Goal: Task Accomplishment & Management: Contribute content

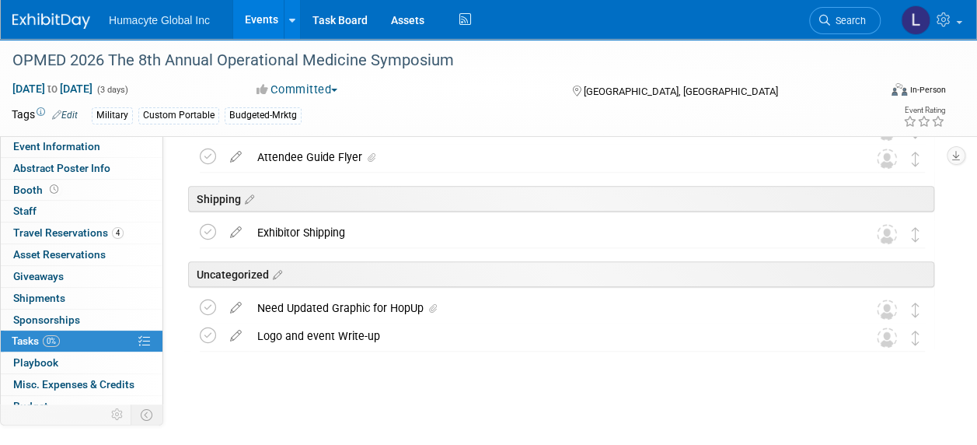
scroll to position [73, 0]
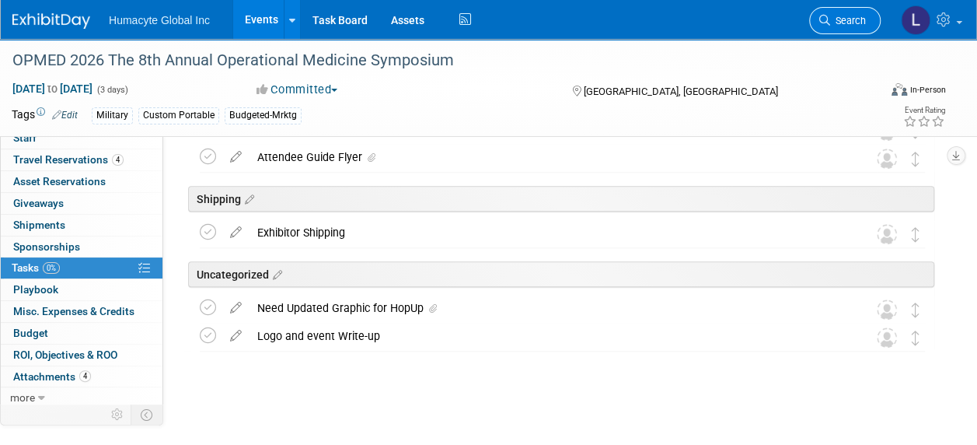
click at [835, 20] on span "Search" at bounding box center [848, 21] width 36 height 12
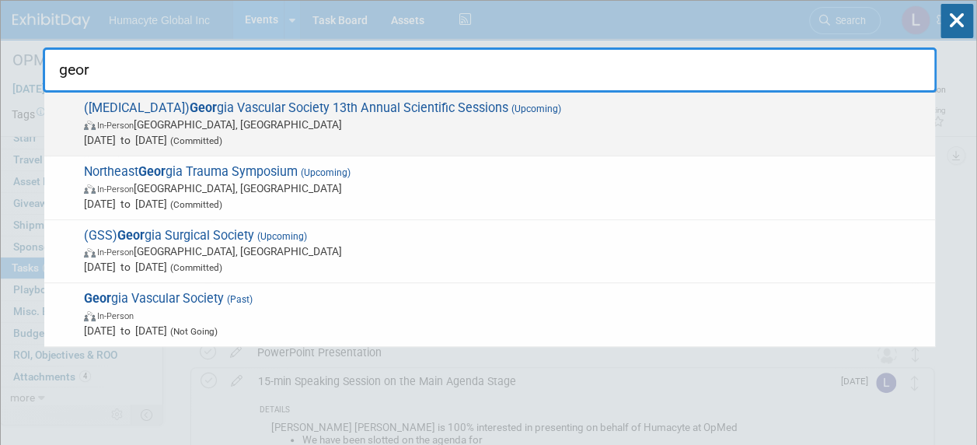
type input "geor"
click at [127, 115] on span "(GVS) Geor gia Vascular Society 13th Annual Scientific Sessions (Upcoming) In-P…" at bounding box center [503, 123] width 848 height 47
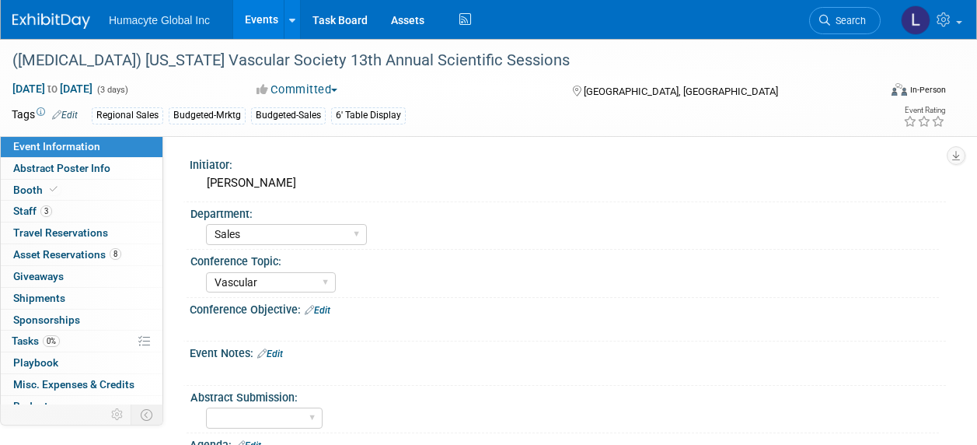
select select "Sales"
select select "Vascular"
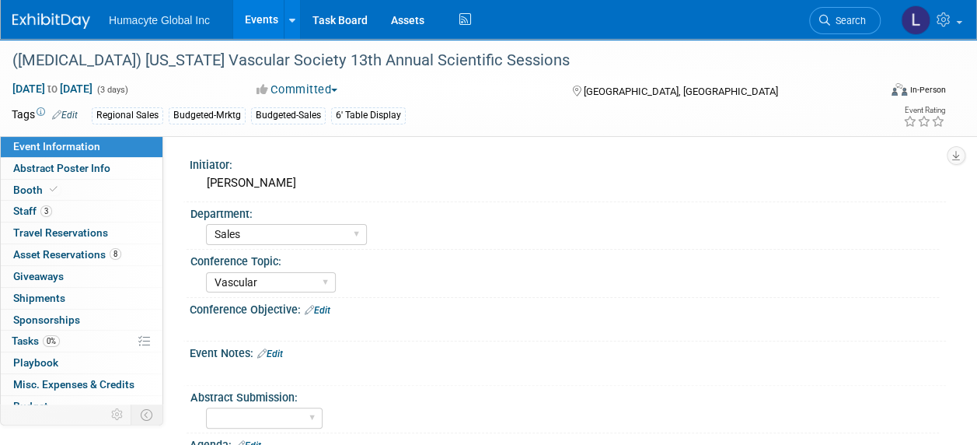
click at [0, 218] on html "Humacyte Global Inc Events Add Event Bulk Upload Events Shareable Event Boards …" at bounding box center [488, 222] width 977 height 445
click at [17, 211] on span "Staff 3" at bounding box center [32, 210] width 39 height 12
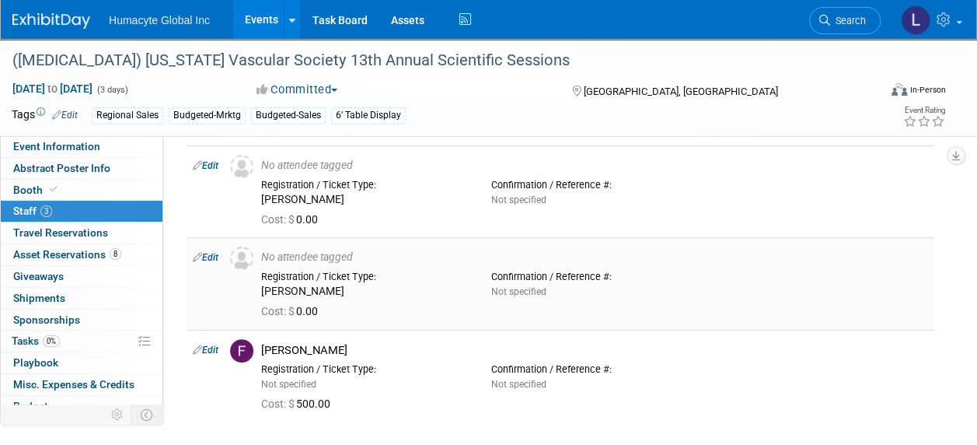
scroll to position [78, 0]
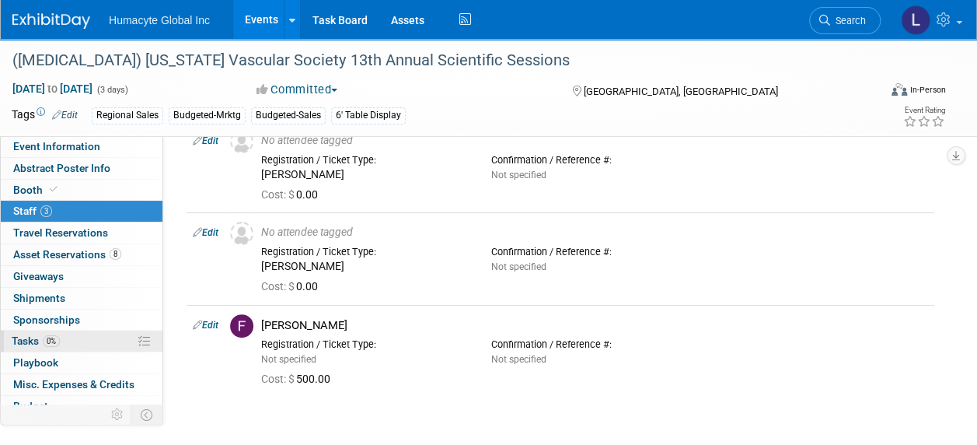
click at [30, 334] on span "Tasks 0%" at bounding box center [36, 340] width 48 height 12
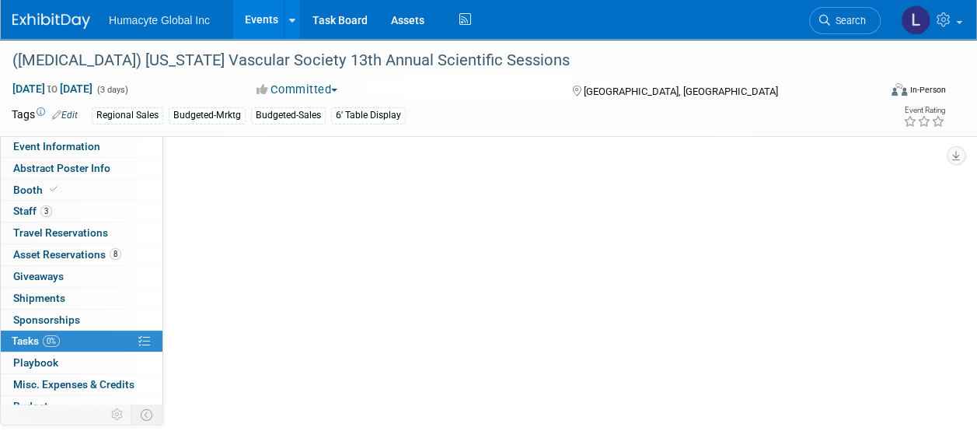
scroll to position [0, 0]
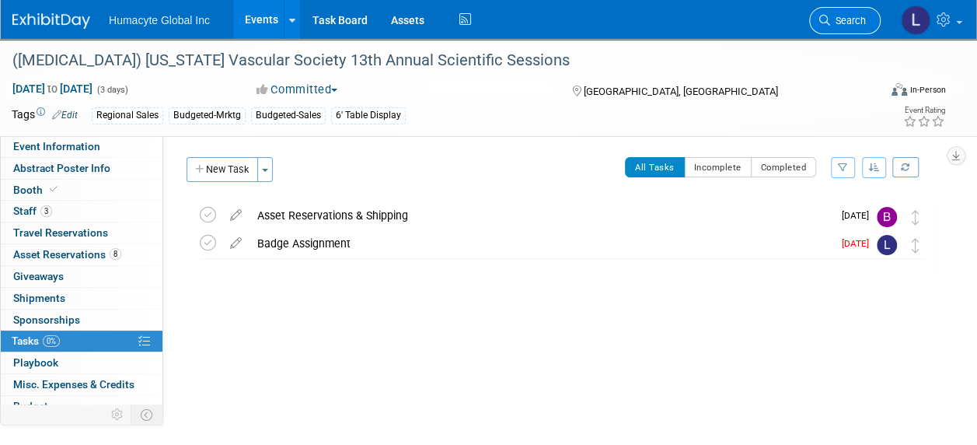
click at [866, 17] on link "Search" at bounding box center [845, 20] width 72 height 27
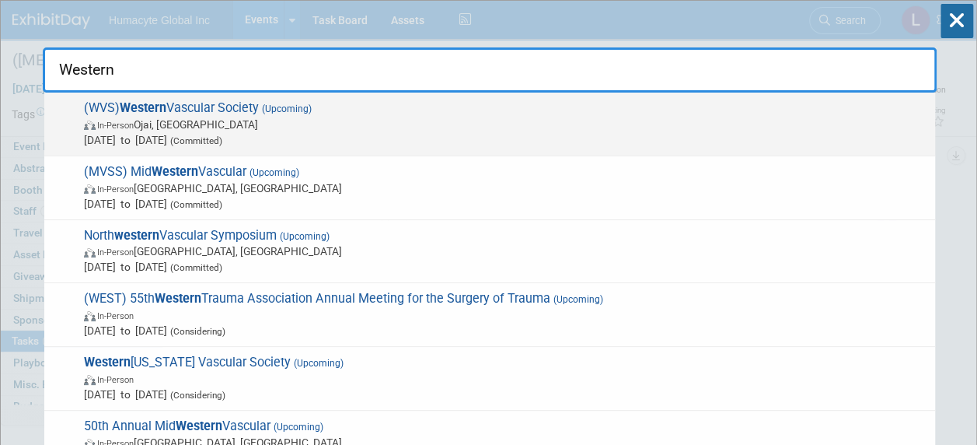
type input "Western"
click at [161, 126] on span "In-Person Ojai, CA" at bounding box center [505, 125] width 843 height 16
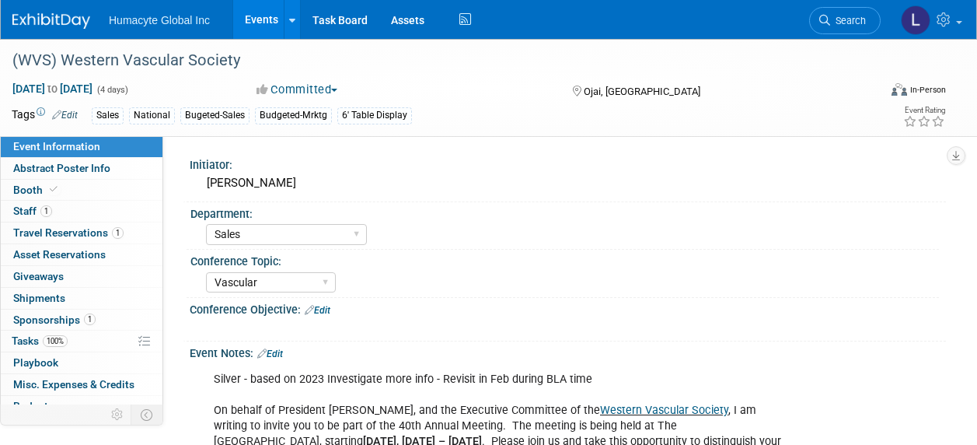
select select "Sales"
select select "Vascular"
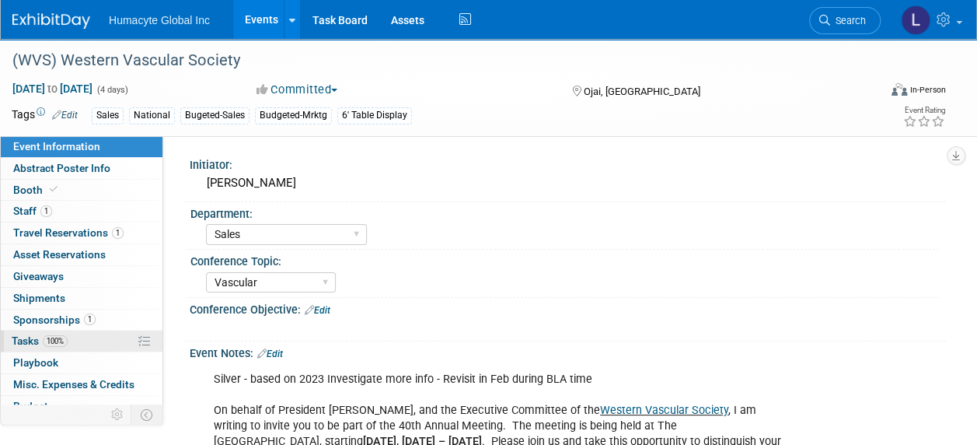
click at [26, 334] on span "Tasks 100%" at bounding box center [40, 340] width 56 height 12
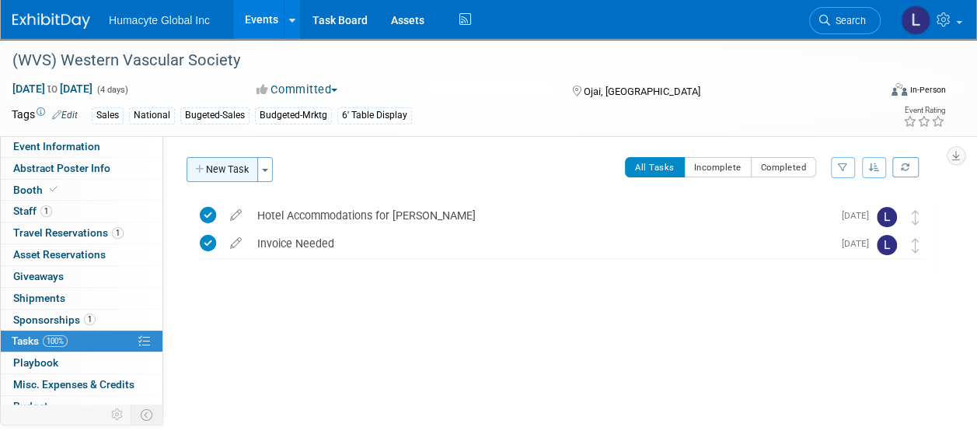
click at [213, 163] on button "New Task" at bounding box center [223, 169] width 72 height 25
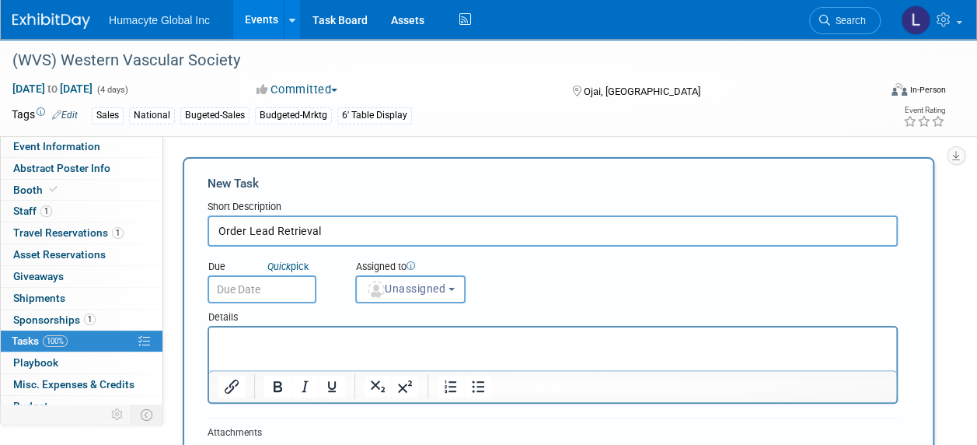
type input "Order Lead Retrieval"
click at [285, 284] on input "text" at bounding box center [262, 289] width 109 height 28
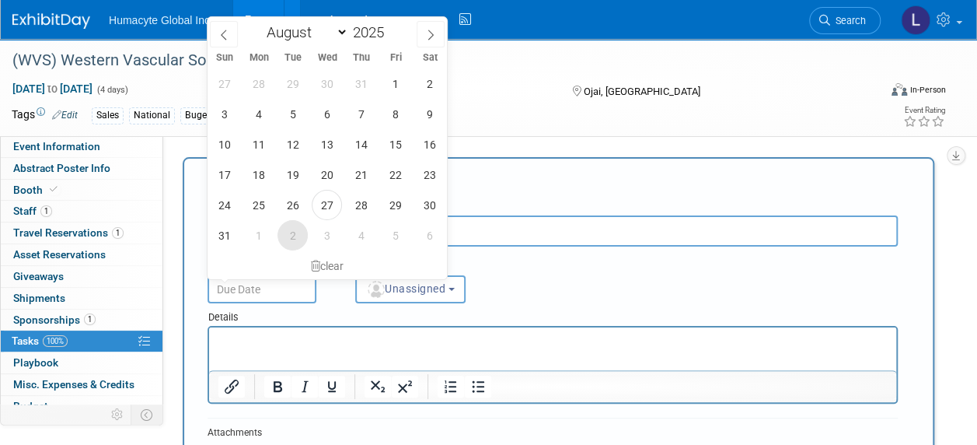
click at [290, 236] on span "2" at bounding box center [293, 235] width 30 height 30
type input "Sep 2, 2025"
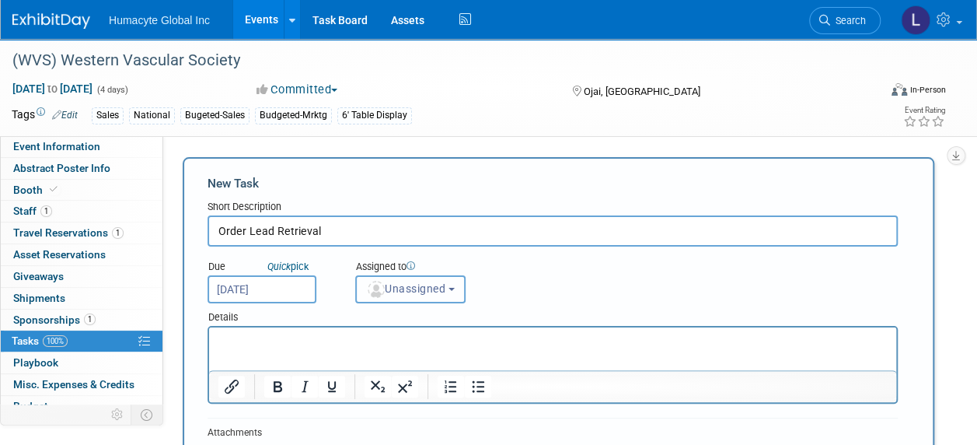
click at [408, 294] on span "Unassigned" at bounding box center [405, 288] width 79 height 12
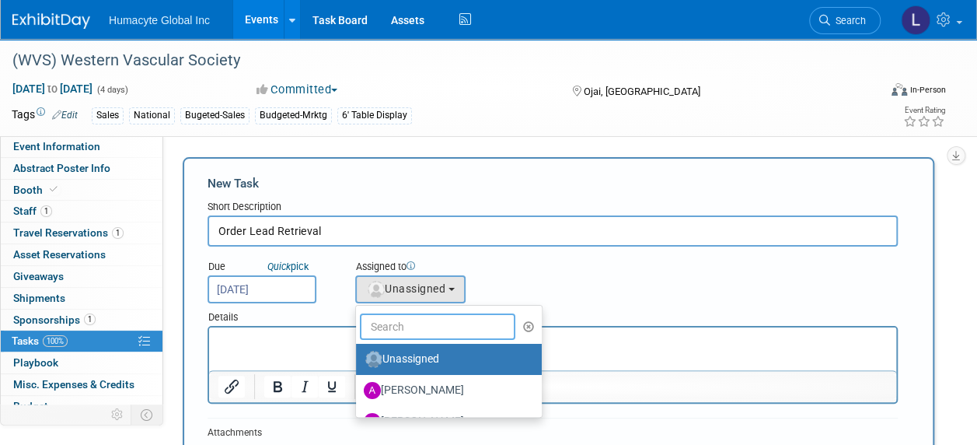
click at [410, 326] on input "text" at bounding box center [437, 326] width 155 height 26
type input "Linda"
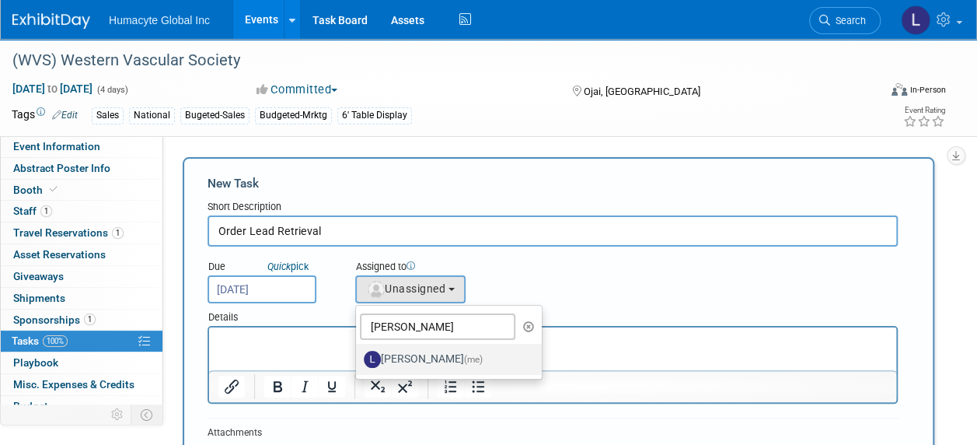
click at [424, 354] on label "Linda Hamilton (me)" at bounding box center [445, 359] width 162 height 25
click at [358, 354] on input "Linda Hamilton (me)" at bounding box center [353, 357] width 10 height 10
select select "37db9ad9-d629-4432-a702-64294516bf75"
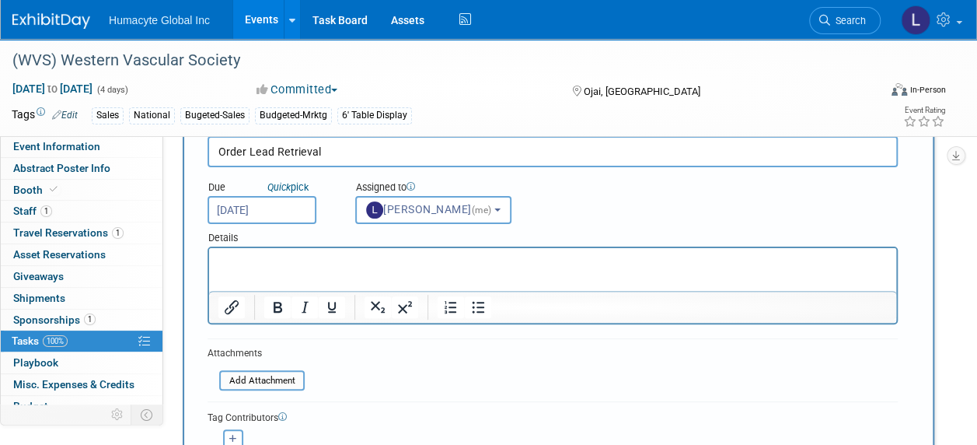
scroll to position [78, 0]
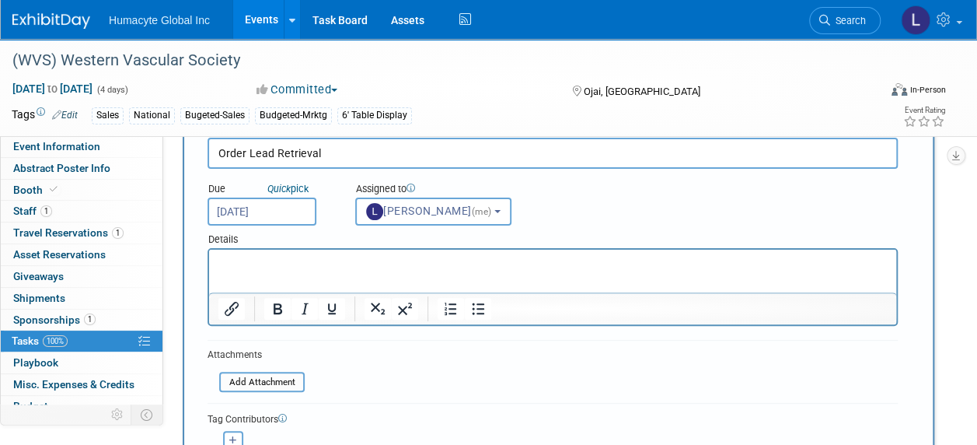
click at [267, 268] on p "Rich Text Area. Press ALT-0 for help." at bounding box center [552, 264] width 669 height 16
paste body "Rich Text Area. Press ALT-0 for help."
click at [757, 259] on p "https://site.pheedloop.com/portal/event/EVEINIQGKHTWJ/portal/exhibitors/EXHHHTN…" at bounding box center [552, 264] width 669 height 16
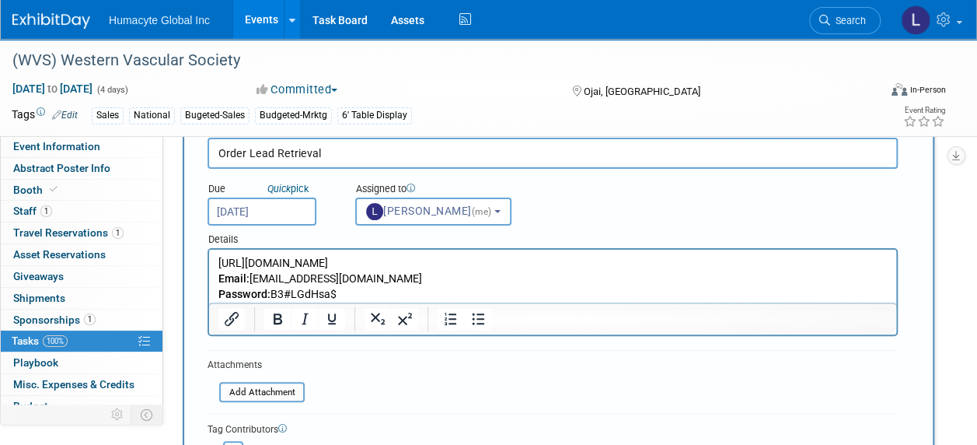
click at [417, 297] on p "Email: lhamilton@humacyte.com Password: B3#LGdHsa$" at bounding box center [552, 286] width 669 height 31
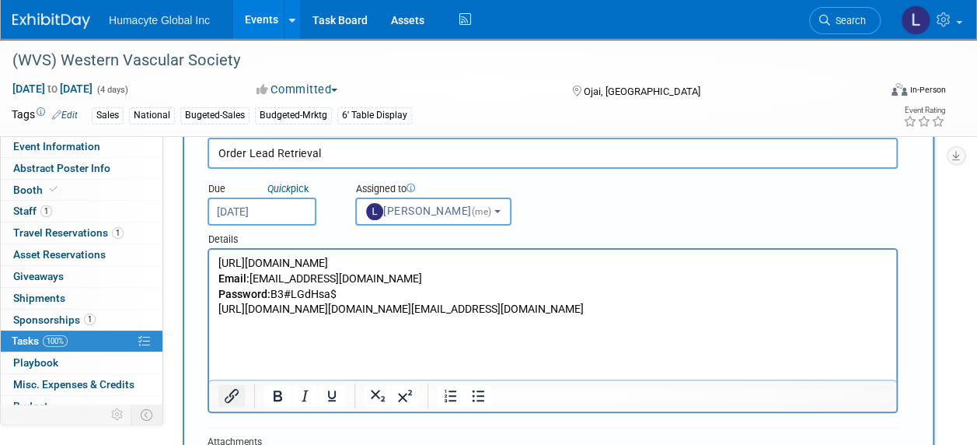
click at [229, 398] on icon "Insert/edit link" at bounding box center [231, 395] width 19 height 19
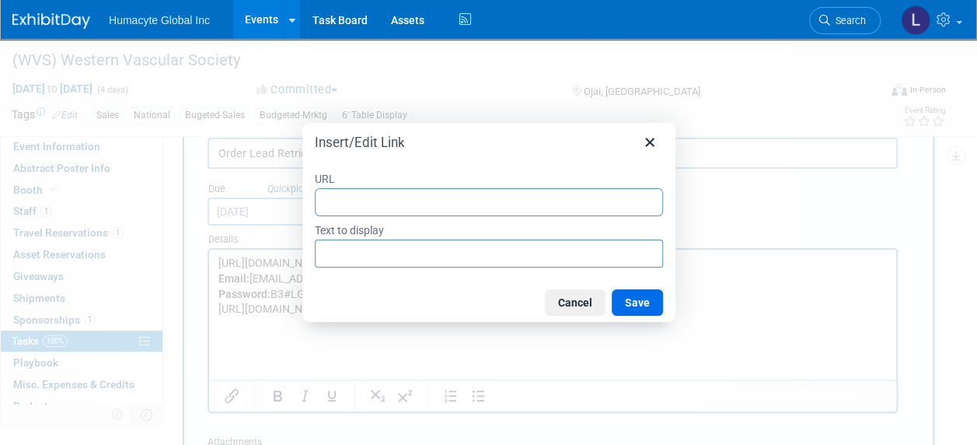
type input "https://nam12.safelinks.protection.outlook.com/?url=https%3A%2F%2Fpheedloop.com…"
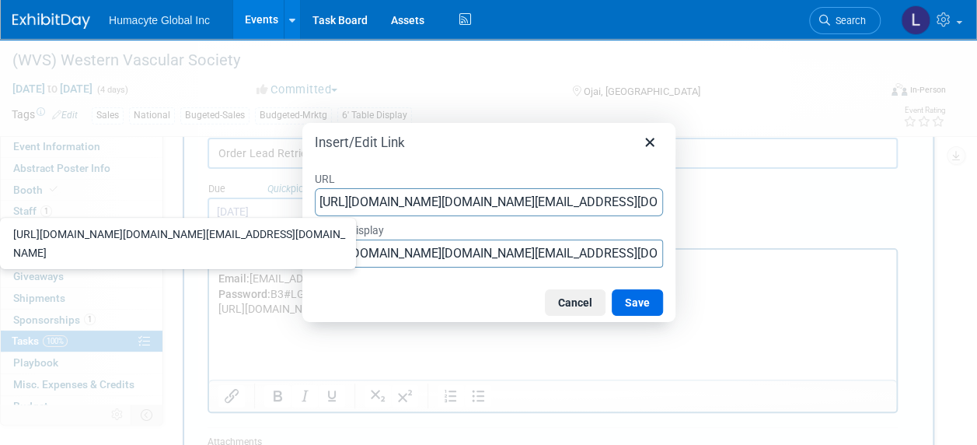
scroll to position [0, 2668]
type input "https://nam12.safelinks.protection.outlook.com/?url=https%3A%2F%2Fpheedloop.com…"
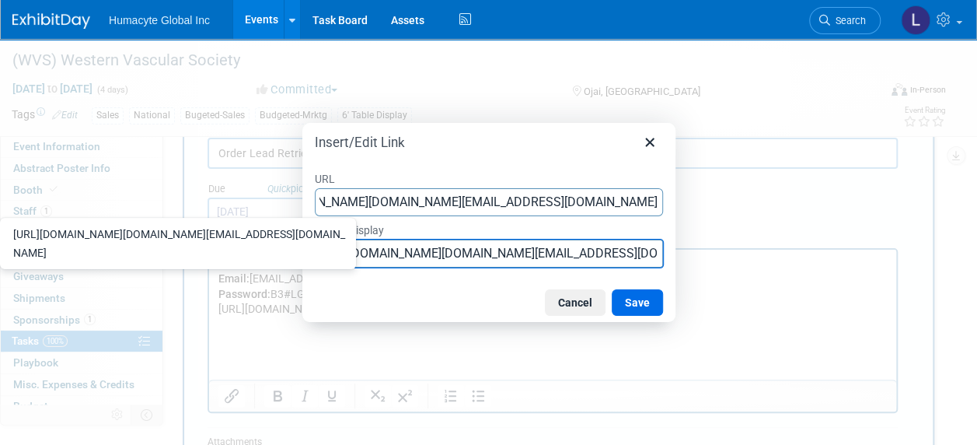
scroll to position [0, 0]
click at [391, 256] on input "https://nam12.safelinks.protection.outlook.com/?url=https%3A%2F%2Fpheedloop.com…" at bounding box center [489, 253] width 348 height 28
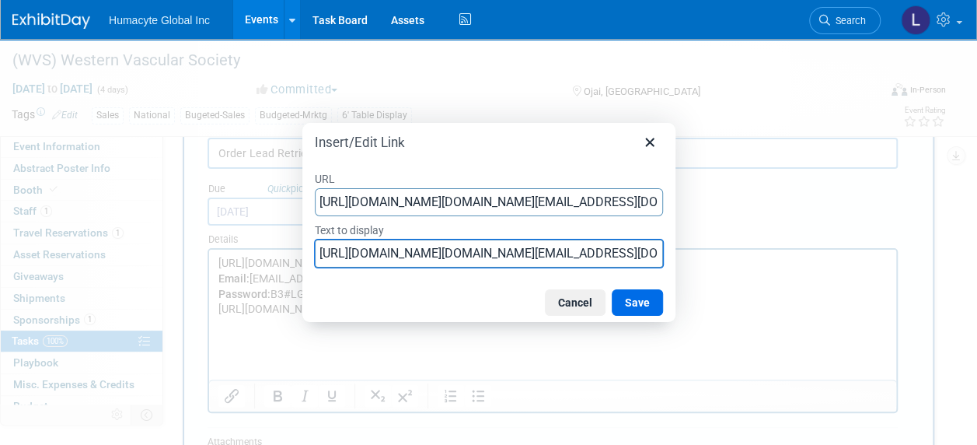
click at [391, 256] on input "https://nam12.safelinks.protection.outlook.com/?url=https%3A%2F%2Fpheedloop.com…" at bounding box center [489, 253] width 348 height 28
type input "Open Attendee Portal"
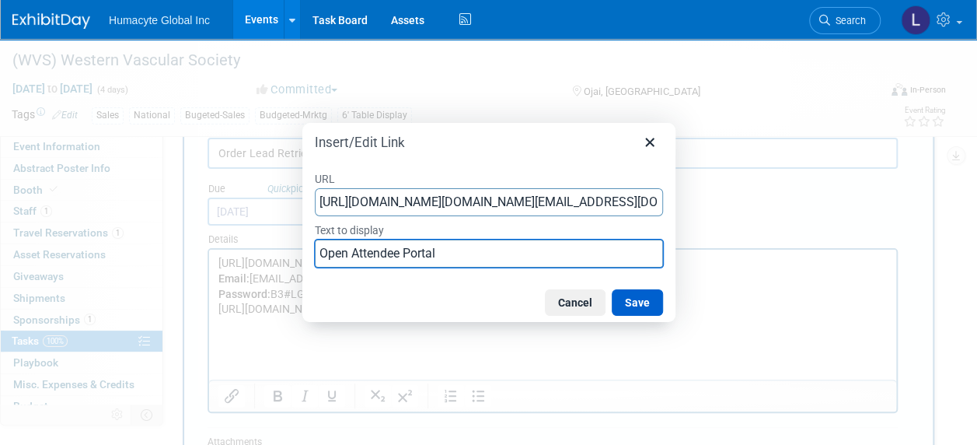
click at [636, 301] on button "Save" at bounding box center [637, 302] width 51 height 26
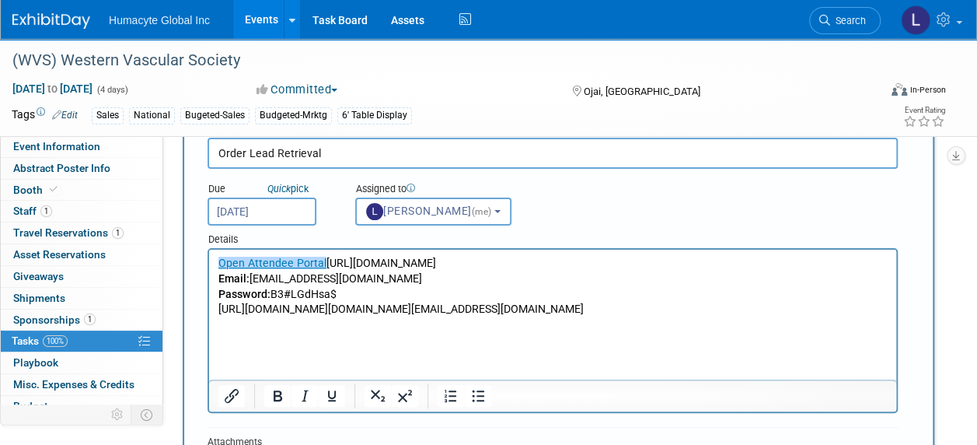
click at [527, 315] on p "https://nam12.safelinks.protection.outlook.com/?url=https%3A%2F%2Fpheedloop.com…" at bounding box center [552, 310] width 669 height 16
drag, startPoint x: 648, startPoint y: 368, endPoint x: 389, endPoint y: 560, distance: 321.7
click at [209, 310] on html "Open Attendee Portal https://site.pheedloop.com/portal/event/EVEINIQGKHTWJ/port…" at bounding box center [552, 284] width 687 height 68
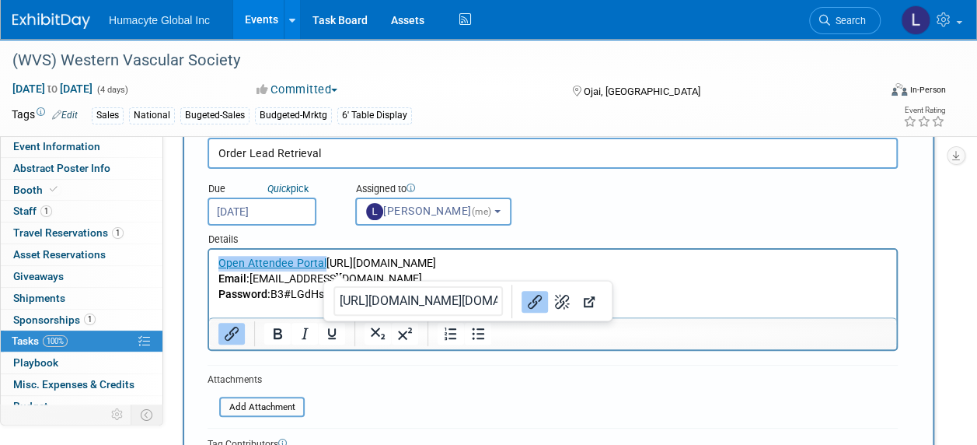
drag, startPoint x: 323, startPoint y: 263, endPoint x: 417, endPoint y: 511, distance: 264.9
click at [209, 261] on html "Open Attendee Portal https://site.pheedloop.com/portal/event/EVEINIQGKHTWJ/port…" at bounding box center [552, 284] width 687 height 68
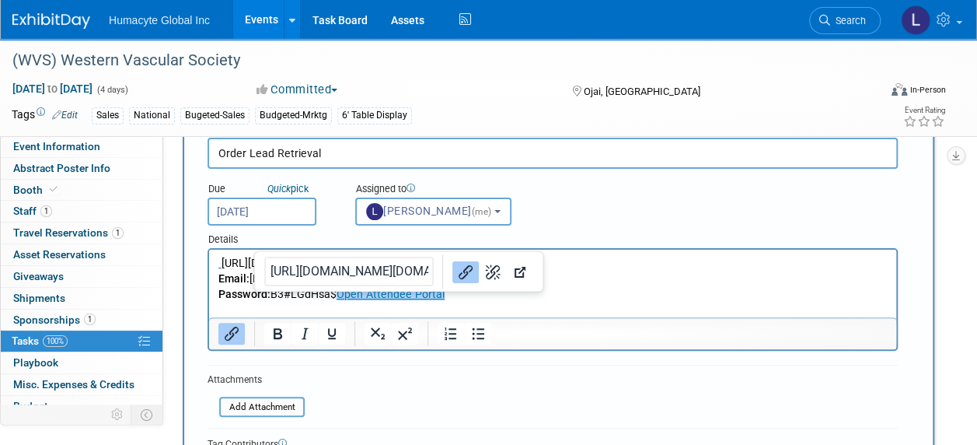
click at [337, 298] on link "Open Attendee Portal" at bounding box center [391, 294] width 108 height 12
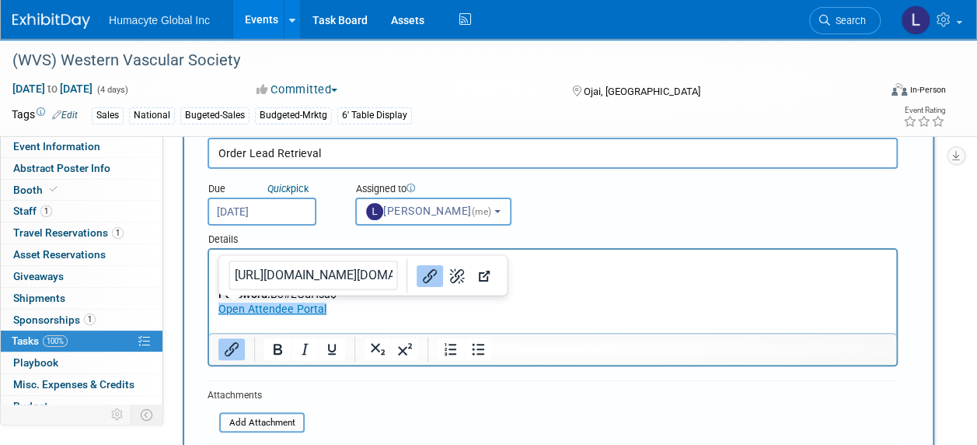
click at [553, 239] on div "Details" at bounding box center [553, 236] width 690 height 23
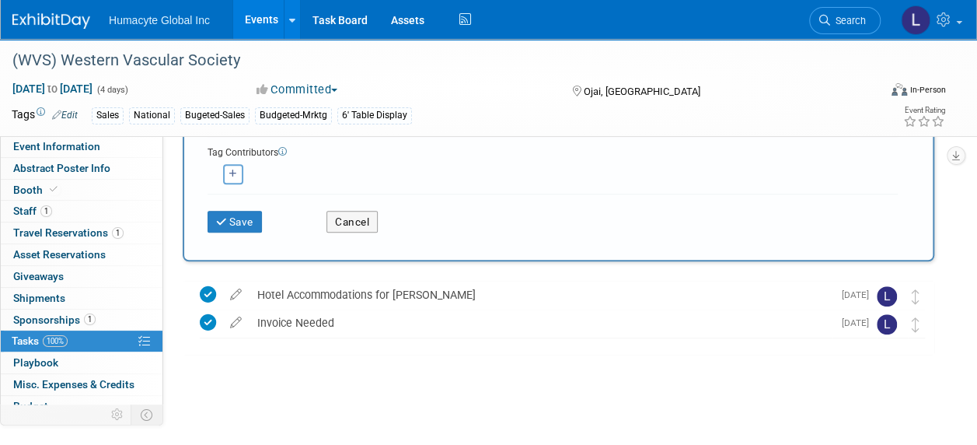
scroll to position [388, 0]
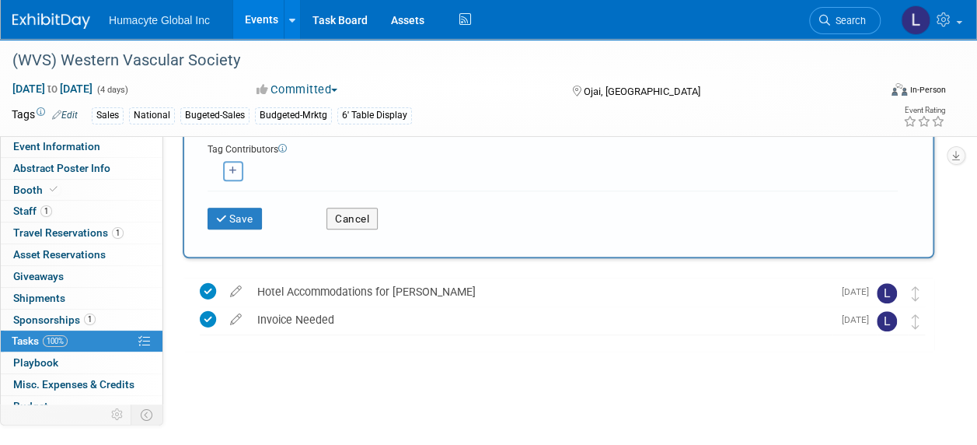
click at [232, 169] on icon "button" at bounding box center [233, 170] width 8 height 9
select select
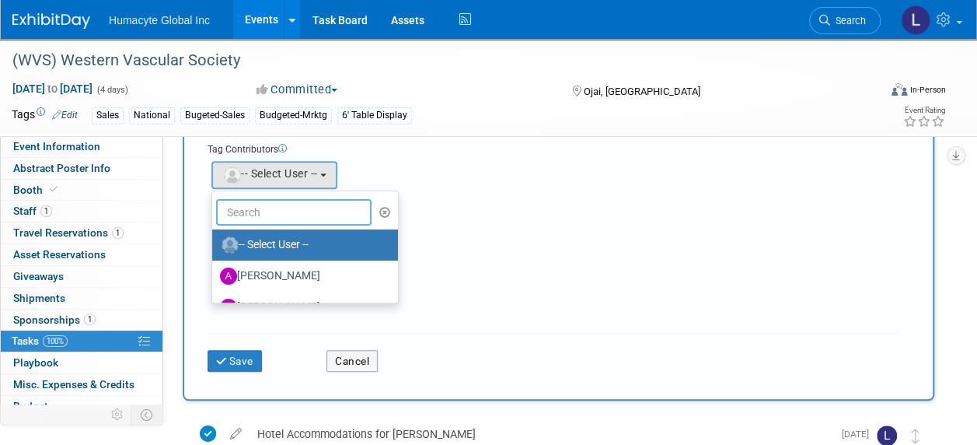
click at [271, 204] on input "text" at bounding box center [293, 212] width 155 height 26
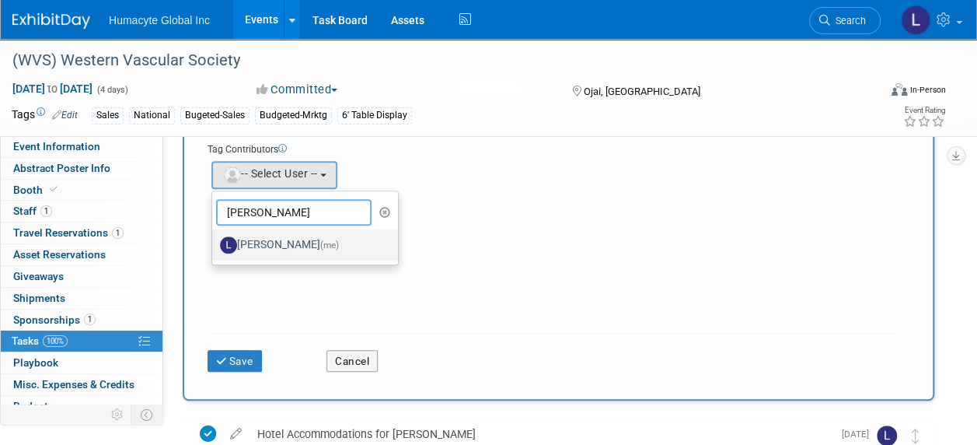
type input "Linda"
click at [281, 234] on label "Linda Hamilton (me)" at bounding box center [301, 244] width 162 height 25
click at [215, 238] on input "Linda Hamilton (me)" at bounding box center [209, 243] width 10 height 10
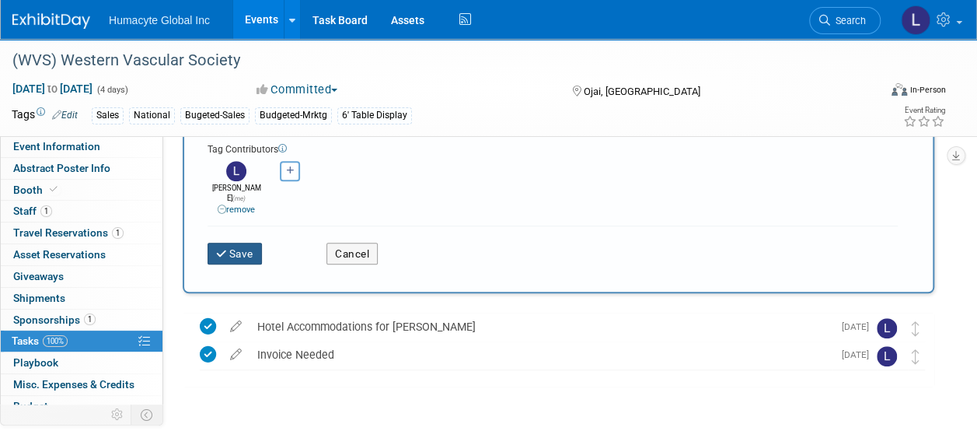
click at [224, 249] on icon "submit" at bounding box center [222, 254] width 13 height 11
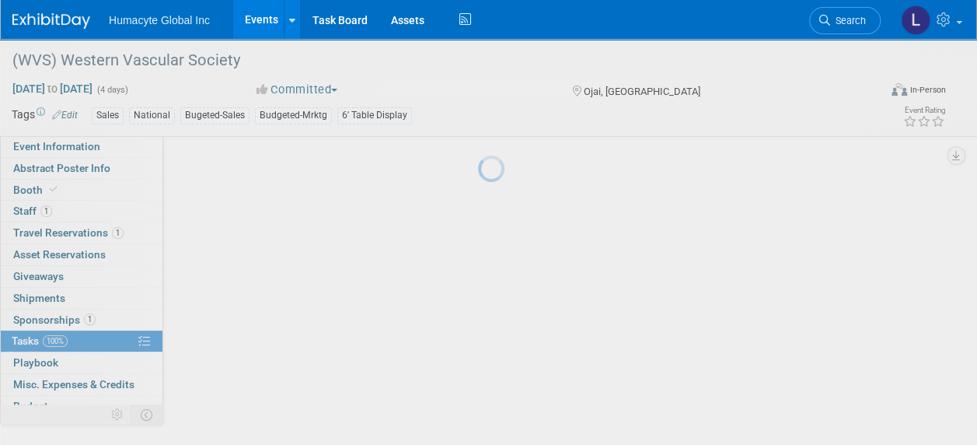
scroll to position [65, 0]
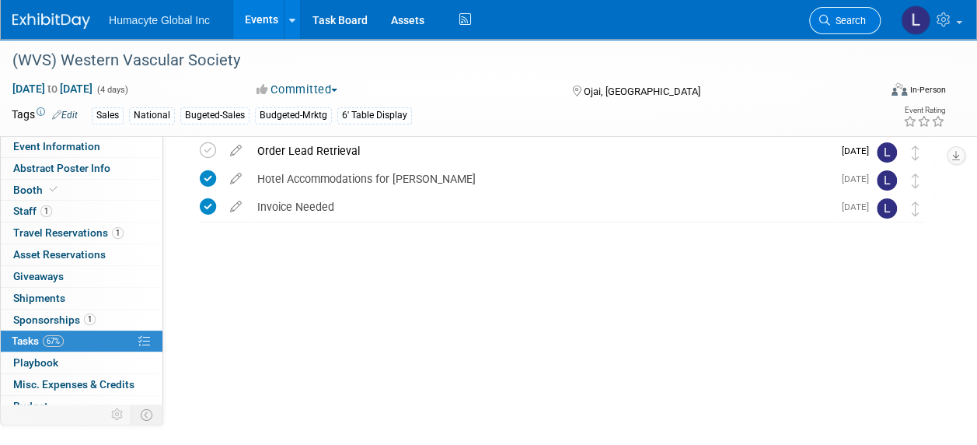
click at [827, 21] on icon at bounding box center [824, 20] width 11 height 11
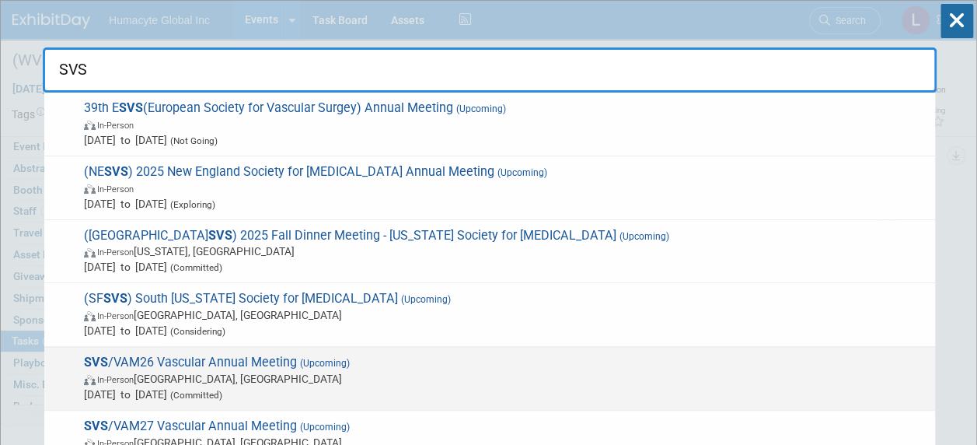
type input "SVS"
click at [368, 367] on span "SVS /VAM26 Vascular Annual Meeting (Upcoming) In-Person Boston, MA Jun 10, 2026…" at bounding box center [503, 377] width 848 height 47
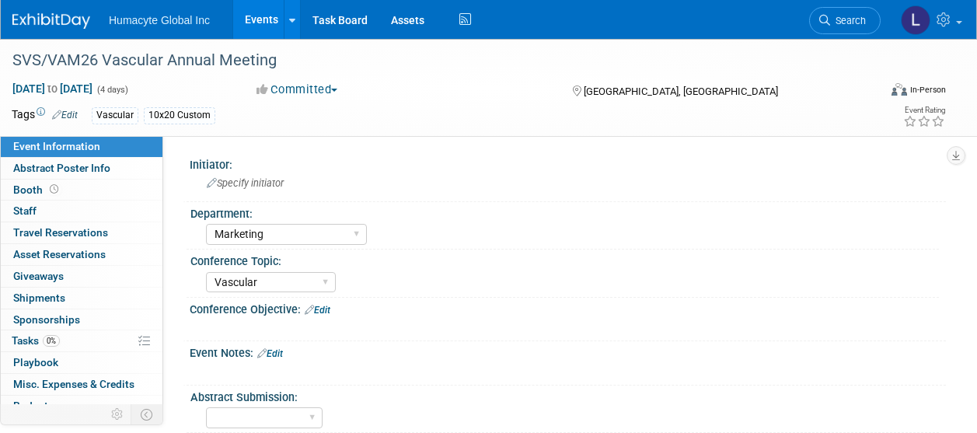
select select "Marketing"
select select "Vascular"
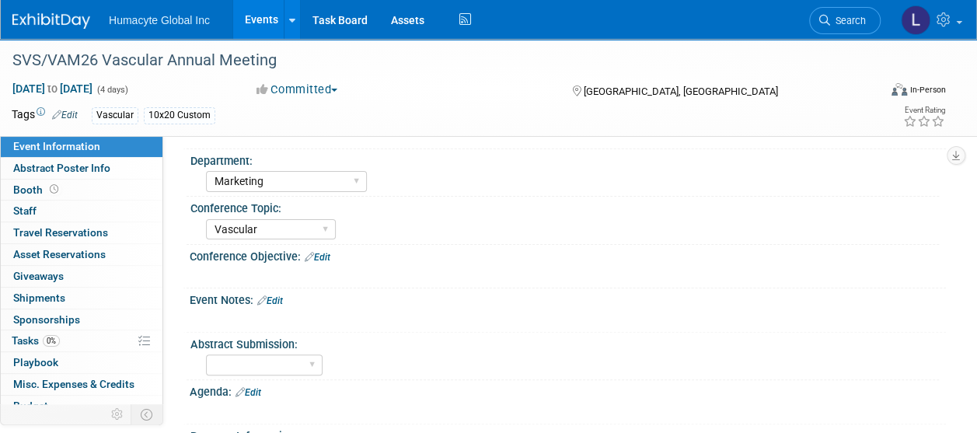
scroll to position [78, 0]
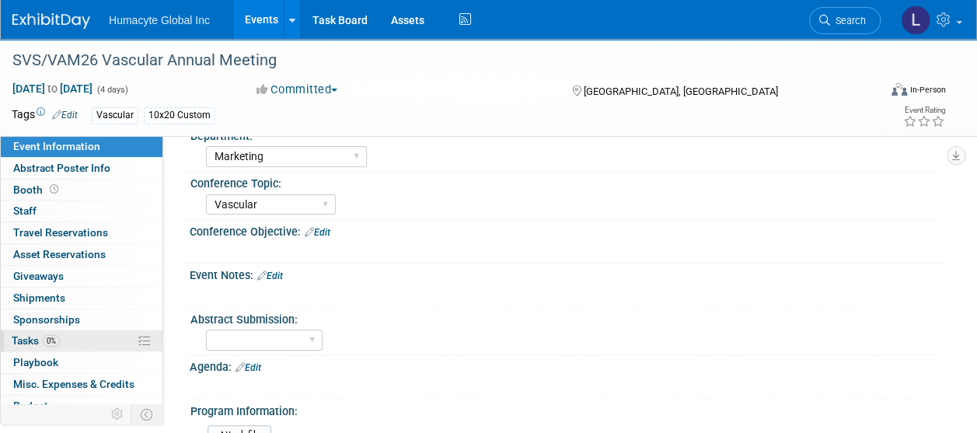
click at [36, 336] on span "Tasks 0%" at bounding box center [36, 340] width 48 height 12
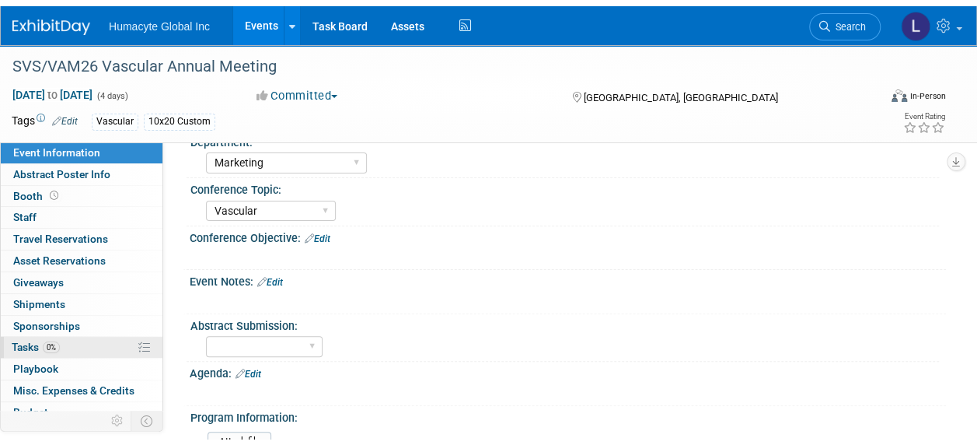
scroll to position [0, 0]
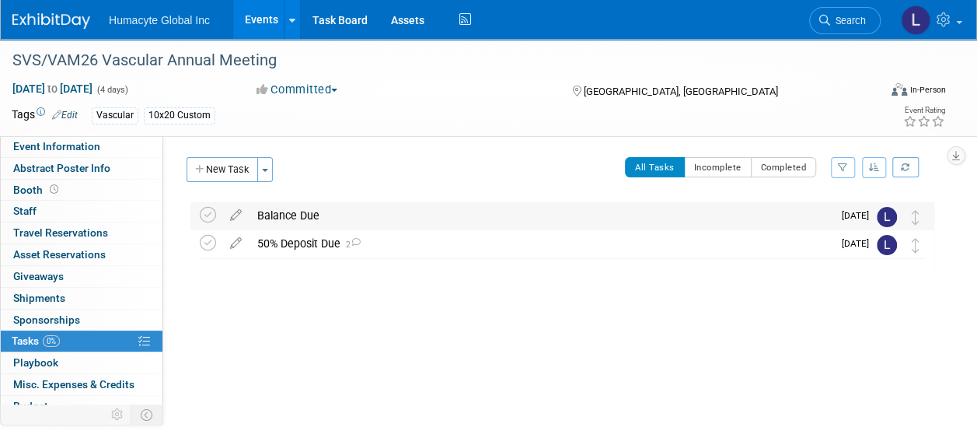
click at [299, 211] on div "Balance Due" at bounding box center [541, 215] width 583 height 26
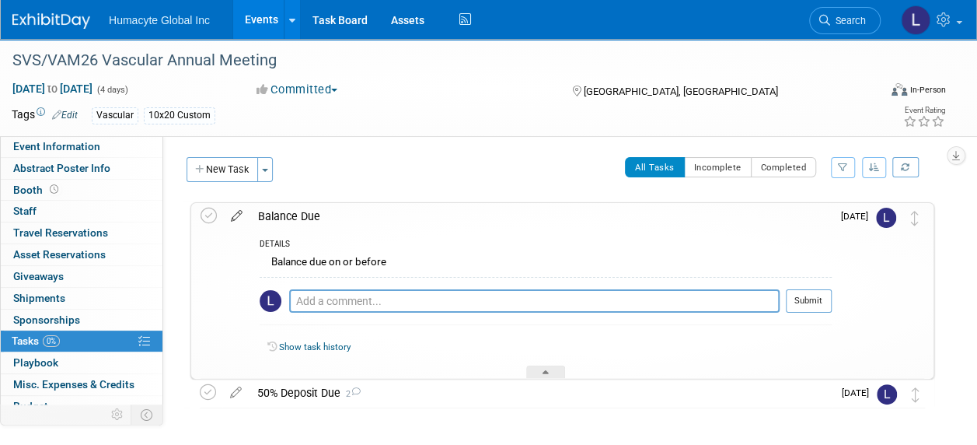
click at [239, 213] on icon at bounding box center [236, 212] width 27 height 19
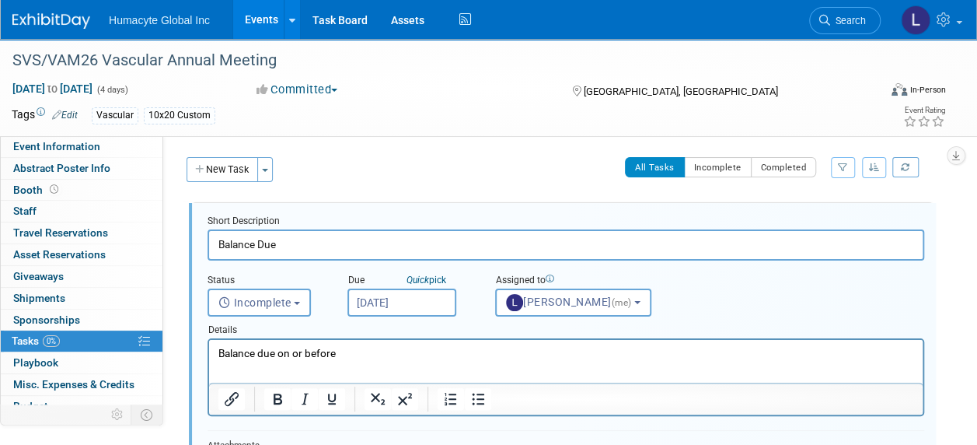
click at [401, 299] on input "Mar 6, 2026" at bounding box center [401, 302] width 109 height 28
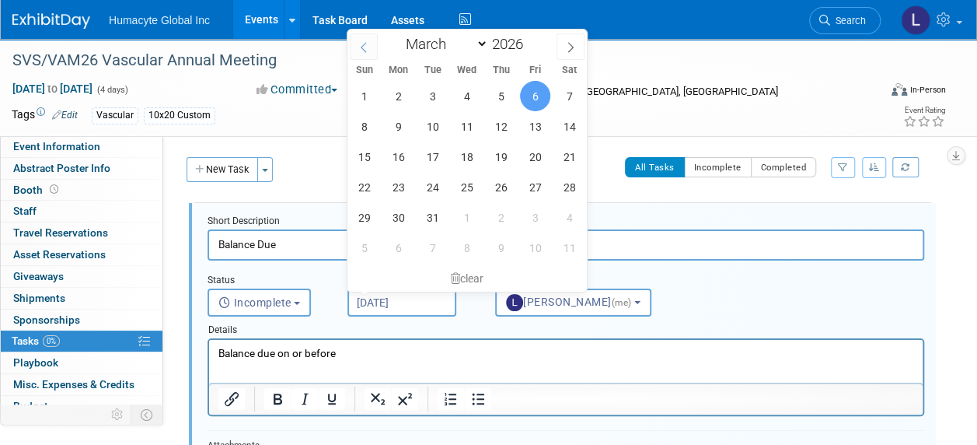
click at [364, 47] on icon at bounding box center [363, 47] width 11 height 11
select select "1"
click at [404, 159] on span "16" at bounding box center [398, 156] width 30 height 30
type input "Feb 16, 2026"
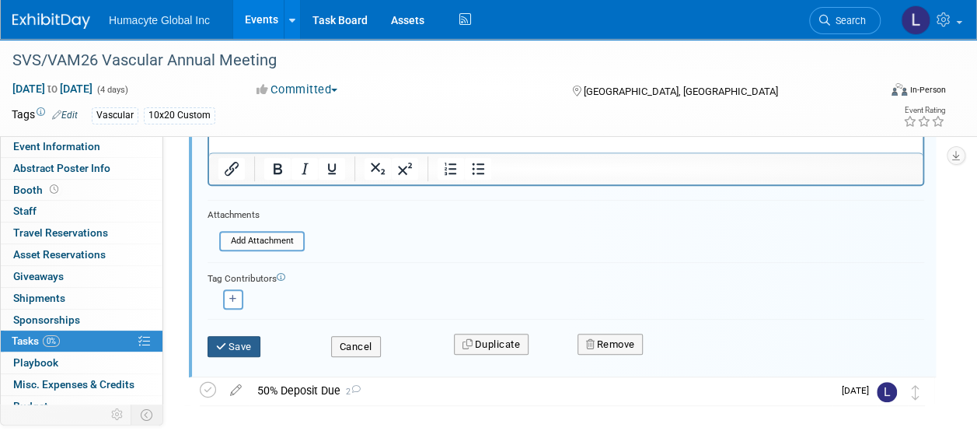
scroll to position [233, 0]
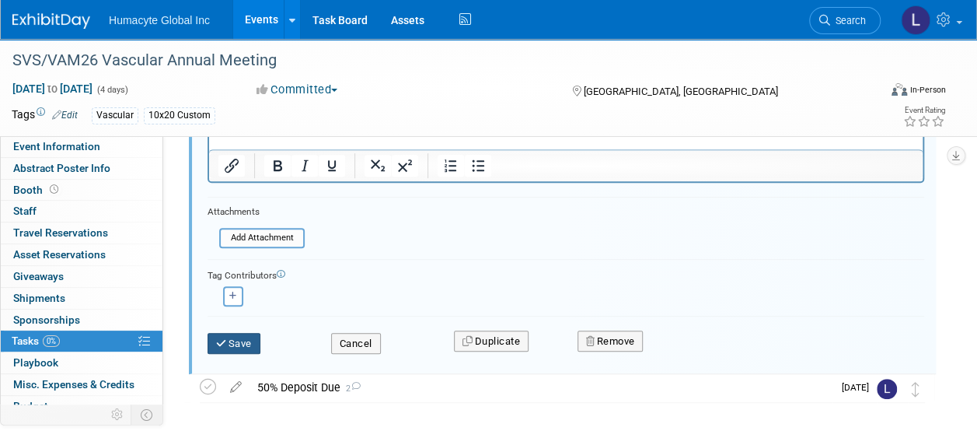
click at [228, 347] on button "Save" at bounding box center [234, 344] width 53 height 22
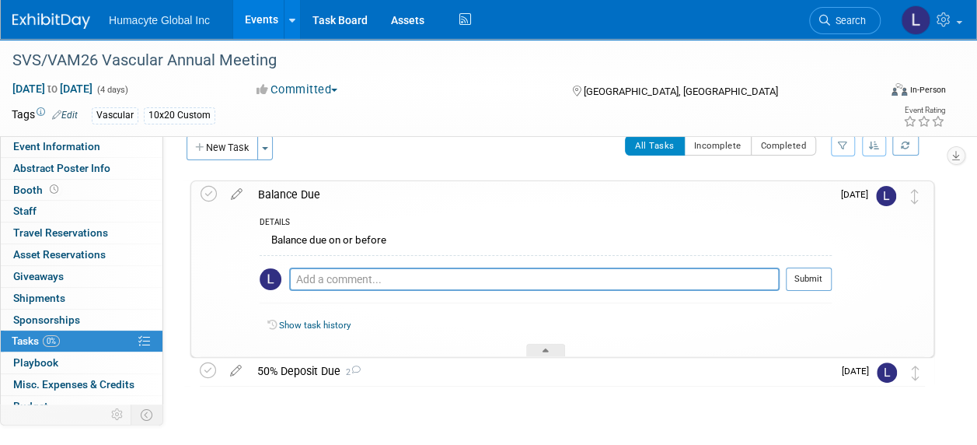
scroll to position [0, 0]
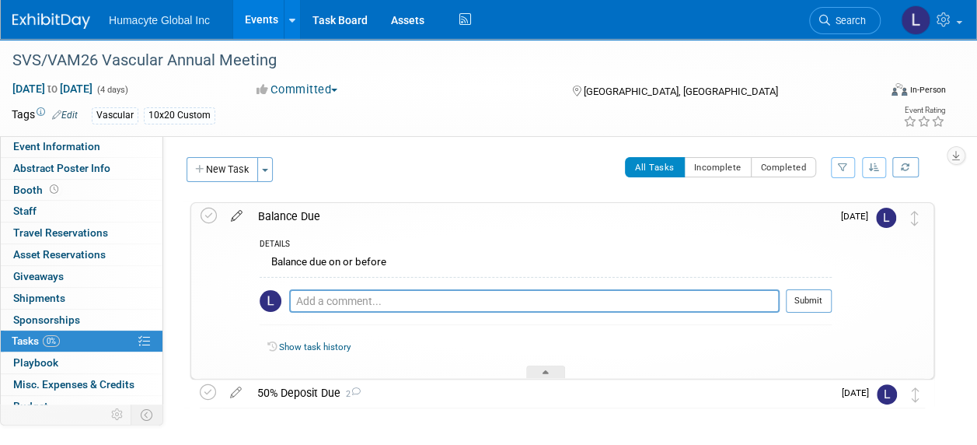
click at [242, 213] on icon at bounding box center [236, 212] width 27 height 19
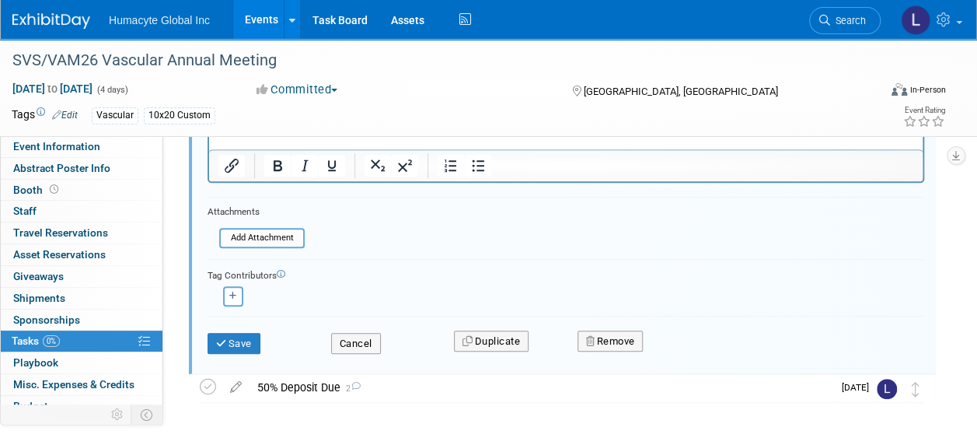
scroll to position [285, 0]
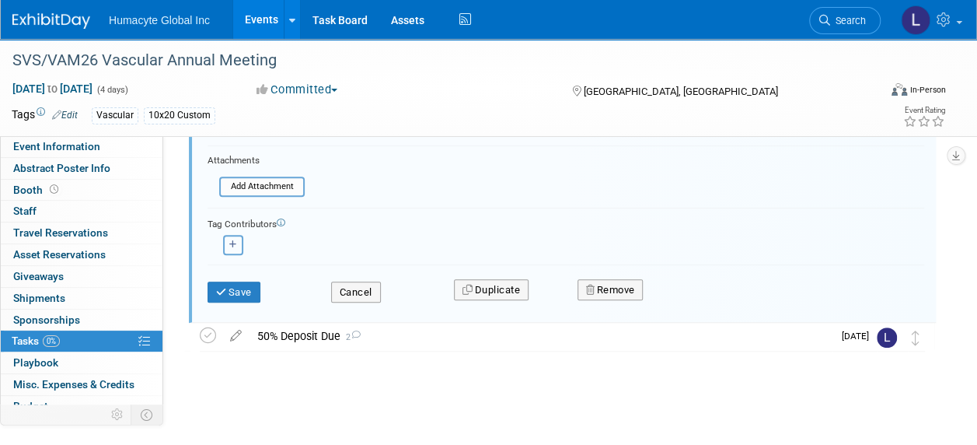
click at [235, 243] on icon "button" at bounding box center [233, 244] width 8 height 9
select select
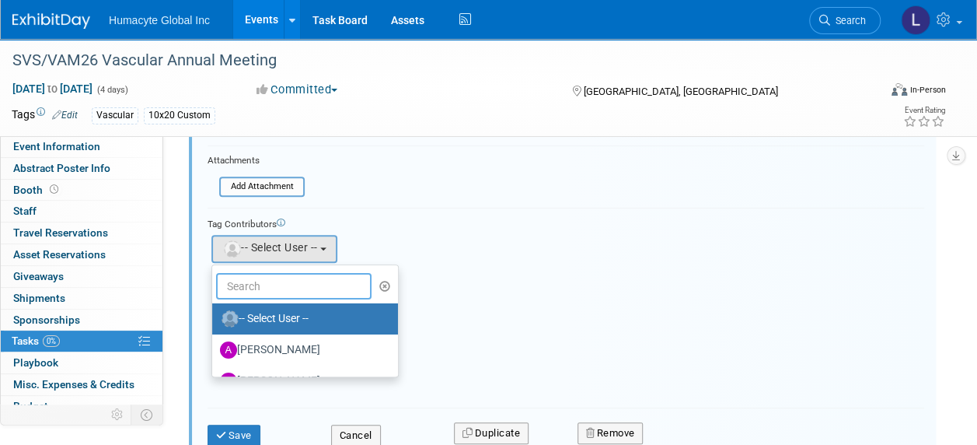
click at [276, 282] on input "text" at bounding box center [293, 286] width 155 height 26
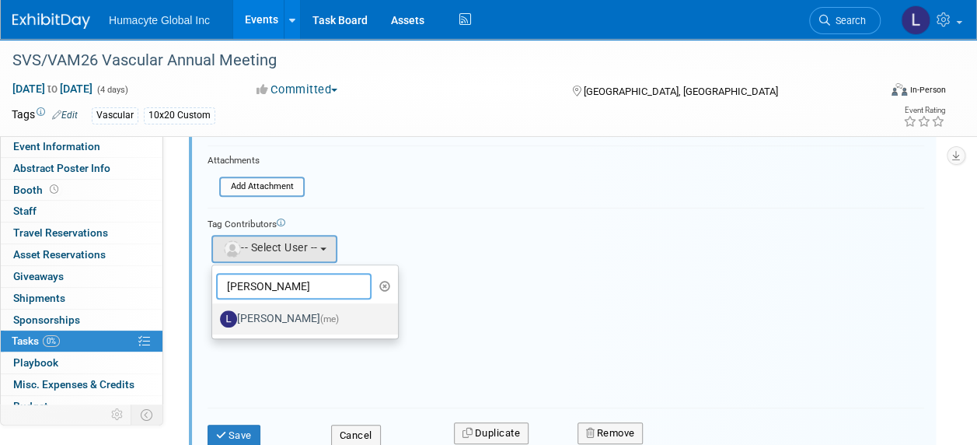
type input "Linda"
click at [278, 311] on label "Linda Hamilton (me)" at bounding box center [301, 318] width 162 height 25
click at [215, 312] on input "Linda Hamilton (me)" at bounding box center [209, 317] width 10 height 10
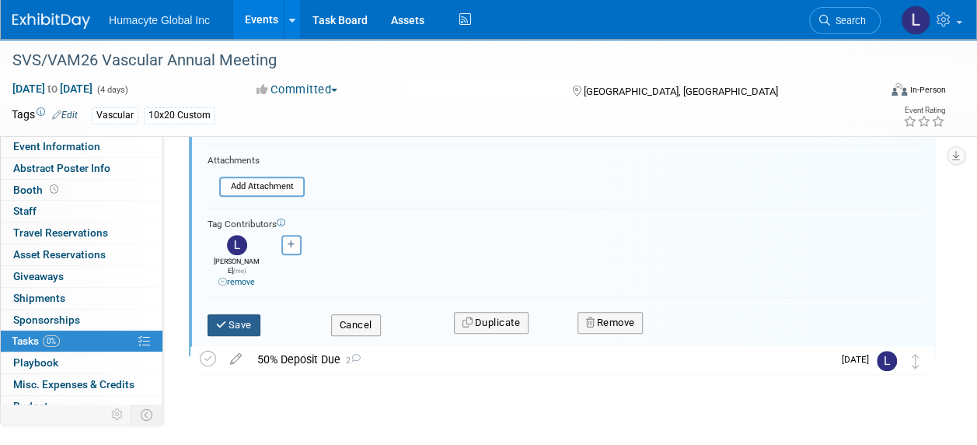
click at [232, 314] on button "Save" at bounding box center [234, 325] width 53 height 22
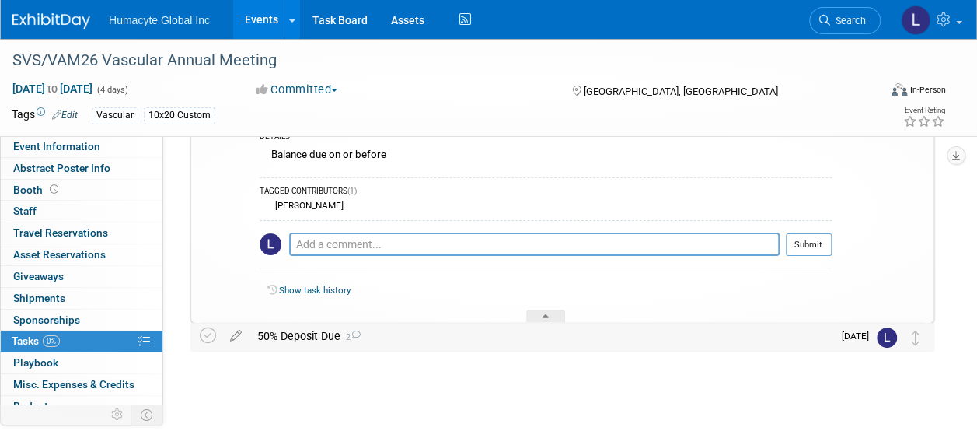
click at [287, 337] on div "50% Deposit Due 2" at bounding box center [541, 336] width 583 height 26
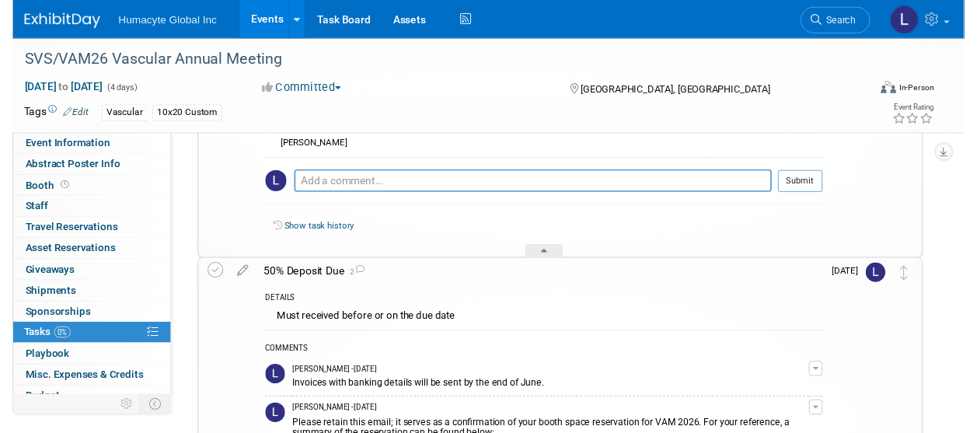
scroll to position [134, 0]
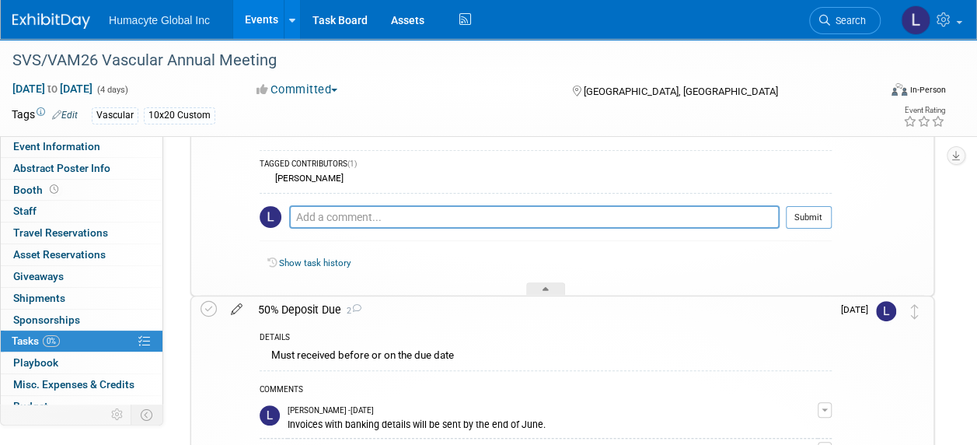
click at [232, 311] on icon at bounding box center [236, 305] width 27 height 19
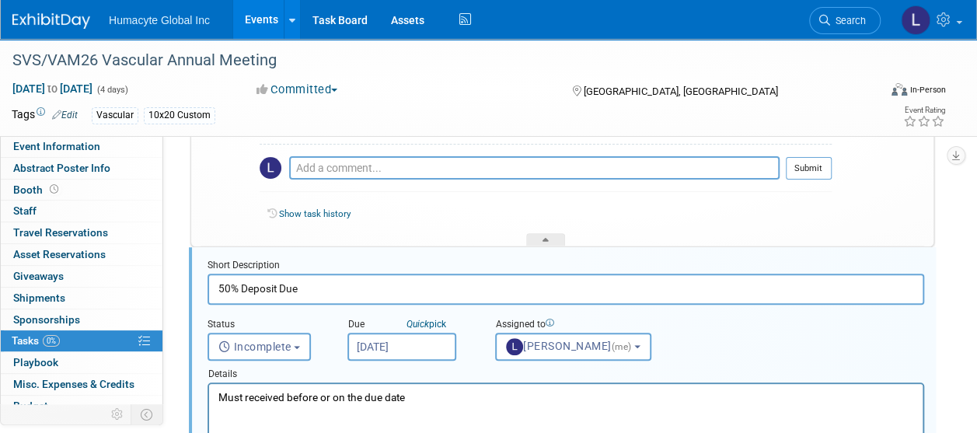
scroll to position [202, 0]
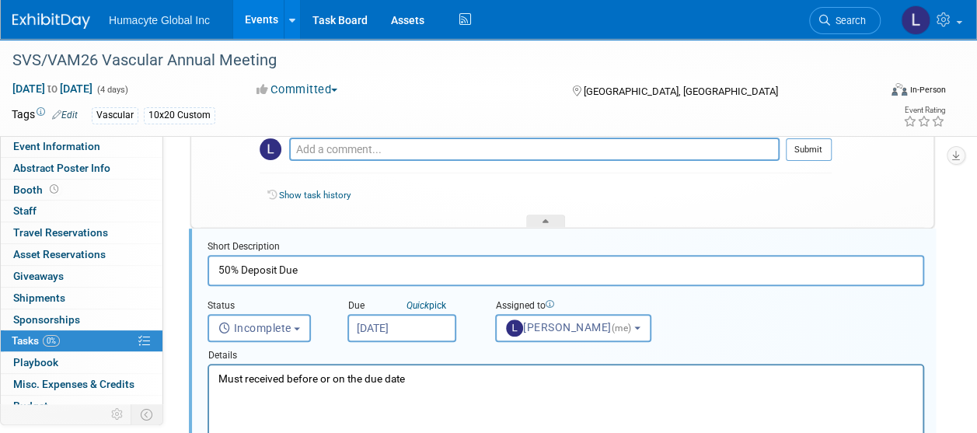
click at [390, 332] on input "Sep 2, 2025" at bounding box center [401, 328] width 109 height 28
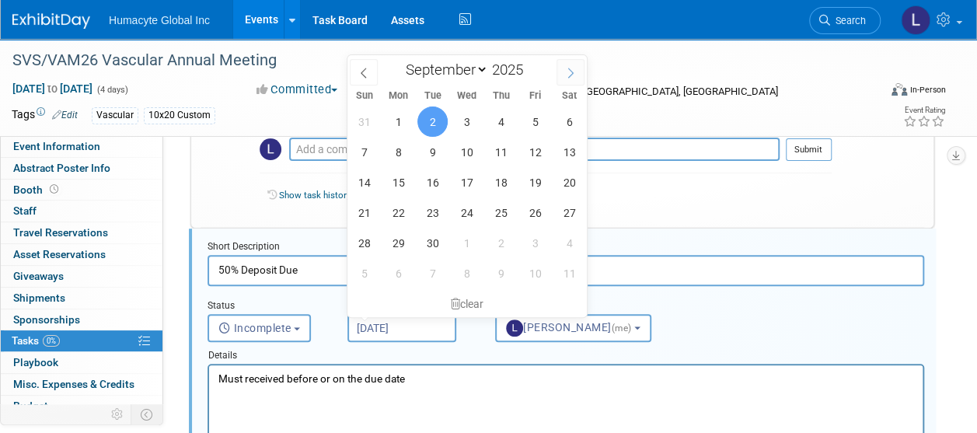
click at [572, 68] on icon at bounding box center [570, 73] width 11 height 11
click at [356, 76] on span at bounding box center [364, 72] width 28 height 26
click at [359, 74] on icon at bounding box center [363, 73] width 11 height 11
select select "7"
click at [543, 244] on span "29" at bounding box center [535, 243] width 30 height 30
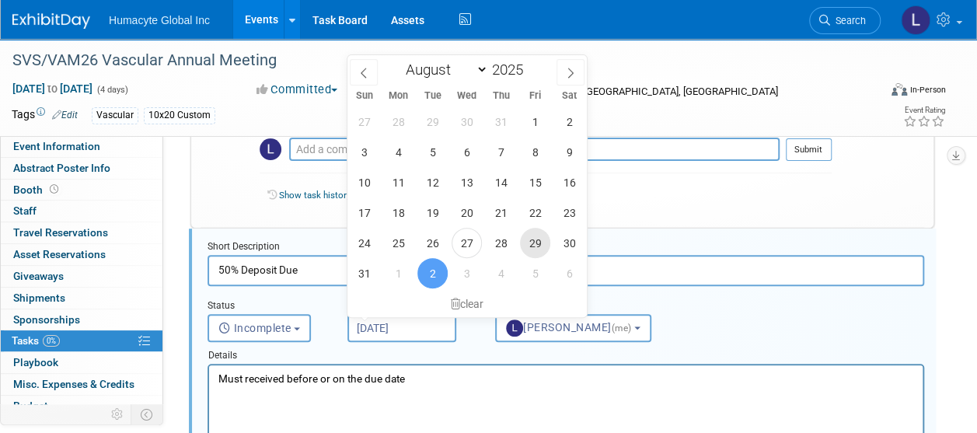
type input "Aug 29, 2025"
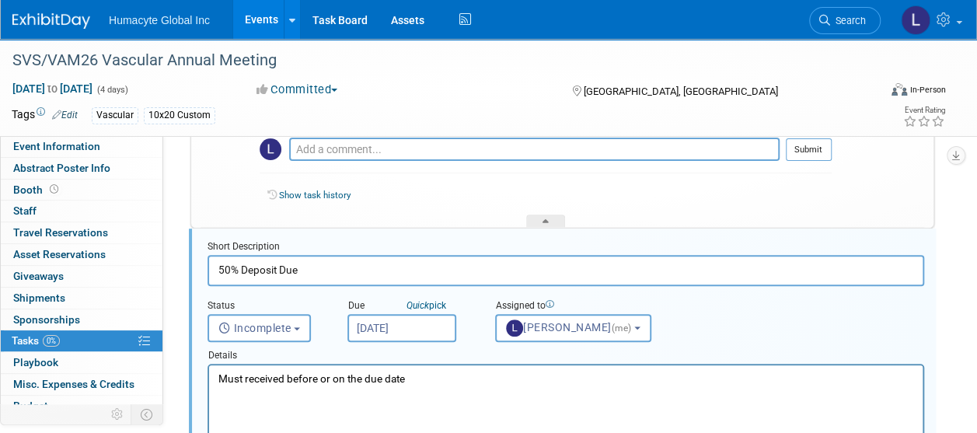
click at [694, 205] on div "Show task history" at bounding box center [546, 197] width 572 height 33
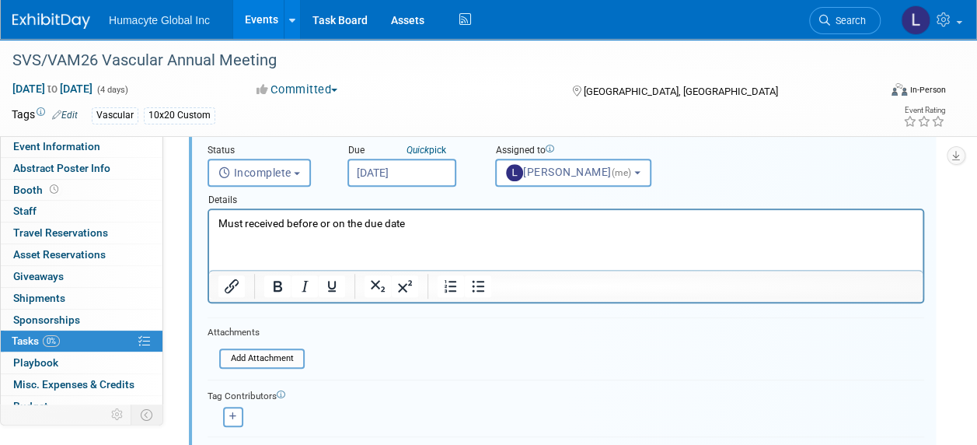
scroll to position [501, 0]
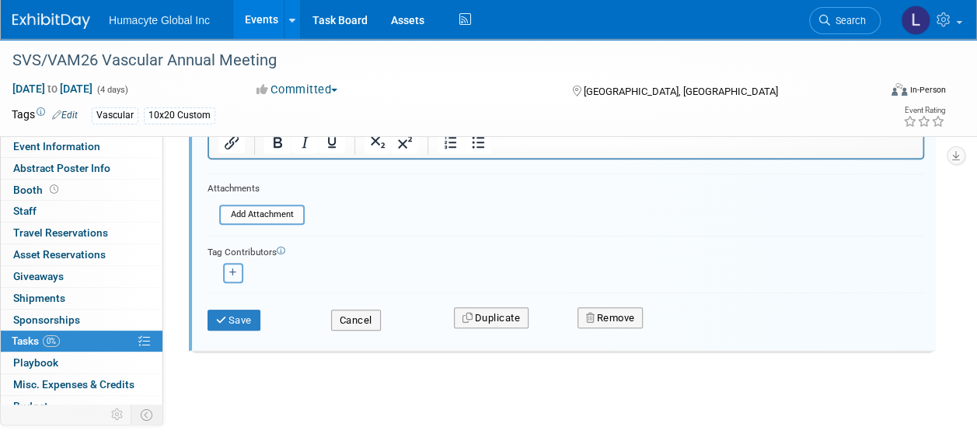
click at [233, 271] on icon "button" at bounding box center [233, 272] width 8 height 9
select select
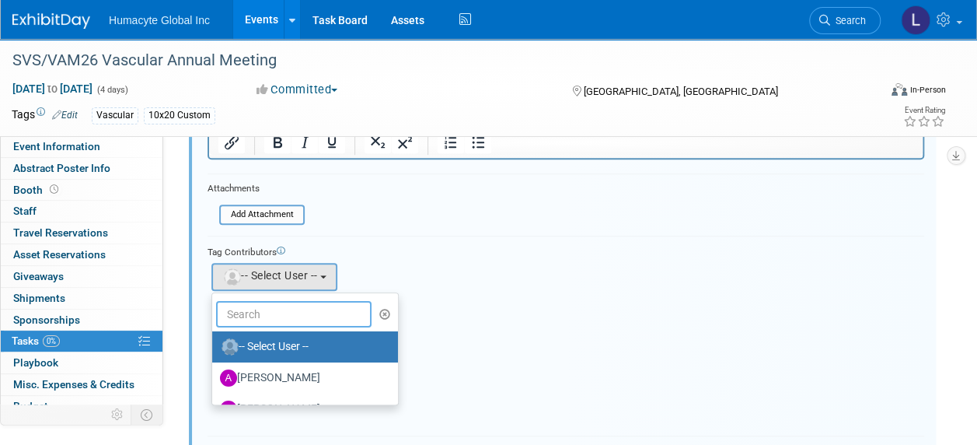
click at [274, 314] on input "text" at bounding box center [293, 314] width 155 height 26
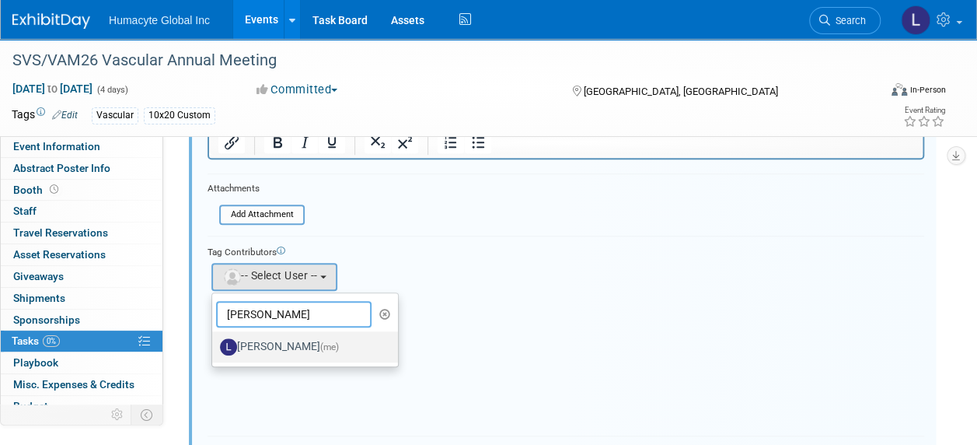
type input "Linda"
click at [292, 347] on label "Linda Hamilton (me)" at bounding box center [301, 346] width 162 height 25
click at [215, 347] on input "Linda Hamilton (me)" at bounding box center [209, 345] width 10 height 10
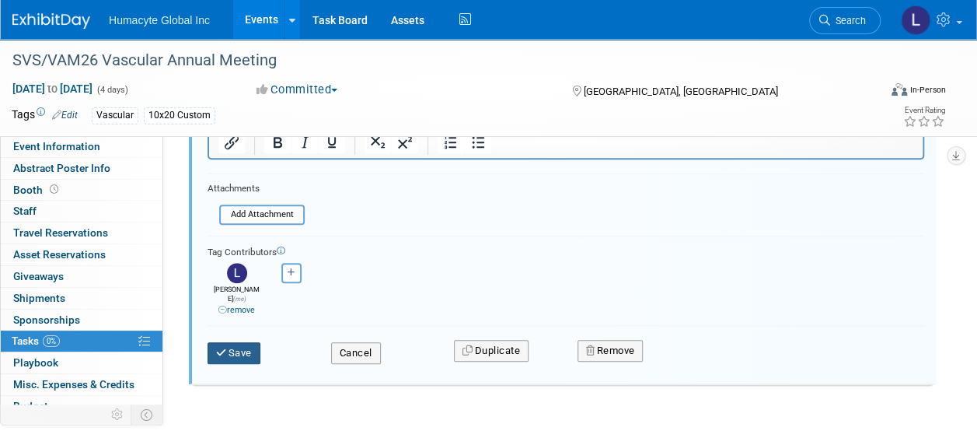
click at [233, 342] on button "Save" at bounding box center [234, 353] width 53 height 22
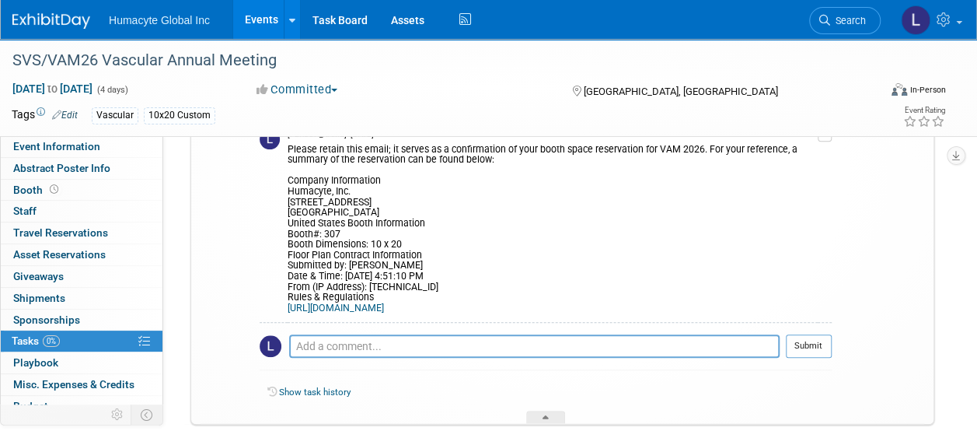
click at [28, 337] on span "Tasks 0%" at bounding box center [36, 340] width 48 height 12
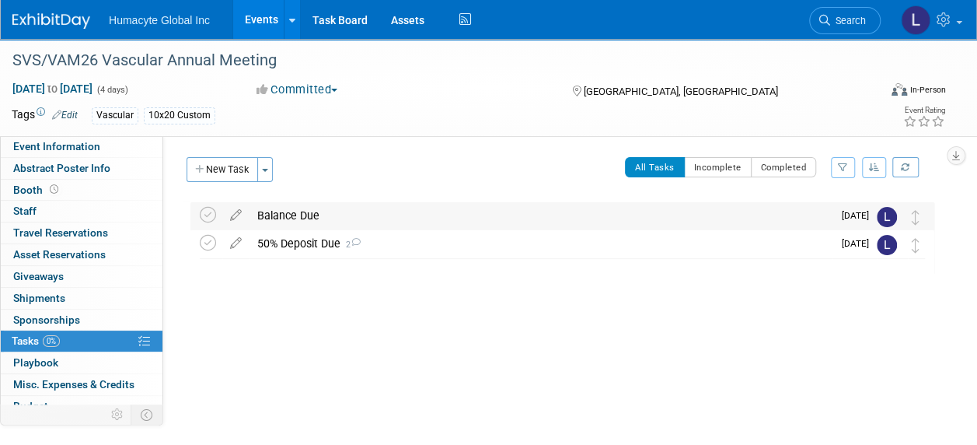
click at [301, 216] on div "Balance Due" at bounding box center [541, 215] width 583 height 26
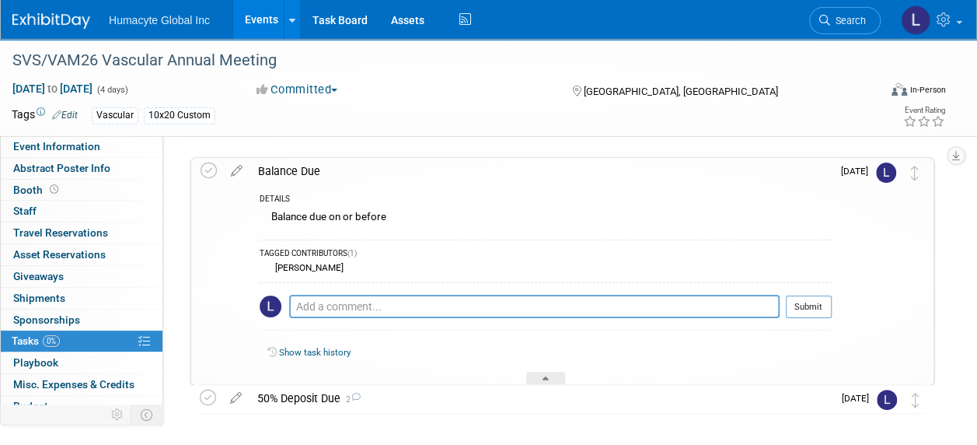
scroll to position [107, 0]
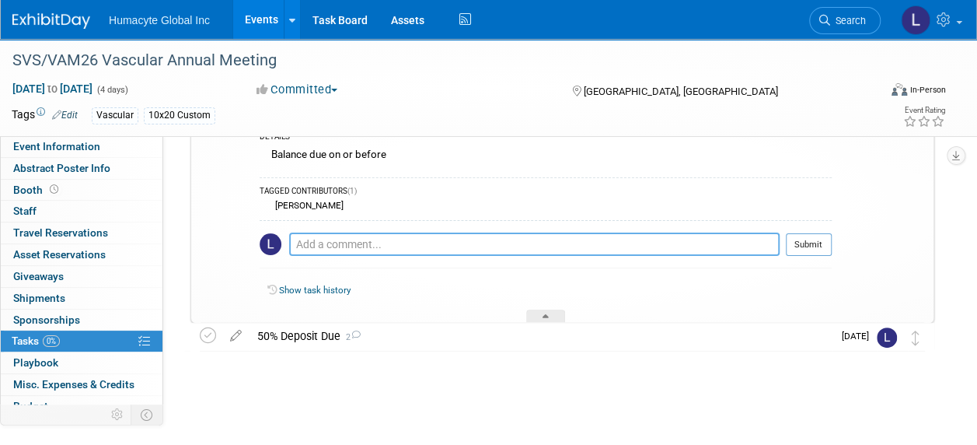
click at [379, 243] on textarea at bounding box center [534, 243] width 491 height 23
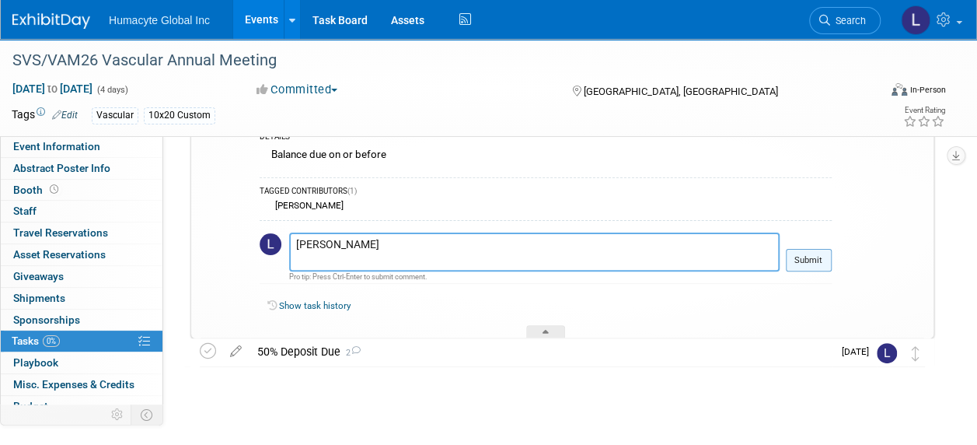
type textarea "Madison Schmeling"
click at [786, 266] on button "Submit" at bounding box center [809, 260] width 46 height 23
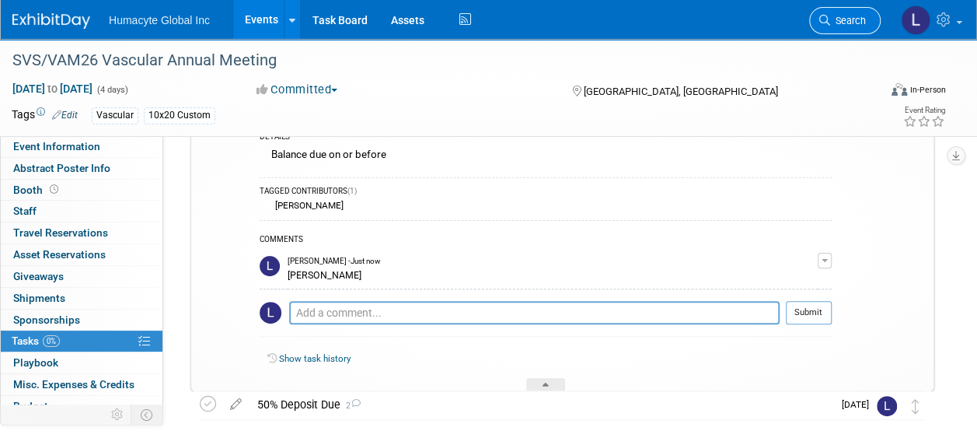
click at [849, 19] on span "Search" at bounding box center [848, 21] width 36 height 12
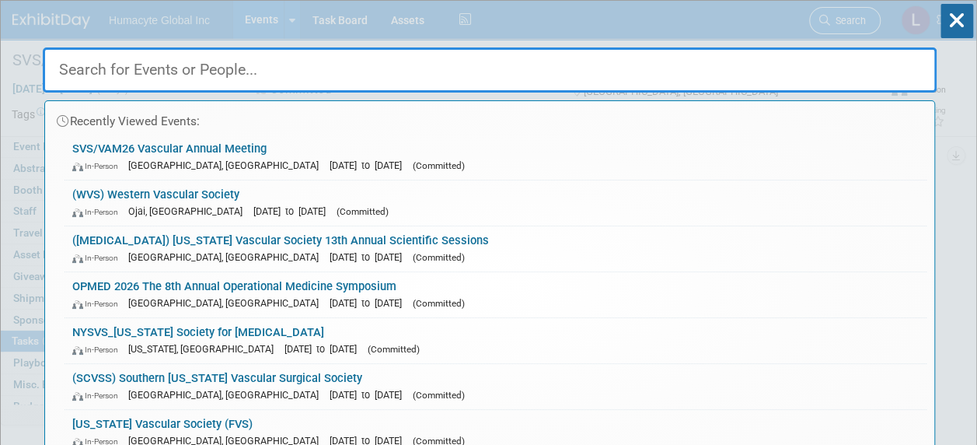
click at [849, 19] on div "Recently Viewed Events: SVS/VAM26 Vascular Annual Meeting In-Person Boston, MA …" at bounding box center [490, 234] width 894 height 467
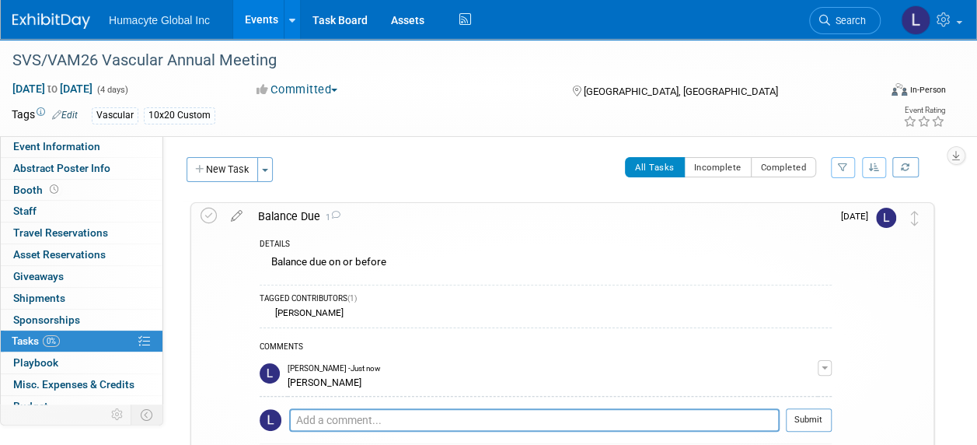
click at [252, 17] on link "Events" at bounding box center [261, 19] width 57 height 39
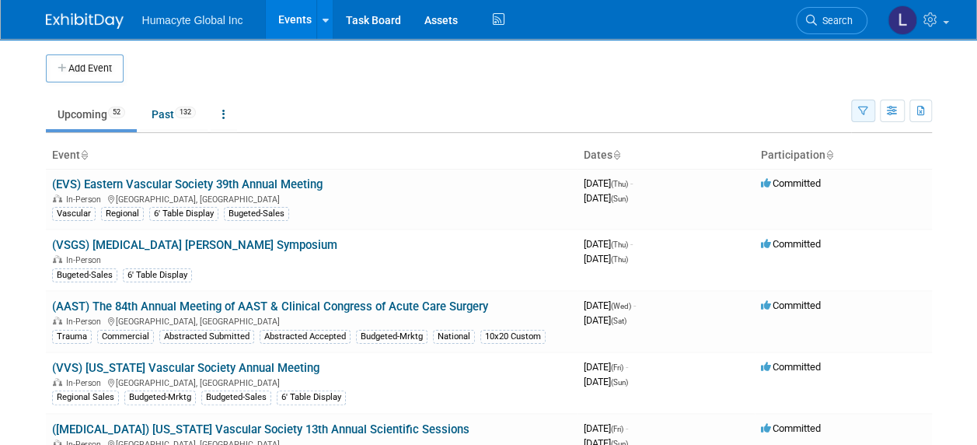
click at [868, 113] on icon "button" at bounding box center [863, 111] width 10 height 10
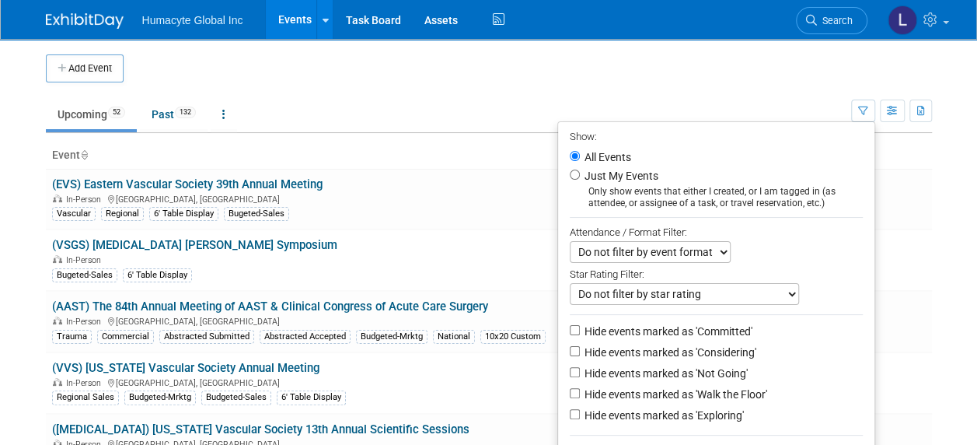
click at [680, 373] on label "Hide events marked as 'Not Going'" at bounding box center [664, 373] width 166 height 16
click at [580, 373] on input "Hide events marked as 'Not Going'" at bounding box center [575, 372] width 10 height 10
checkbox input "true"
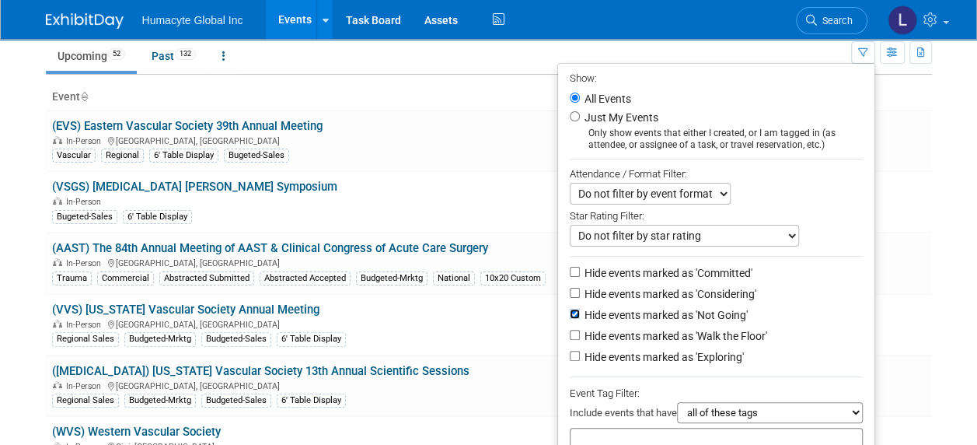
scroll to position [155, 0]
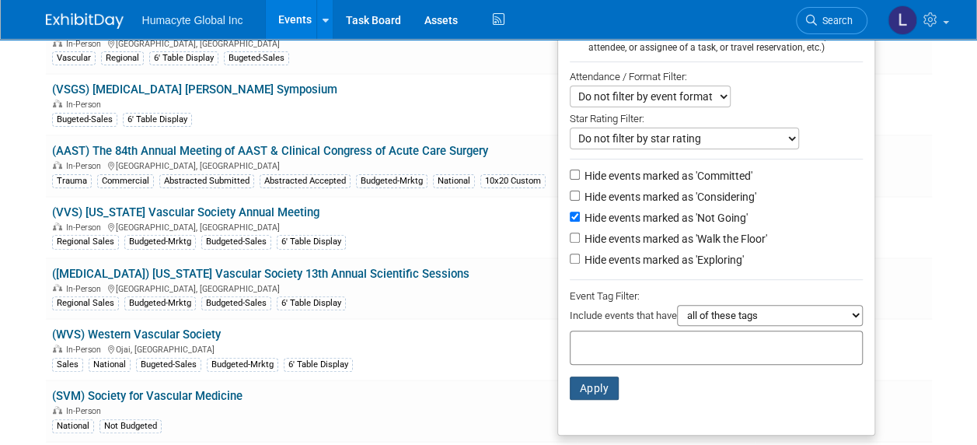
click at [606, 387] on button "Apply" at bounding box center [595, 387] width 50 height 23
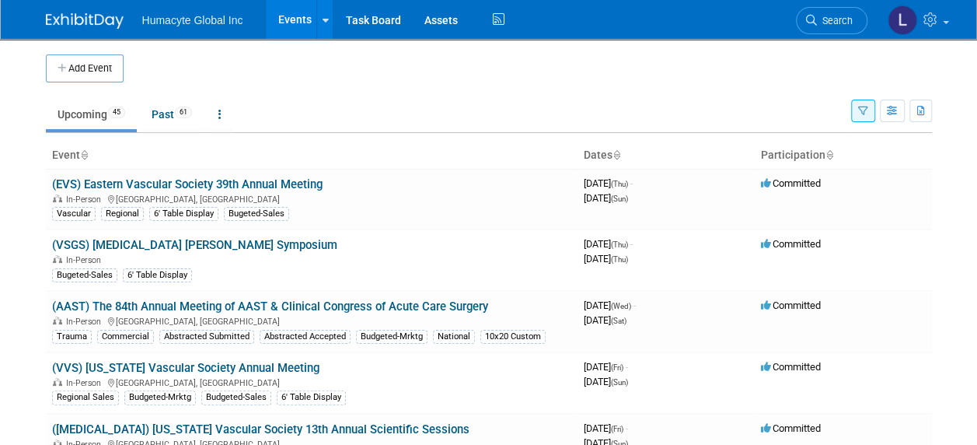
click at [964, 369] on body "Humacyte Global Inc Events Add Event Bulk Upload Events Shareable Event Boards …" at bounding box center [488, 222] width 977 height 445
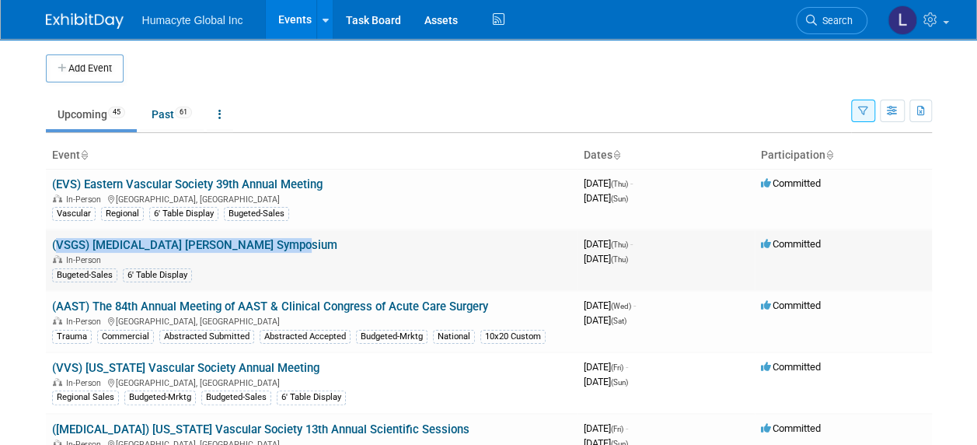
drag, startPoint x: 316, startPoint y: 241, endPoint x: 50, endPoint y: 246, distance: 265.9
click at [50, 246] on td "(VSGS) Vascular Surgery Gaspar Symposium In-Person Bugeted-Sales 6' Table Displ…" at bounding box center [312, 259] width 532 height 61
copy link "(VSGS) [MEDICAL_DATA] [PERSON_NAME] Symposium"
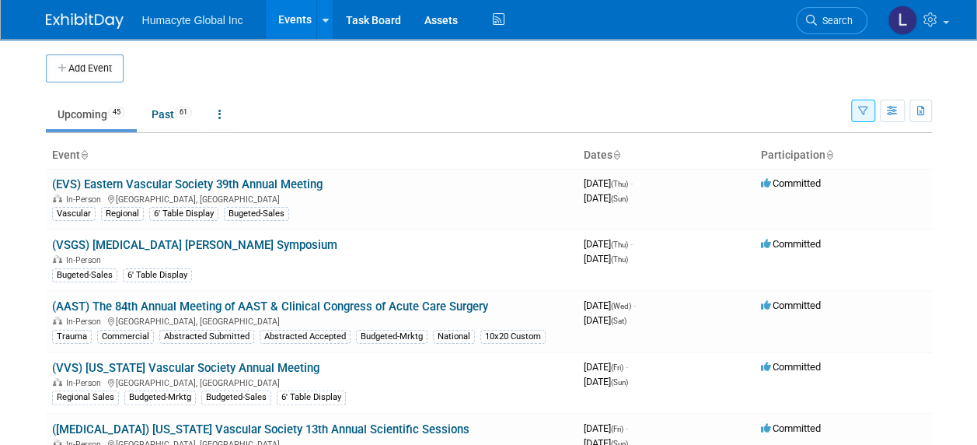
click at [454, 84] on td "Upcoming 45 Past 61 All Events 106 Past and Upcoming Grouped Annually Events gr…" at bounding box center [448, 107] width 805 height 51
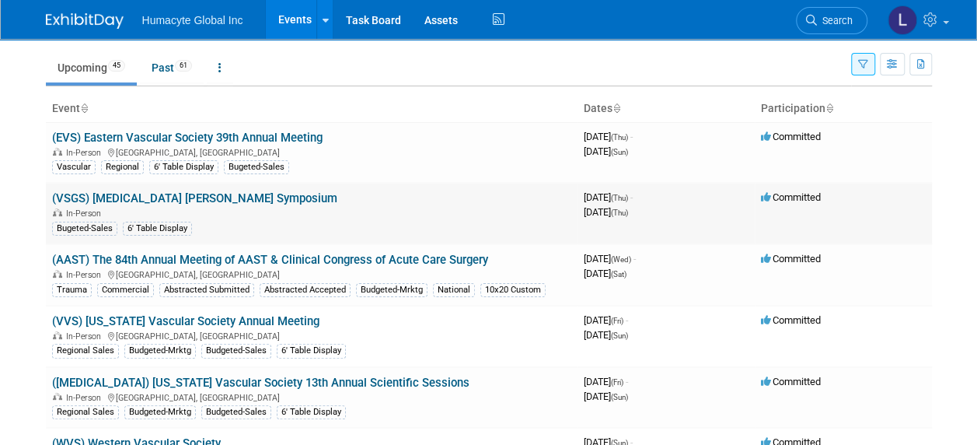
scroll to position [78, 0]
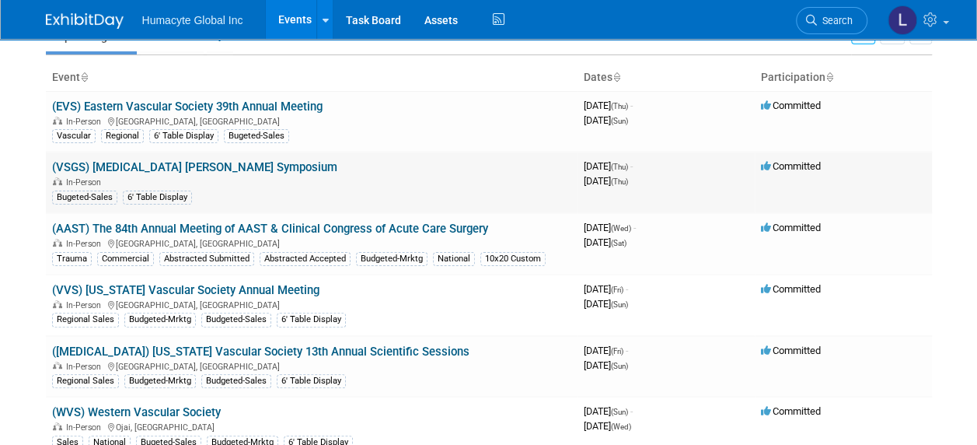
click at [197, 166] on link "(VSGS) [MEDICAL_DATA] [PERSON_NAME] Symposium" at bounding box center [194, 167] width 285 height 14
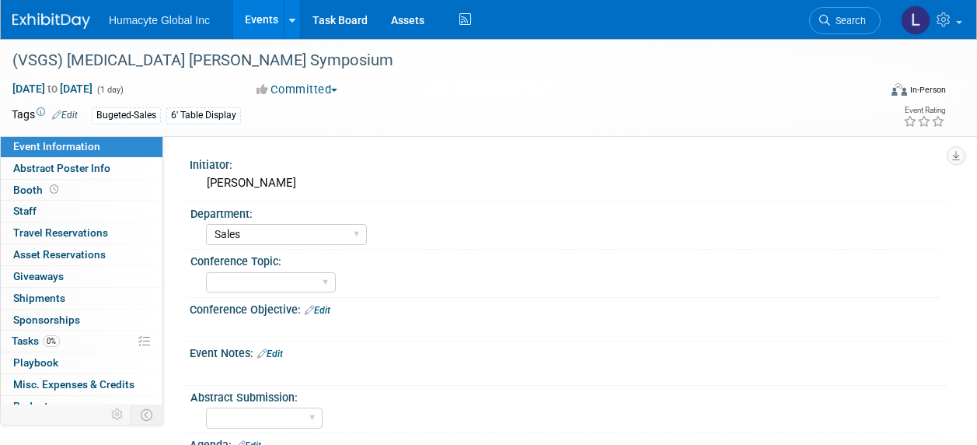
select select "Sales"
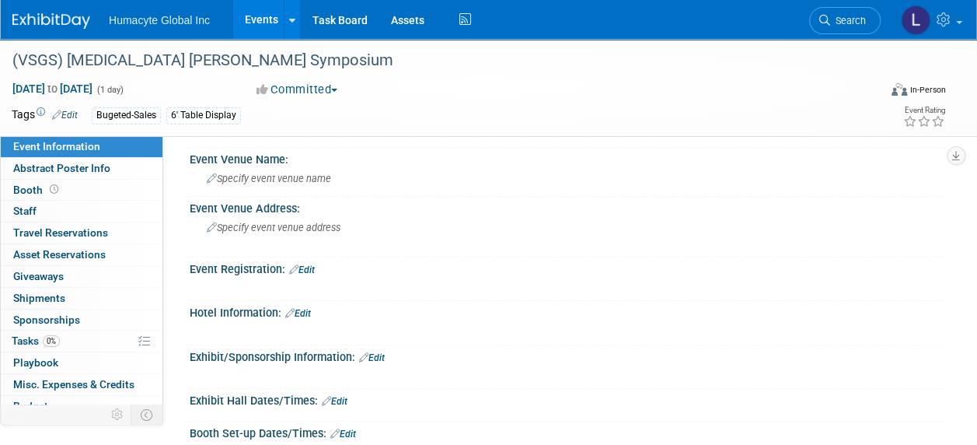
scroll to position [233, 0]
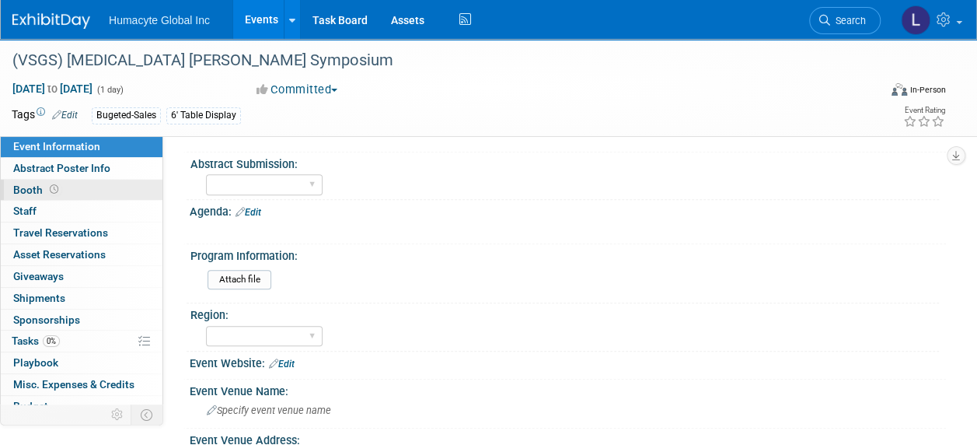
click at [28, 193] on span "Booth" at bounding box center [37, 189] width 48 height 12
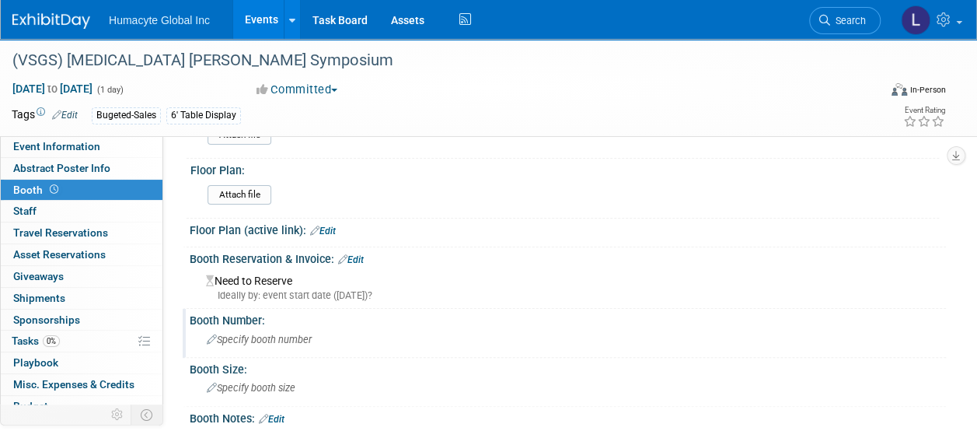
scroll to position [78, 0]
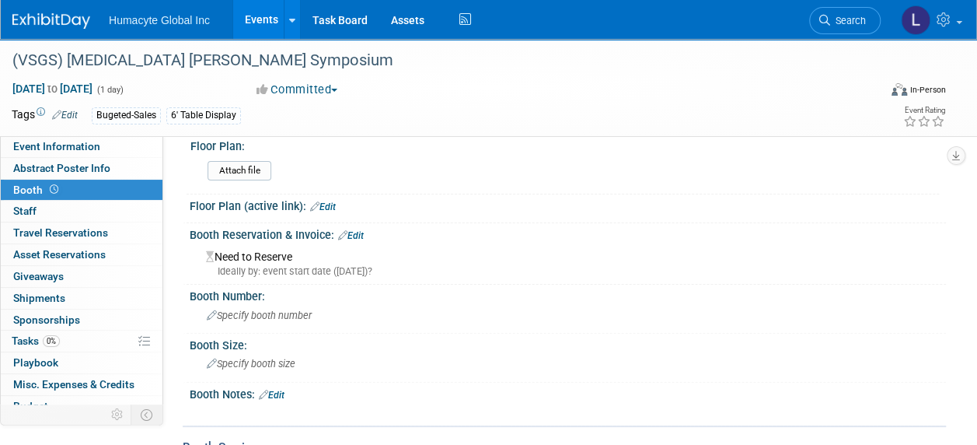
click at [328, 235] on div "Booth Reservation & Invoice: Edit" at bounding box center [568, 233] width 756 height 20
click at [354, 236] on link "Edit" at bounding box center [351, 235] width 26 height 11
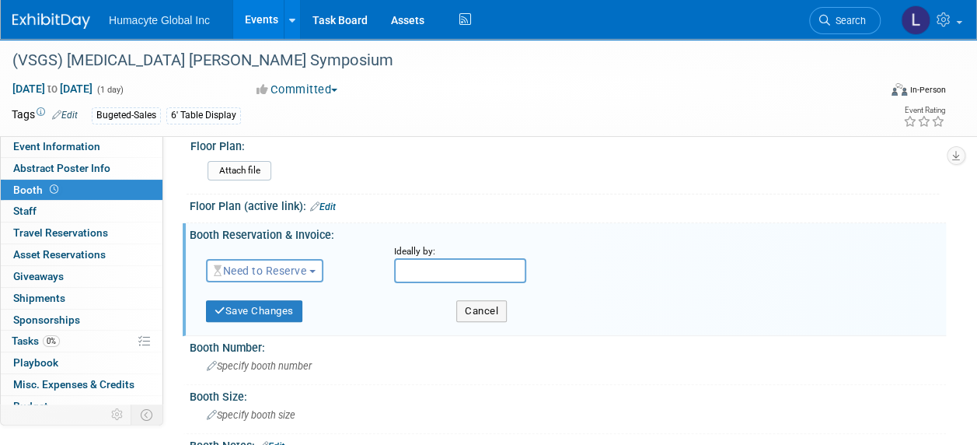
click at [269, 264] on span "Need to Reserve" at bounding box center [260, 270] width 93 height 12
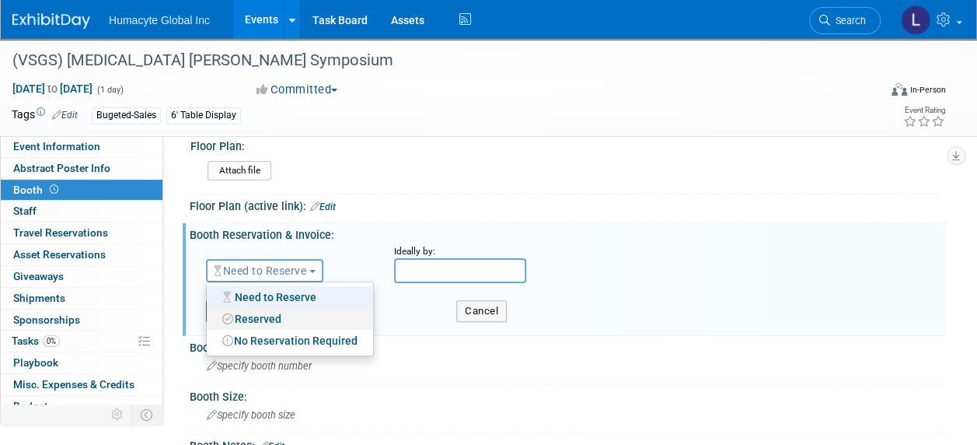
click at [286, 312] on link "Reserved" at bounding box center [290, 319] width 166 height 22
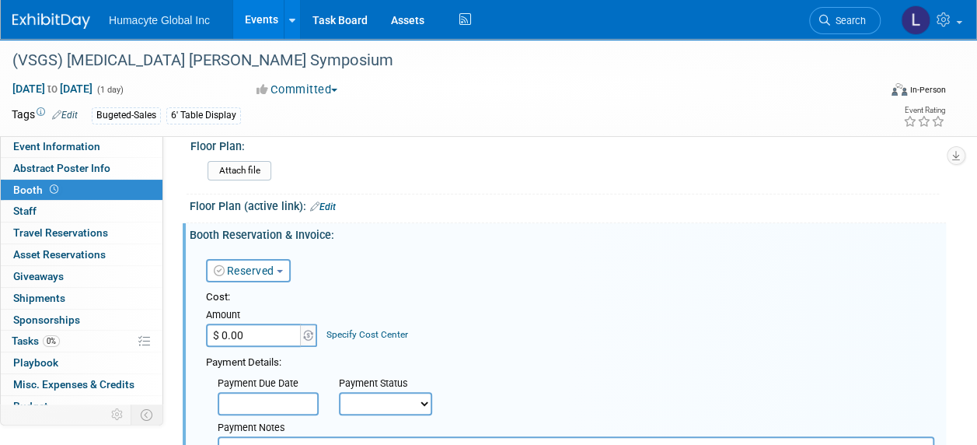
click at [239, 338] on input "$ 0.00" at bounding box center [254, 334] width 97 height 23
type input "$ 3,500.00"
click at [369, 330] on link "Specify Cost Center" at bounding box center [367, 334] width 82 height 11
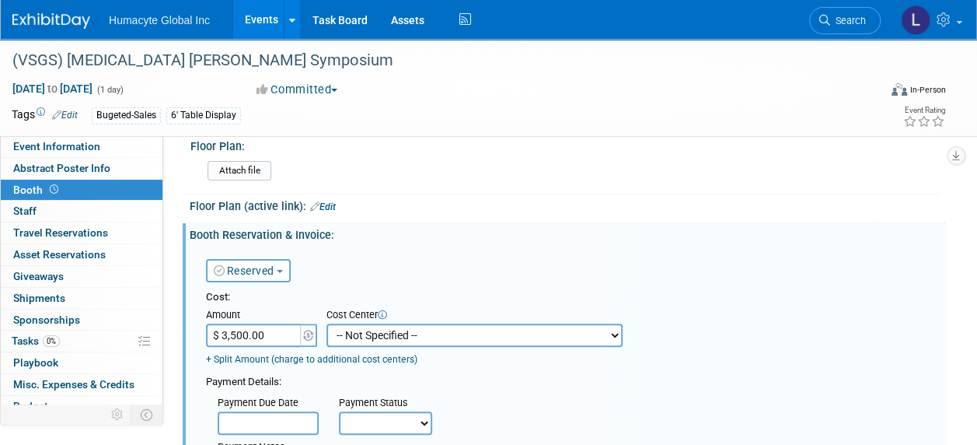
click at [372, 334] on select "-- Not Specified -- Dept 10 - Clinical Dept 11 - Clinical Ops Dept 12 - Medical…" at bounding box center [474, 334] width 296 height 23
select select "18966166"
click at [326, 323] on select "-- Not Specified -- Dept 10 - Clinical Dept 11 - Clinical Ops Dept 12 - Medical…" at bounding box center [474, 334] width 296 height 23
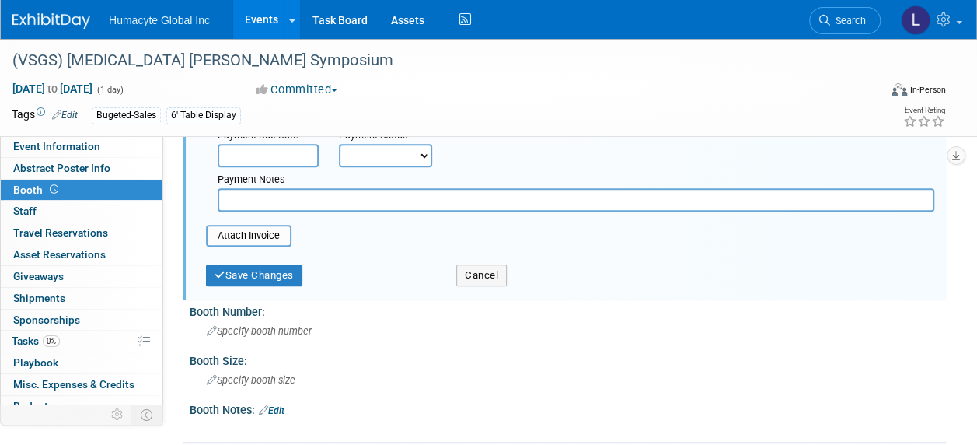
scroll to position [431, 0]
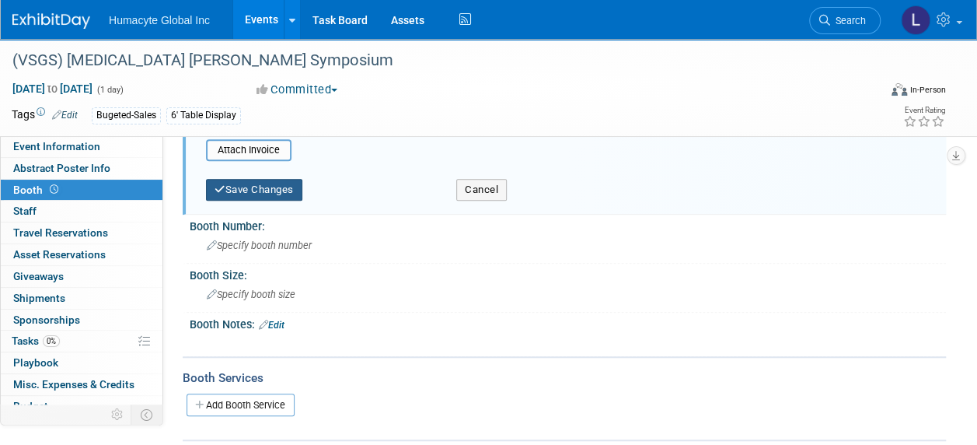
click at [232, 183] on button "Save Changes" at bounding box center [254, 190] width 96 height 22
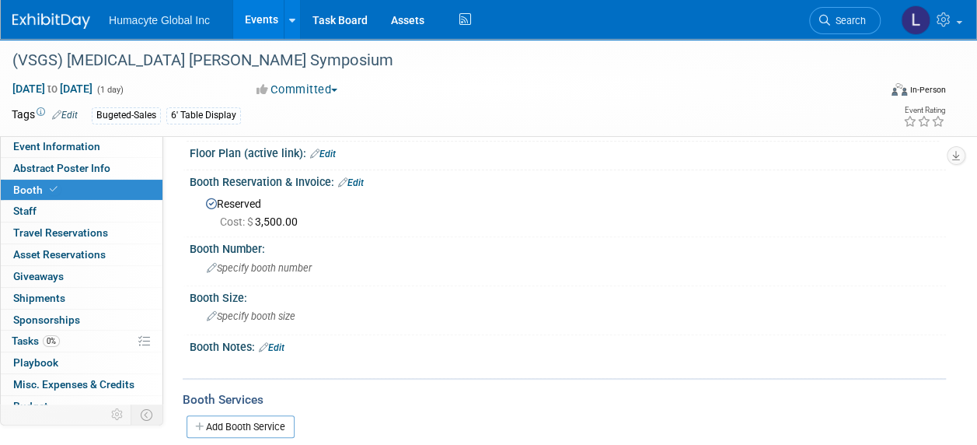
scroll to position [155, 0]
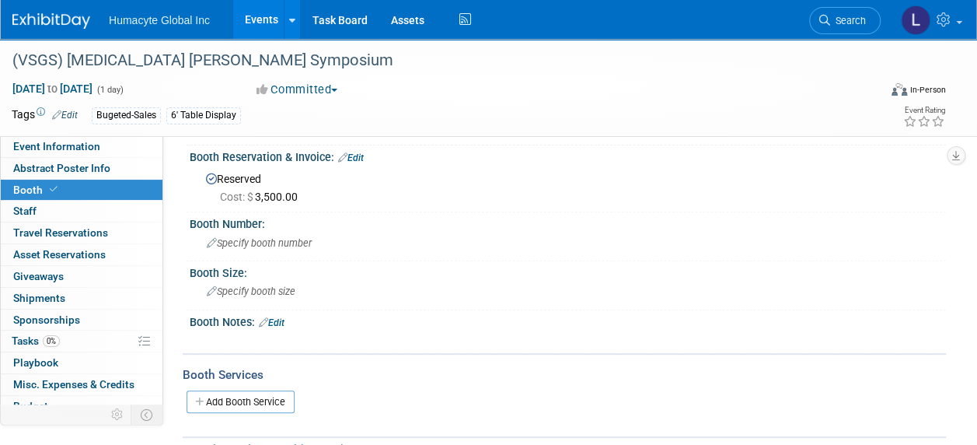
click at [277, 323] on link "Edit" at bounding box center [272, 322] width 26 height 11
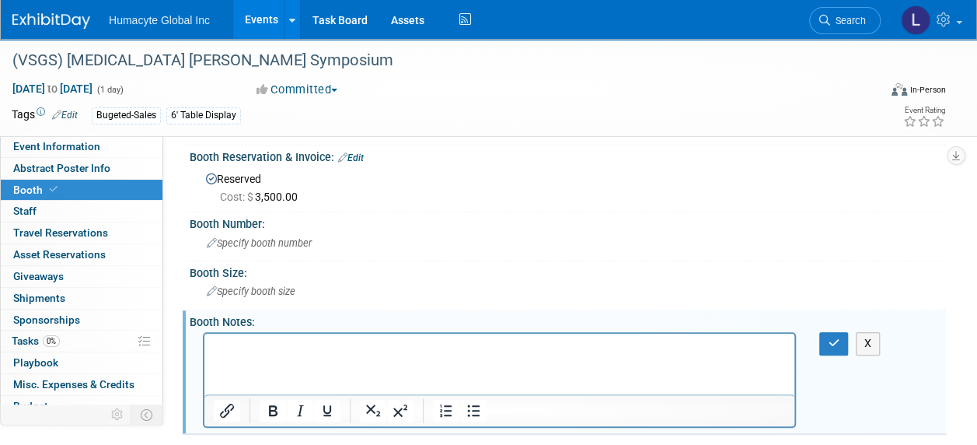
scroll to position [0, 0]
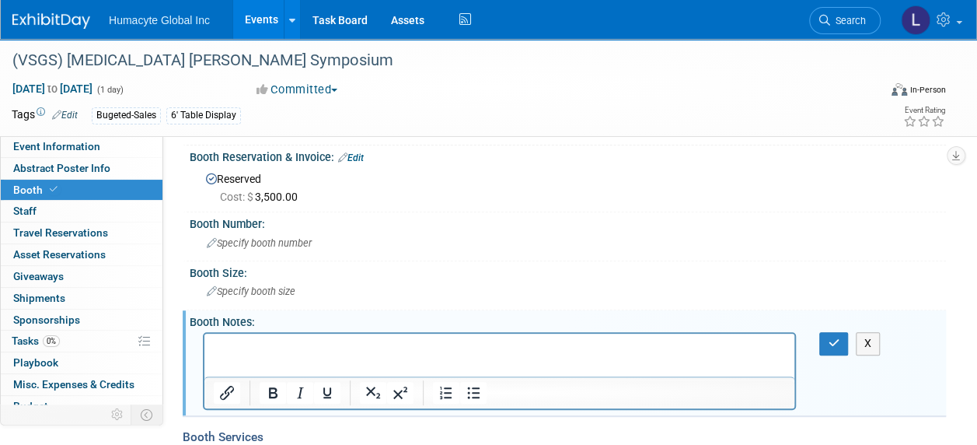
click at [241, 349] on p "Rich Text Area. Press ALT-0 for help." at bounding box center [500, 348] width 572 height 16
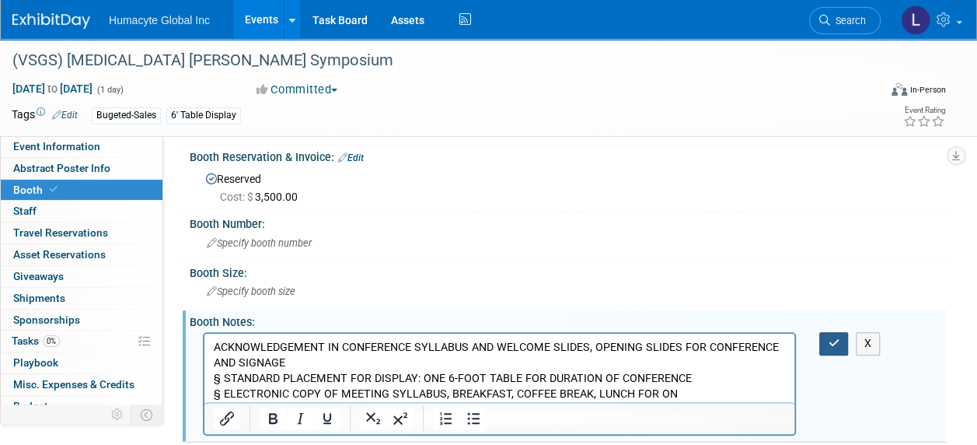
click at [836, 344] on icon "button" at bounding box center [834, 342] width 12 height 11
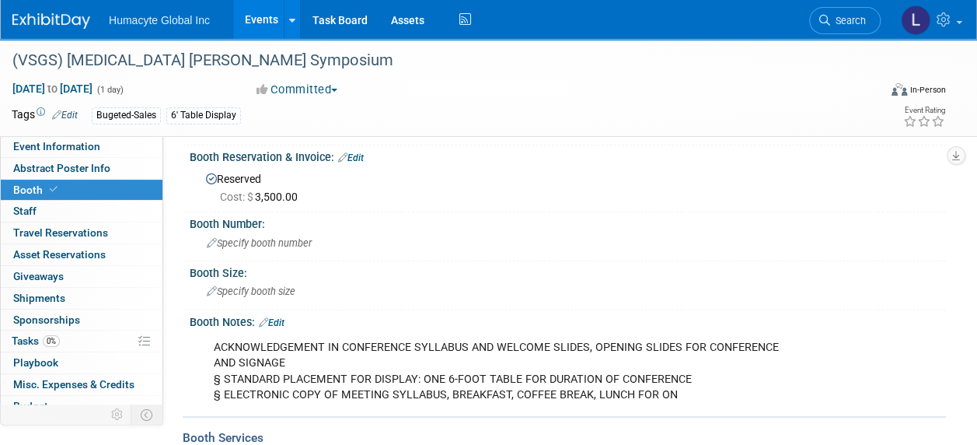
click at [265, 16] on link "Events" at bounding box center [261, 19] width 57 height 39
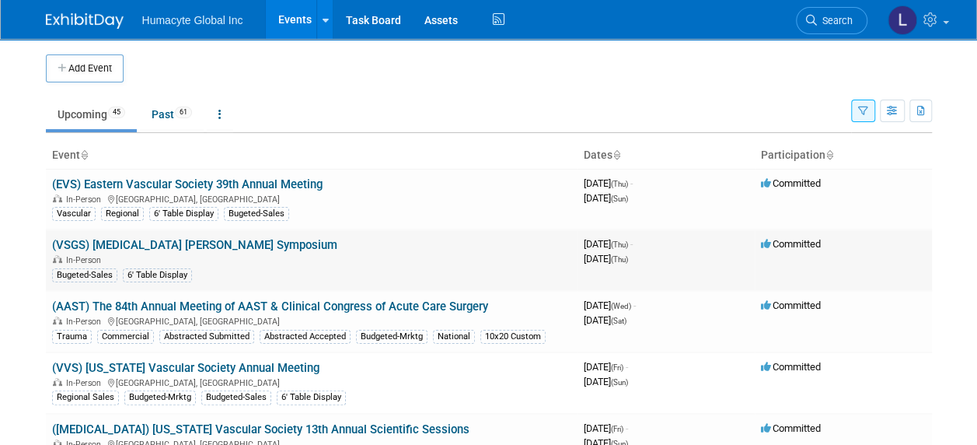
click at [246, 241] on link "(VSGS) [MEDICAL_DATA] [PERSON_NAME] Symposium" at bounding box center [194, 245] width 285 height 14
click at [129, 241] on link "(VSGS) [MEDICAL_DATA] [PERSON_NAME] Symposium" at bounding box center [194, 245] width 285 height 14
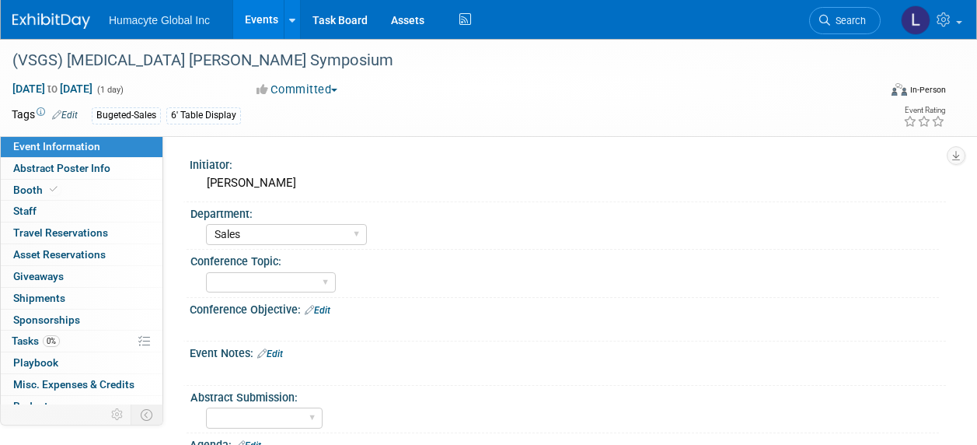
select select "Sales"
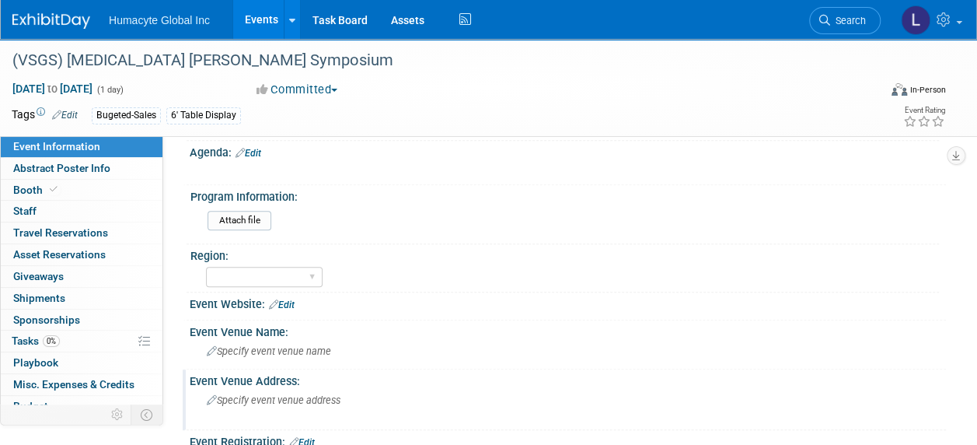
scroll to position [389, 0]
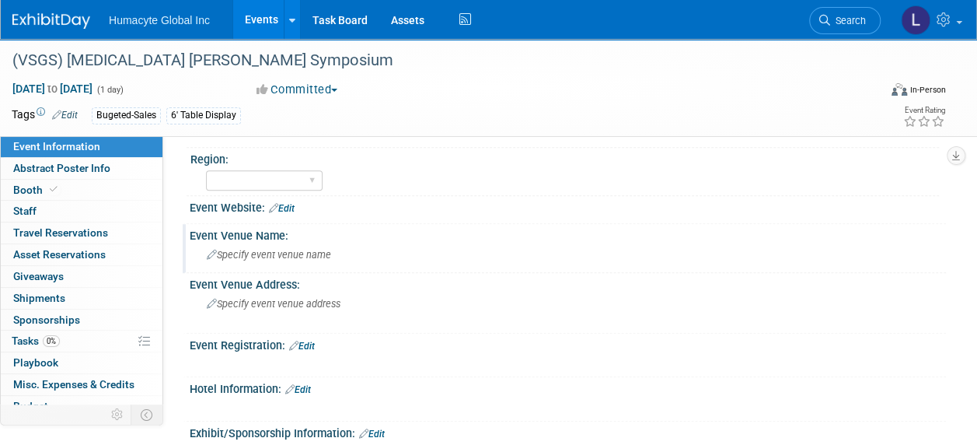
click at [272, 257] on span "Specify event venue name" at bounding box center [269, 255] width 124 height 12
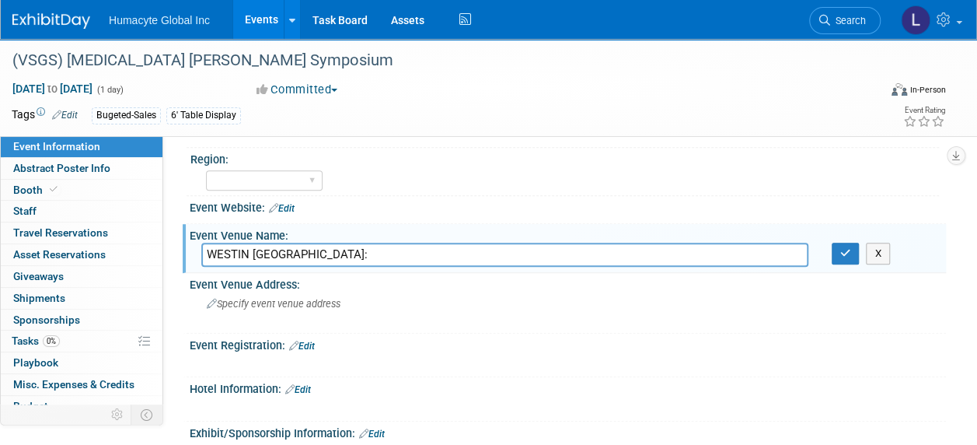
click at [271, 256] on input "WESTIN PASADENA:" at bounding box center [504, 255] width 607 height 24
click at [312, 247] on input "WESTIN PASADENA:" at bounding box center [504, 255] width 607 height 24
type input "WESTIN PASADENA"
click at [254, 306] on span "Specify event venue address" at bounding box center [274, 304] width 134 height 12
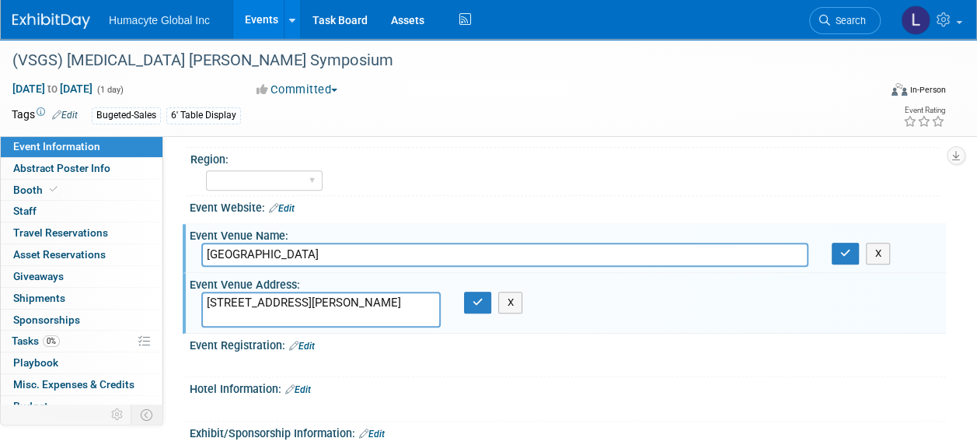
click at [361, 302] on textarea "191 N. LOS ROBLES AVENUE, PASADENA, CA 91101" at bounding box center [320, 310] width 239 height 36
type textarea "191 N. LOS ROBLES AVENUE PASADENA, CA 91101"
click at [473, 301] on icon "button" at bounding box center [478, 302] width 11 height 10
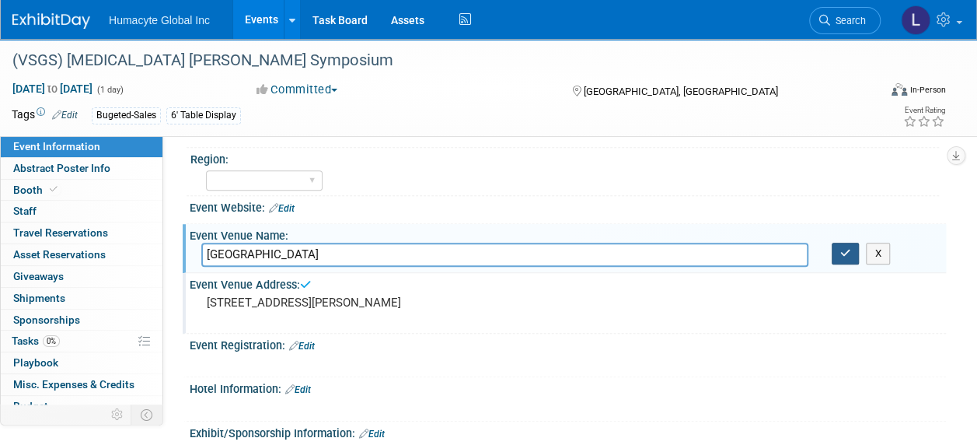
click at [839, 252] on button "button" at bounding box center [846, 254] width 28 height 22
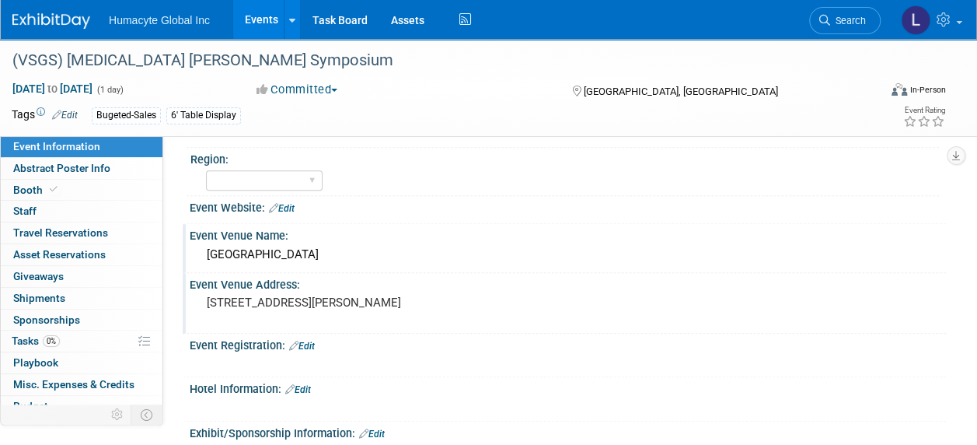
click at [516, 220] on div "Event Website: Edit" at bounding box center [564, 210] width 763 height 29
click at [68, 147] on span "Event Information" at bounding box center [56, 146] width 87 height 12
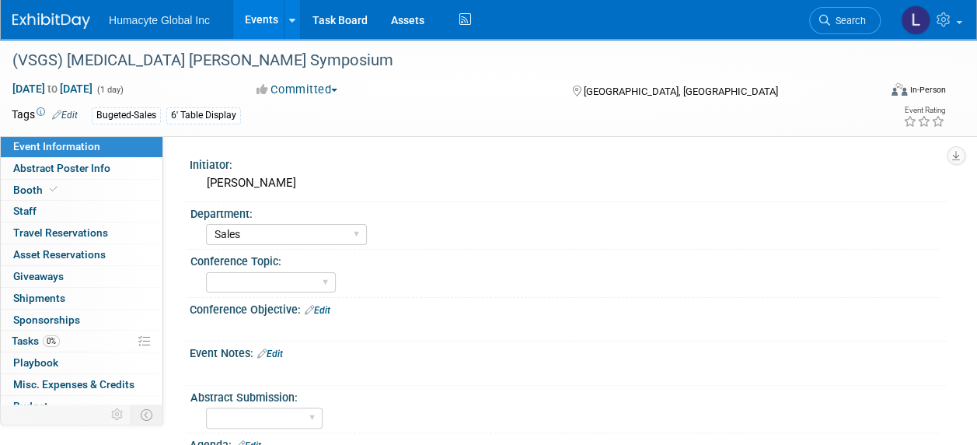
select select "Sales"
click at [473, 192] on div "Mike Gonzales" at bounding box center [567, 183] width 733 height 24
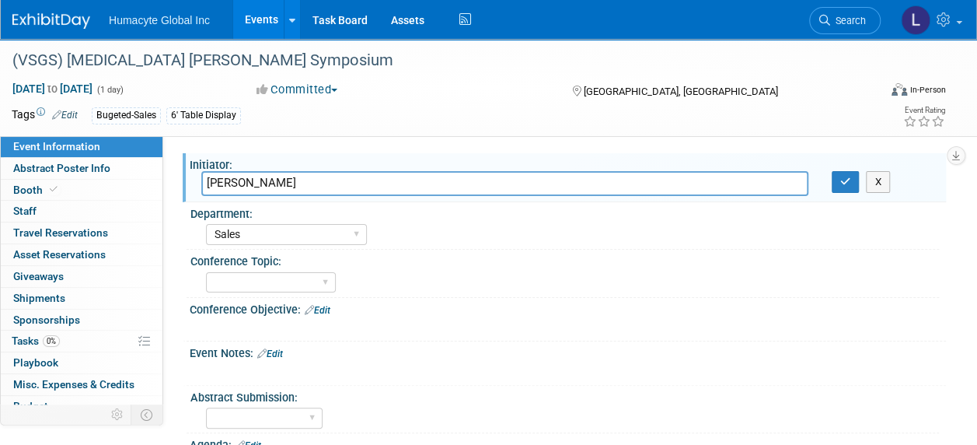
click at [553, 232] on div "Discovery & Pipeline Commercial Managed Care Market Access Marketing Medical Af…" at bounding box center [572, 232] width 733 height 25
click at [855, 184] on button "button" at bounding box center [846, 182] width 28 height 22
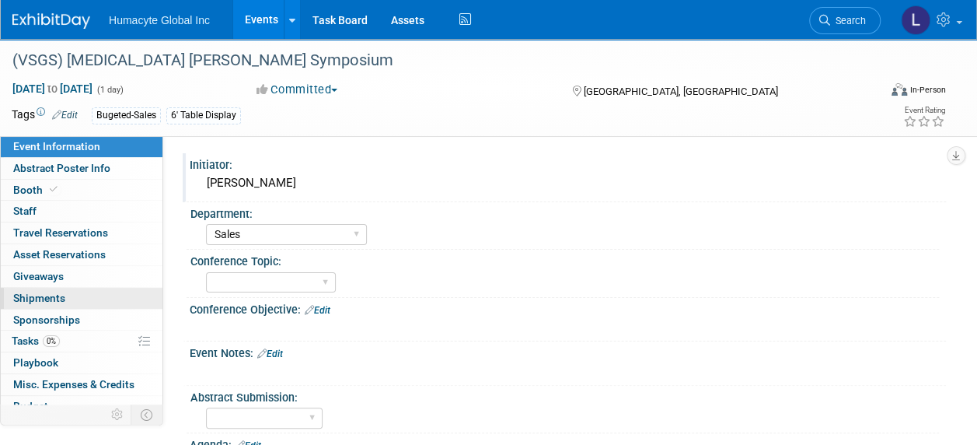
click at [51, 297] on span "Shipments 0" at bounding box center [39, 298] width 52 height 12
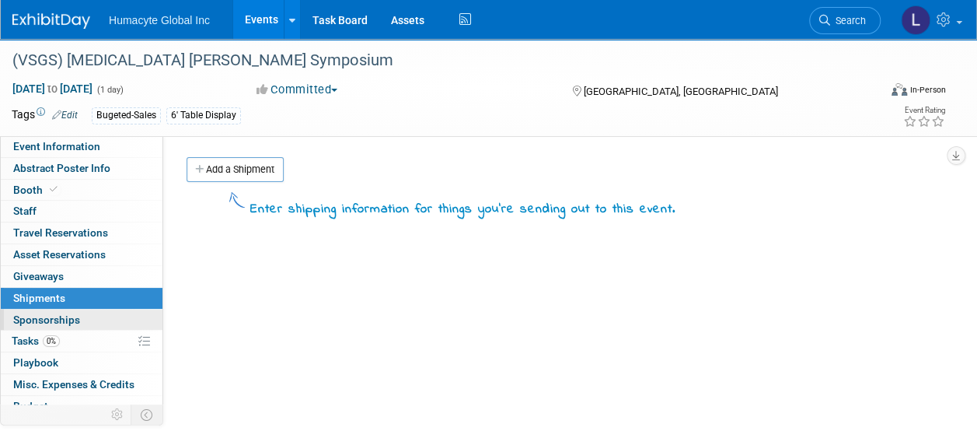
click at [52, 326] on link "0 Sponsorships 0" at bounding box center [82, 319] width 162 height 21
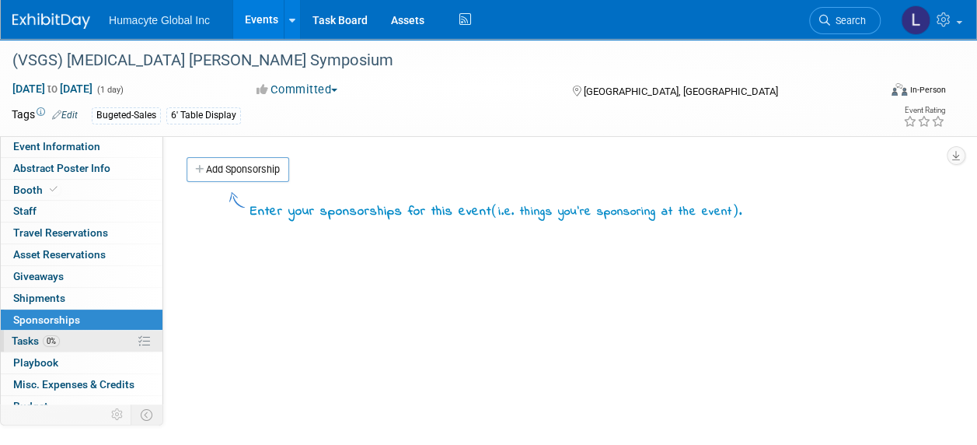
click at [30, 339] on span "Tasks 0%" at bounding box center [36, 340] width 48 height 12
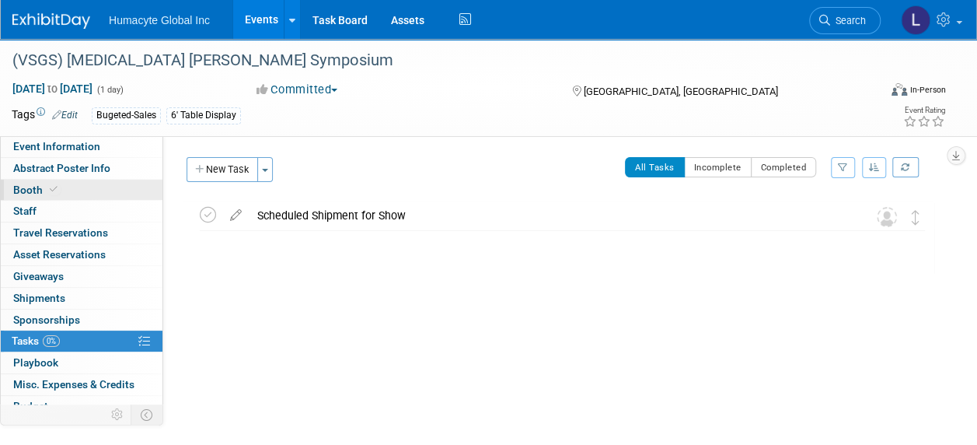
click at [21, 186] on span "Booth" at bounding box center [36, 189] width 47 height 12
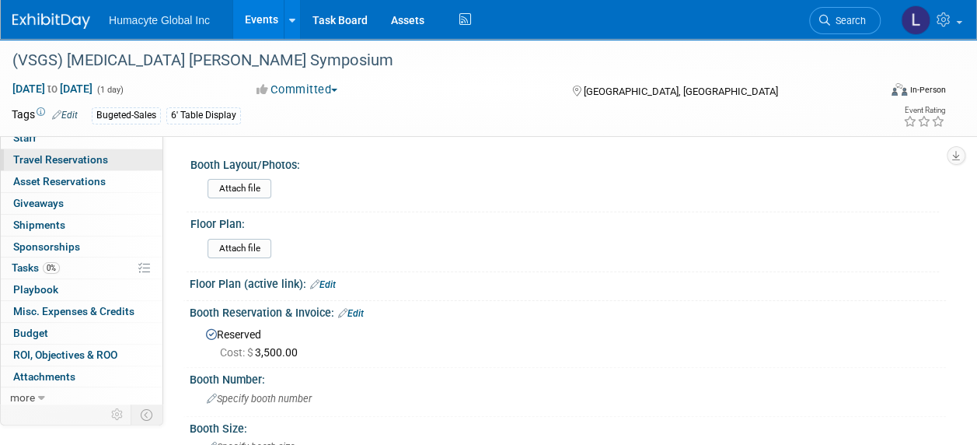
click at [31, 154] on span "Travel Reservations 0" at bounding box center [60, 159] width 95 height 12
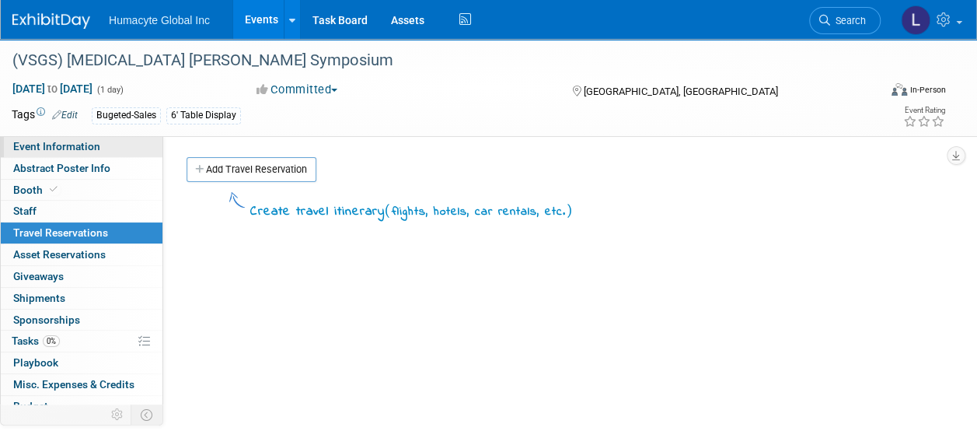
click at [33, 140] on span "Event Information" at bounding box center [56, 146] width 87 height 12
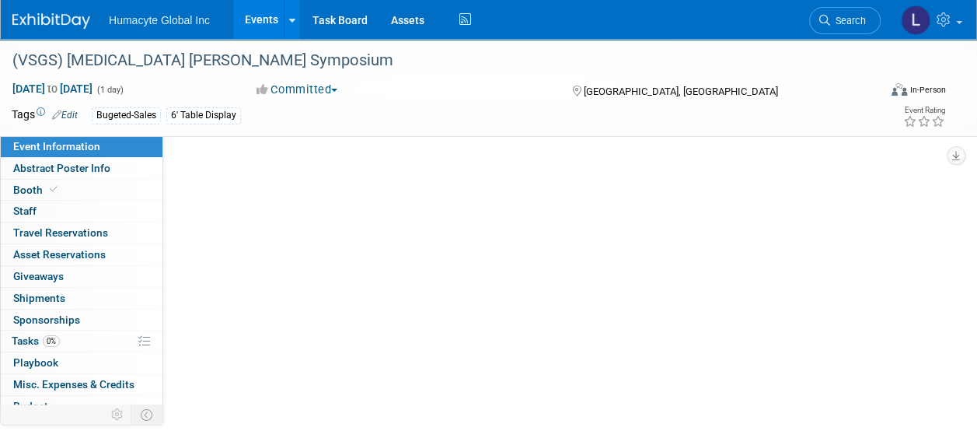
select select "Sales"
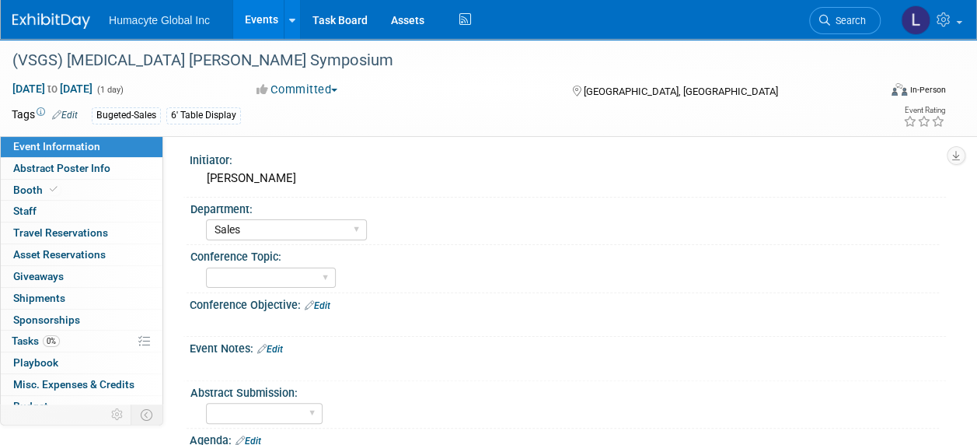
scroll to position [78, 0]
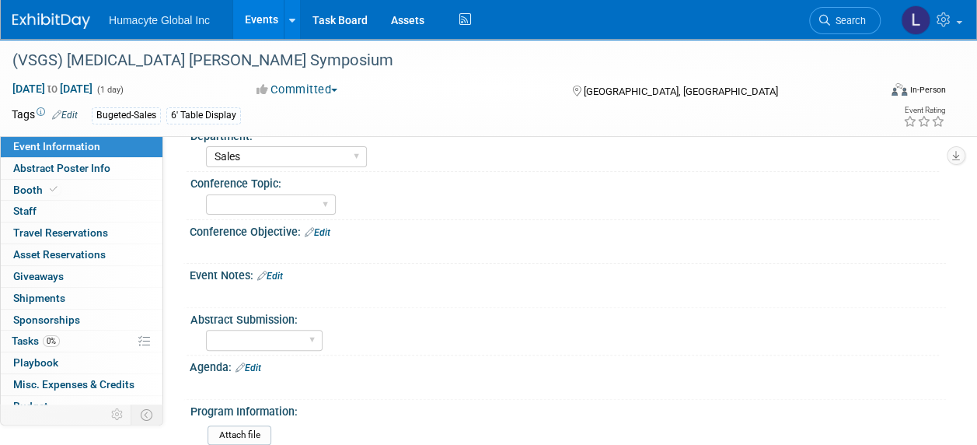
click at [281, 274] on link "Edit" at bounding box center [270, 276] width 26 height 11
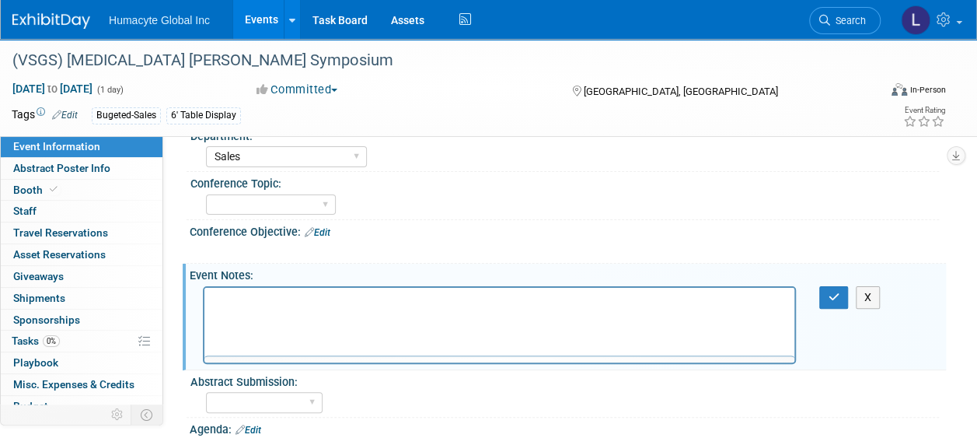
scroll to position [0, 0]
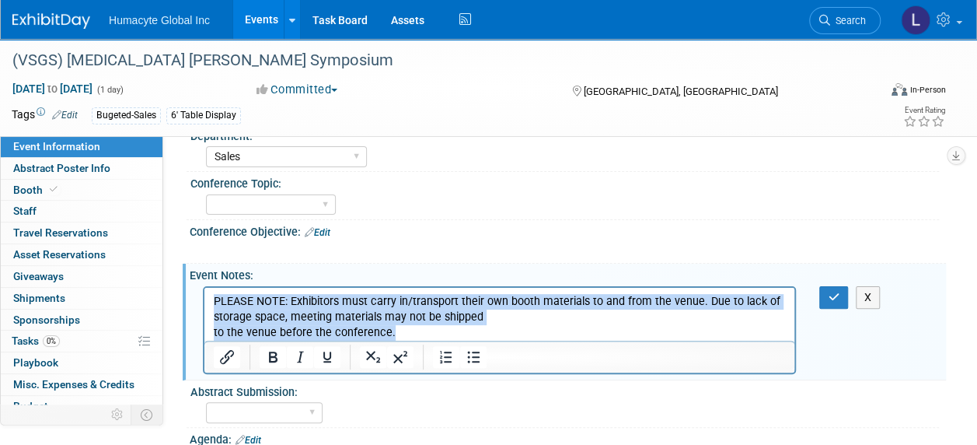
drag, startPoint x: 410, startPoint y: 329, endPoint x: 194, endPoint y: 290, distance: 219.6
click at [204, 290] on html "PLEASE NOTE: Exhibitors must carry in/transport their own booth materials to an…" at bounding box center [499, 313] width 590 height 53
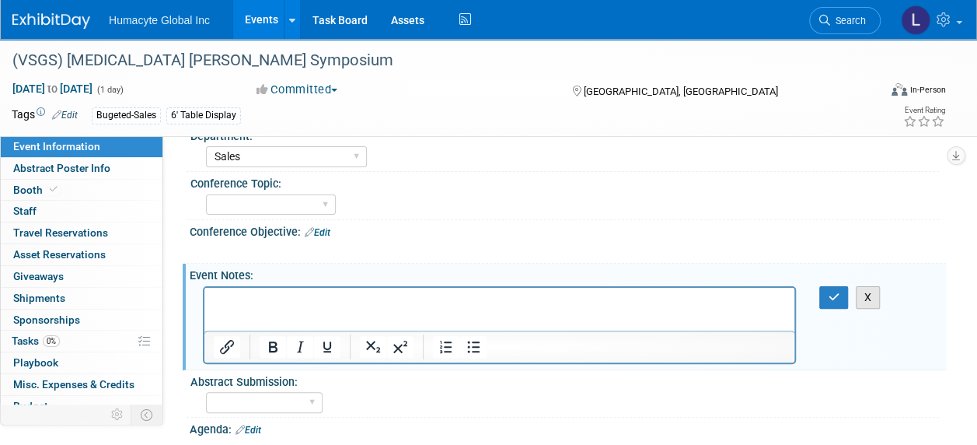
click at [869, 295] on button "X" at bounding box center [868, 297] width 25 height 23
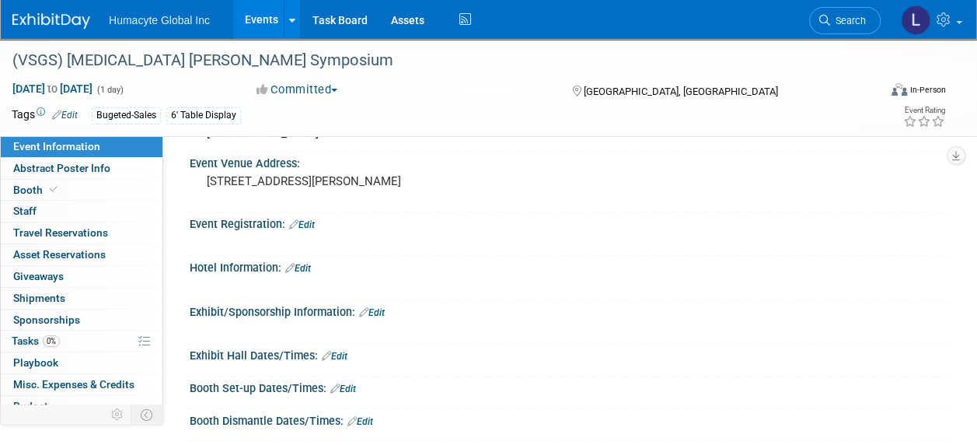
scroll to position [544, 0]
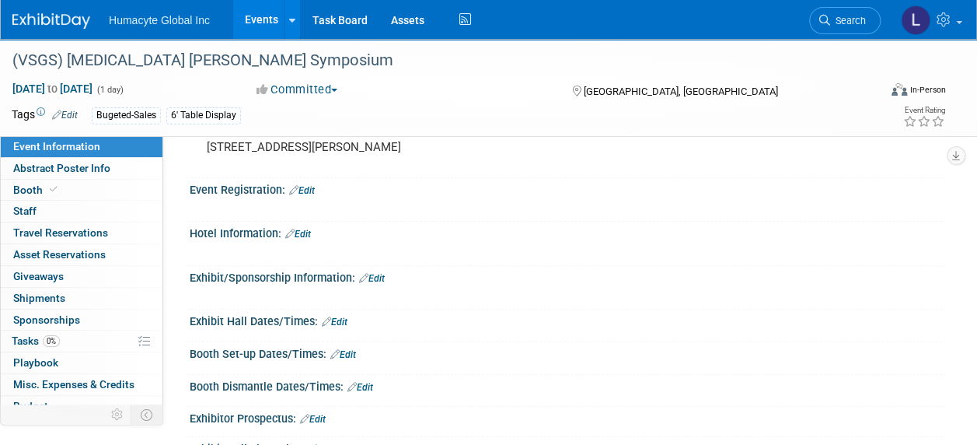
click at [380, 273] on link "Edit" at bounding box center [372, 278] width 26 height 11
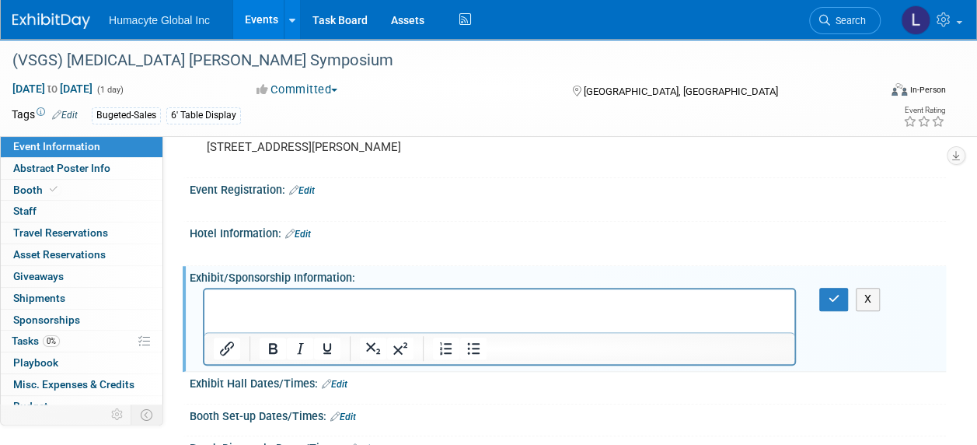
scroll to position [0, 0]
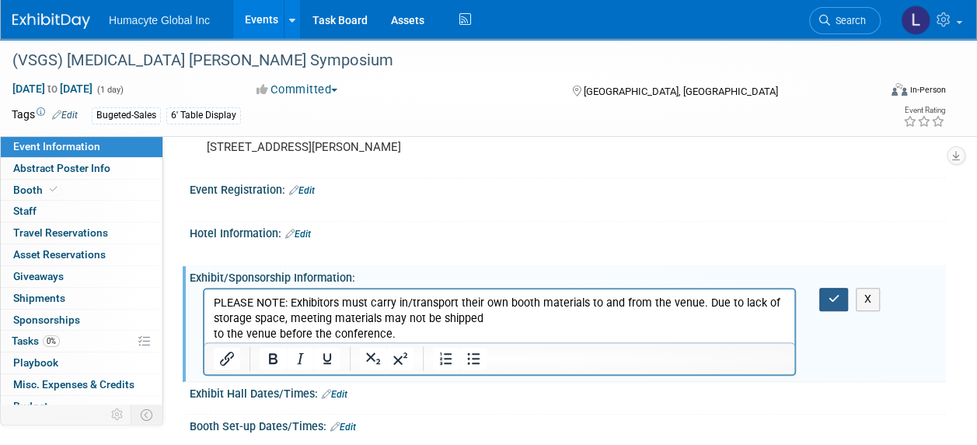
click at [826, 295] on button "button" at bounding box center [833, 299] width 29 height 23
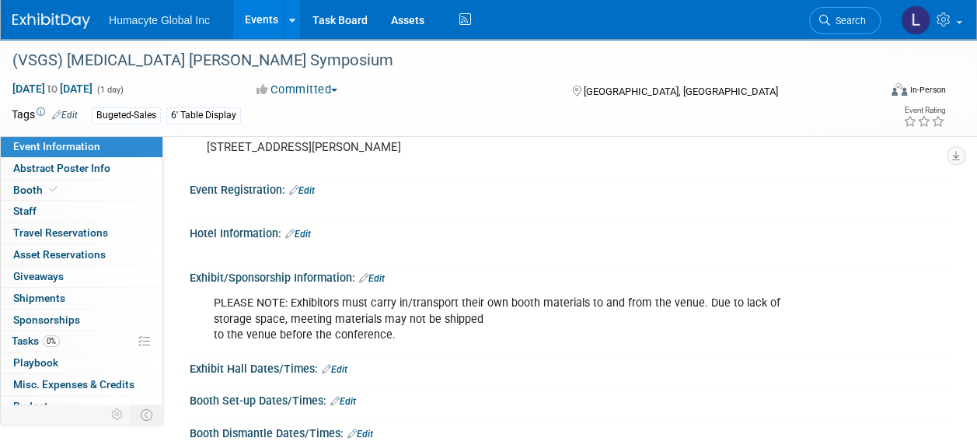
click at [550, 253] on div at bounding box center [499, 252] width 593 height 16
click at [262, 20] on link "Events" at bounding box center [261, 19] width 57 height 39
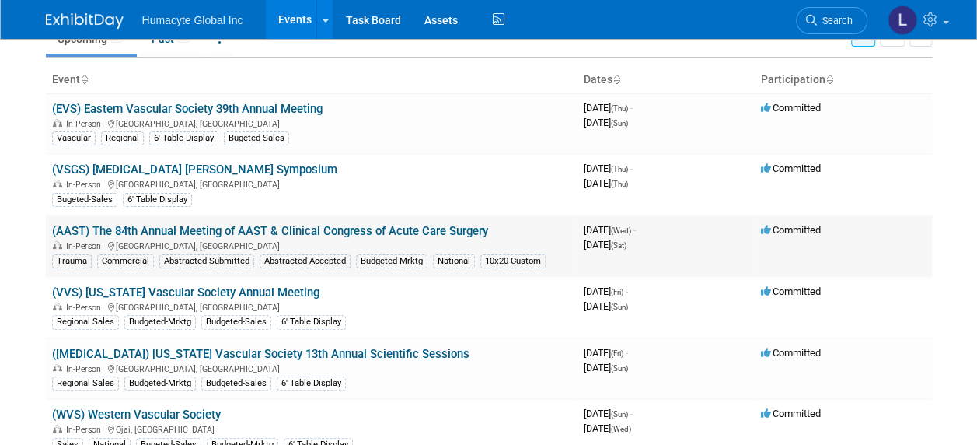
scroll to position [155, 0]
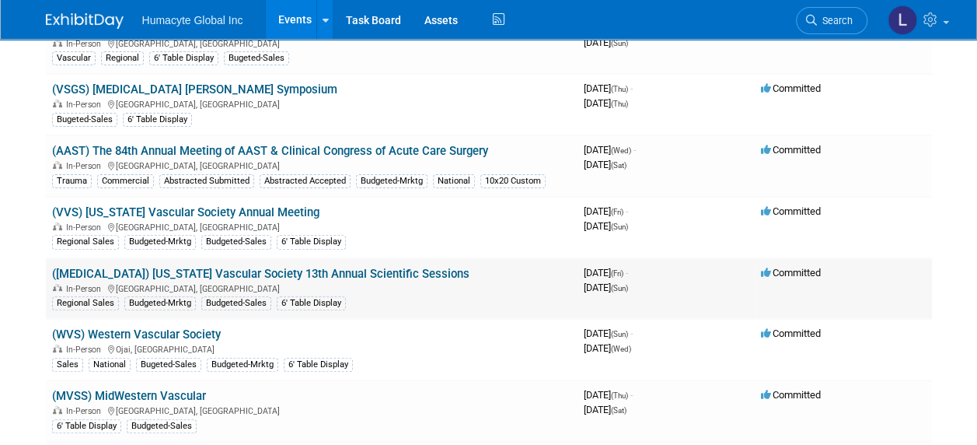
click at [310, 260] on td "([MEDICAL_DATA]) [US_STATE] Vascular Society 13th Annual Scientific Sessions In…" at bounding box center [312, 288] width 532 height 61
click at [314, 267] on link "([MEDICAL_DATA]) [US_STATE] Vascular Society 13th Annual Scientific Sessions" at bounding box center [260, 274] width 417 height 14
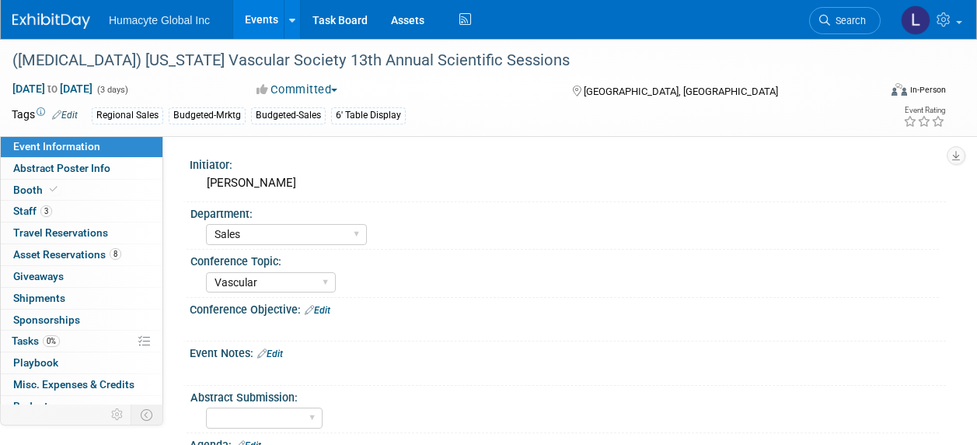
select select "Sales"
select select "Vascular"
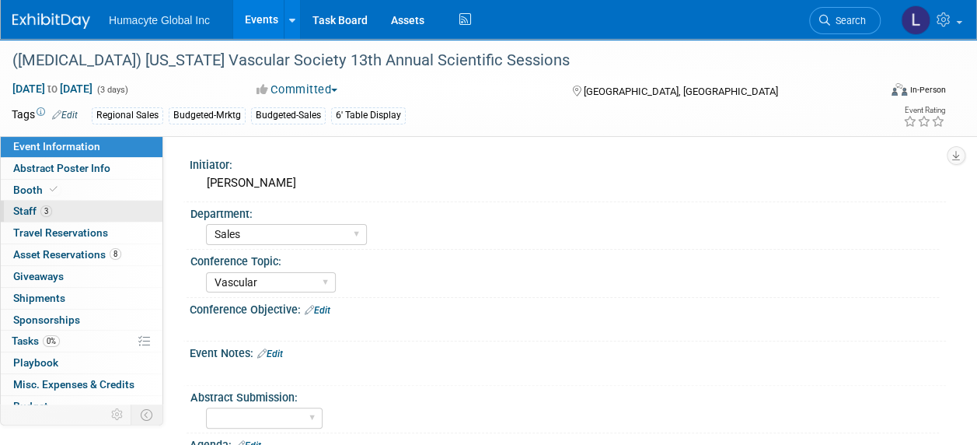
click at [16, 213] on span "Staff 3" at bounding box center [32, 210] width 39 height 12
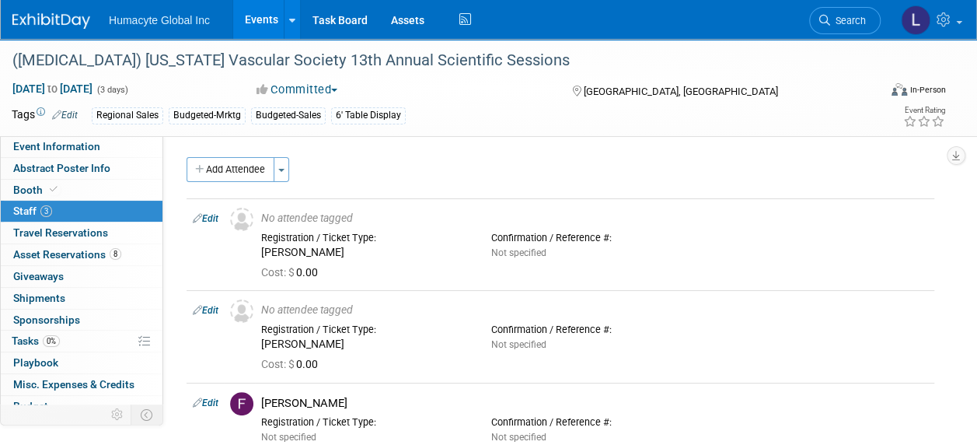
click at [256, 26] on link "Events" at bounding box center [261, 19] width 57 height 39
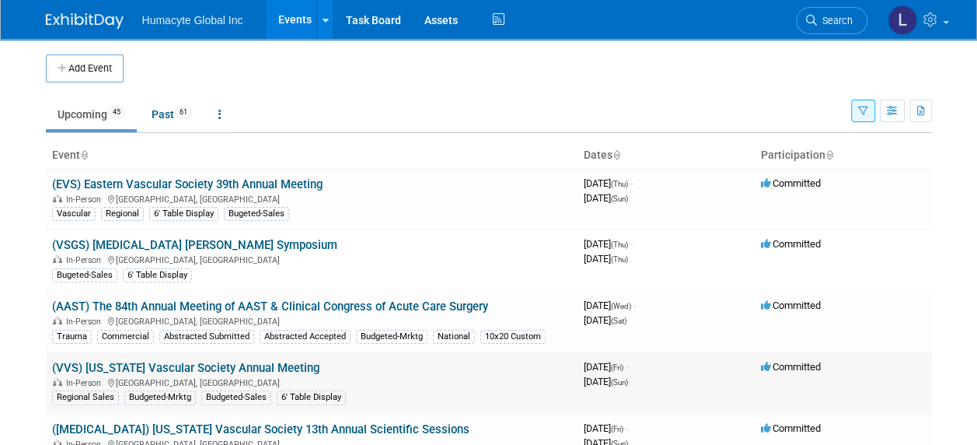
click at [229, 367] on link "(VVS) [US_STATE] Vascular Society Annual Meeting" at bounding box center [185, 368] width 267 height 14
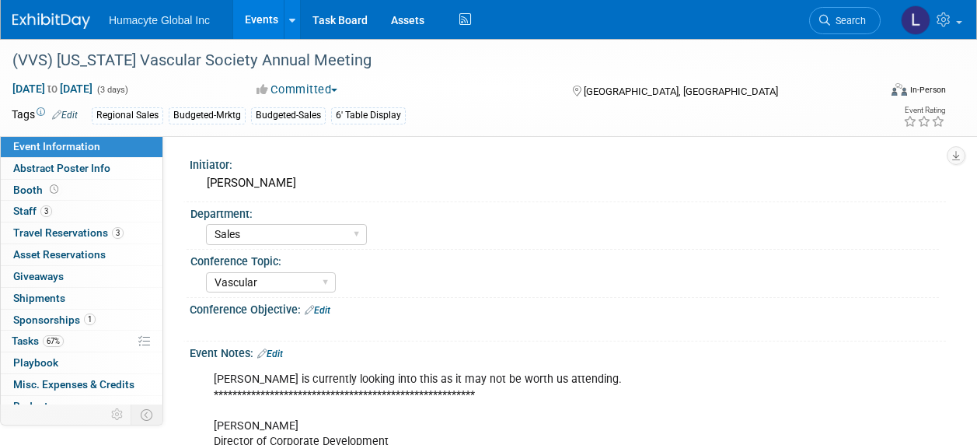
select select "Sales"
select select "Vascular"
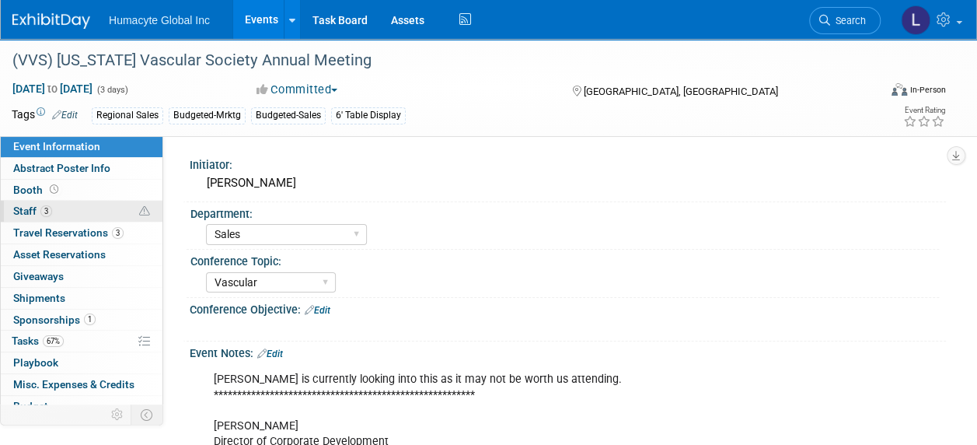
click at [15, 213] on span "Staff 3" at bounding box center [32, 210] width 39 height 12
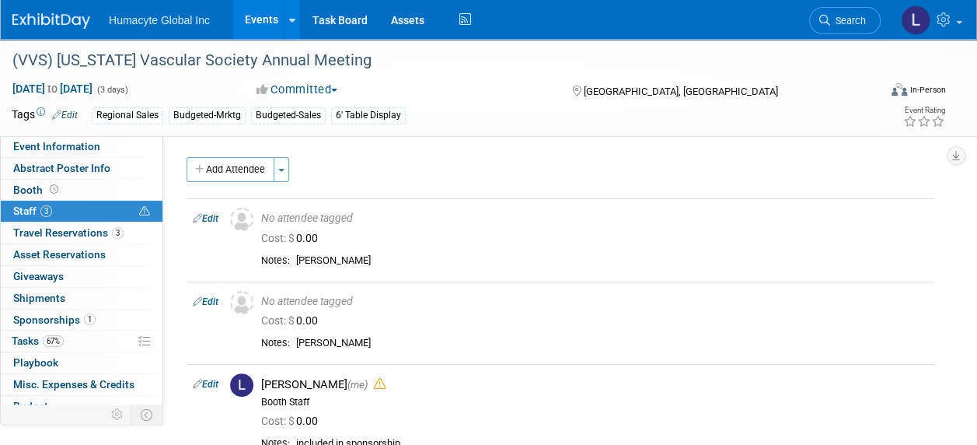
click at [267, 24] on link "Events" at bounding box center [261, 19] width 57 height 39
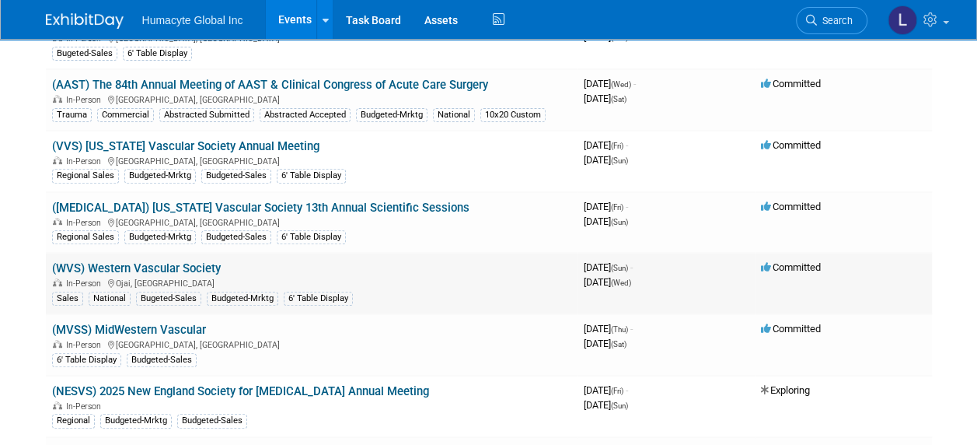
scroll to position [233, 0]
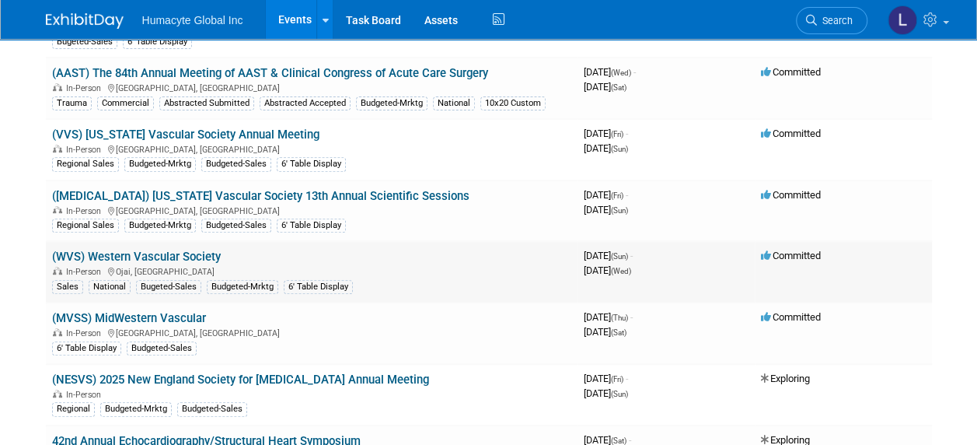
click at [165, 253] on link "(WVS) Western Vascular Society" at bounding box center [136, 257] width 169 height 14
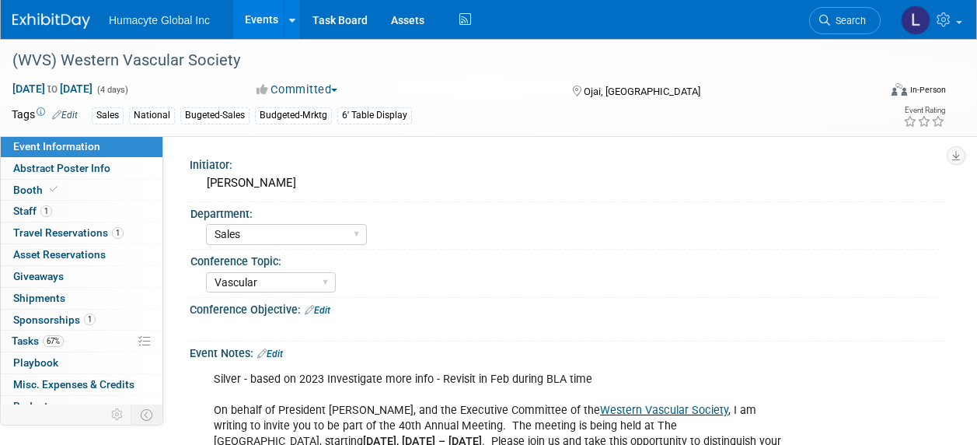
select select "Sales"
select select "Vascular"
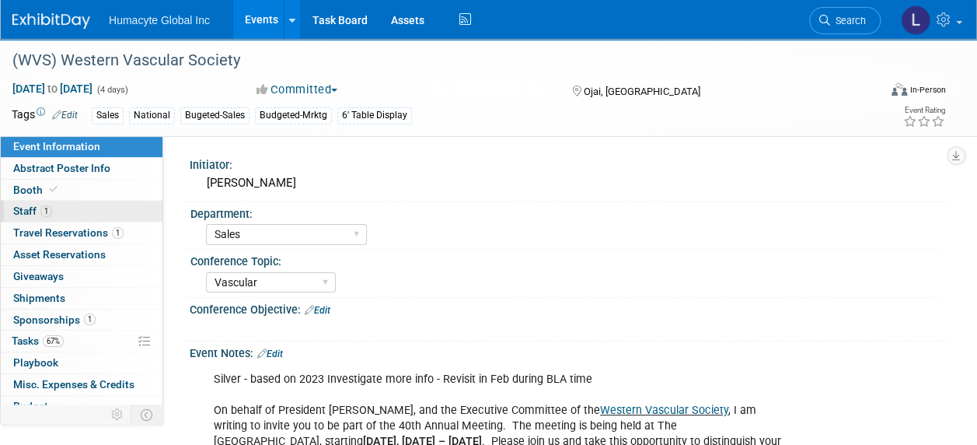
click at [28, 205] on span "Staff 1" at bounding box center [32, 210] width 39 height 12
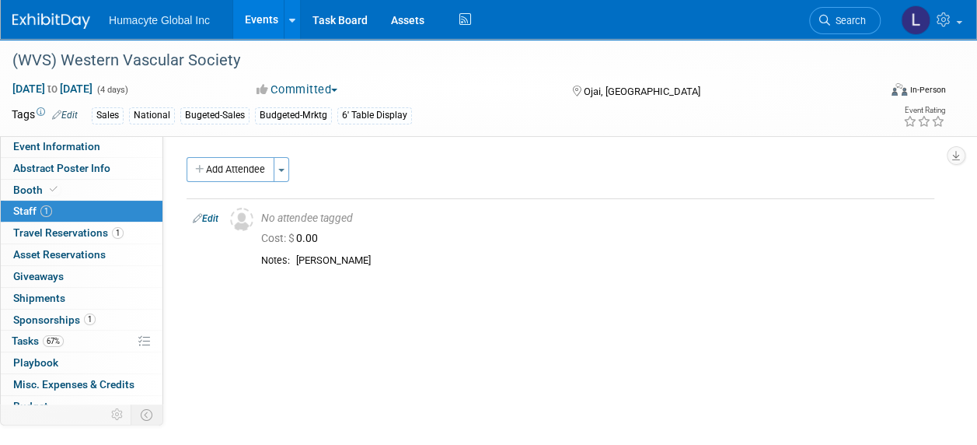
click at [253, 17] on link "Events" at bounding box center [261, 19] width 57 height 39
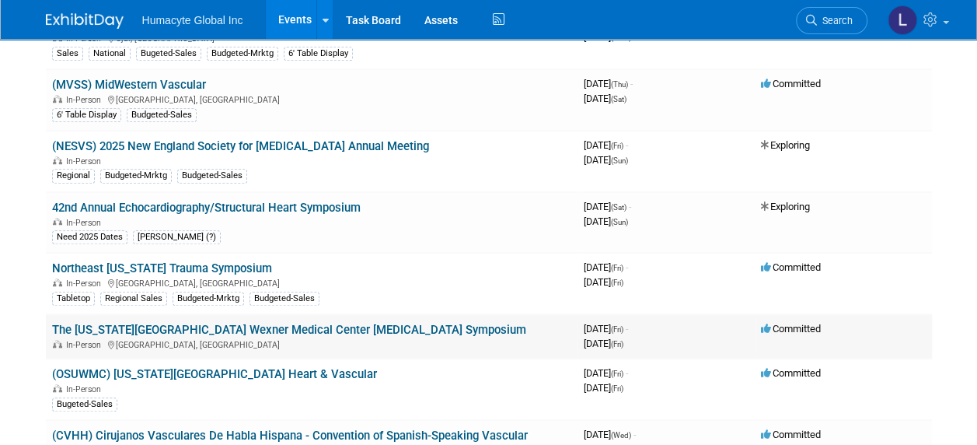
scroll to position [622, 0]
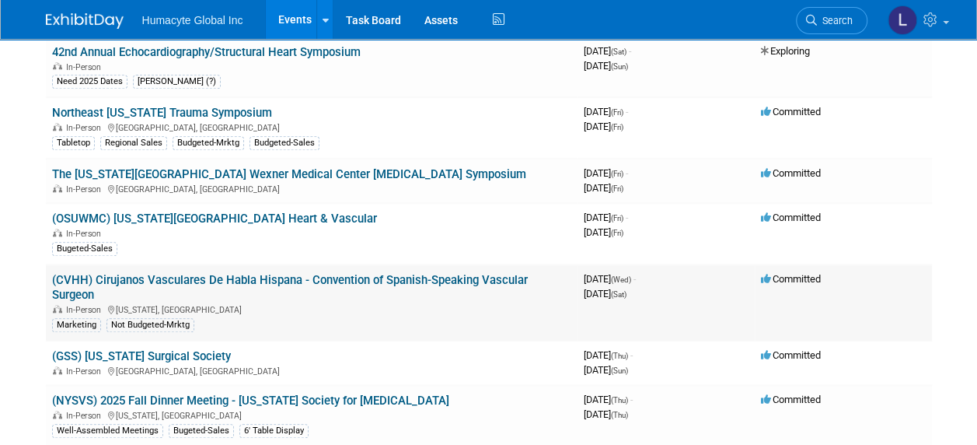
click at [193, 273] on link "(CVHH) Cirujanos Vasculares De Habla Hispana - Convention of Spanish-Speaking V…" at bounding box center [290, 287] width 476 height 29
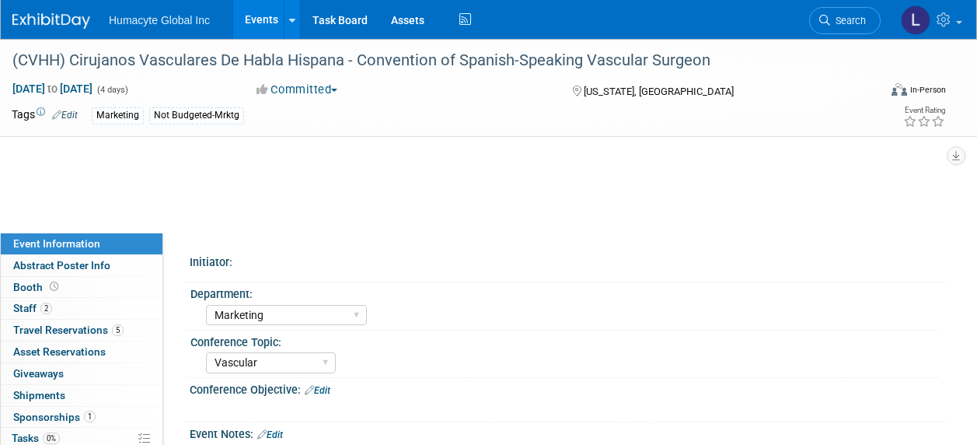
select select "Marketing"
select select "Vascular"
select select "Northeast"
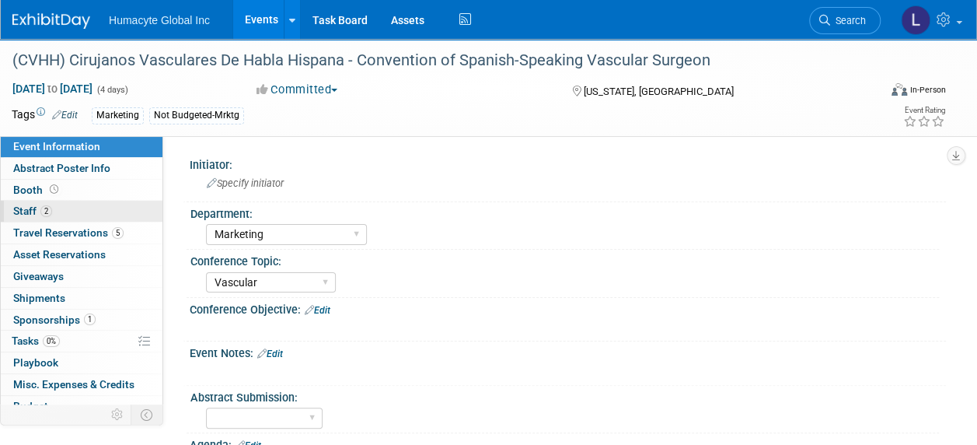
click at [23, 215] on span "Staff 2" at bounding box center [32, 210] width 39 height 12
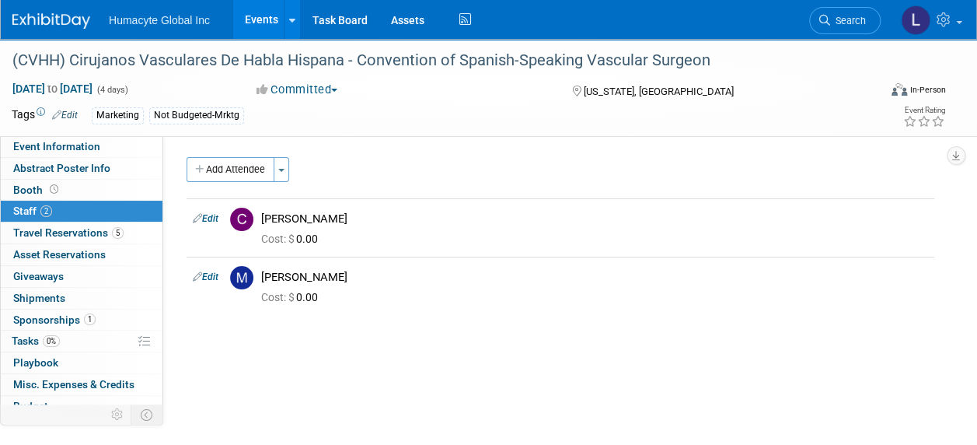
click at [833, 18] on span "Search" at bounding box center [848, 21] width 36 height 12
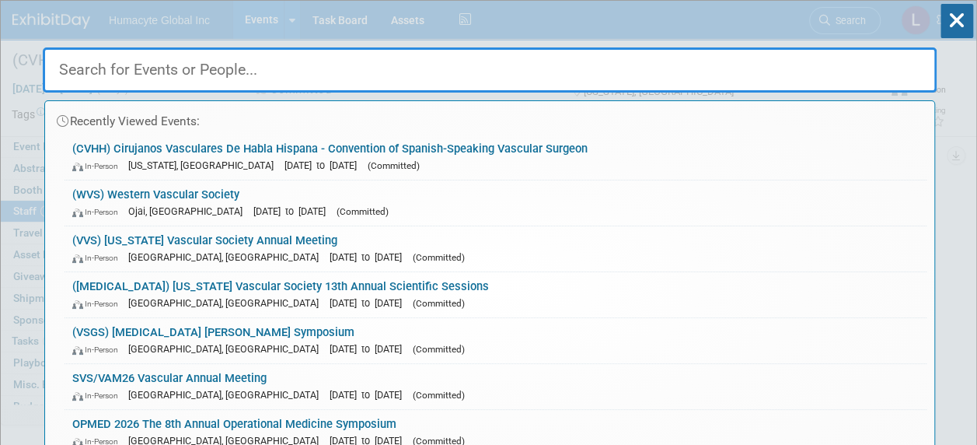
click at [230, 65] on input "text" at bounding box center [490, 69] width 894 height 45
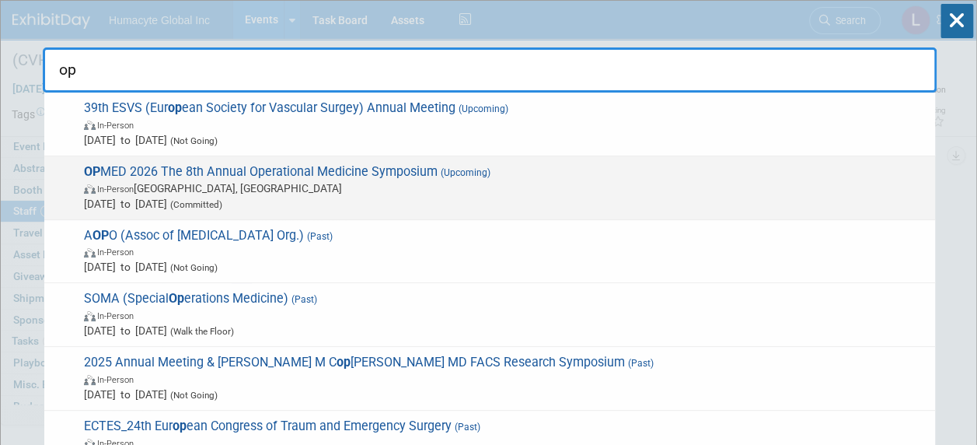
type input "op"
click at [222, 200] on span "(Committed)" at bounding box center [194, 204] width 55 height 11
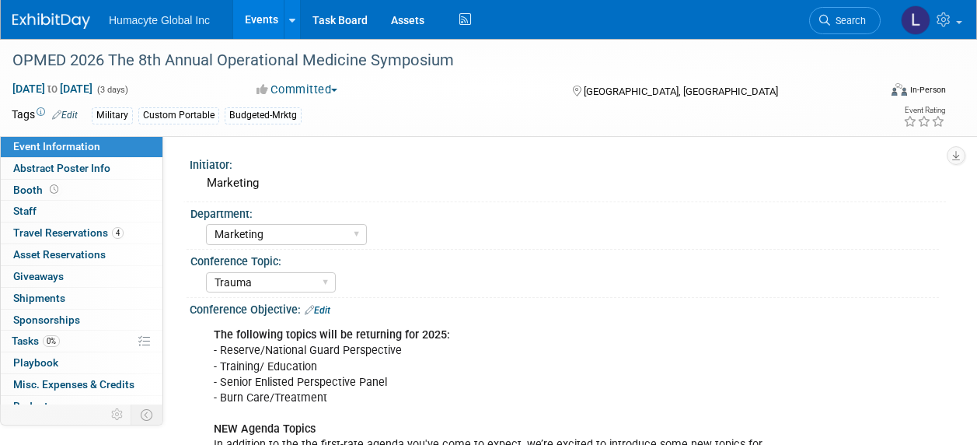
select select "Marketing"
select select "Trauma"
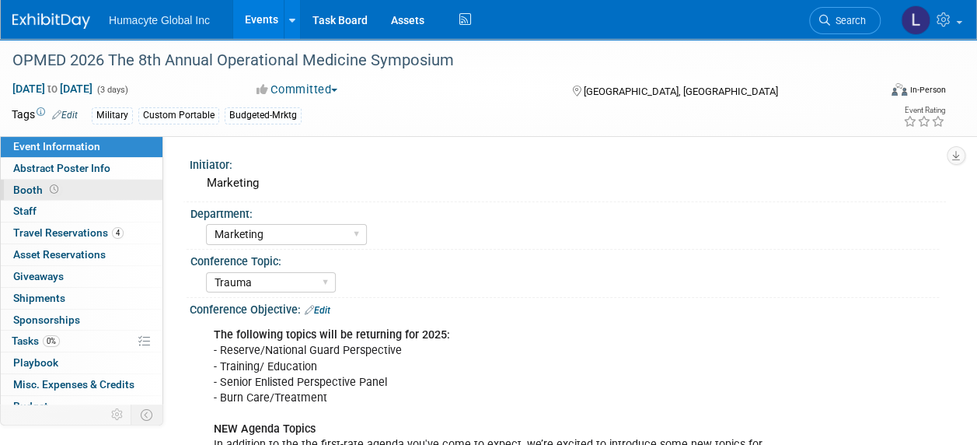
click at [42, 193] on span "Booth" at bounding box center [37, 189] width 48 height 12
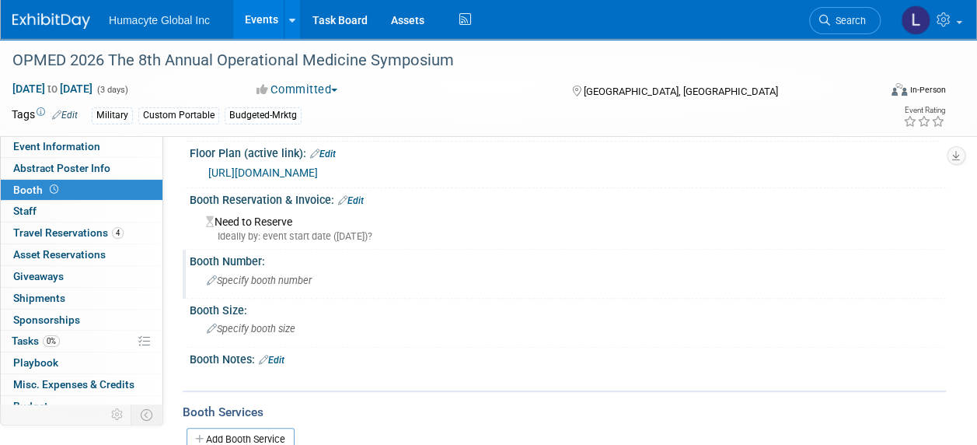
scroll to position [155, 0]
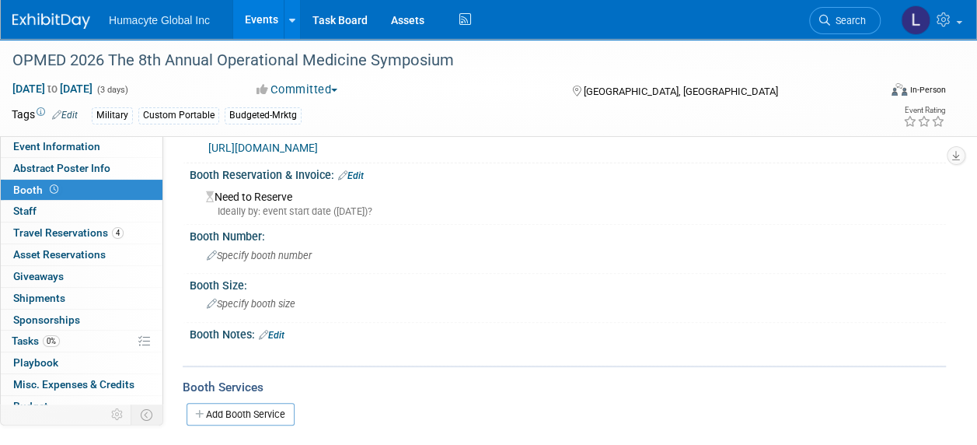
click at [284, 333] on link "Edit" at bounding box center [272, 335] width 26 height 11
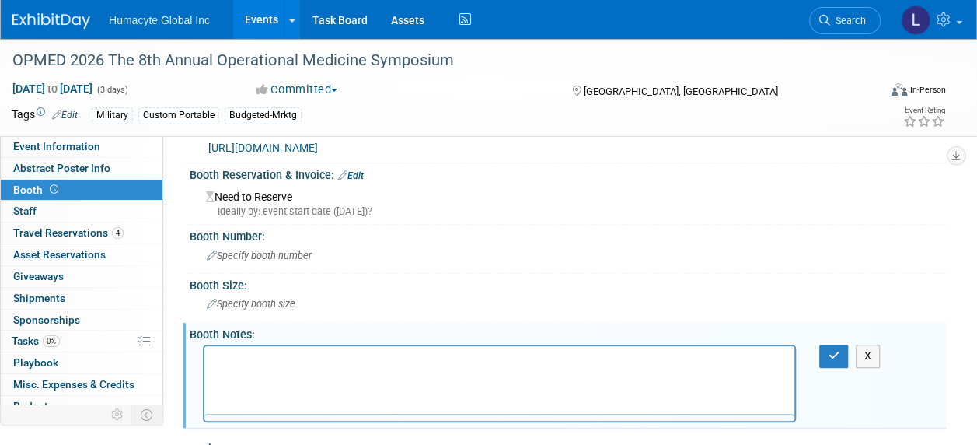
scroll to position [0, 0]
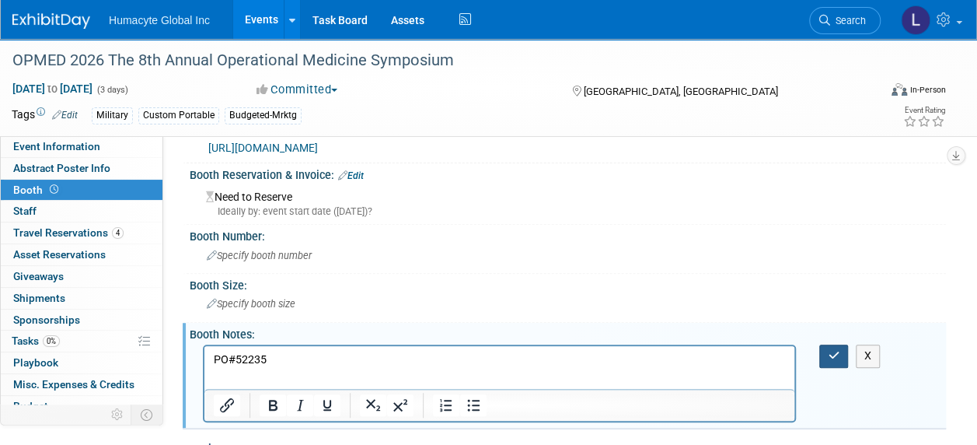
click at [819, 360] on button "button" at bounding box center [833, 355] width 29 height 23
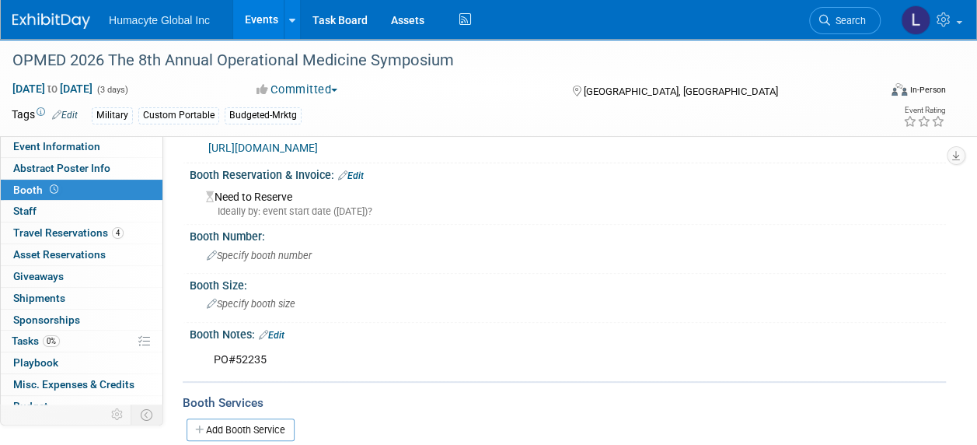
click at [265, 23] on link "Events" at bounding box center [261, 19] width 57 height 39
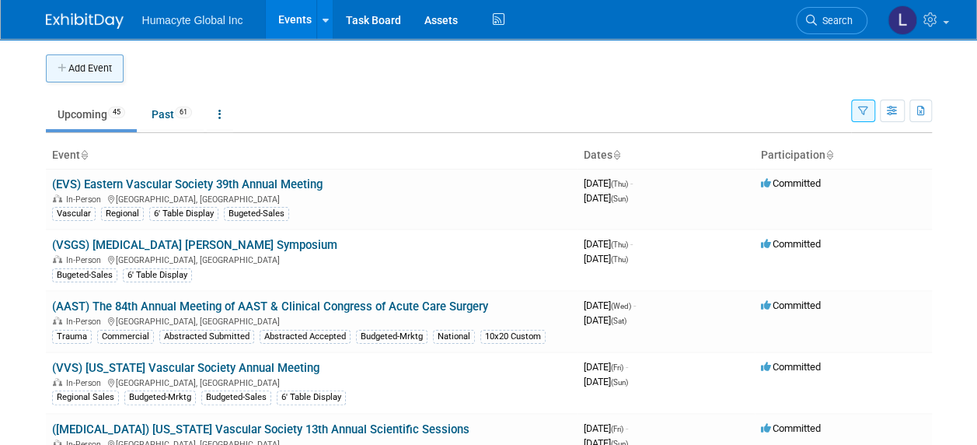
click at [86, 70] on button "Add Event" at bounding box center [85, 68] width 78 height 28
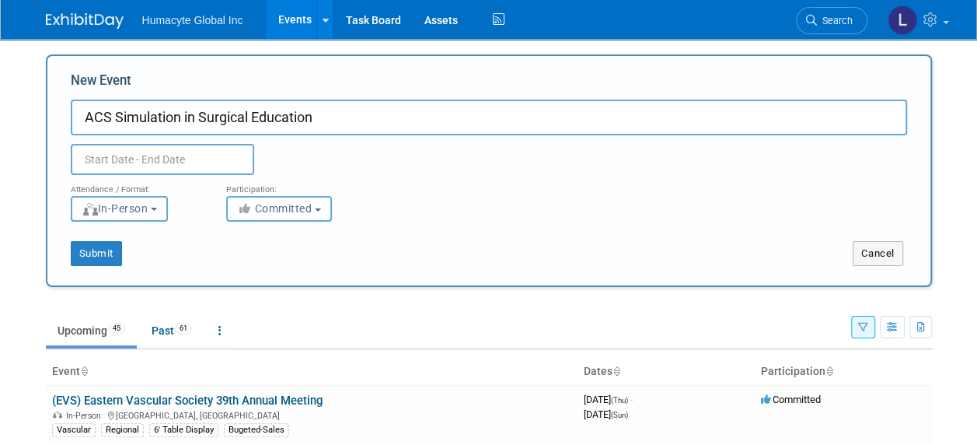
type input "ACS Simulation in Surgical Education"
click at [166, 165] on input "text" at bounding box center [162, 159] width 183 height 31
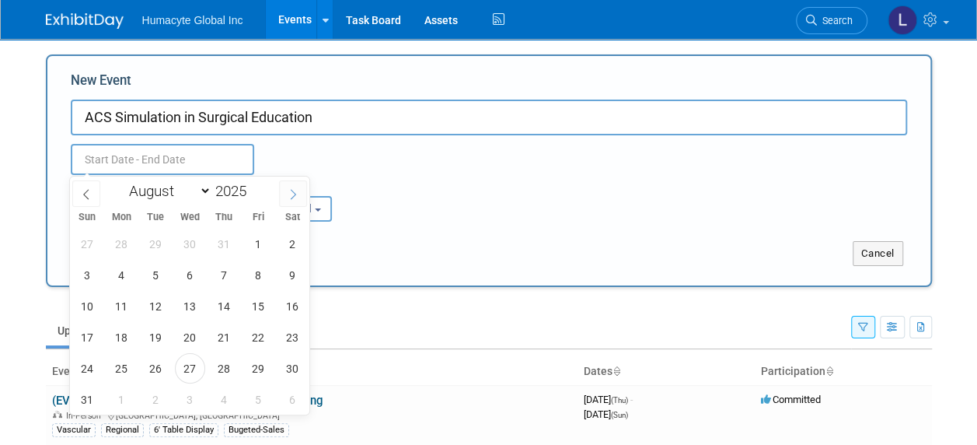
click at [295, 193] on icon at bounding box center [293, 194] width 11 height 11
click at [295, 190] on icon at bounding box center [293, 194] width 11 height 11
select select "10"
click at [192, 335] on span "19" at bounding box center [190, 337] width 30 height 30
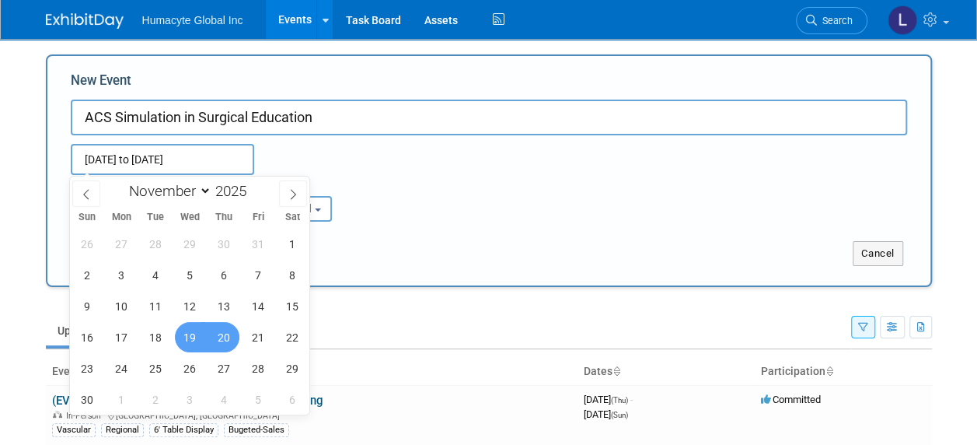
click at [225, 335] on span "20" at bounding box center [224, 337] width 30 height 30
type input "Nov 19, 2025 to Nov 20, 2025"
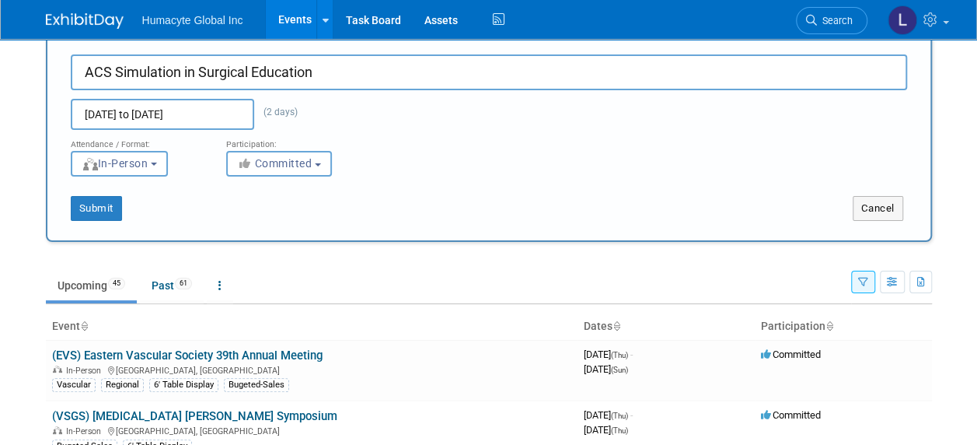
scroll to position [78, 0]
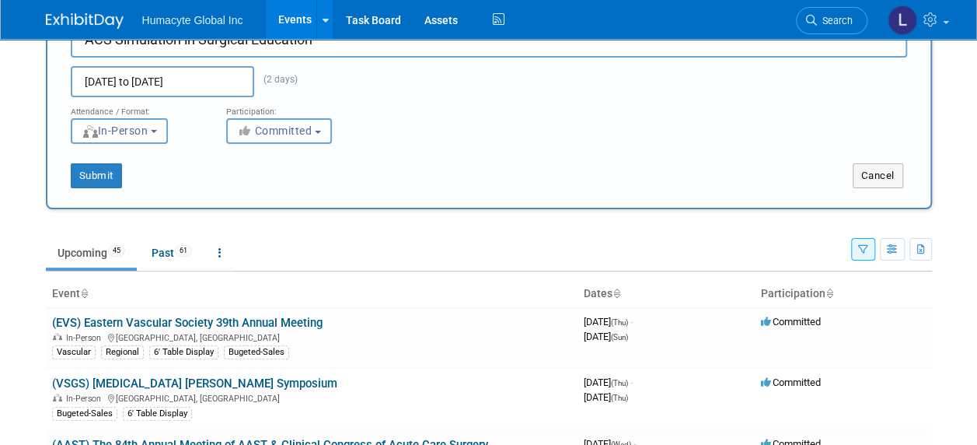
click at [294, 135] on span "Committed" at bounding box center [274, 130] width 75 height 12
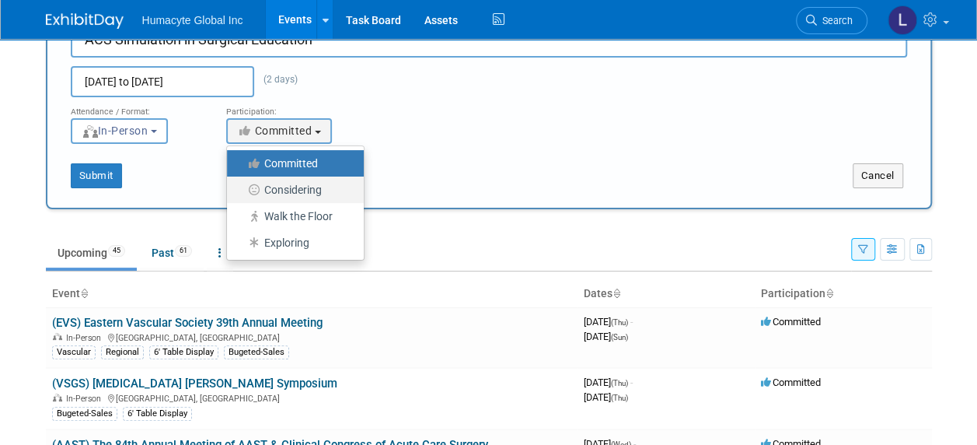
click at [285, 188] on label "Considering" at bounding box center [291, 190] width 113 height 20
click at [241, 188] on input "Considering" at bounding box center [236, 190] width 10 height 10
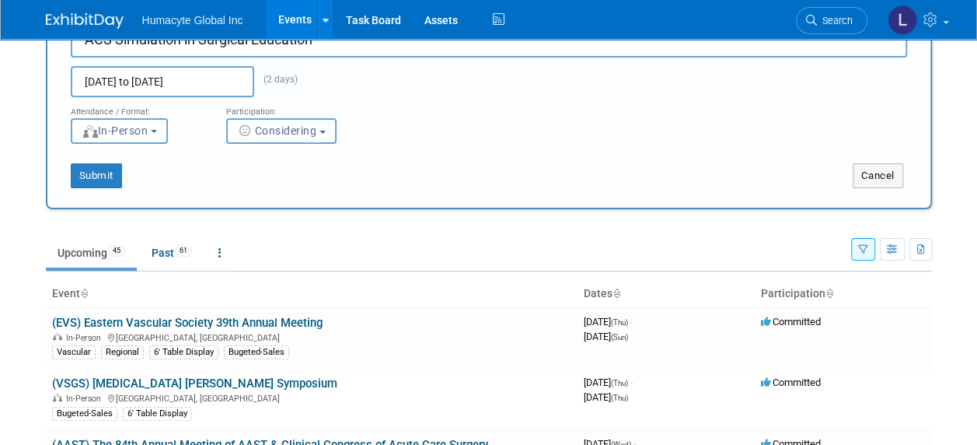
click at [304, 124] on button "Considering" at bounding box center [281, 131] width 110 height 26
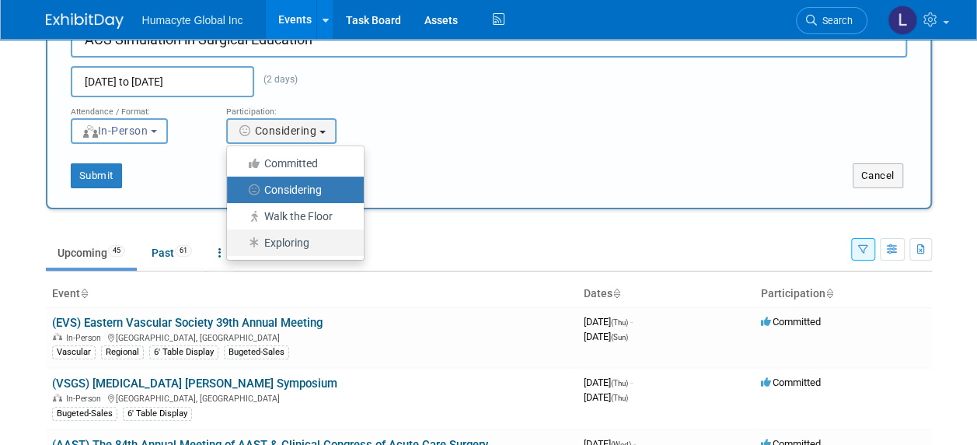
click at [288, 246] on label "Exploring" at bounding box center [291, 242] width 113 height 20
click at [241, 246] on input "Exploring" at bounding box center [236, 243] width 10 height 10
select select "102"
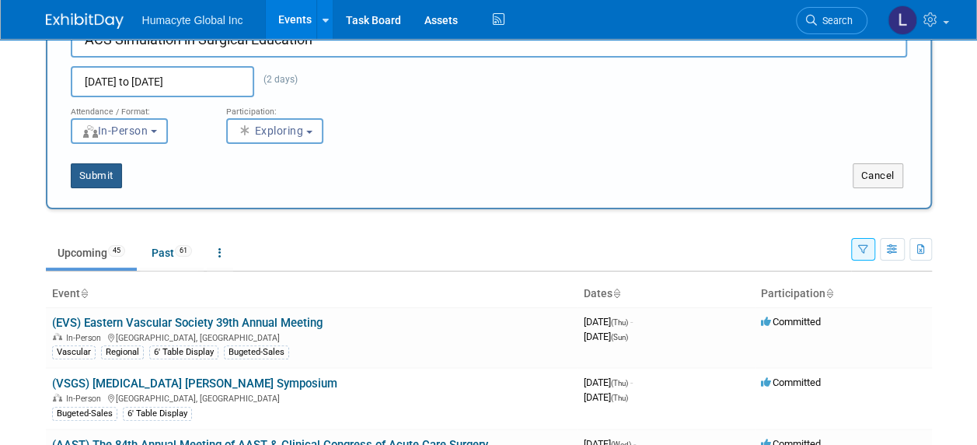
click at [106, 174] on button "Submit" at bounding box center [96, 175] width 51 height 25
type input "ACS Simulation in Surgical Education"
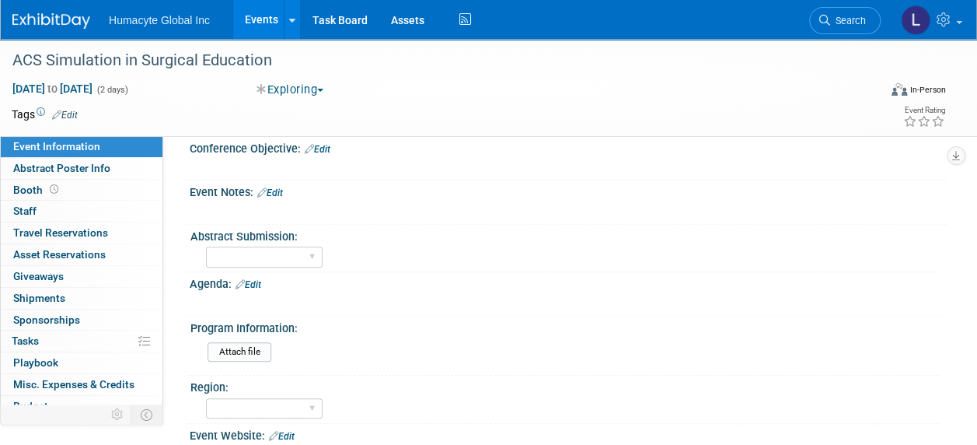
scroll to position [78, 0]
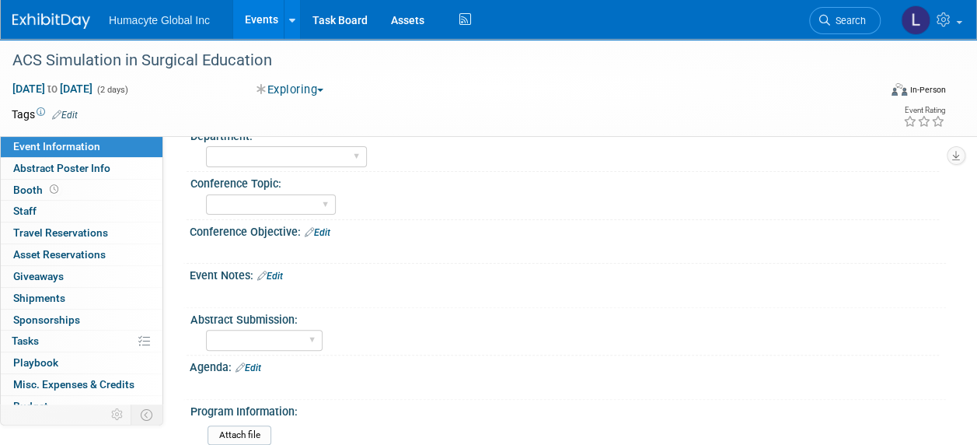
click at [281, 272] on link "Edit" at bounding box center [270, 276] width 26 height 11
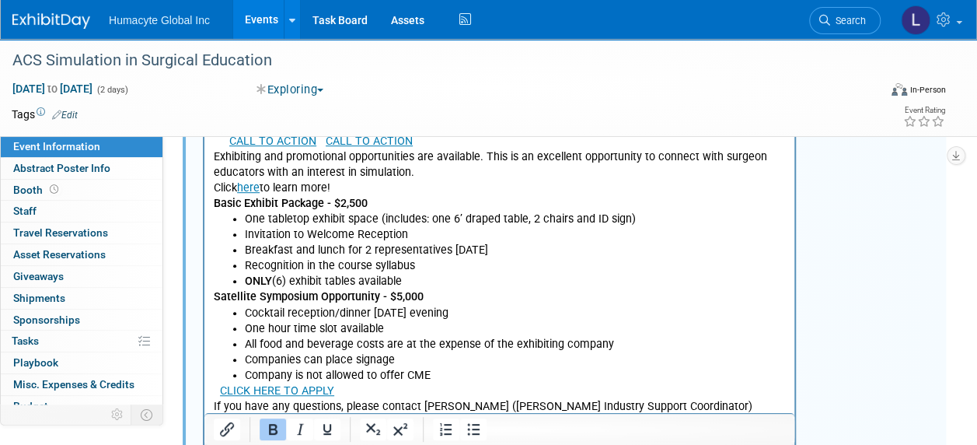
scroll to position [301, 0]
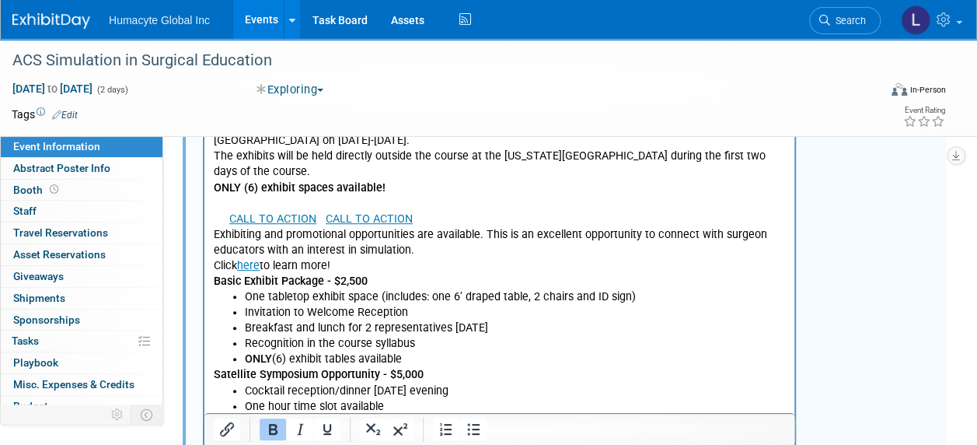
click at [504, 193] on p "ONLY (6) exhibit spaces available!" at bounding box center [500, 188] width 572 height 16
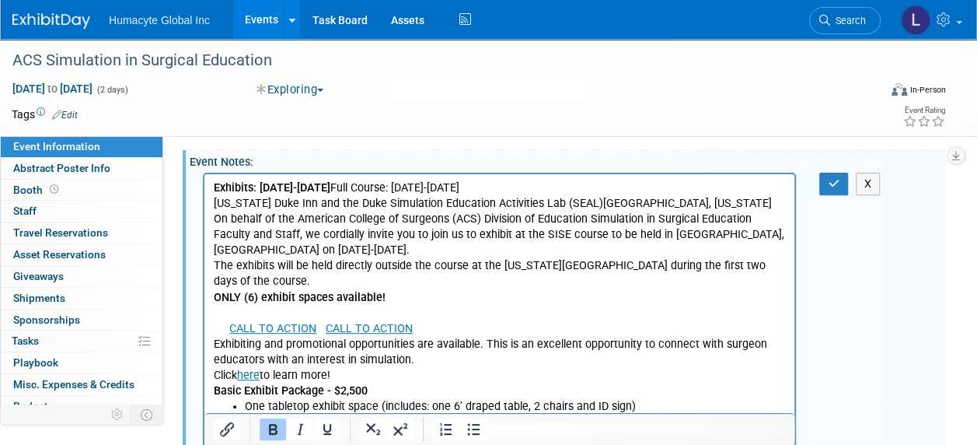
scroll to position [145, 0]
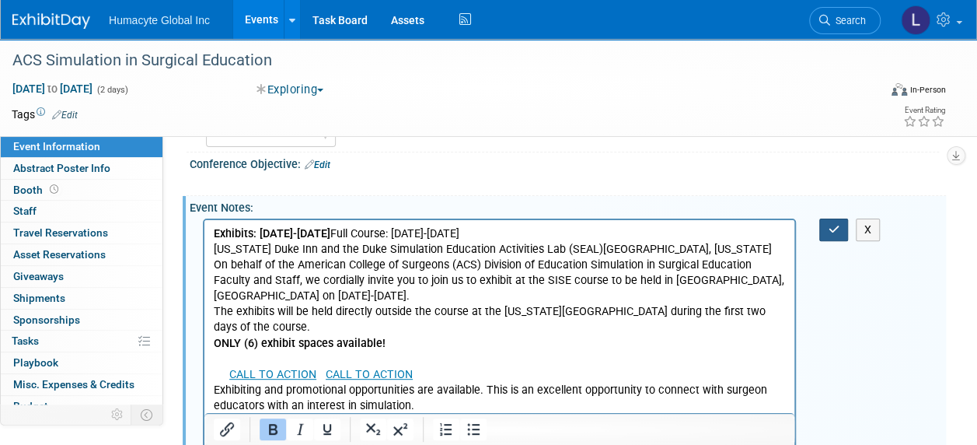
click at [835, 224] on icon "button" at bounding box center [834, 229] width 12 height 11
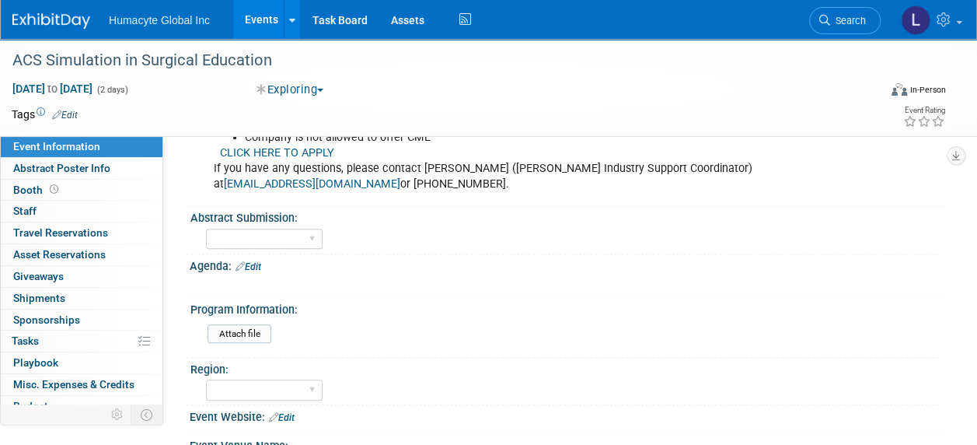
scroll to position [767, 0]
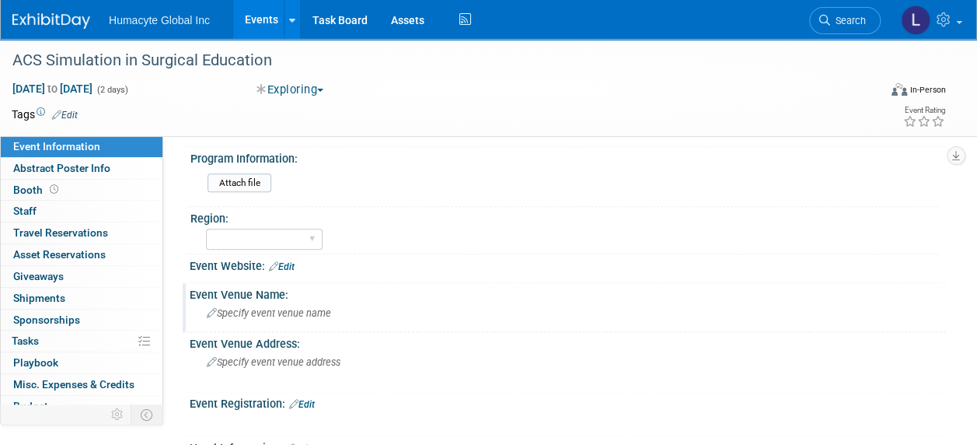
click at [242, 302] on div "Specify event venue name" at bounding box center [567, 313] width 733 height 24
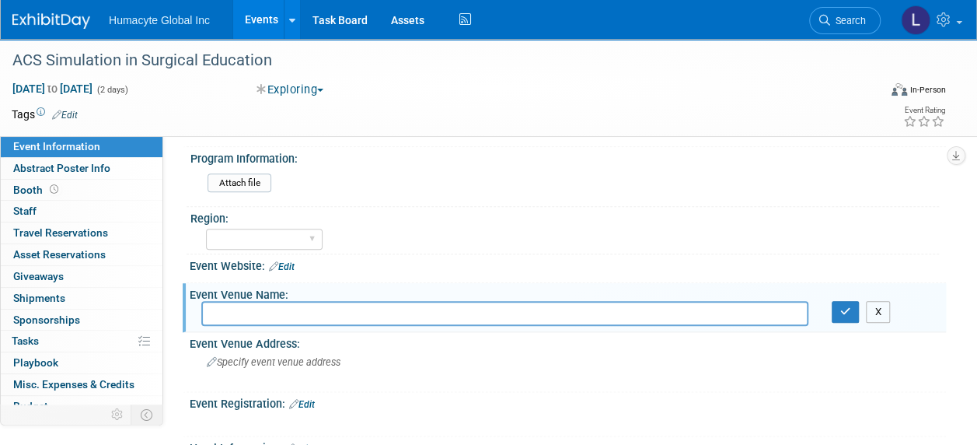
click at [874, 314] on button "X" at bounding box center [878, 312] width 24 height 22
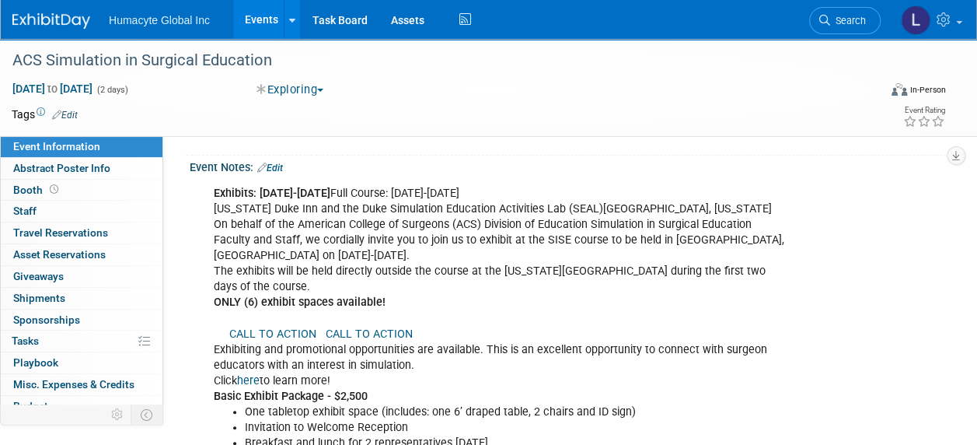
scroll to position [0, 0]
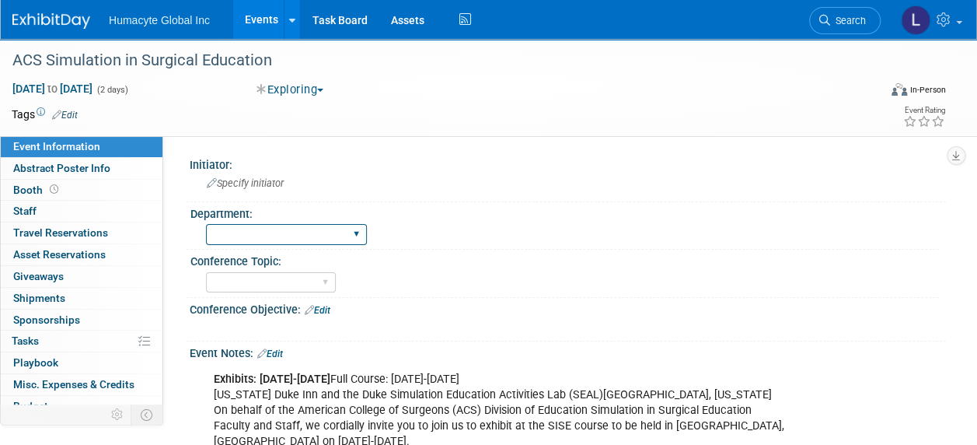
click at [269, 232] on select "Discovery & Pipeline Commercial Managed Care Market Access Marketing Medical Af…" at bounding box center [286, 234] width 161 height 21
select select "Sales"
click at [206, 224] on select "Discovery & Pipeline Commercial Managed Care Market Access Marketing Medical Af…" at bounding box center [286, 234] width 161 height 21
click at [515, 215] on div "Department:" at bounding box center [564, 211] width 749 height 19
click at [564, 191] on div "Specify initiator" at bounding box center [567, 183] width 733 height 24
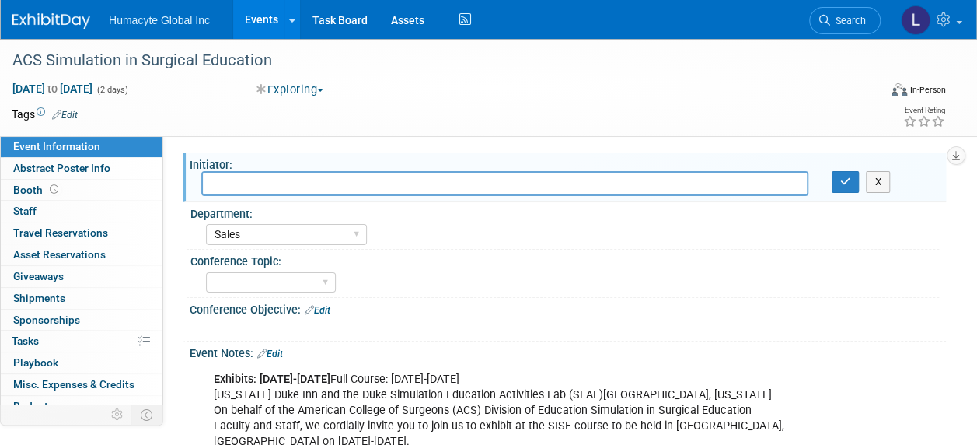
click at [266, 12] on link "Events" at bounding box center [261, 19] width 57 height 39
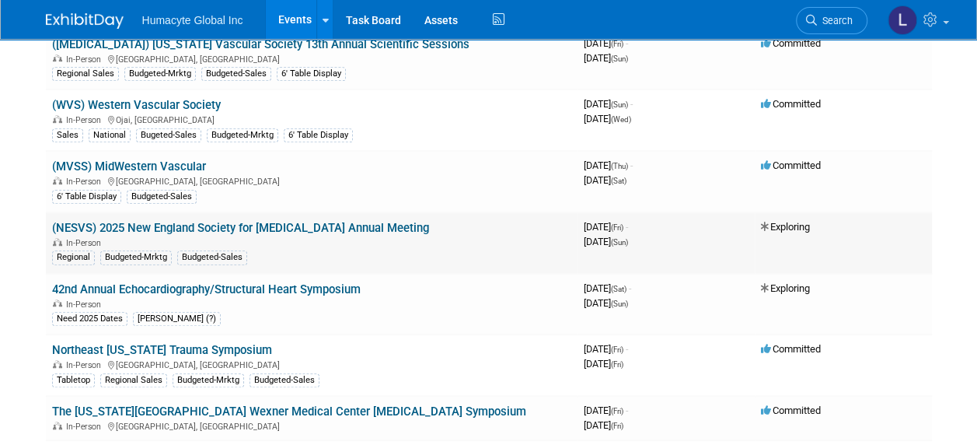
scroll to position [389, 0]
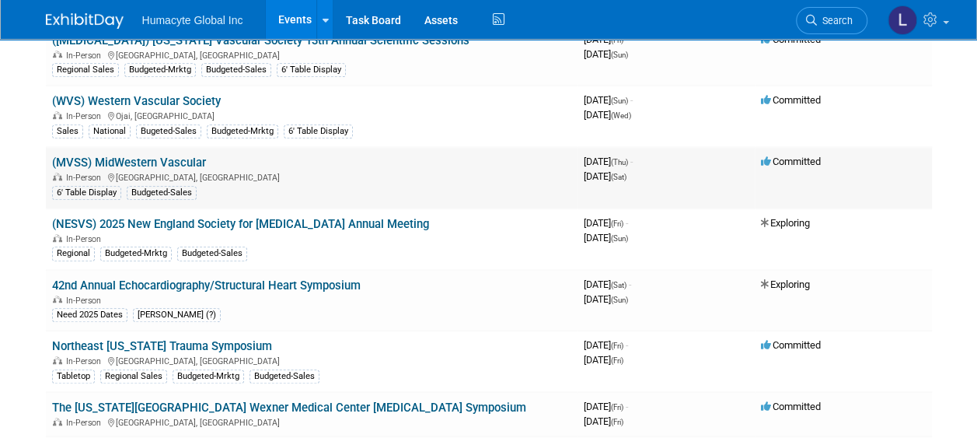
click at [143, 157] on link "(MVSS) MidWestern Vascular" at bounding box center [129, 162] width 154 height 14
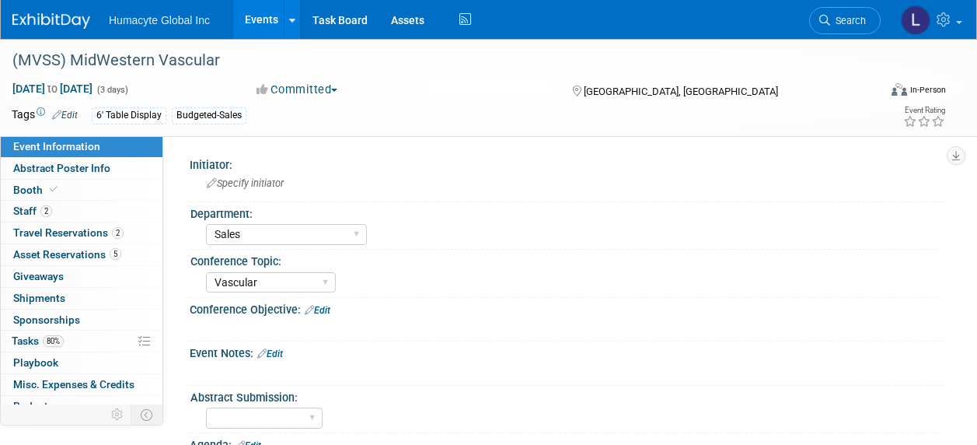
select select "Sales"
select select "Vascular"
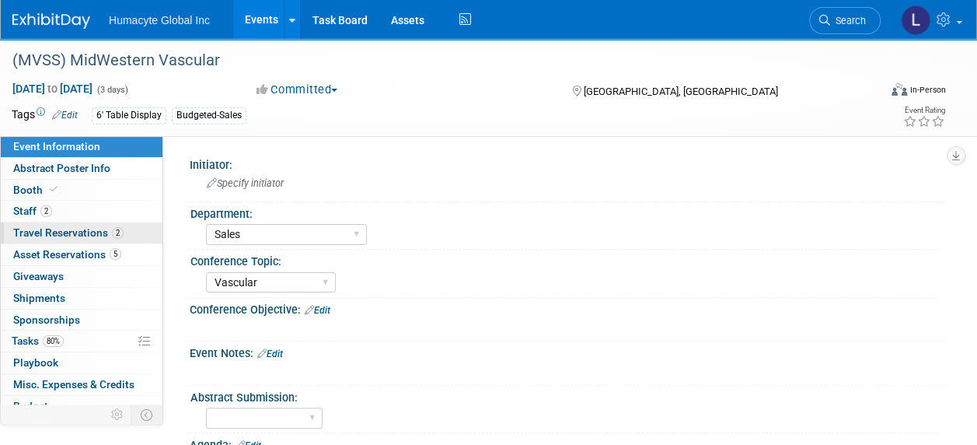
click at [19, 233] on span "Travel Reservations 2" at bounding box center [68, 232] width 110 height 12
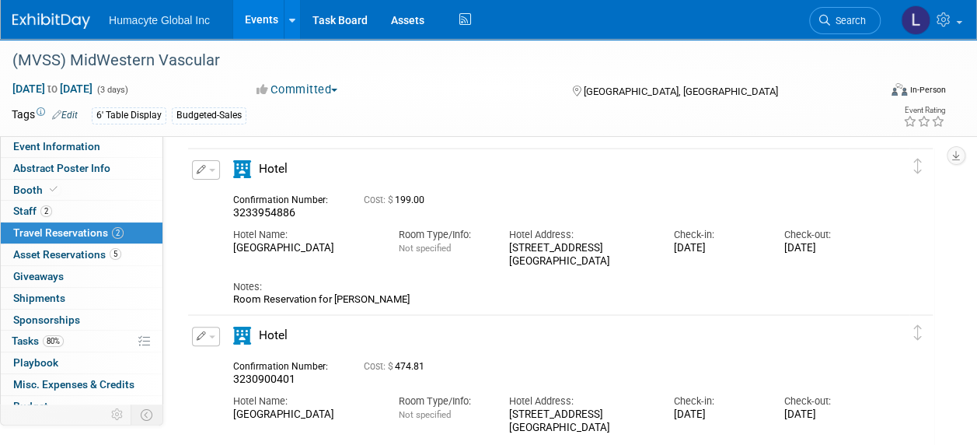
scroll to position [78, 0]
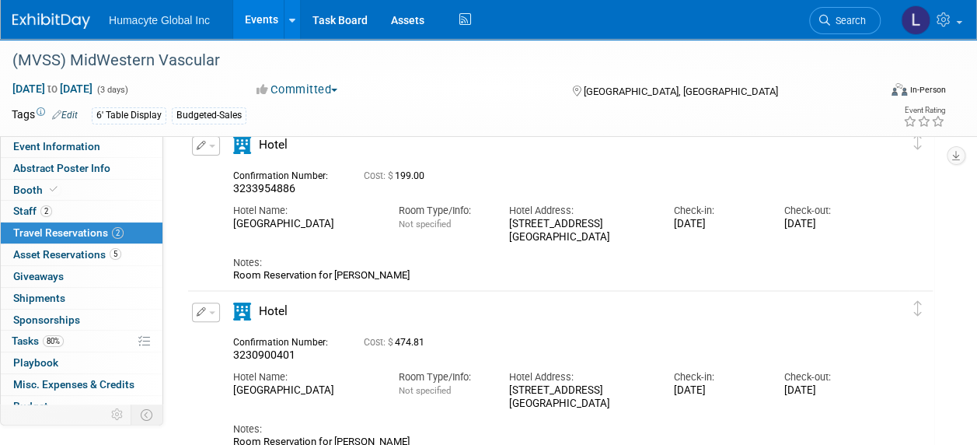
click at [262, 14] on link "Events" at bounding box center [261, 19] width 57 height 39
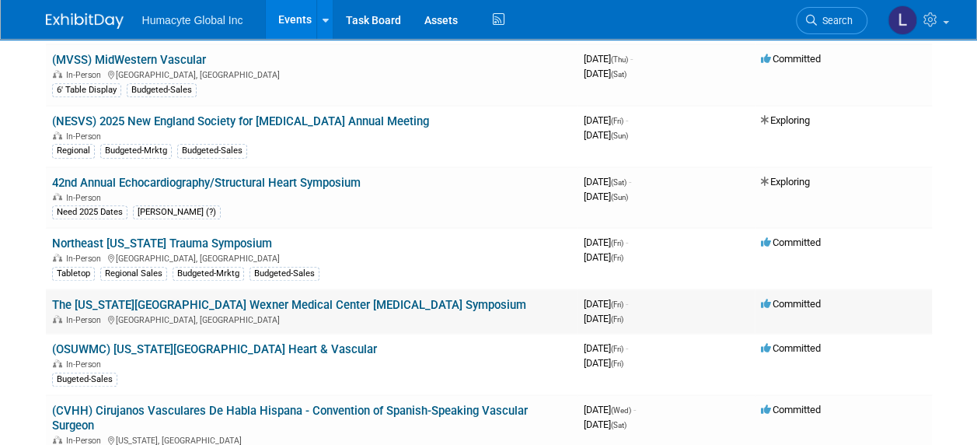
scroll to position [466, 0]
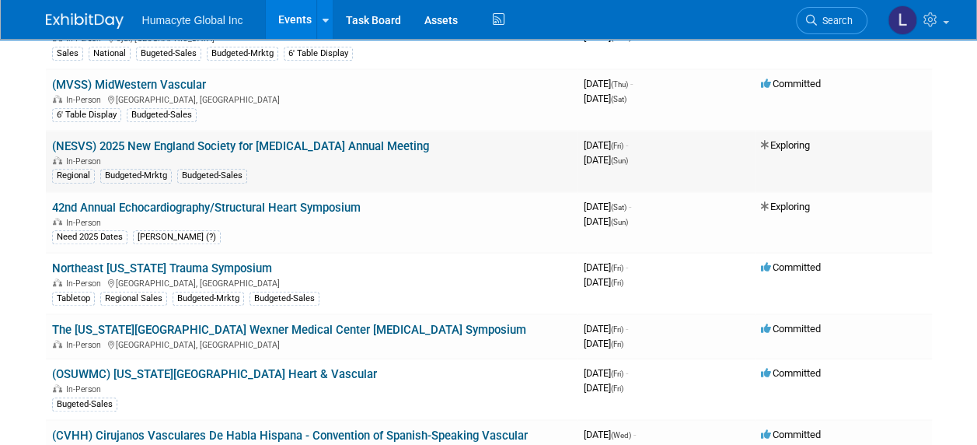
click at [201, 139] on link "(NESVS) 2025 New England Society for [MEDICAL_DATA] Annual Meeting" at bounding box center [240, 146] width 377 height 14
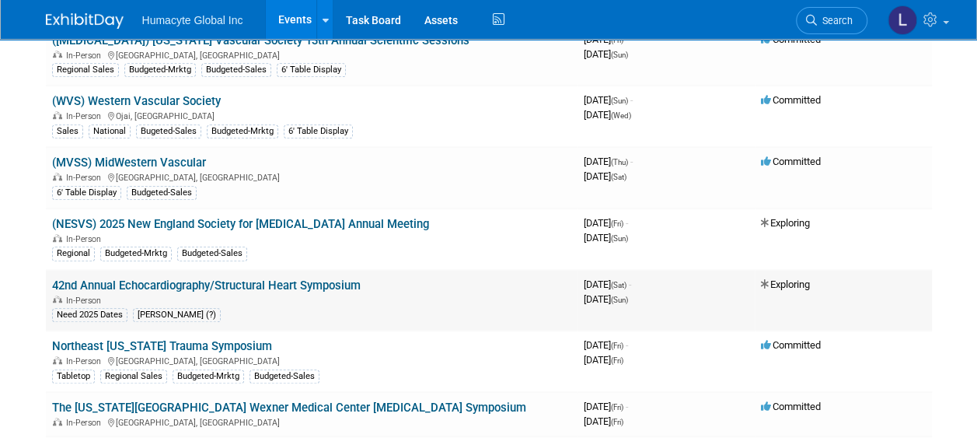
scroll to position [311, 0]
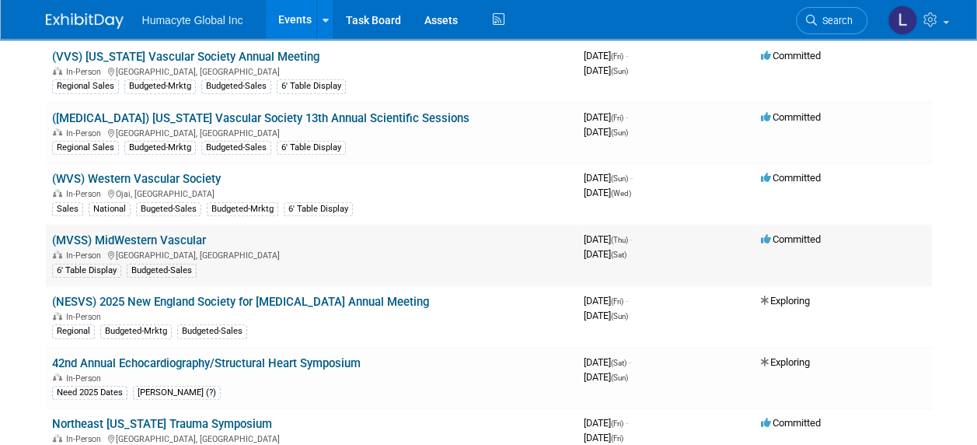
click at [87, 233] on link "(MVSS) MidWestern Vascular" at bounding box center [129, 240] width 154 height 14
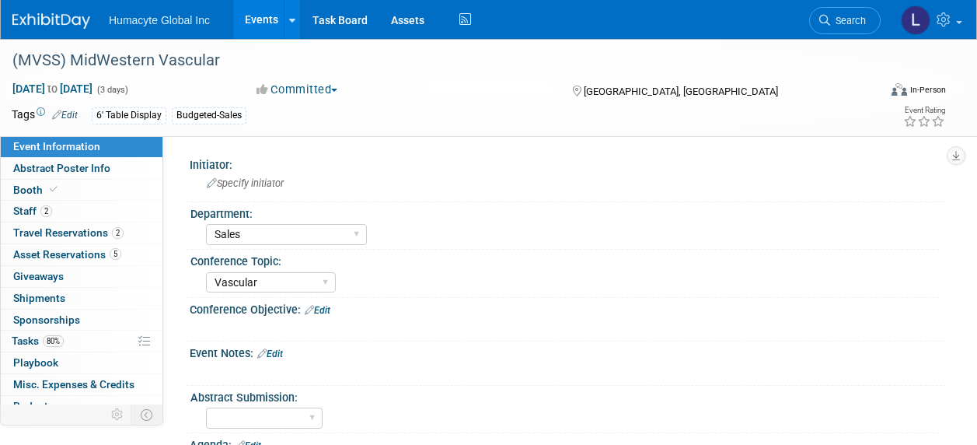
select select "Sales"
select select "Vascular"
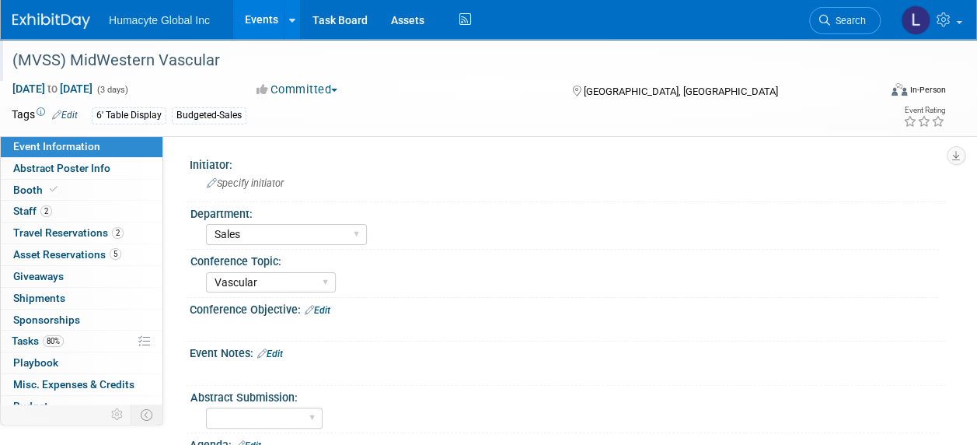
click at [56, 60] on div "(MVSS) MidWestern Vascular" at bounding box center [436, 61] width 859 height 28
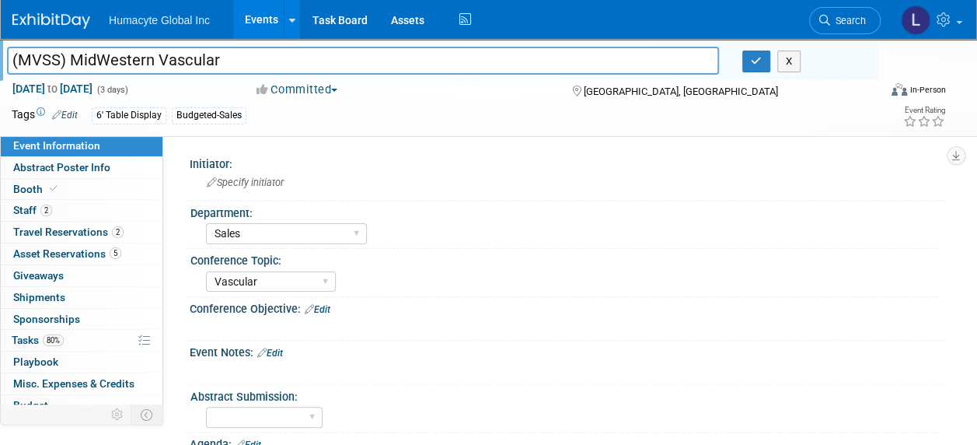
click at [38, 58] on input "(MVSS) MidWestern Vascular" at bounding box center [363, 60] width 712 height 27
drag, startPoint x: 30, startPoint y: 57, endPoint x: 48, endPoint y: 66, distance: 20.9
click at [48, 66] on input "(MVSS) MidWestern Vascular" at bounding box center [363, 60] width 712 height 27
type input "(MWVS) MidWestern Vascular"
click at [180, 104] on div "Tags Edit 6' Table Display Budgeted-Sales" at bounding box center [399, 115] width 775 height 23
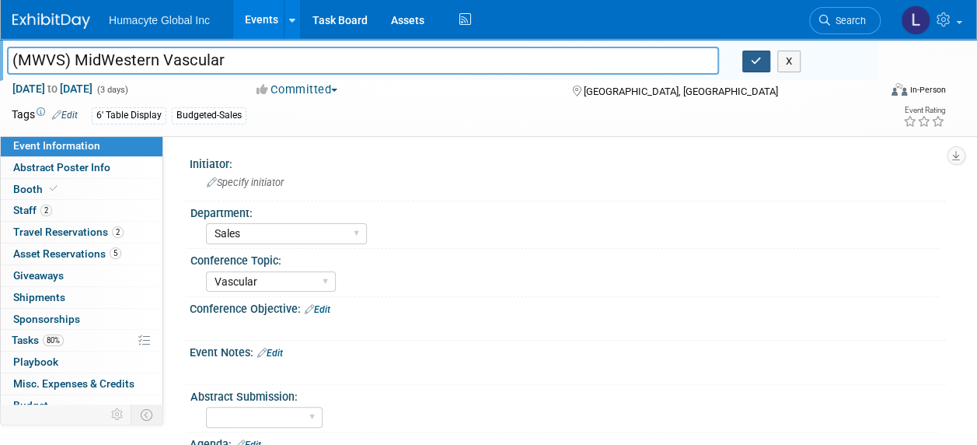
click at [744, 62] on button "button" at bounding box center [756, 62] width 28 height 22
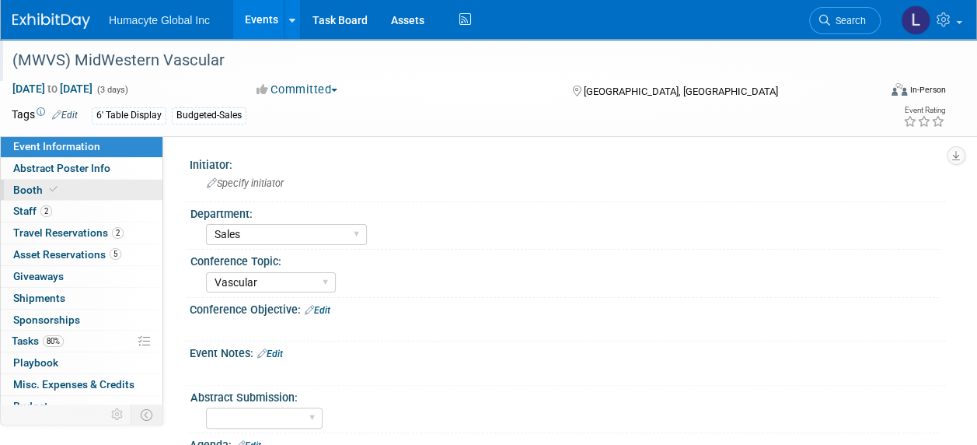
click at [18, 187] on span "Booth" at bounding box center [36, 189] width 47 height 12
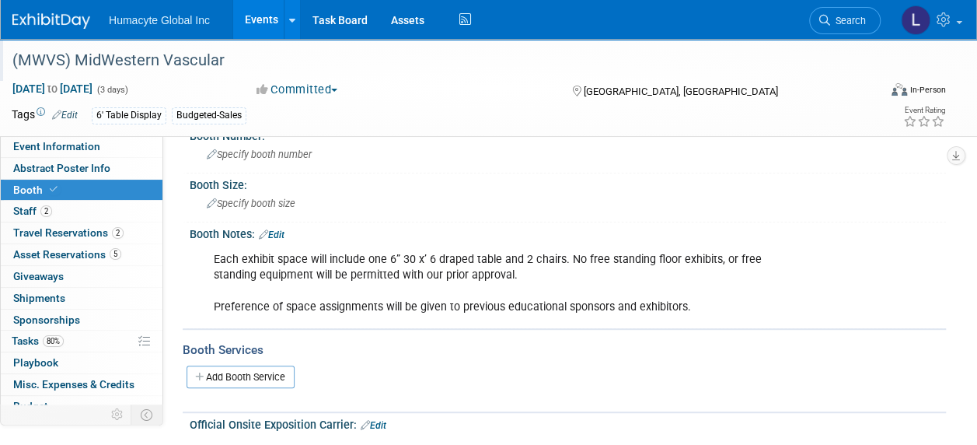
scroll to position [311, 0]
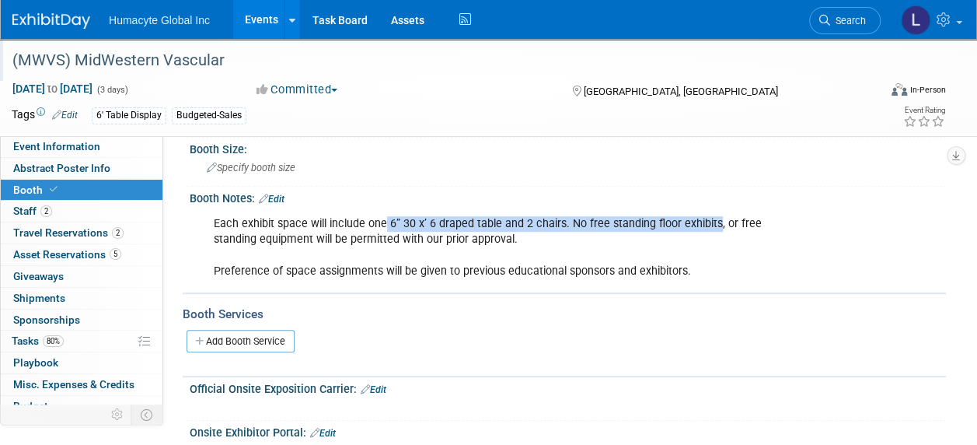
drag, startPoint x: 386, startPoint y: 221, endPoint x: 715, endPoint y: 229, distance: 328.9
click at [715, 229] on div "Each exhibit space will include one 6” 30 x’ 6 draped table and 2 chairs. No fr…" at bounding box center [499, 247] width 593 height 78
copy div "6” 30 x’ 6 draped table and 2 chairs. No free standing floor exhibits"
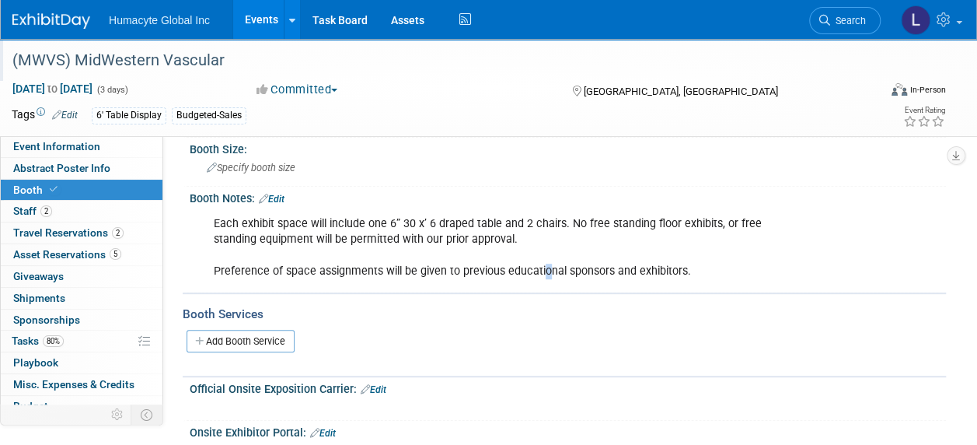
click at [543, 264] on div "Each exhibit space will include one 6” 30 x’ 6 draped table and 2 chairs. No fr…" at bounding box center [499, 247] width 593 height 78
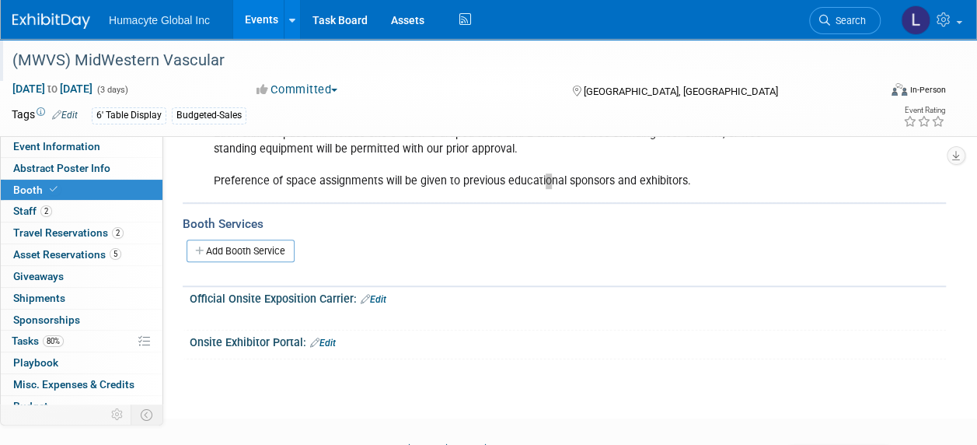
scroll to position [480, 0]
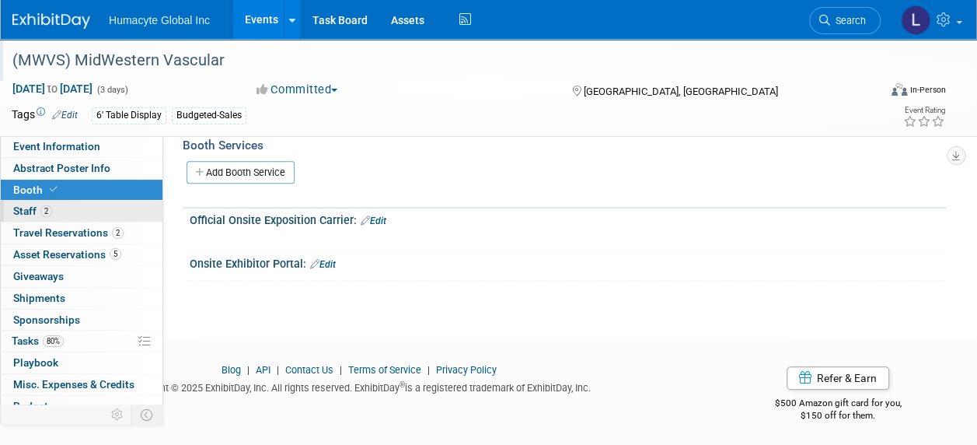
click at [26, 215] on span "Staff 2" at bounding box center [32, 210] width 39 height 12
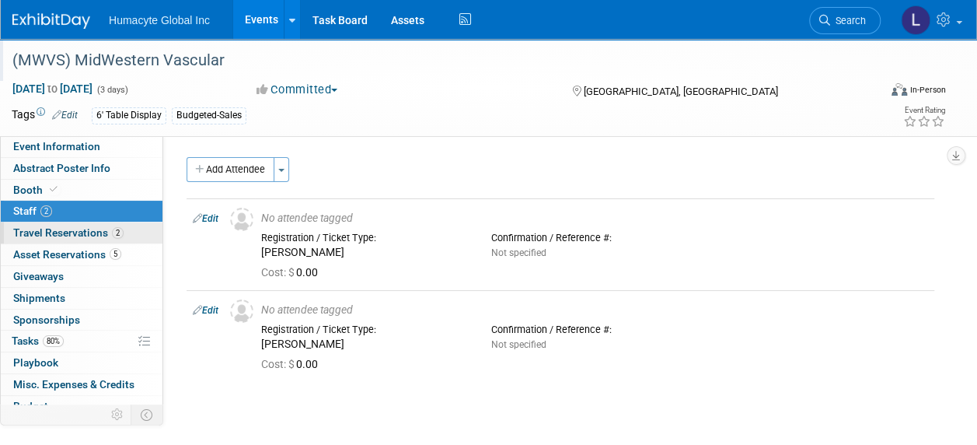
click at [24, 231] on span "Travel Reservations 2" at bounding box center [68, 232] width 110 height 12
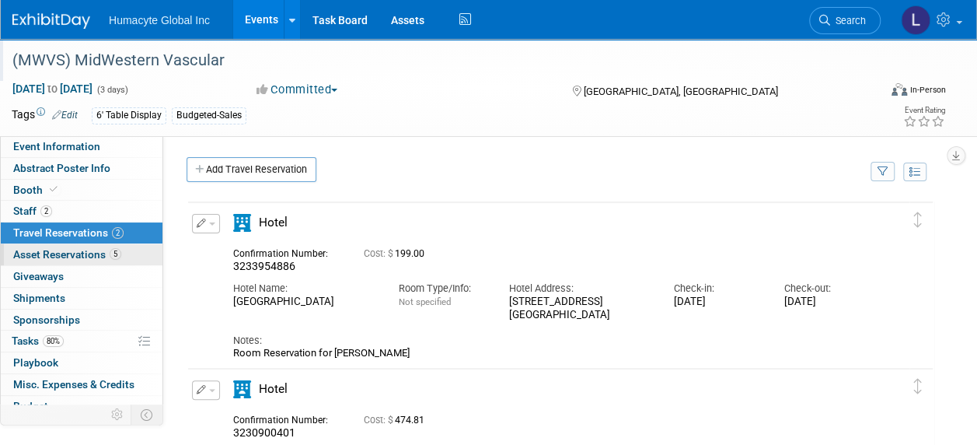
click at [26, 249] on span "Asset Reservations 5" at bounding box center [67, 254] width 108 height 12
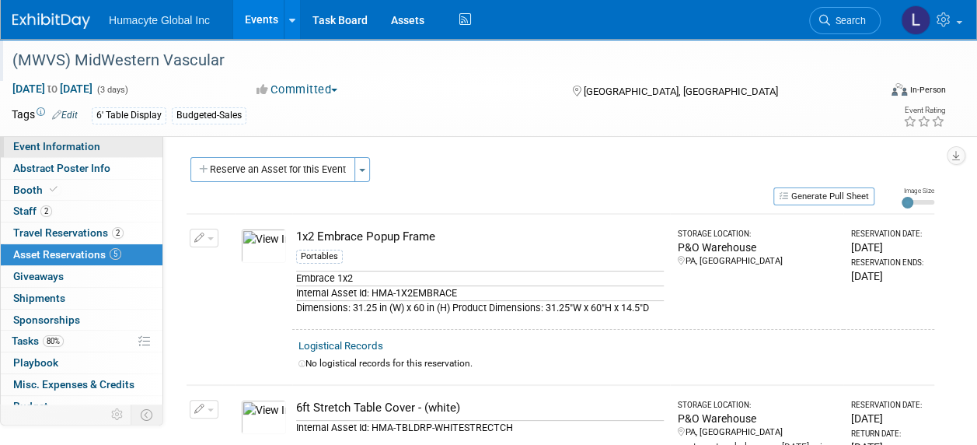
click at [30, 149] on span "Event Information" at bounding box center [56, 146] width 87 height 12
select select "Sales"
select select "Vascular"
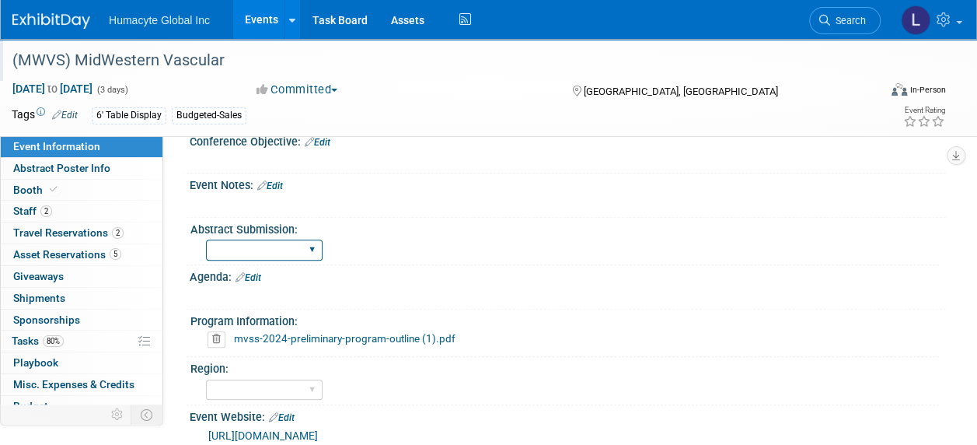
scroll to position [233, 0]
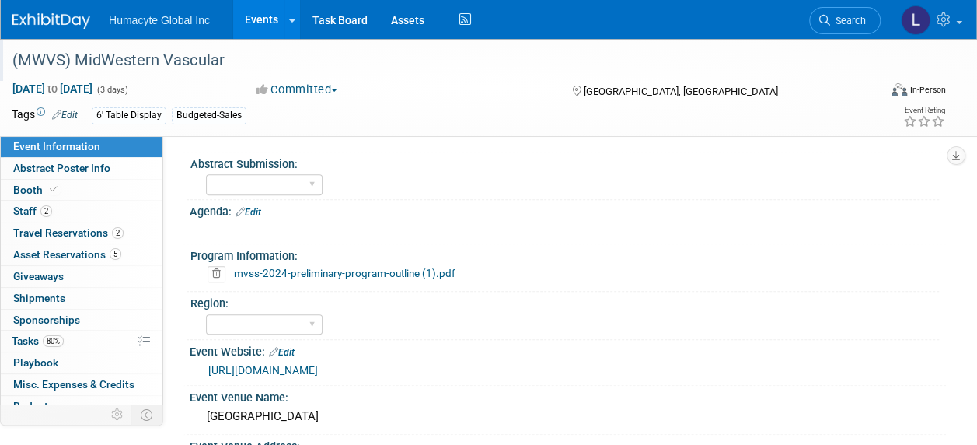
click at [360, 274] on link "mvss-2024-preliminary-program-outline (1).pdf" at bounding box center [345, 273] width 222 height 12
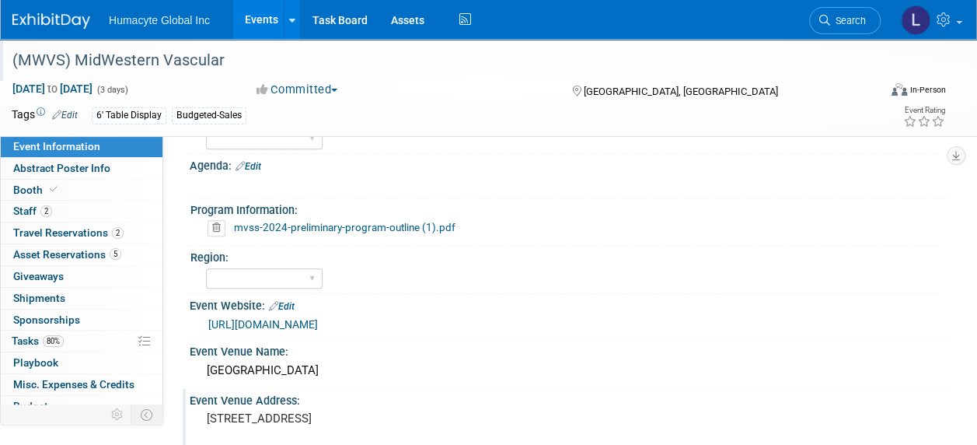
scroll to position [389, 0]
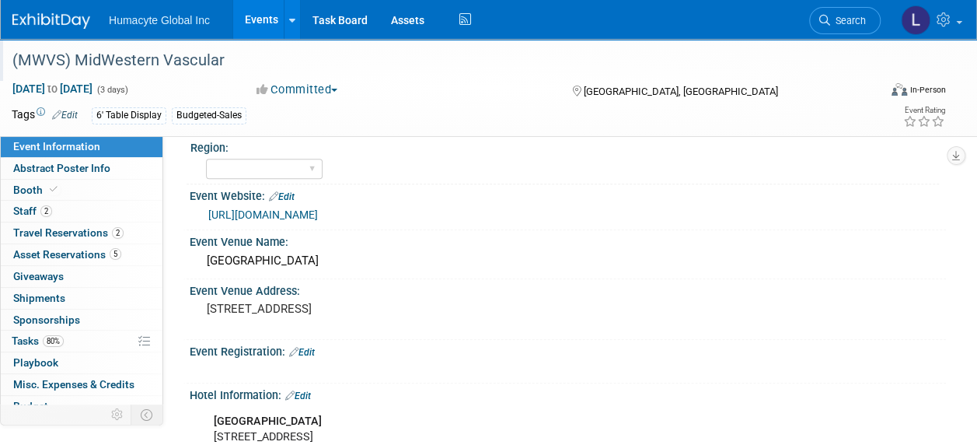
click at [318, 208] on link "https://www.midwestvascular.org/annual-meeting/" at bounding box center [263, 214] width 110 height 12
click at [30, 189] on span "Booth" at bounding box center [36, 189] width 47 height 12
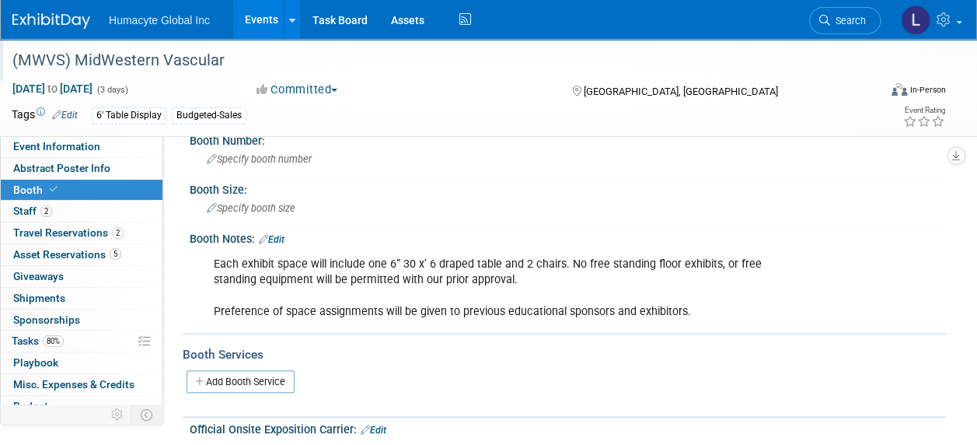
scroll to position [246, 0]
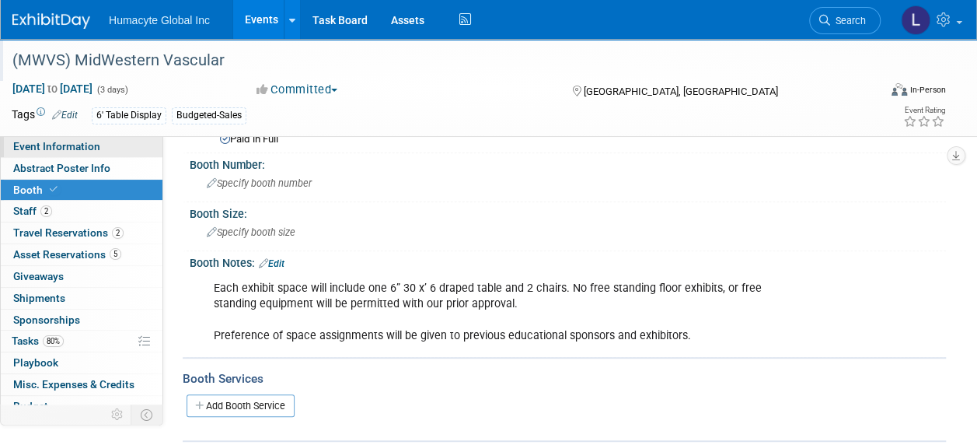
click at [27, 141] on span "Event Information" at bounding box center [56, 146] width 87 height 12
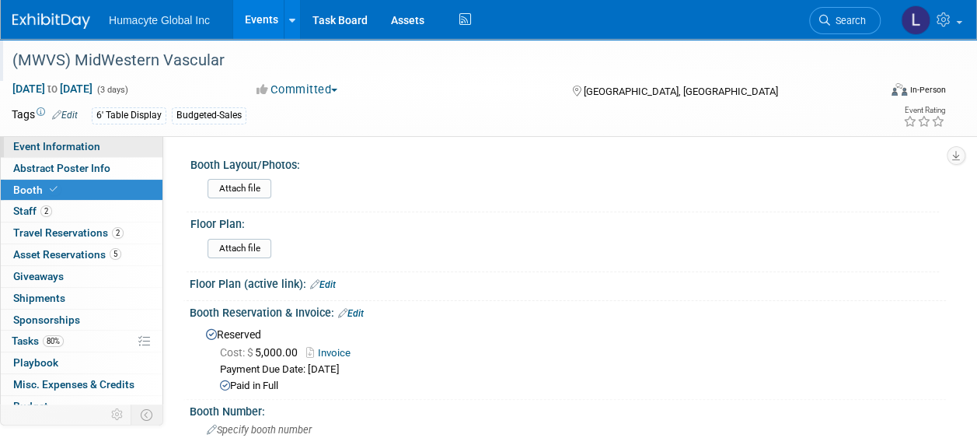
select select "Sales"
select select "Vascular"
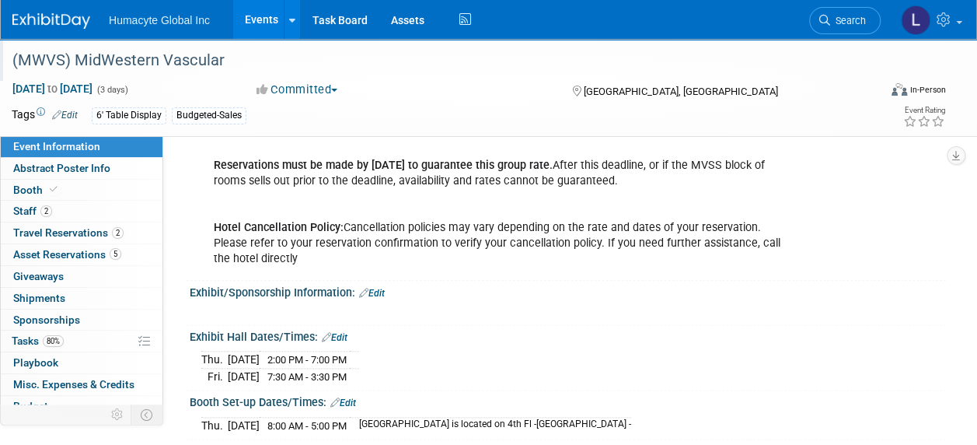
scroll to position [855, 0]
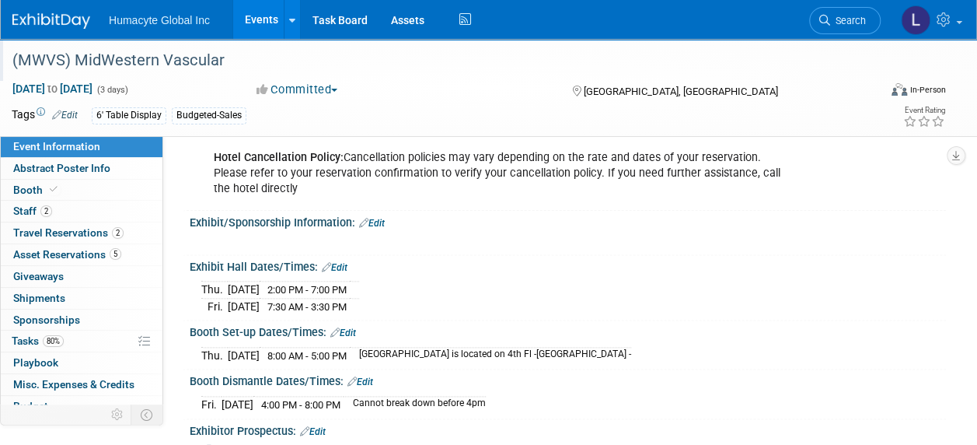
click at [350, 329] on link "Edit" at bounding box center [343, 332] width 26 height 11
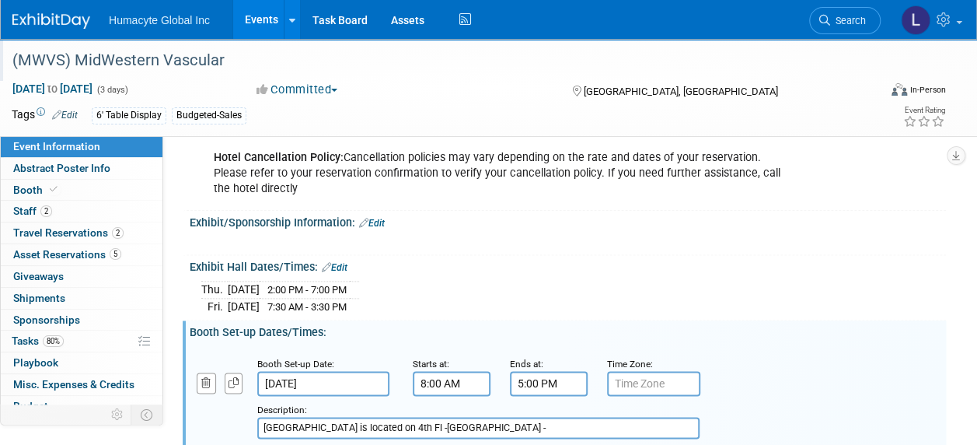
scroll to position [933, 0]
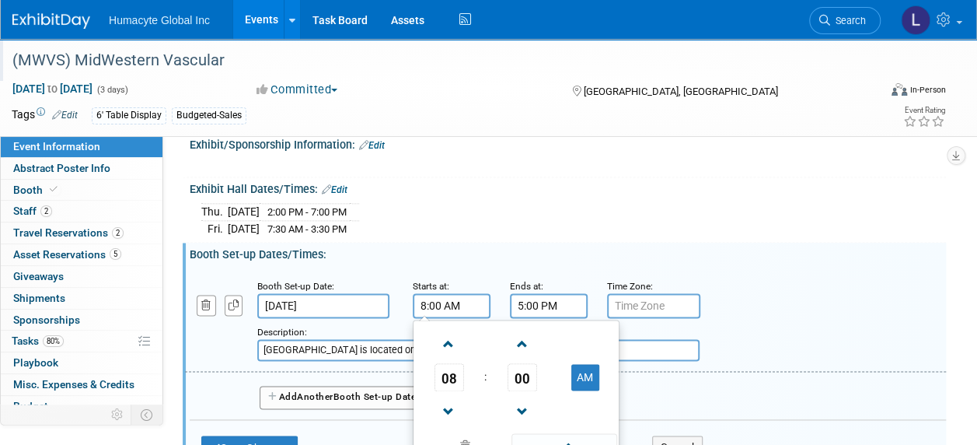
click at [442, 305] on input "8:00 AM" at bounding box center [452, 305] width 78 height 25
click at [450, 366] on span "08" at bounding box center [450, 377] width 30 height 28
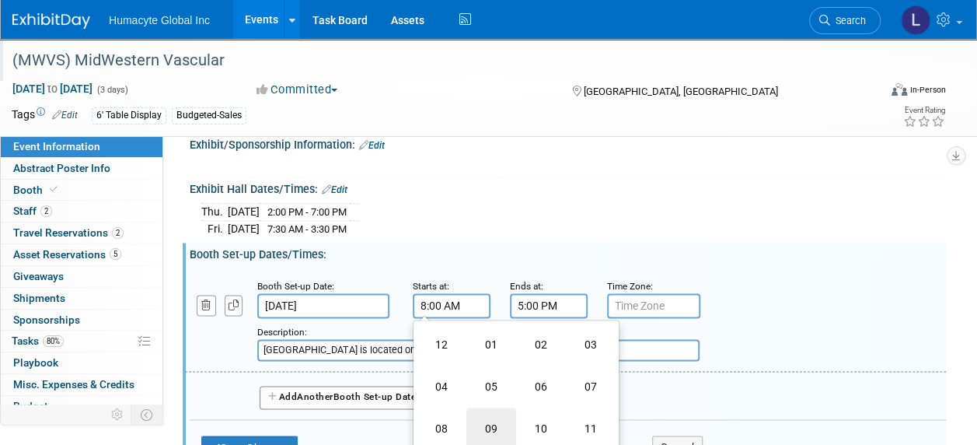
click at [501, 423] on td "09" at bounding box center [491, 428] width 50 height 42
type input "9:00 AM"
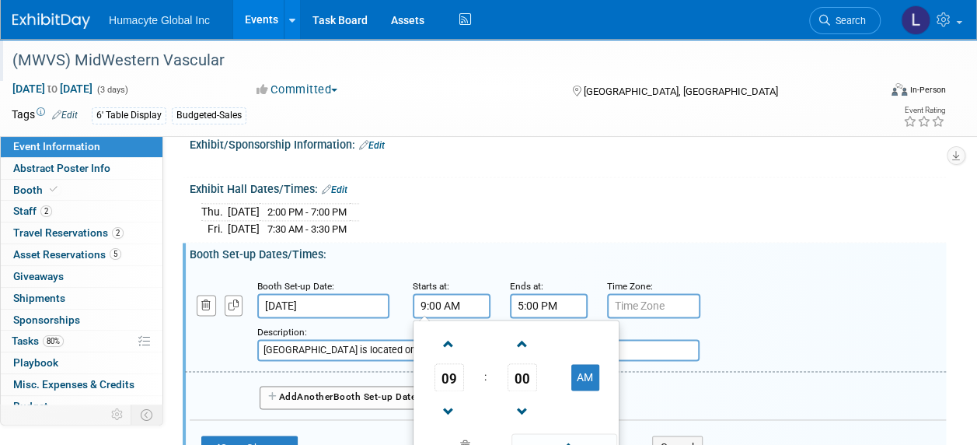
click at [532, 295] on input "5:00 PM" at bounding box center [549, 305] width 78 height 25
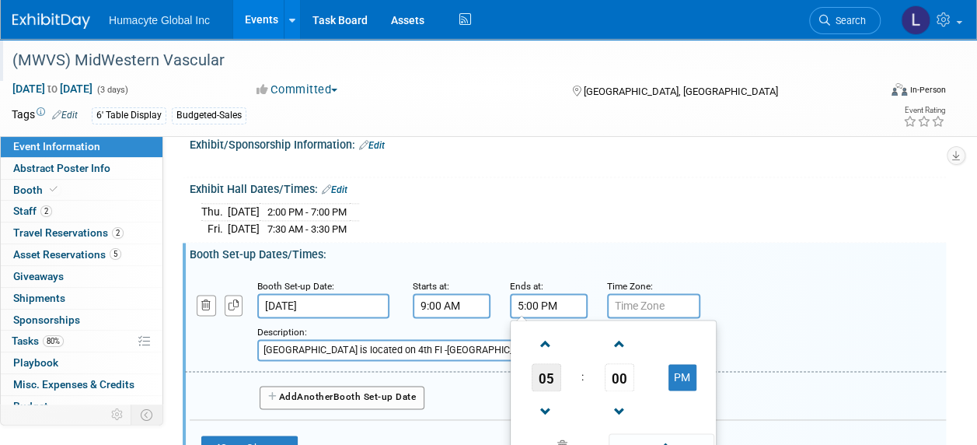
click at [549, 372] on span "05" at bounding box center [547, 377] width 30 height 28
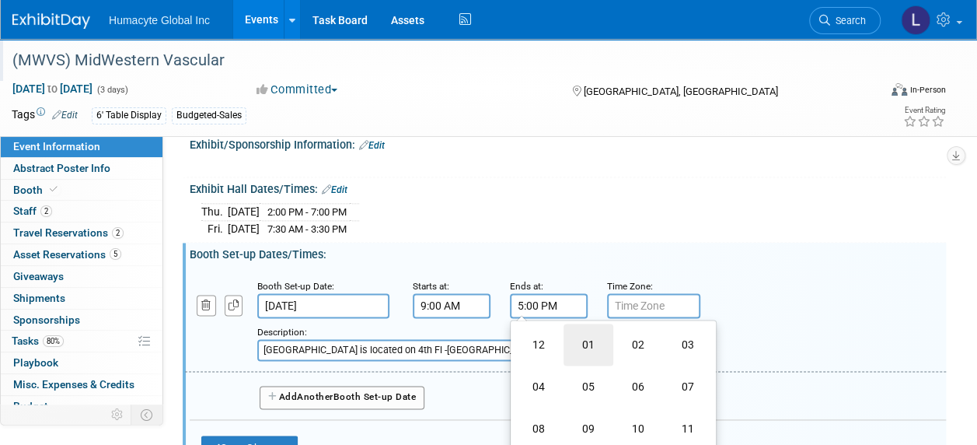
click at [592, 337] on td "01" at bounding box center [589, 344] width 50 height 42
type input "1:00 PM"
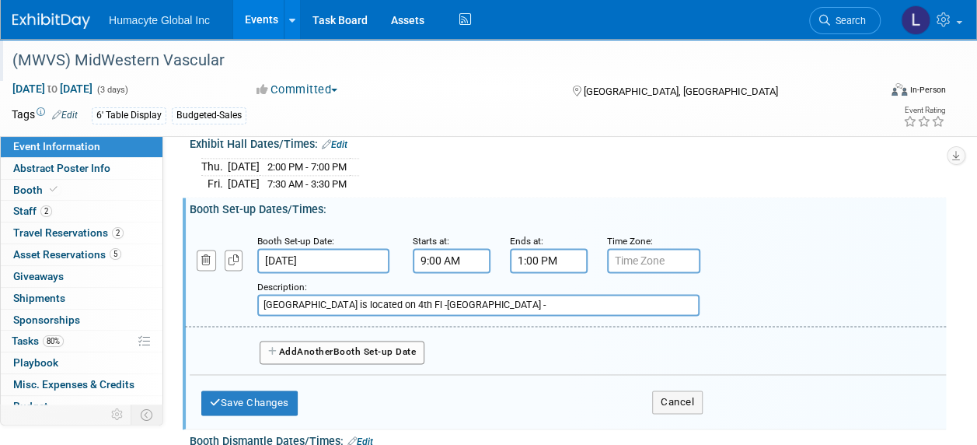
scroll to position [1088, 0]
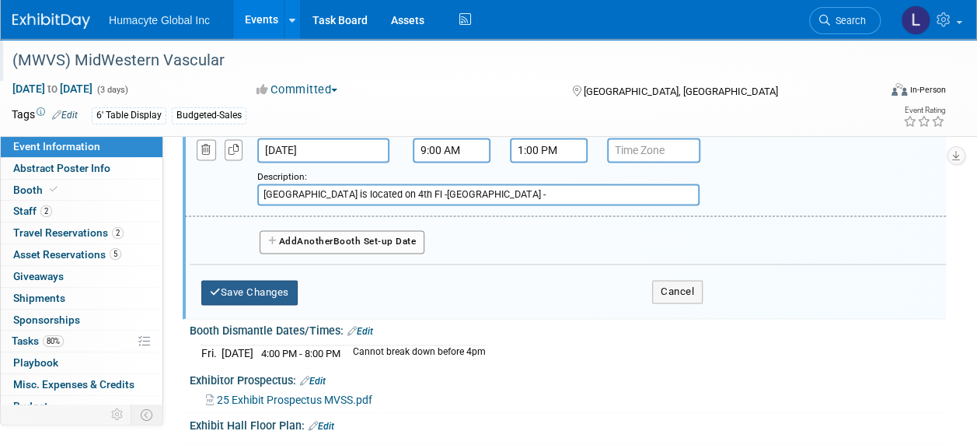
click at [239, 281] on button "Save Changes" at bounding box center [249, 292] width 96 height 25
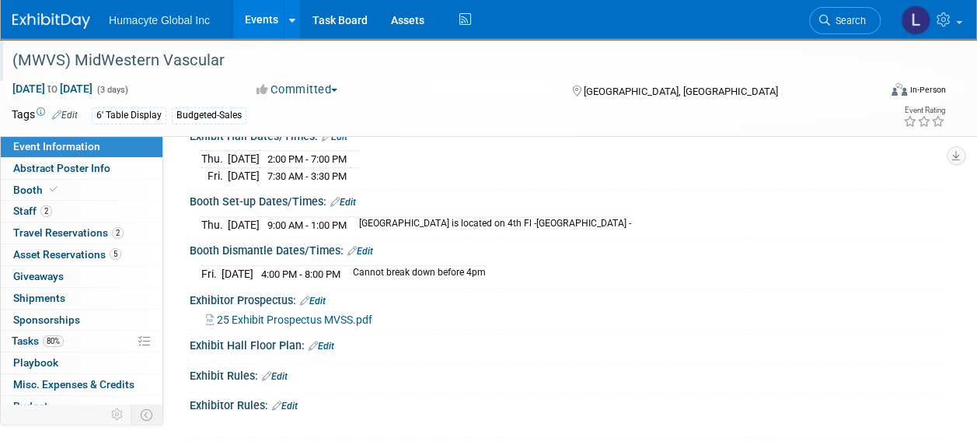
scroll to position [1011, 0]
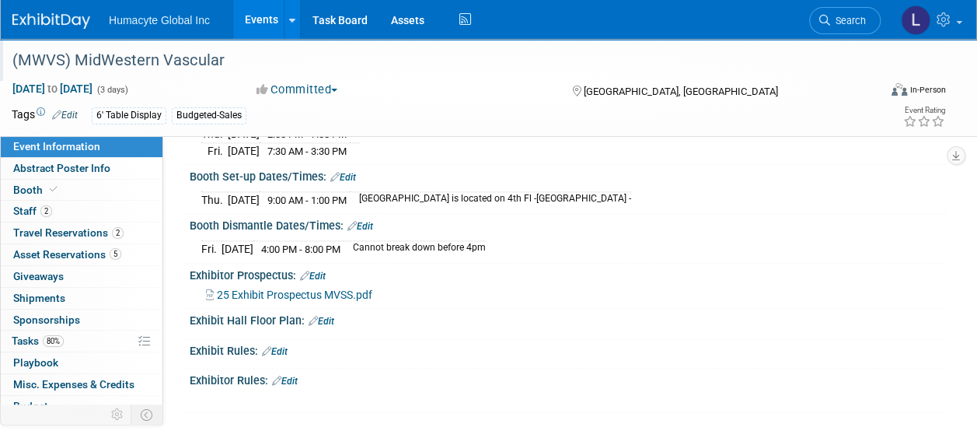
click at [261, 18] on link "Events" at bounding box center [261, 19] width 57 height 39
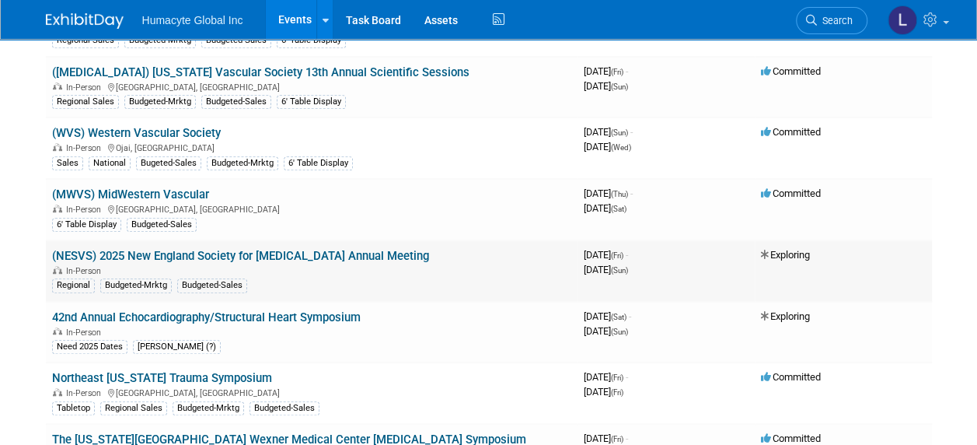
scroll to position [389, 0]
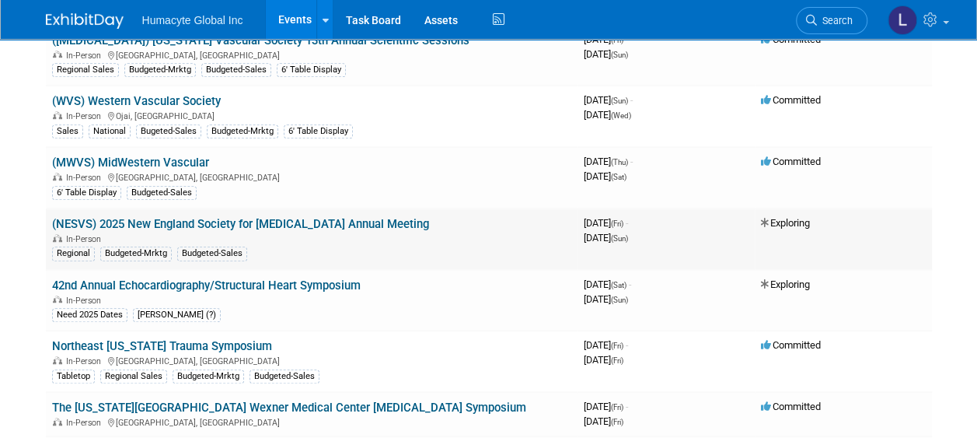
click at [272, 221] on link "(NESVS) 2025 New England Society for [MEDICAL_DATA] Annual Meeting" at bounding box center [240, 224] width 377 height 14
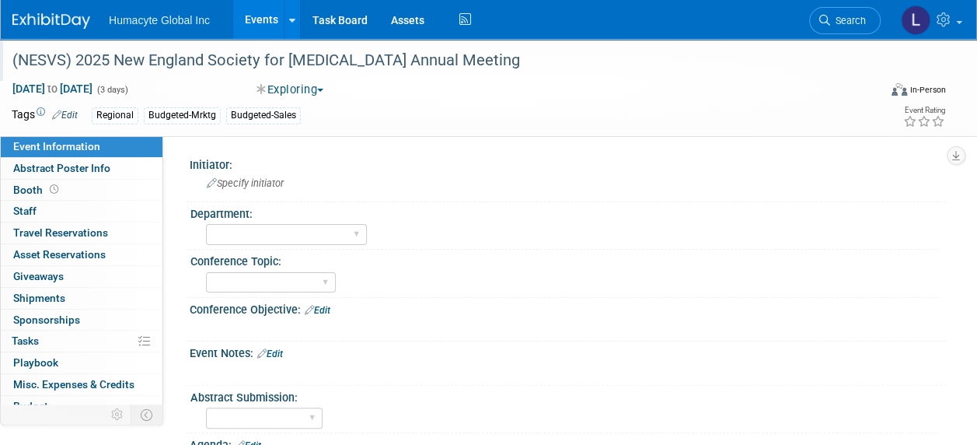
drag, startPoint x: 549, startPoint y: 53, endPoint x: 6, endPoint y: 68, distance: 542.8
click at [7, 68] on div "(NESVS) 2025 New England Society for [MEDICAL_DATA] Annual Meeting" at bounding box center [436, 61] width 859 height 28
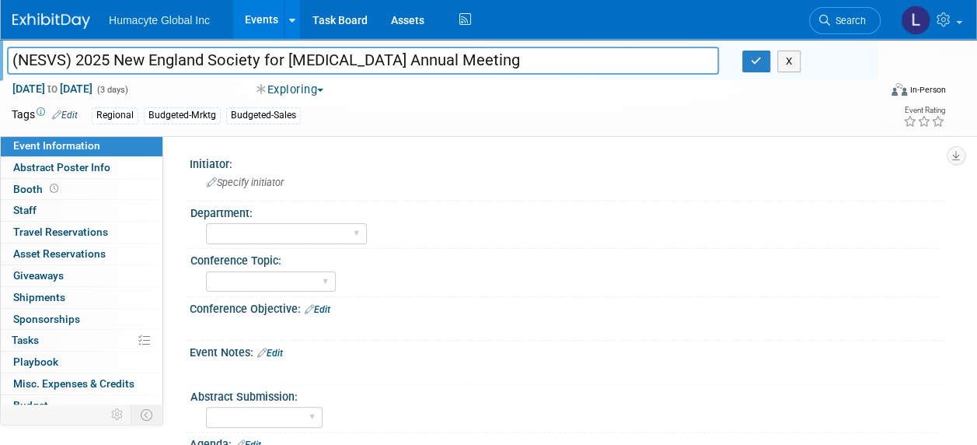
click at [442, 125] on div "Tags Edit Regional Budgeted-Mrktg Budgeted-Sales" at bounding box center [399, 115] width 775 height 23
click at [294, 90] on button "Exploring" at bounding box center [290, 90] width 79 height 16
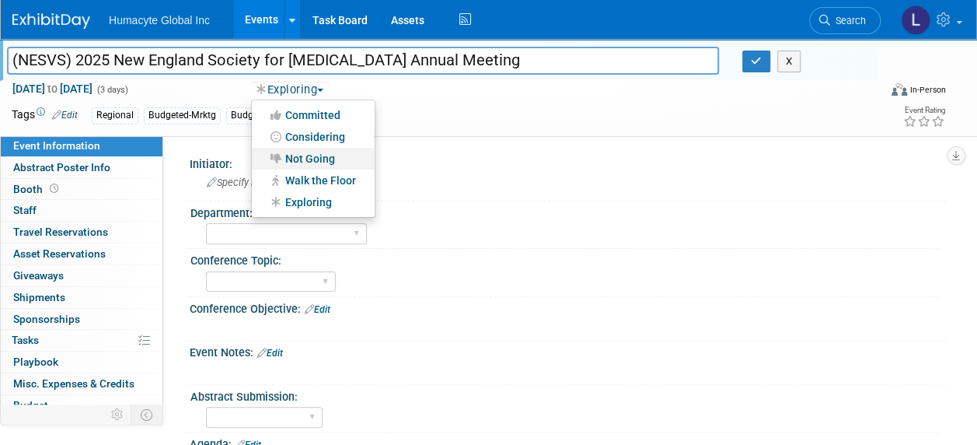
click at [316, 151] on link "Not Going" at bounding box center [313, 159] width 123 height 22
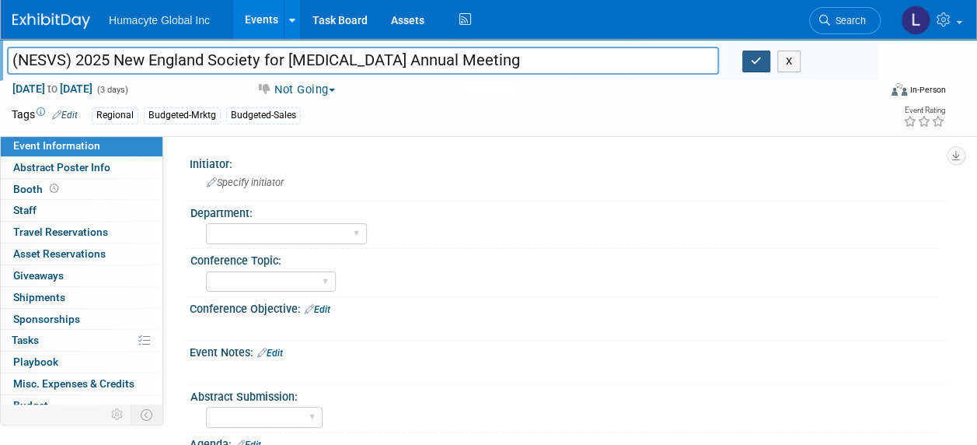
click at [759, 59] on icon "button" at bounding box center [756, 61] width 11 height 10
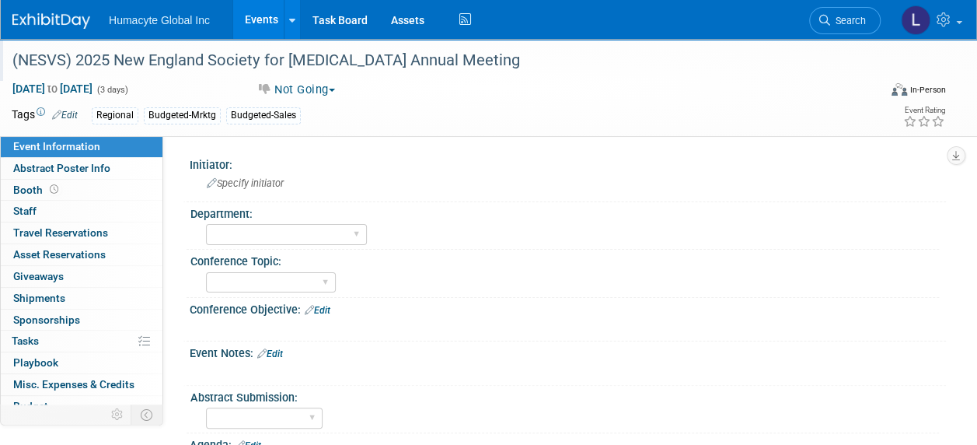
click at [588, 224] on div "Discovery & Pipeline Commercial Managed Care Market Access Marketing Medical Af…" at bounding box center [572, 232] width 733 height 25
click at [271, 8] on link "Events" at bounding box center [261, 19] width 57 height 39
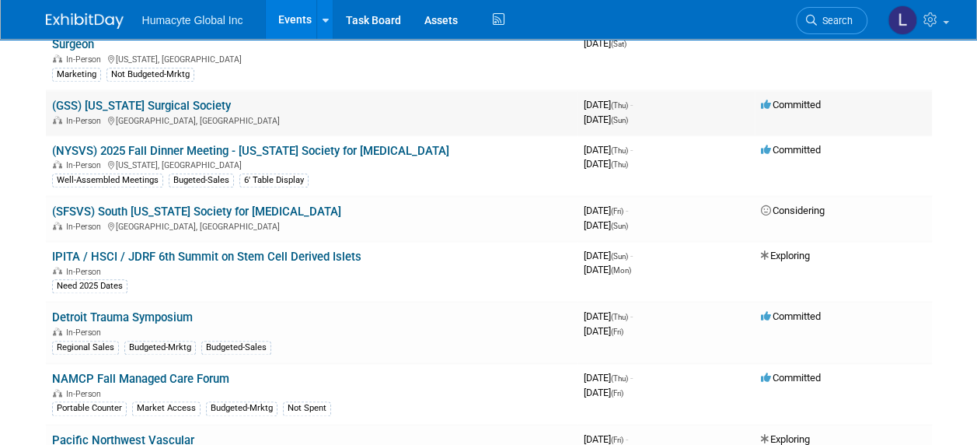
scroll to position [777, 0]
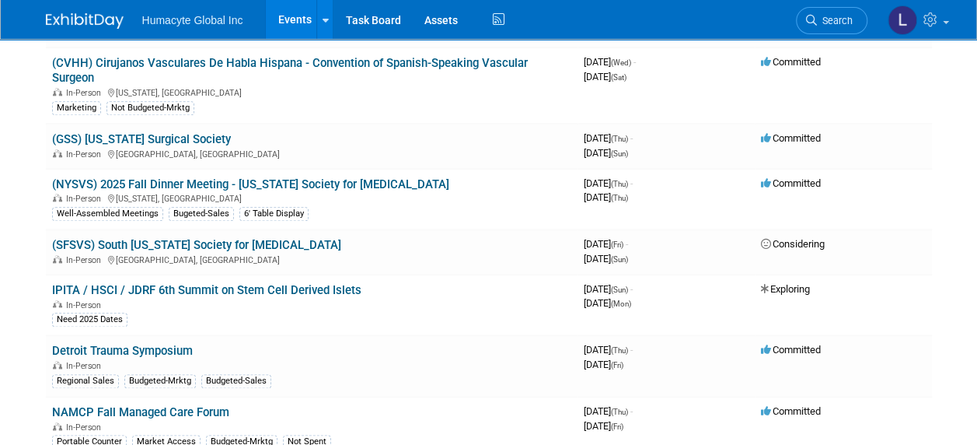
click at [221, 405] on link "NAMCP Fall Managed Care Forum" at bounding box center [140, 412] width 177 height 14
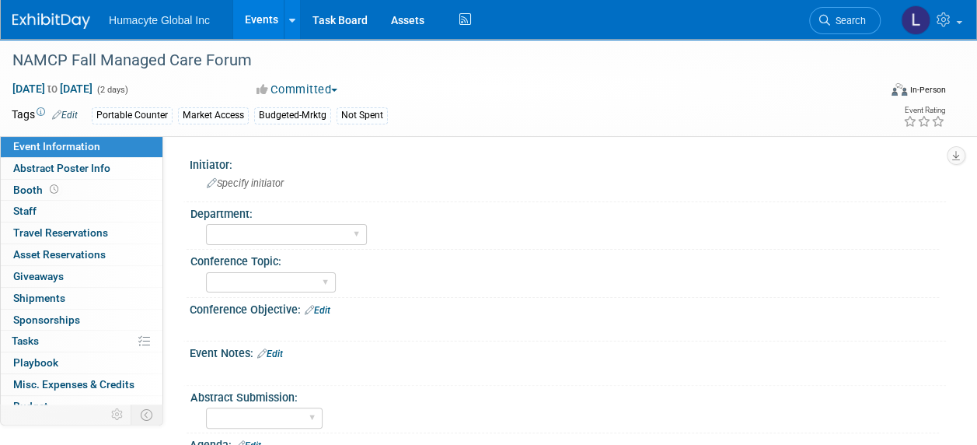
click at [316, 91] on button "Committed" at bounding box center [297, 90] width 93 height 16
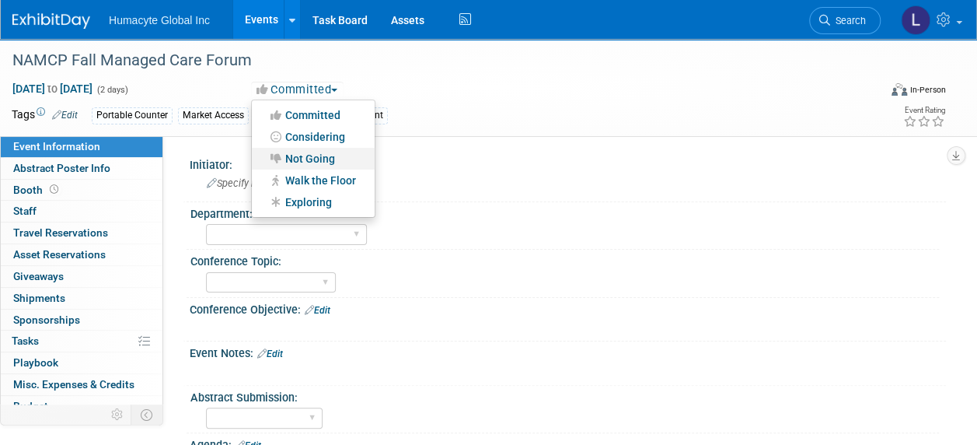
click at [306, 153] on link "Not Going" at bounding box center [313, 159] width 123 height 22
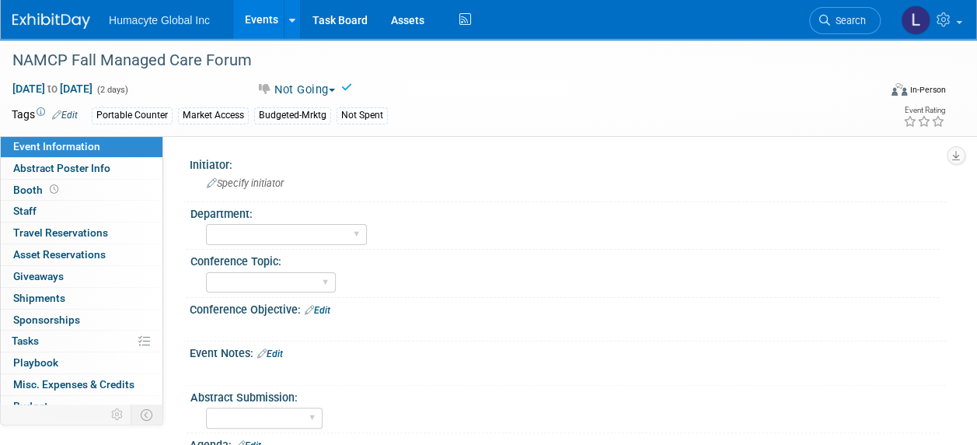
click at [255, 19] on link "Events" at bounding box center [261, 19] width 57 height 39
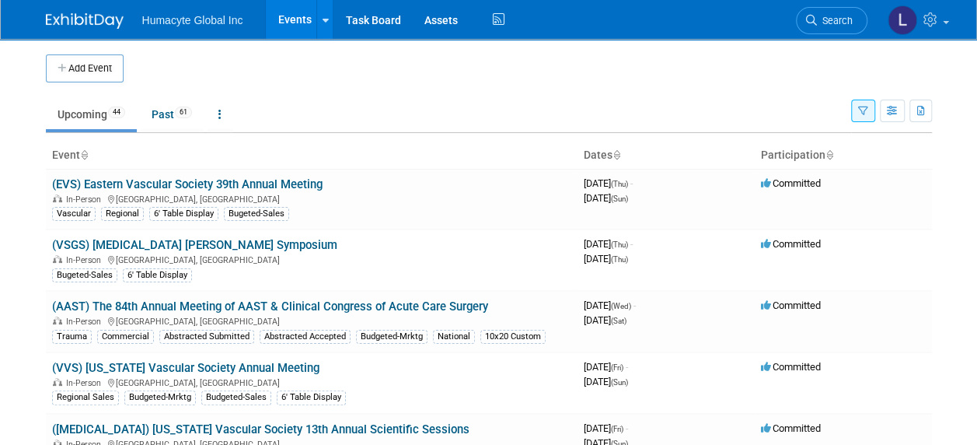
click at [868, 109] on icon "button" at bounding box center [863, 111] width 10 height 10
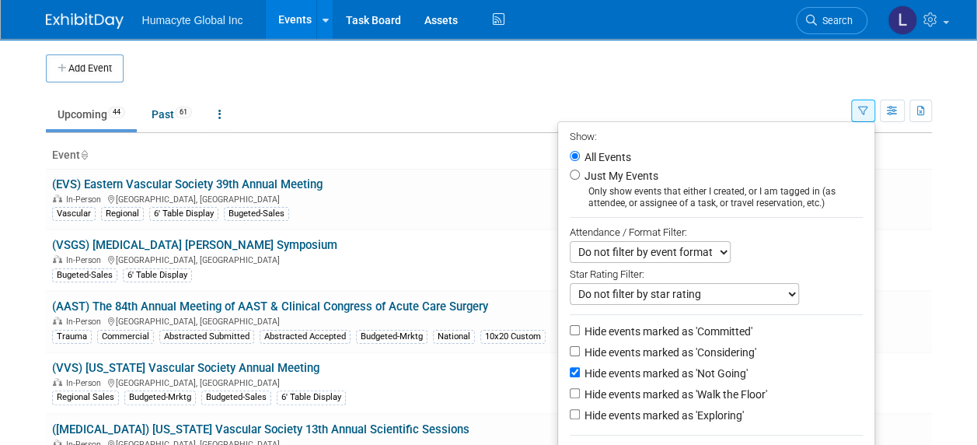
click at [602, 84] on td "Upcoming 44 Past 61 All Events 105 Past and Upcoming Grouped Annually Events gr…" at bounding box center [448, 107] width 805 height 51
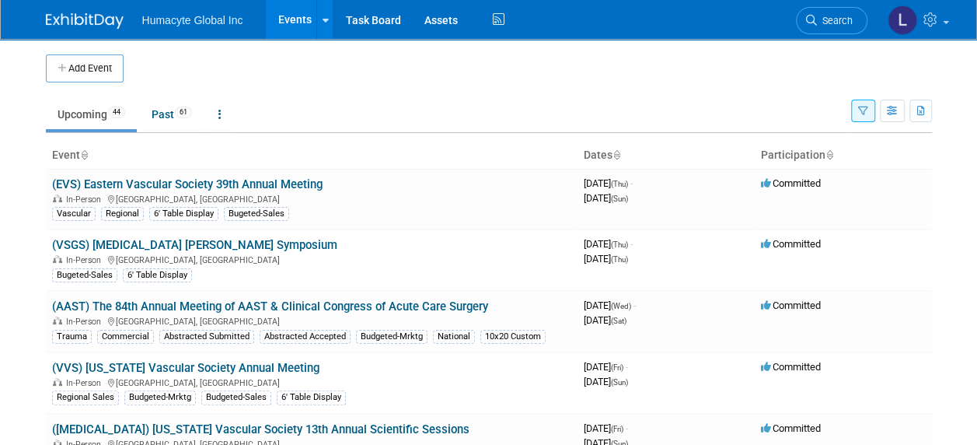
click at [866, 110] on icon "button" at bounding box center [863, 111] width 10 height 10
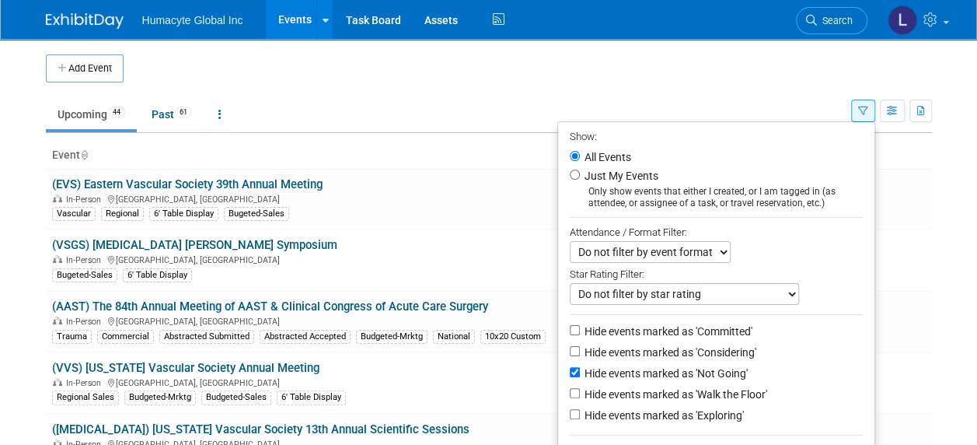
click at [643, 414] on label "Hide events marked as 'Exploring'" at bounding box center [662, 415] width 162 height 16
click at [580, 414] on input "Hide events marked as 'Exploring'" at bounding box center [575, 414] width 10 height 10
checkbox input "true"
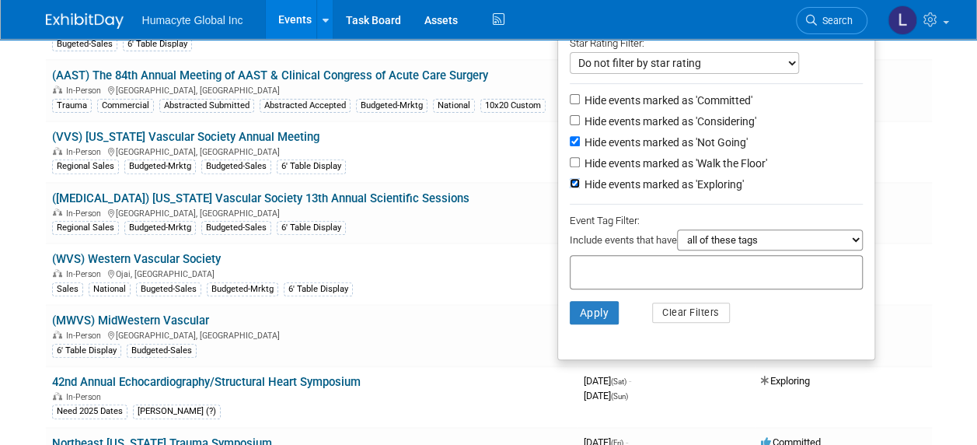
scroll to position [233, 0]
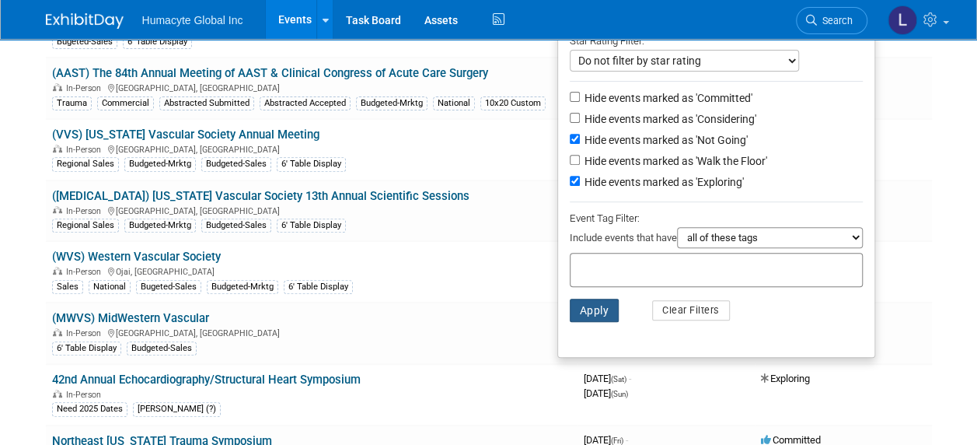
click at [581, 308] on button "Apply" at bounding box center [595, 310] width 50 height 23
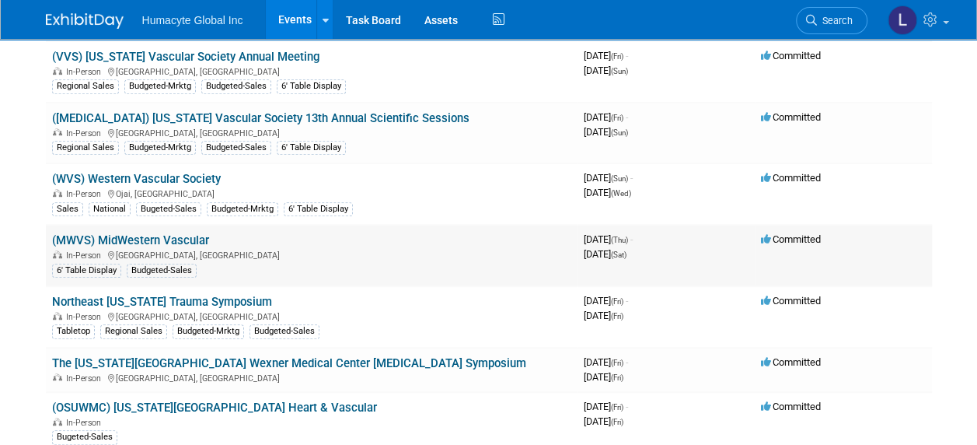
scroll to position [389, 0]
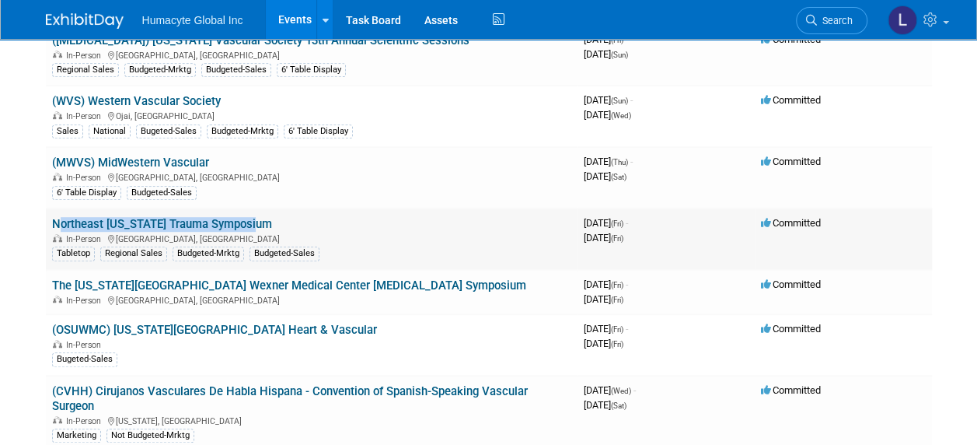
drag, startPoint x: 259, startPoint y: 218, endPoint x: 48, endPoint y: 222, distance: 210.7
click at [48, 222] on td "Northeast Georgia Trauma Symposium In-Person Gainesville, GA Tabletop Regional …" at bounding box center [312, 238] width 532 height 61
copy link "Northeast [US_STATE] Trauma Symposium"
click at [169, 219] on link "Northeast [US_STATE] Trauma Symposium" at bounding box center [162, 224] width 220 height 14
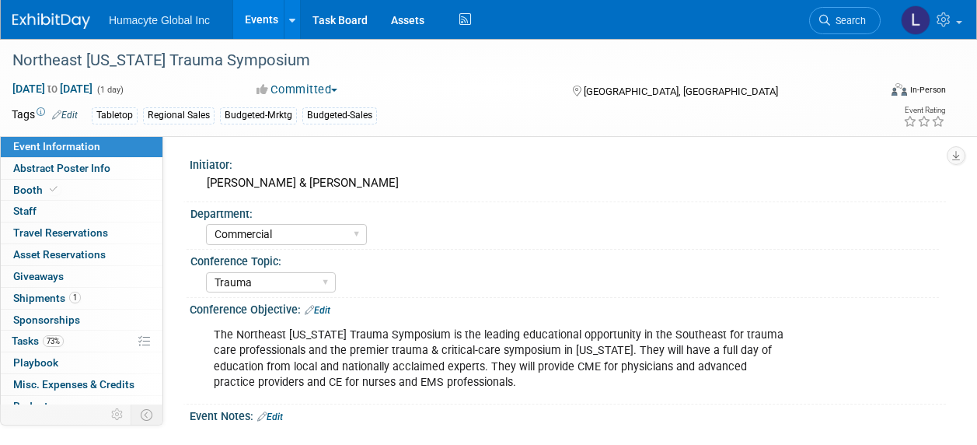
select select "Commercial"
select select "Trauma"
select select "No"
select select "Southeast"
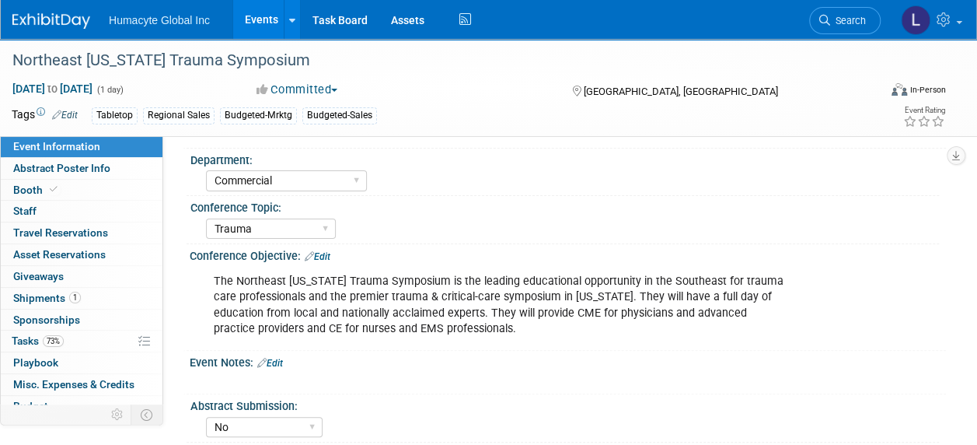
scroll to position [155, 0]
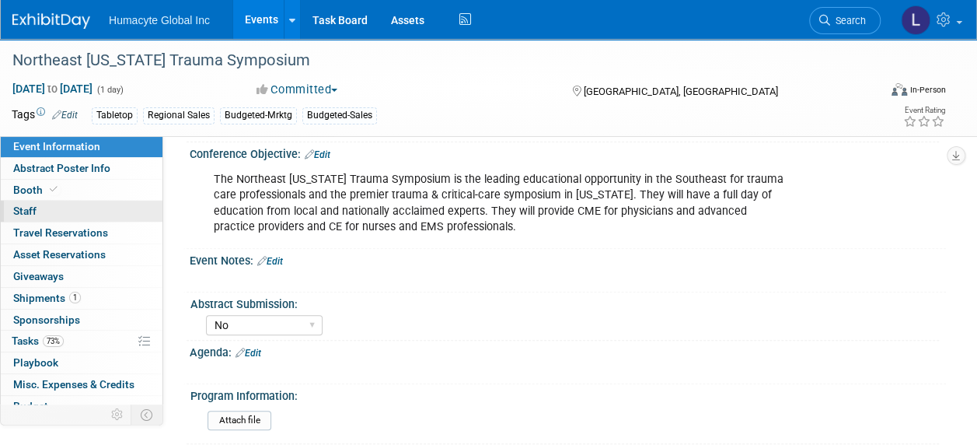
click at [25, 214] on span "Staff 0" at bounding box center [24, 210] width 23 height 12
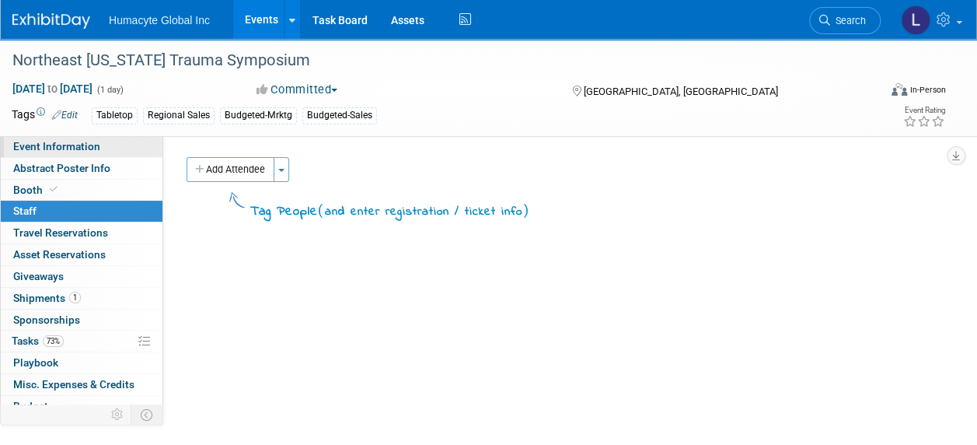
click at [51, 143] on span "Event Information" at bounding box center [56, 146] width 87 height 12
select select "Commercial"
select select "Trauma"
select select "No"
select select "Southeast"
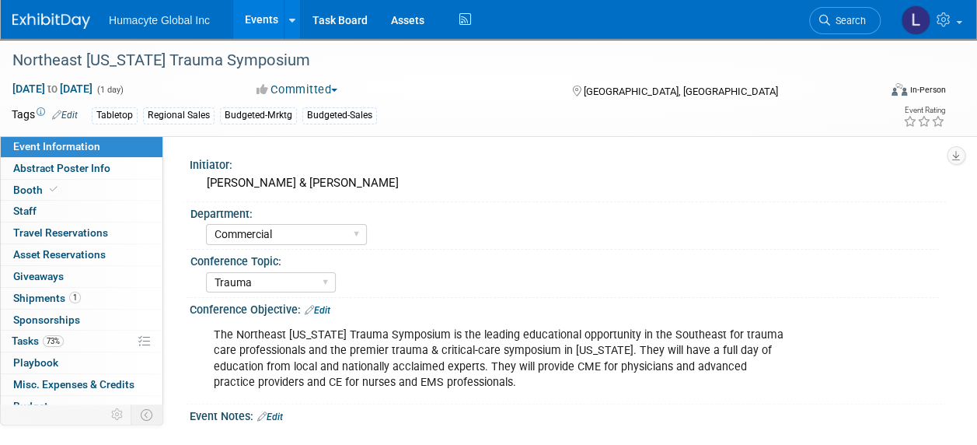
click at [230, 30] on ul "Humacyte Global Inc Events Add Event Bulk Upload Events Shareable Event Boards …" at bounding box center [292, 19] width 366 height 39
click at [249, 23] on link "Events" at bounding box center [261, 19] width 57 height 39
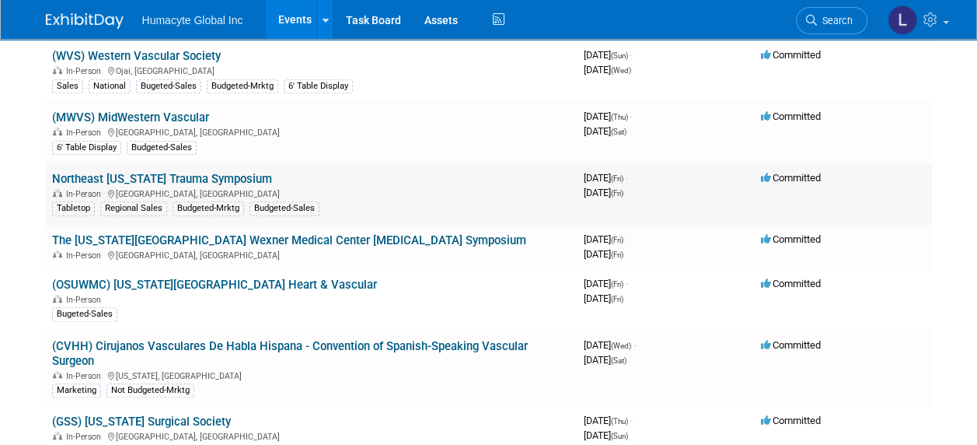
scroll to position [466, 0]
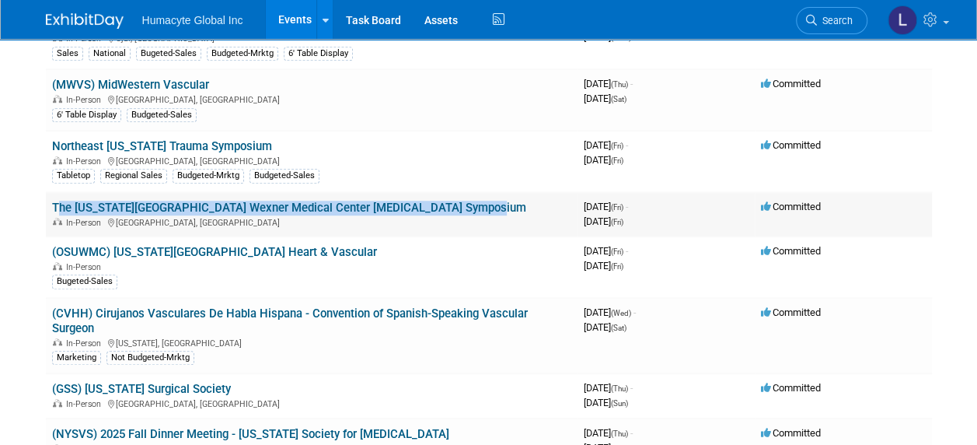
drag, startPoint x: 474, startPoint y: 201, endPoint x: 45, endPoint y: 202, distance: 429.1
click at [46, 202] on td "The Ohio State University Wexner Medical Center Vascular Surgery Symposium In-P…" at bounding box center [312, 214] width 532 height 44
copy link "The Ohio State University Wexner Medical Center Vascular Surgery Symposium"
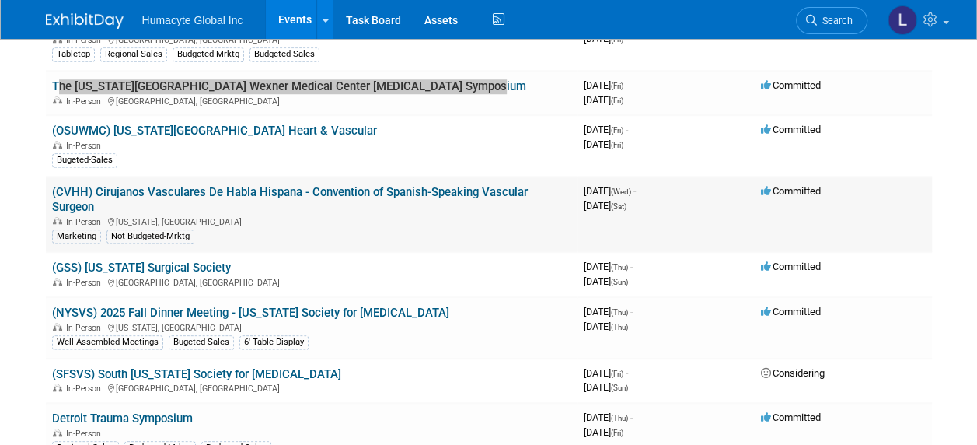
scroll to position [622, 0]
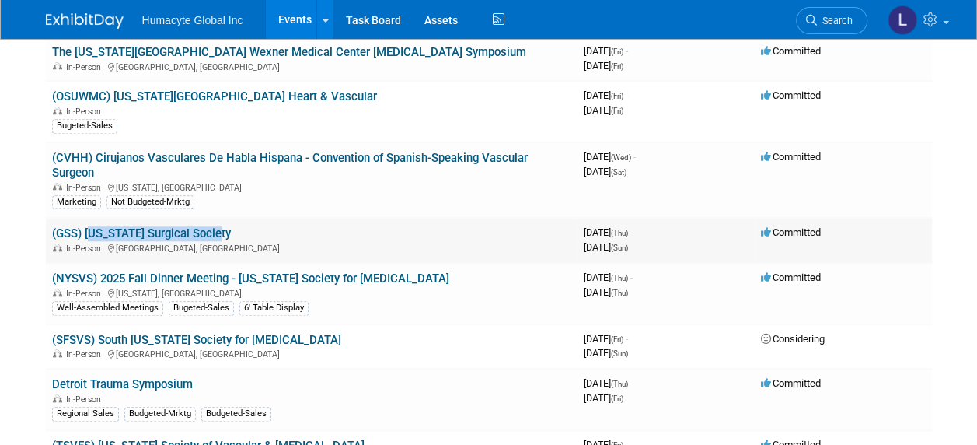
drag, startPoint x: 239, startPoint y: 225, endPoint x: 84, endPoint y: 227, distance: 155.5
click at [84, 227] on td "(GSS) Georgia Surgical Society In-Person Jekyll Island, GA" at bounding box center [312, 240] width 532 height 44
copy link "Georgia Surgical Society"
click at [46, 265] on td "(NYSVS) 2025 Fall Dinner Meeting - New York Society for Vascular Surgery In-Per…" at bounding box center [312, 293] width 532 height 61
drag, startPoint x: 476, startPoint y: 270, endPoint x: 53, endPoint y: 277, distance: 422.9
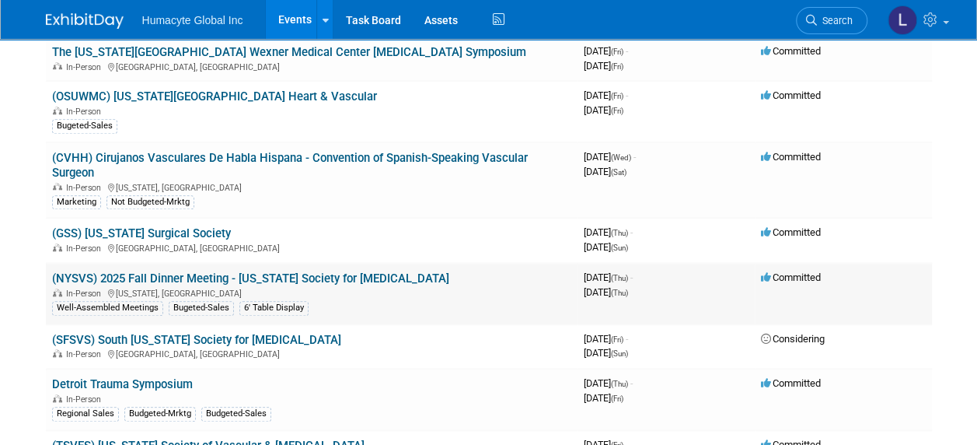
click at [53, 277] on td "(NYSVS) 2025 Fall Dinner Meeting - New York Society for Vascular Surgery In-Per…" at bounding box center [312, 293] width 532 height 61
copy link "(NYSVS) 2025 Fall Dinner Meeting - New York Society for Vascular Surgery"
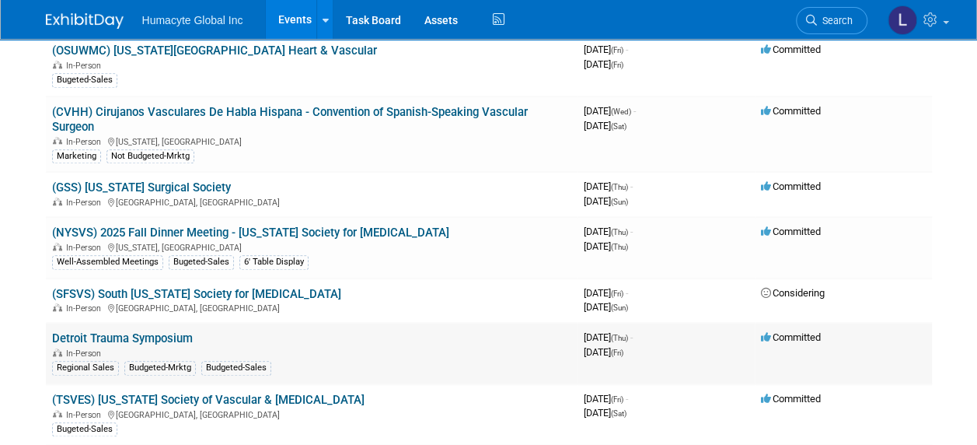
scroll to position [700, 0]
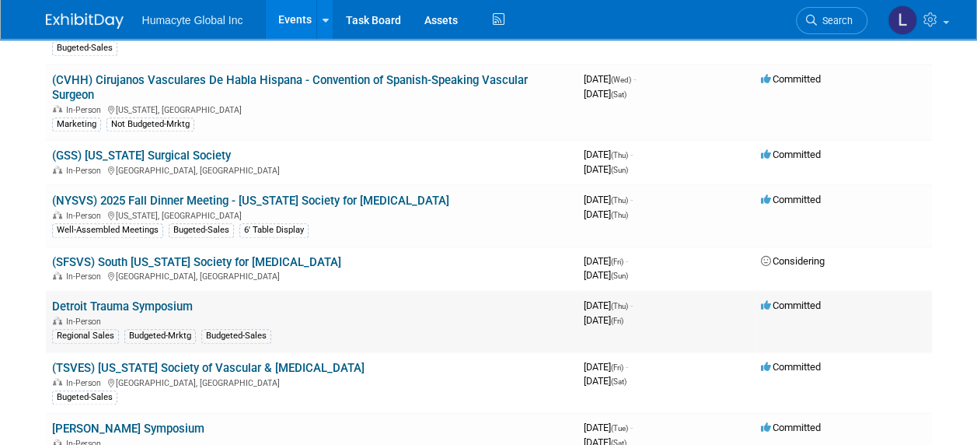
click at [211, 296] on td "Detroit Trauma Symposium In-Person Regional Sales Budgeted-Mrktg Budgeted-Sales" at bounding box center [312, 321] width 532 height 61
drag, startPoint x: 211, startPoint y: 299, endPoint x: 52, endPoint y: 301, distance: 159.4
click at [52, 301] on td "Detroit Trauma Symposium In-Person Regional Sales Budgeted-Mrktg Budgeted-Sales" at bounding box center [312, 321] width 532 height 61
drag, startPoint x: 52, startPoint y: 301, endPoint x: 79, endPoint y: 305, distance: 27.5
copy link "Detroit Trauma Symposium"
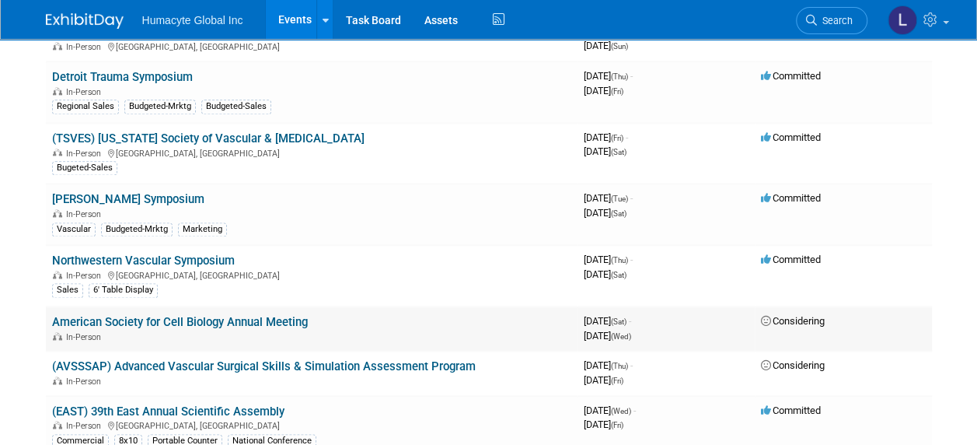
scroll to position [933, 0]
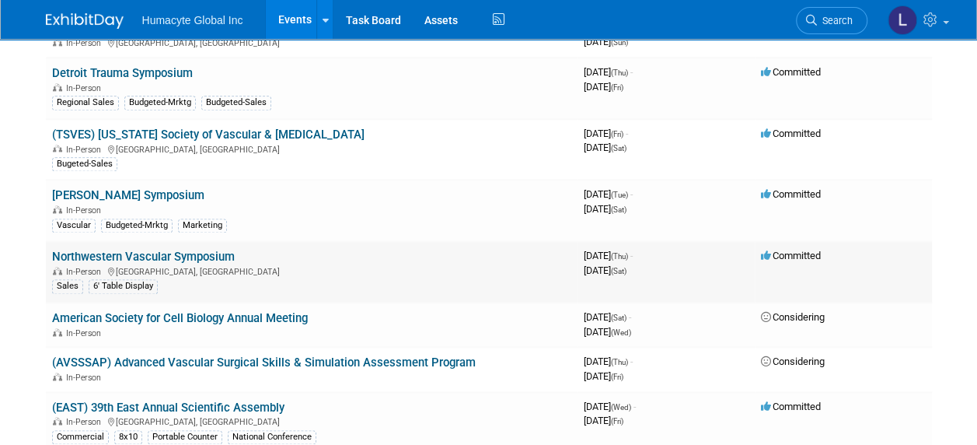
drag, startPoint x: 250, startPoint y: 252, endPoint x: 49, endPoint y: 249, distance: 201.4
click at [49, 249] on td "Northwestern Vascular Symposium In-Person Chicago, IL Sales 6' Table Display" at bounding box center [312, 271] width 532 height 61
copy link "Northwestern Vascular Symposium"
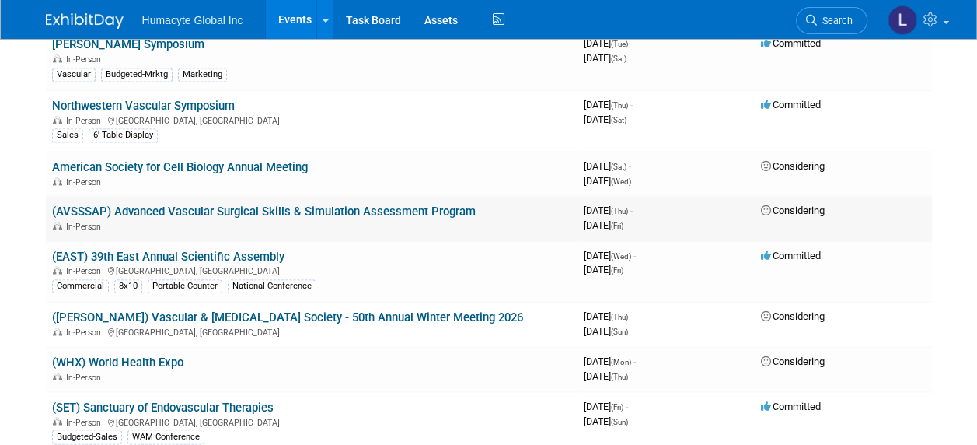
scroll to position [1088, 0]
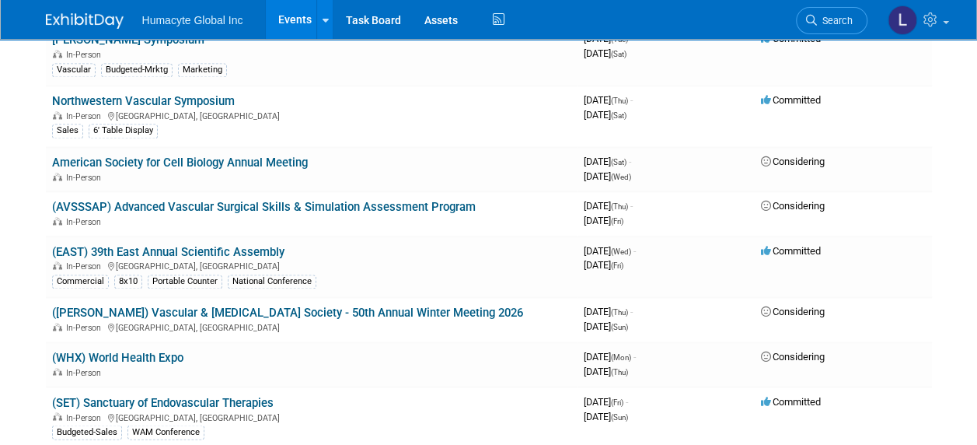
drag, startPoint x: 325, startPoint y: 238, endPoint x: 44, endPoint y: 245, distance: 281.5
click at [44, 245] on div "Add Event New Event Duplicate Event Warning There is another event in your work…" at bounding box center [489, 82] width 910 height 2262
drag, startPoint x: 44, startPoint y: 245, endPoint x: 331, endPoint y: 265, distance: 288.3
click at [331, 272] on div "Commercial 8x10 Portable Counter National Conference" at bounding box center [311, 280] width 519 height 16
drag, startPoint x: 313, startPoint y: 239, endPoint x: 48, endPoint y: 243, distance: 265.1
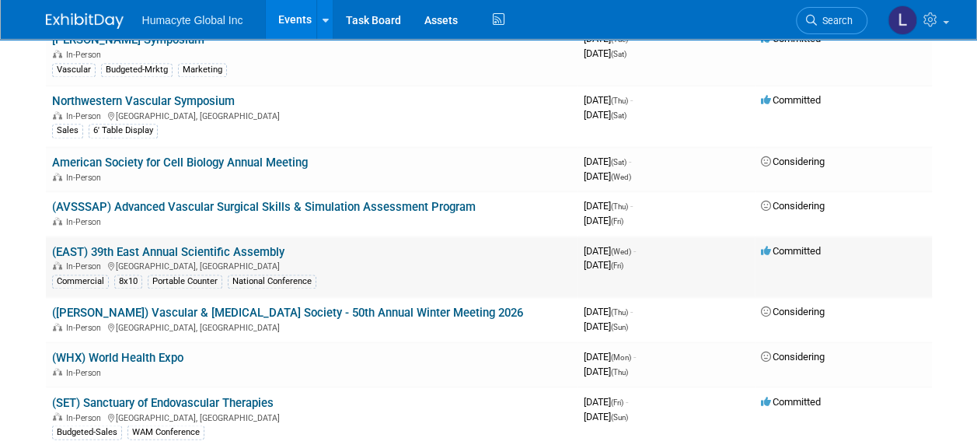
click at [48, 243] on td "(EAST) 39th East Annual Scientific Assembly In-Person Atlanta, GA Commercial 8x…" at bounding box center [312, 266] width 532 height 61
copy link "(EAST) 39th East Annual Scientific Assembly"
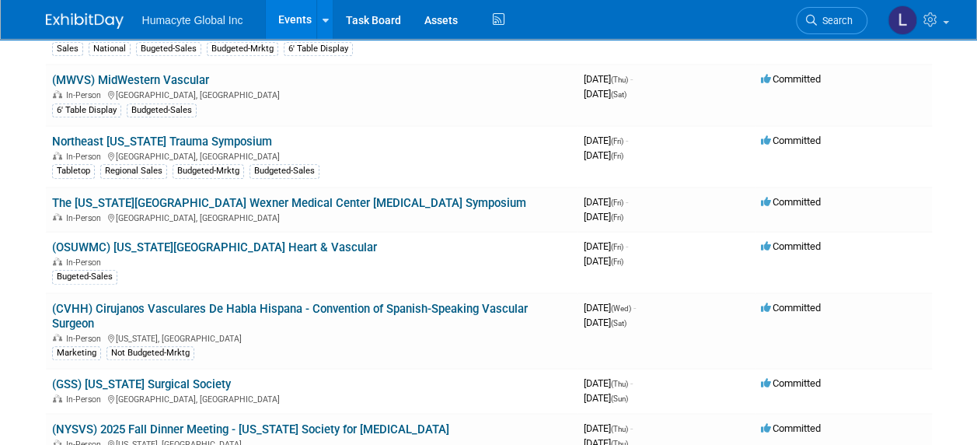
scroll to position [466, 0]
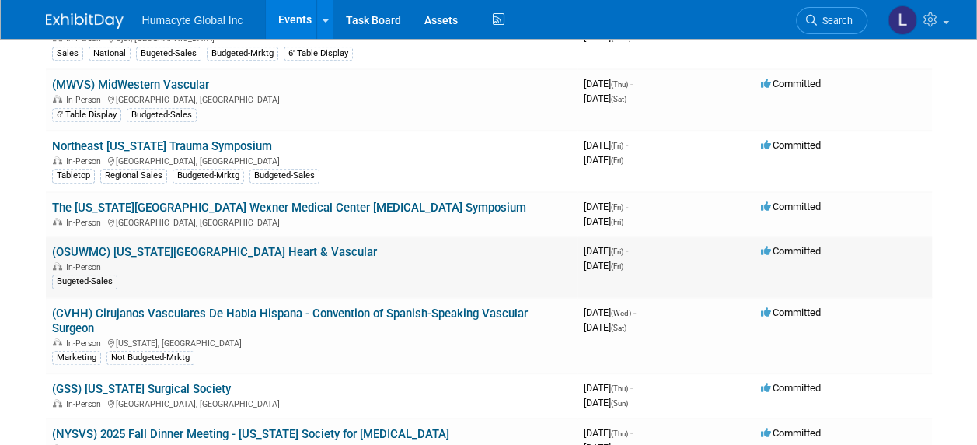
click at [225, 245] on link "(OSUWMC) Ohio State University Heart & Vascular" at bounding box center [214, 252] width 325 height 14
click at [166, 192] on td "The Ohio State University Wexner Medical Center Vascular Surgery Symposium In-P…" at bounding box center [312, 214] width 532 height 44
click at [167, 215] on div "In-Person Columbus, OH" at bounding box center [311, 221] width 519 height 12
click at [167, 201] on link "The [US_STATE][GEOGRAPHIC_DATA] Wexner Medical Center [MEDICAL_DATA] Symposium" at bounding box center [289, 208] width 474 height 14
click at [111, 246] on link "(OSUWMC) Ohio State University Heart & Vascular" at bounding box center [214, 252] width 325 height 14
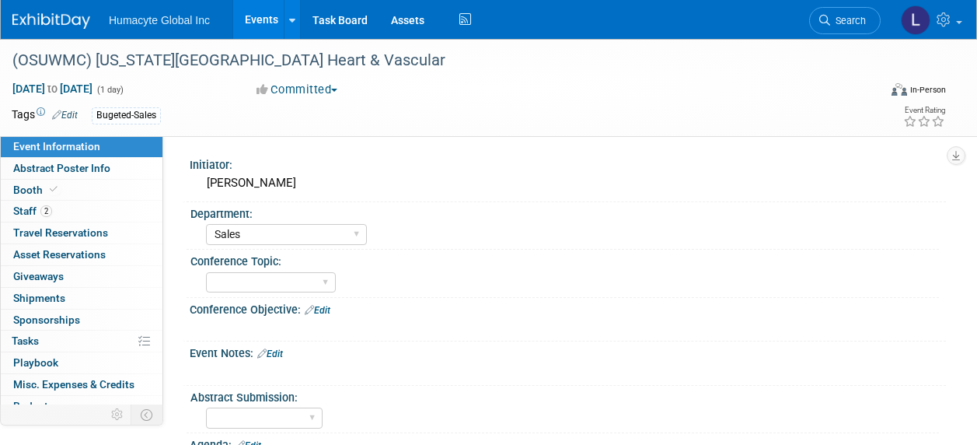
select select "Sales"
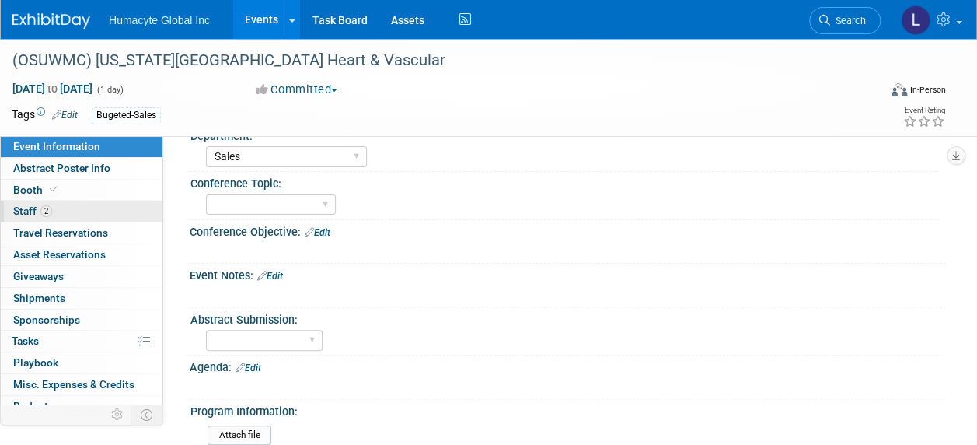
click at [39, 206] on span "Staff 2" at bounding box center [32, 210] width 39 height 12
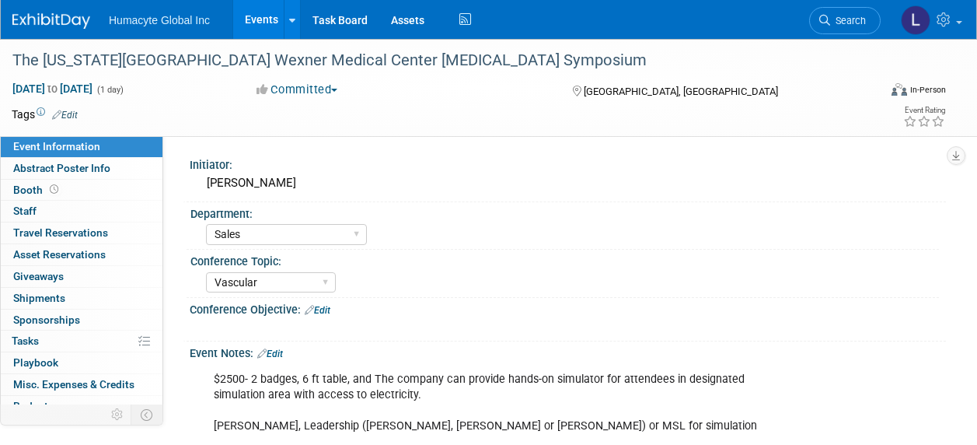
select select "Sales"
select select "Vascular"
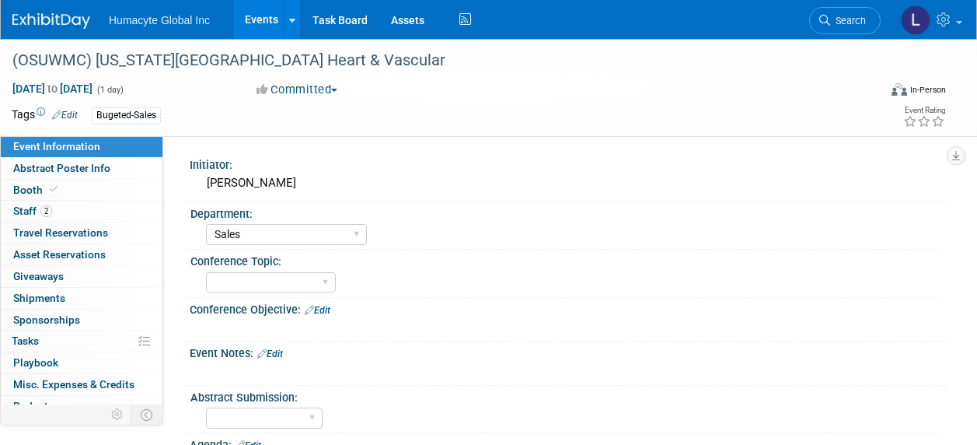
select select "Sales"
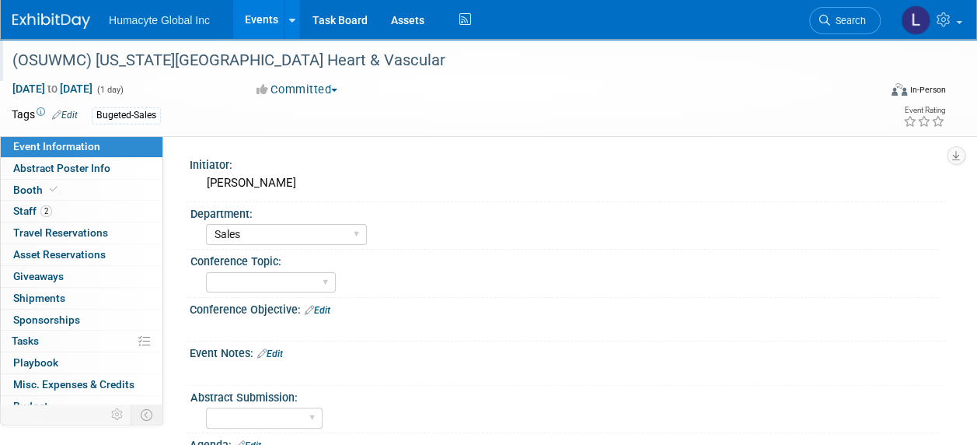
click at [99, 58] on div "(OSUWMC) Ohio State University Heart & Vascular" at bounding box center [436, 61] width 859 height 28
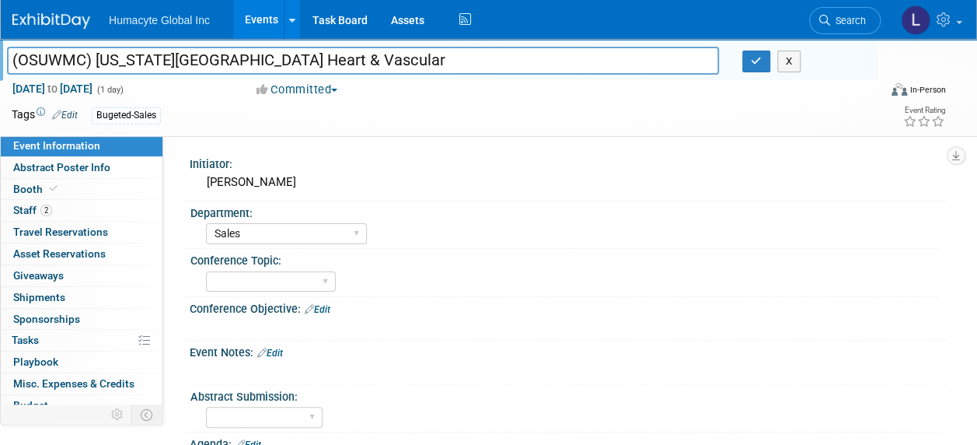
drag, startPoint x: 93, startPoint y: 61, endPoint x: -3, endPoint y: 48, distance: 97.2
click at [0, 48] on html "Humacyte Global Inc Events Add Event Bulk Upload Events Shareable Event Boards …" at bounding box center [488, 222] width 977 height 445
type input "Ohio State University Heart & Vascular"
click at [752, 64] on icon "button" at bounding box center [756, 61] width 11 height 10
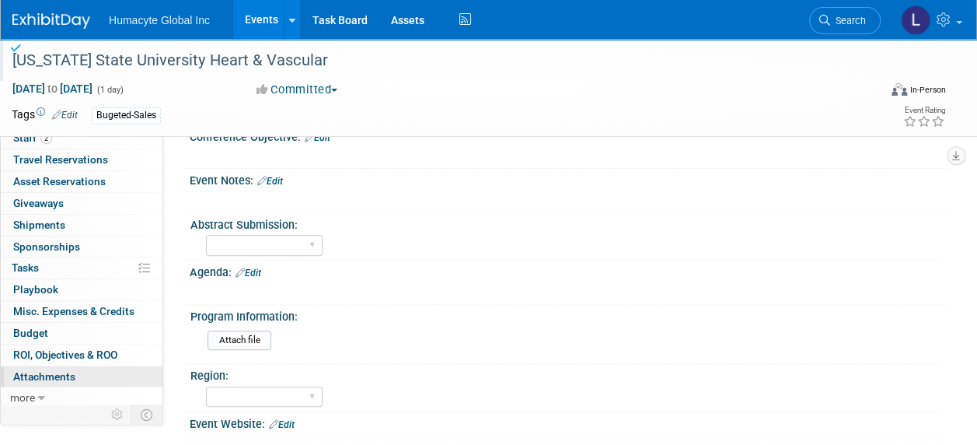
scroll to position [311, 0]
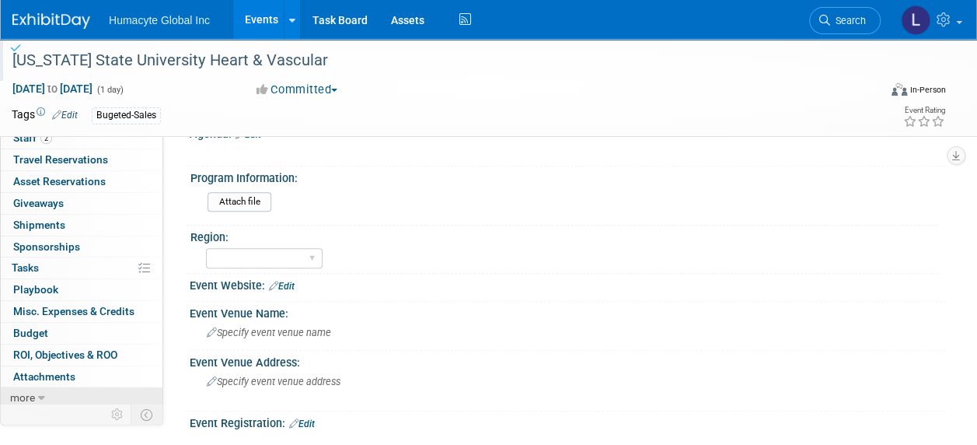
click at [22, 391] on span "more" at bounding box center [22, 397] width 25 height 12
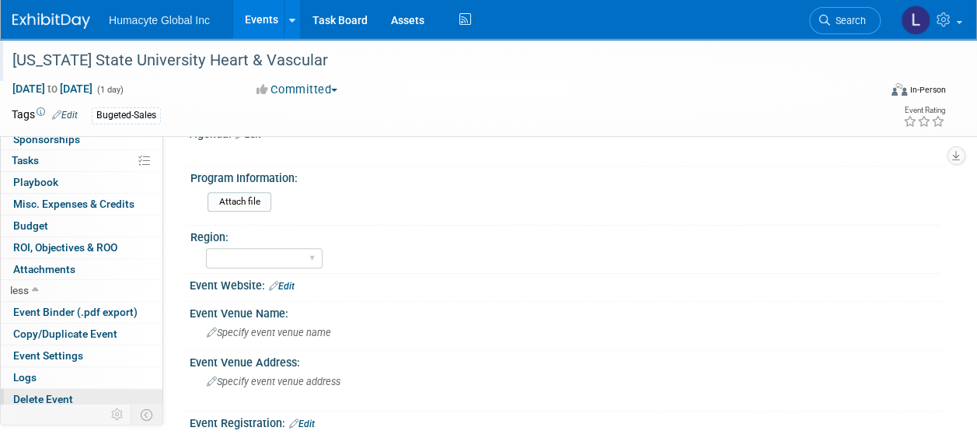
click at [23, 393] on span "Delete Event" at bounding box center [43, 399] width 60 height 12
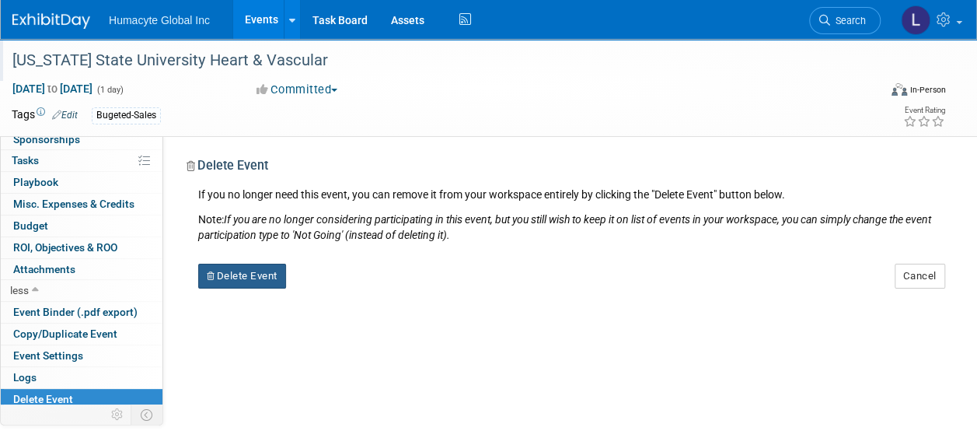
click at [222, 271] on button "Delete Event" at bounding box center [242, 276] width 88 height 25
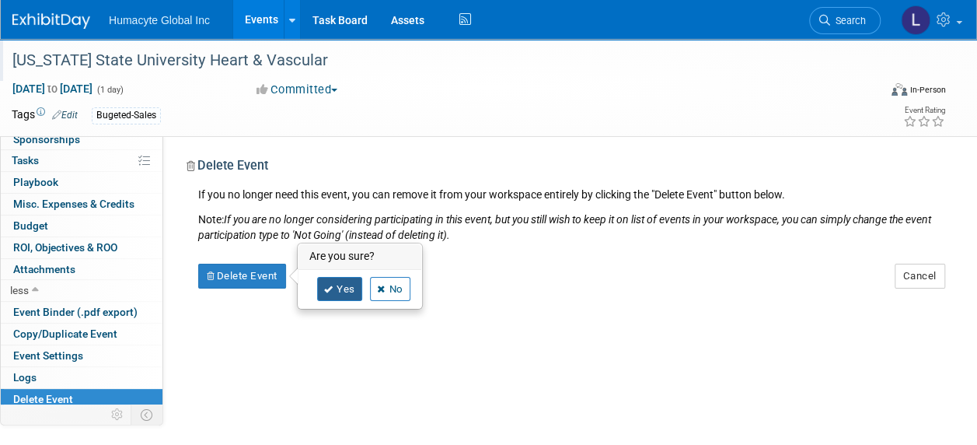
click at [319, 292] on link "Yes" at bounding box center [339, 289] width 45 height 25
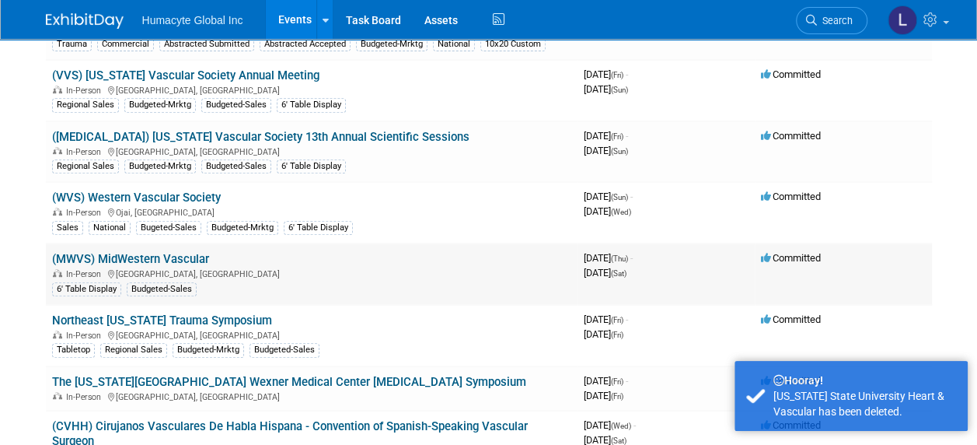
scroll to position [466, 0]
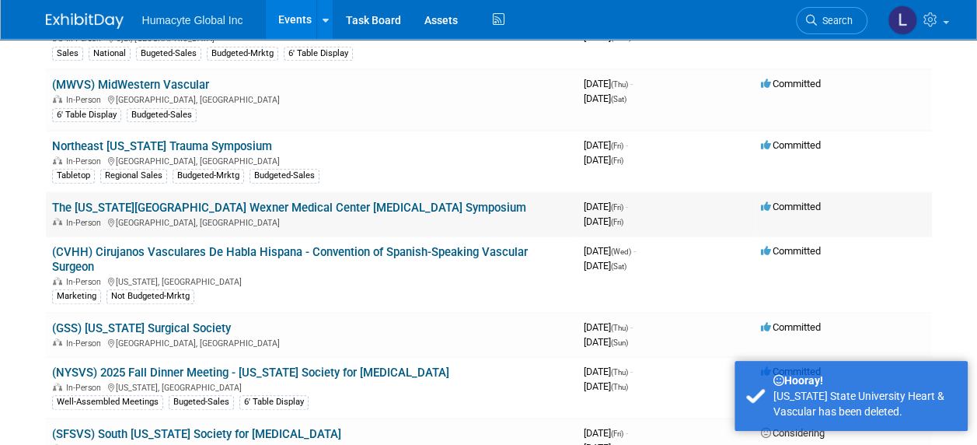
click at [107, 203] on link "The [US_STATE][GEOGRAPHIC_DATA] Wexner Medical Center [MEDICAL_DATA] Symposium" at bounding box center [289, 208] width 474 height 14
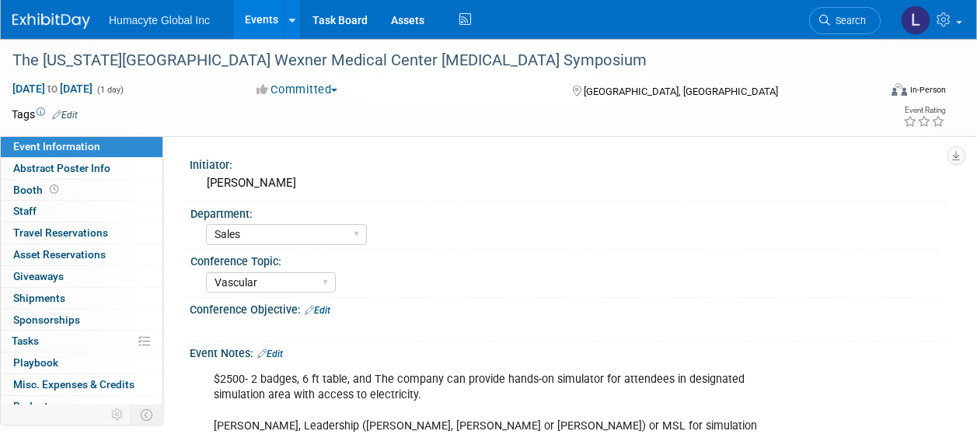
select select "Sales"
select select "Vascular"
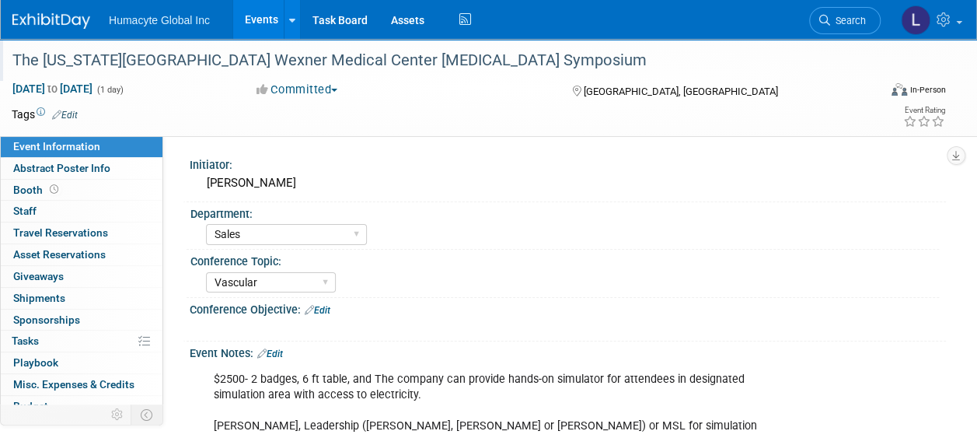
click at [48, 66] on div "The Ohio State University Wexner Medical Center Vascular Surgery Symposium" at bounding box center [436, 61] width 859 height 28
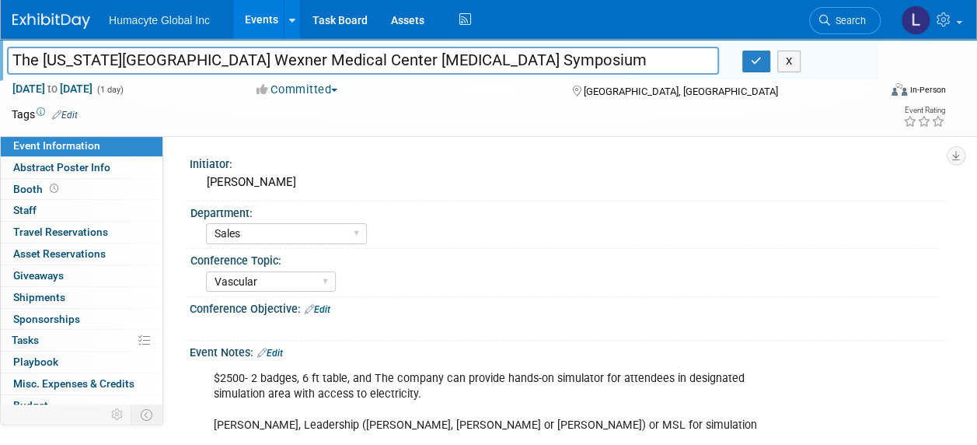
click at [14, 61] on input "The Ohio State University Wexner Medical Center Vascular Surgery Symposium" at bounding box center [363, 60] width 712 height 27
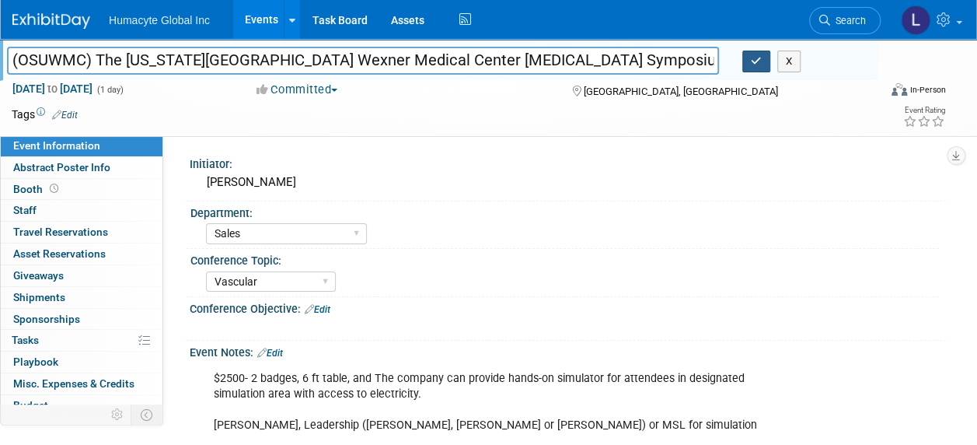
type input "(OSUWMC) The [US_STATE][GEOGRAPHIC_DATA] Wexner Medical Center [MEDICAL_DATA] S…"
click at [751, 65] on icon "button" at bounding box center [756, 61] width 11 height 10
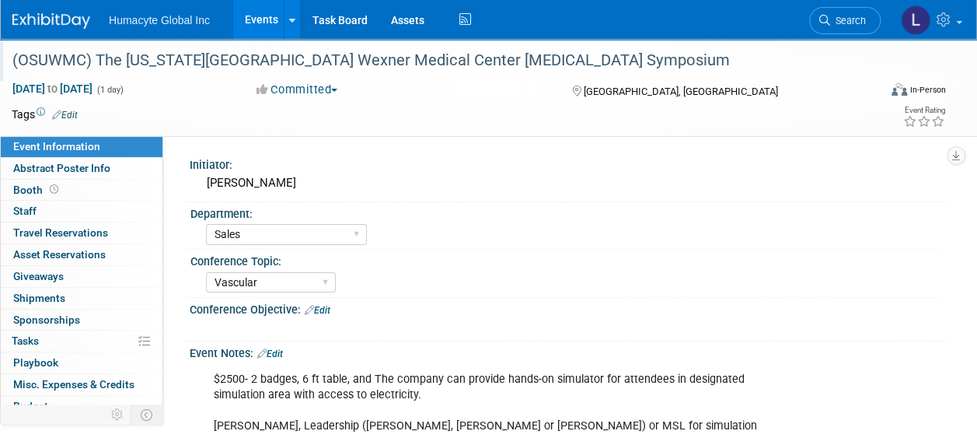
click at [263, 16] on link "Events" at bounding box center [261, 19] width 57 height 39
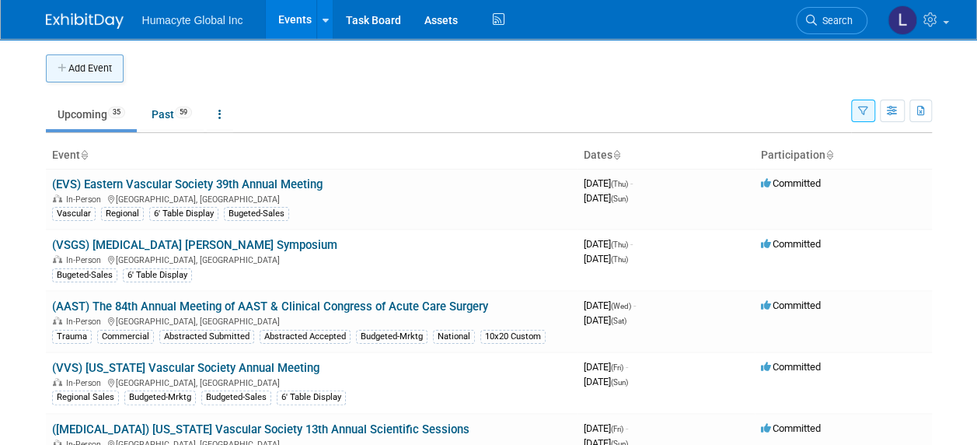
click at [93, 62] on button "Add Event" at bounding box center [85, 68] width 78 height 28
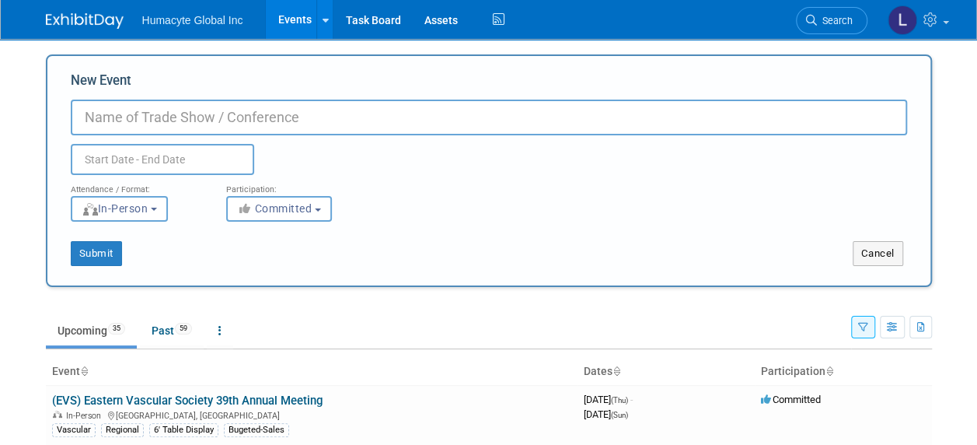
click at [196, 107] on input "New Event" at bounding box center [489, 118] width 836 height 36
paste input "ACS Simulation in Surgical Education"
type input "ACS Simulation in Surgical Education"
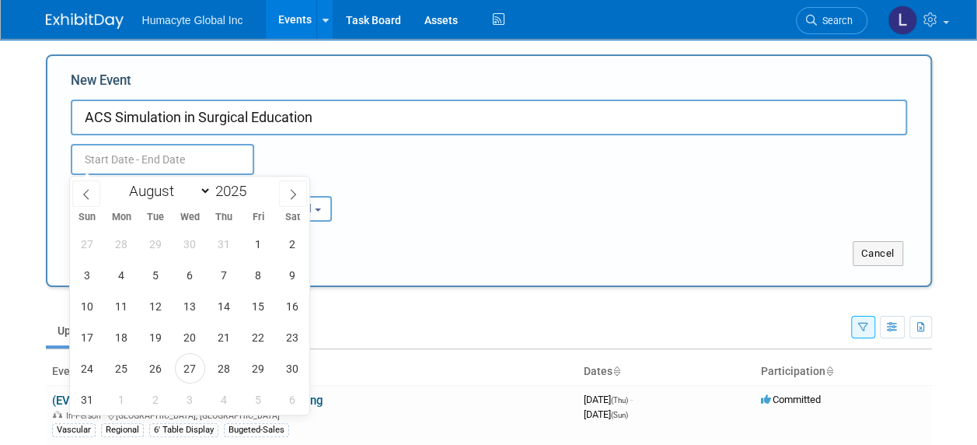
click at [188, 155] on input "text" at bounding box center [162, 159] width 183 height 31
click at [159, 333] on span "19" at bounding box center [156, 337] width 30 height 30
click at [195, 344] on span "20" at bounding box center [190, 337] width 30 height 30
type input "[DATE] to [DATE]"
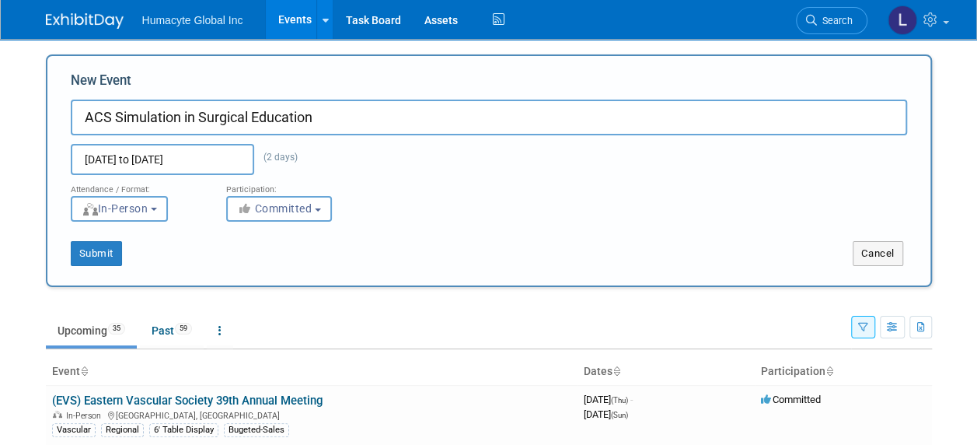
drag, startPoint x: 460, startPoint y: 241, endPoint x: 452, endPoint y: 233, distance: 11.6
click at [459, 241] on div "Submit Cancel" at bounding box center [488, 253] width 883 height 25
click at [103, 252] on button "Submit" at bounding box center [96, 253] width 51 height 25
type input "ACS Simulation in Surgical Education"
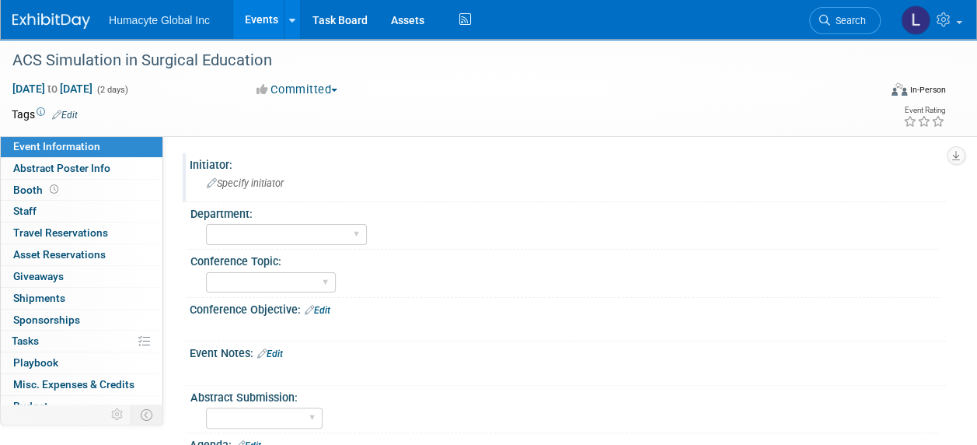
click at [239, 171] on div "Specify initiator" at bounding box center [567, 183] width 733 height 24
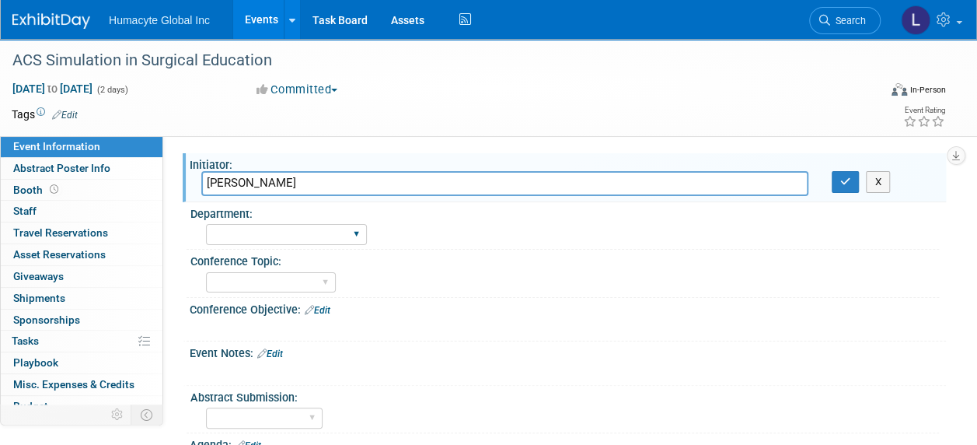
type input "[PERSON_NAME]"
click at [253, 222] on div "Discovery & Pipeline Commercial Managed Care Market Access Marketing Medical Af…" at bounding box center [286, 234] width 161 height 29
click at [255, 235] on select "Discovery & Pipeline Commercial Managed Care Market Access Marketing Medical Af…" at bounding box center [286, 234] width 161 height 21
select select "Sales"
click at [206, 224] on select "Discovery & Pipeline Commercial Managed Care Market Access Marketing Medical Af…" at bounding box center [286, 234] width 161 height 21
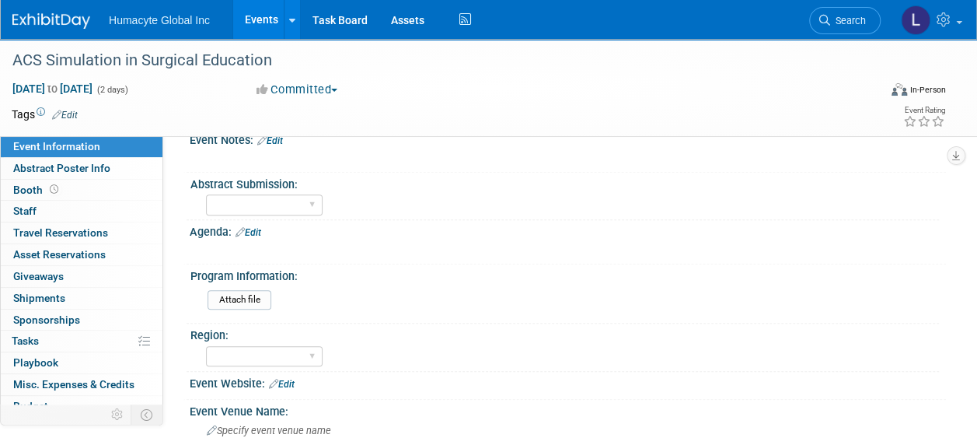
scroll to position [311, 0]
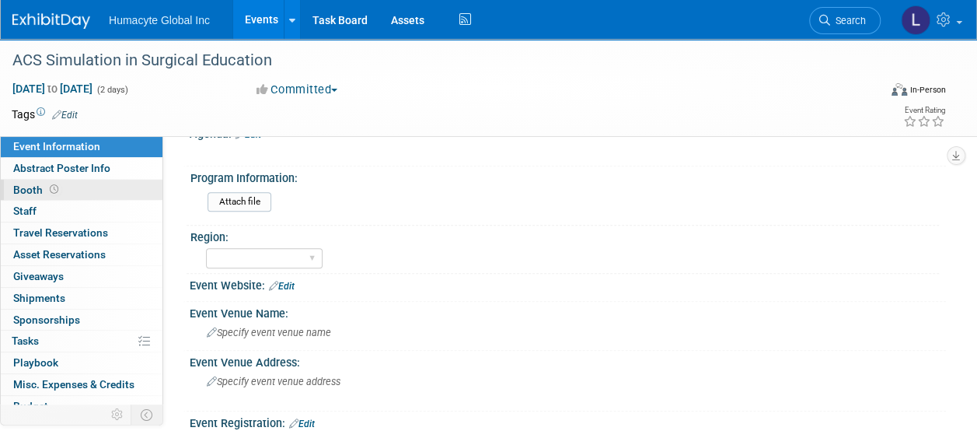
click at [36, 187] on span "Booth" at bounding box center [37, 189] width 48 height 12
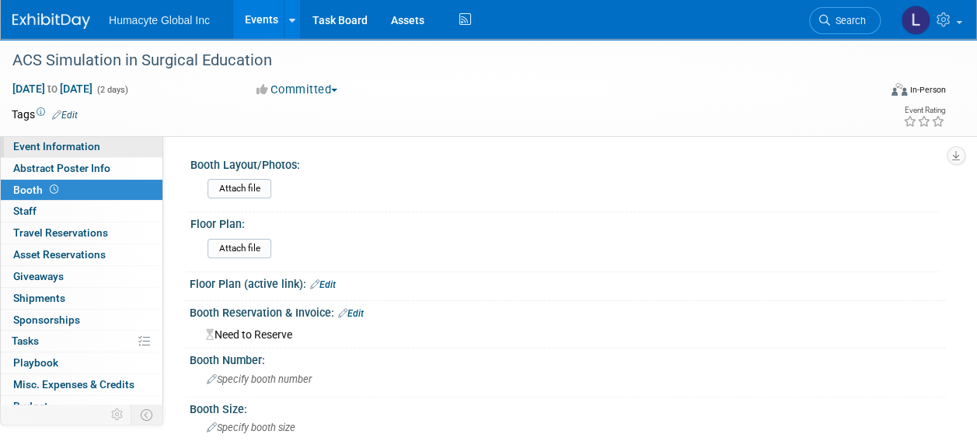
click at [53, 147] on span "Event Information" at bounding box center [56, 146] width 87 height 12
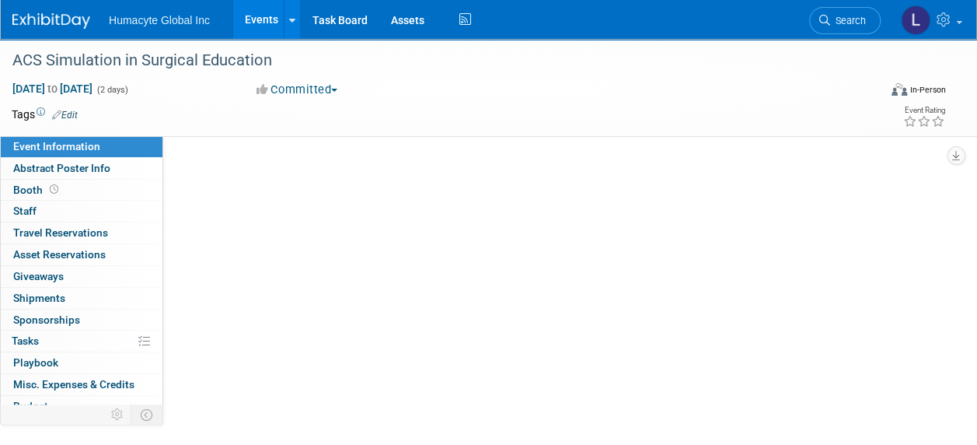
select select "Sales"
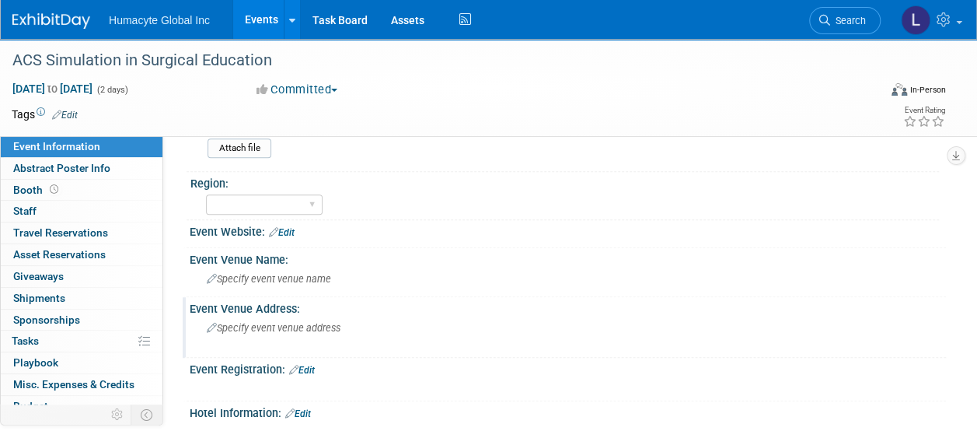
scroll to position [389, 0]
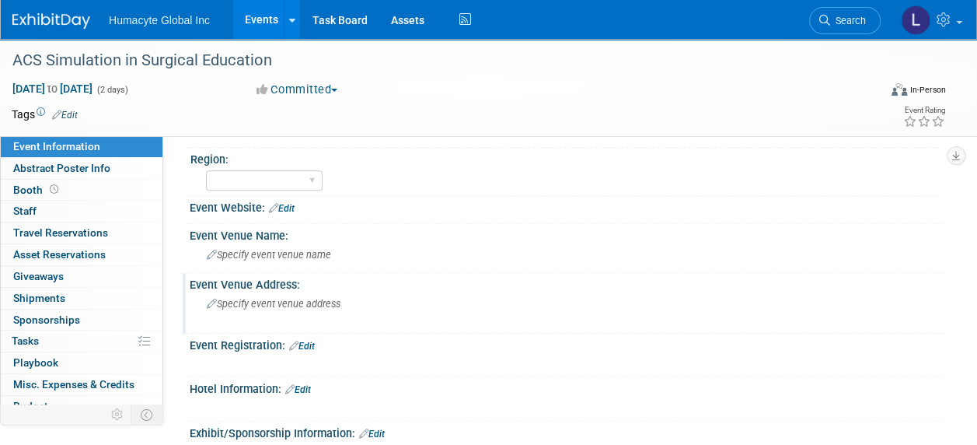
click at [286, 298] on span "Specify event venue address" at bounding box center [274, 304] width 134 height 12
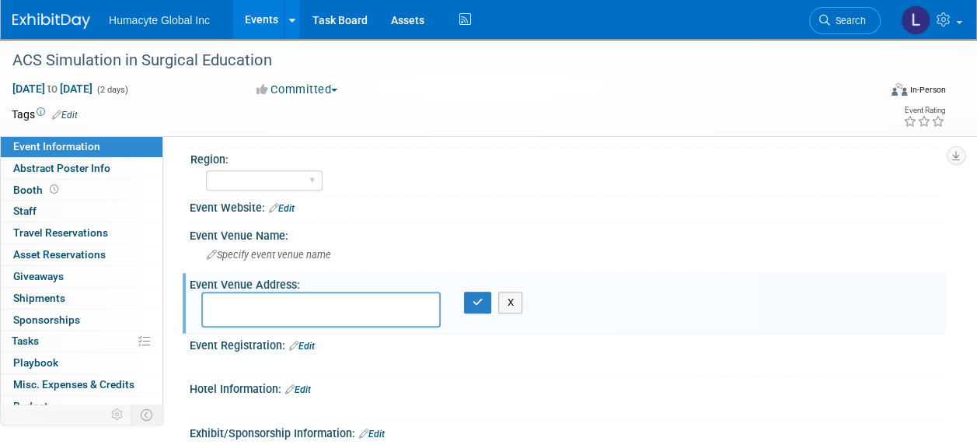
click at [256, 303] on textarea at bounding box center [320, 310] width 239 height 36
paste textarea "[US_STATE] Duke Inn and the Duke Simulation Education Activities Lab (SEAL) [GE…"
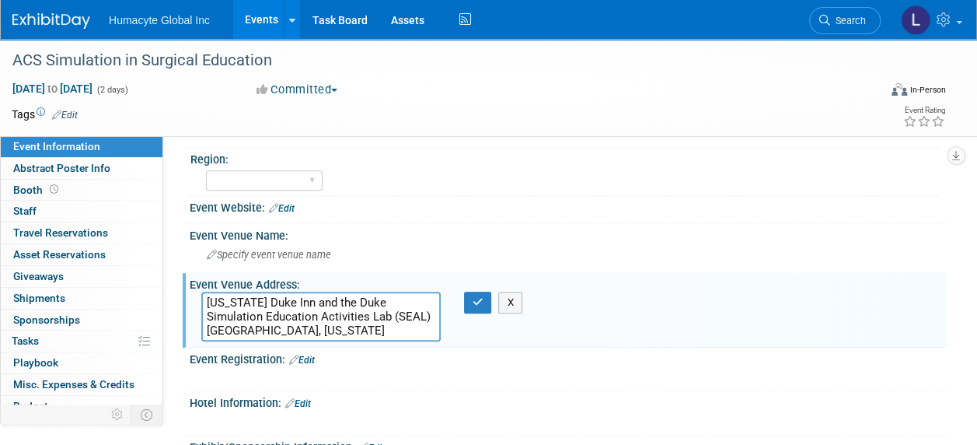
drag, startPoint x: 431, startPoint y: 312, endPoint x: 202, endPoint y: 288, distance: 229.8
click at [202, 292] on div "[US_STATE] Duke Inn and the Duke Simulation Education Activities Lab (SEAL) [GE…" at bounding box center [320, 317] width 239 height 50
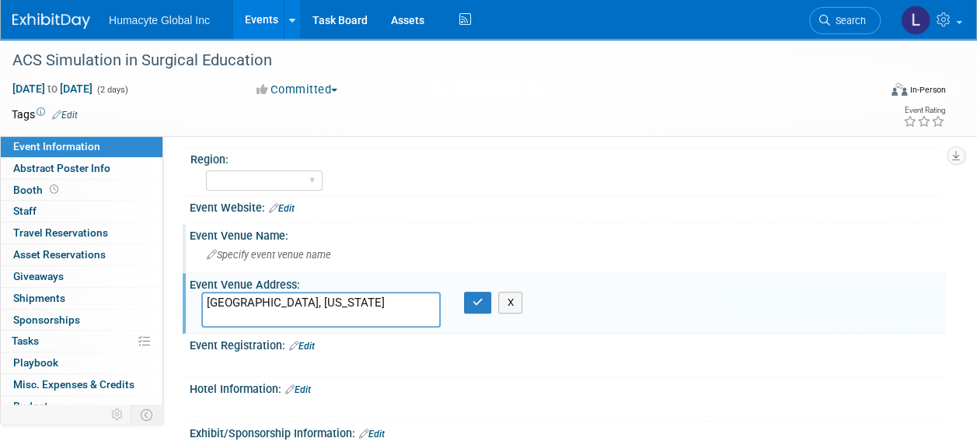
type textarea "[GEOGRAPHIC_DATA], [US_STATE]"
click at [259, 254] on span "Specify event venue name" at bounding box center [269, 255] width 124 height 12
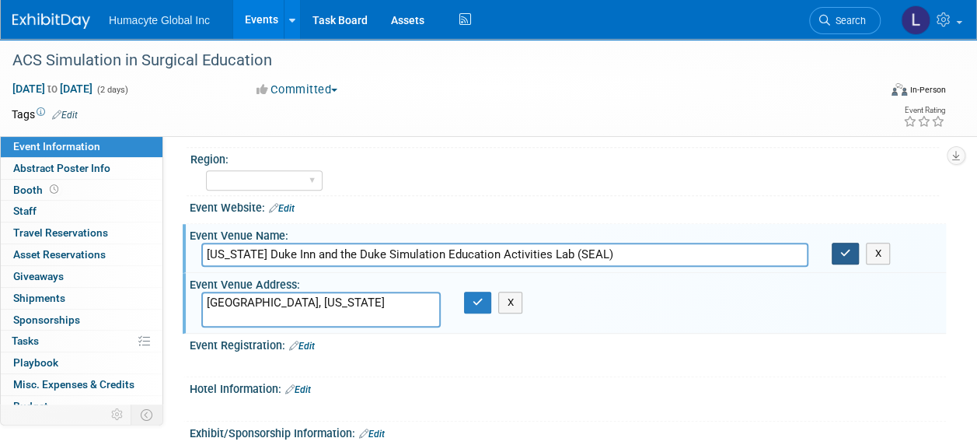
type input "[US_STATE] Duke Inn and the Duke Simulation Education Activities Lab (SEAL)"
drag, startPoint x: 854, startPoint y: 255, endPoint x: 815, endPoint y: 255, distance: 38.1
click at [854, 256] on button "button" at bounding box center [846, 254] width 28 height 22
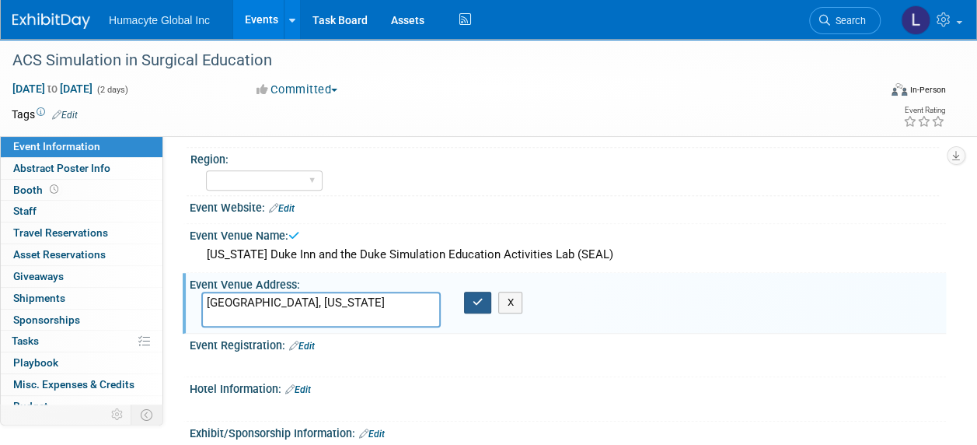
click at [477, 299] on icon "button" at bounding box center [478, 302] width 11 height 10
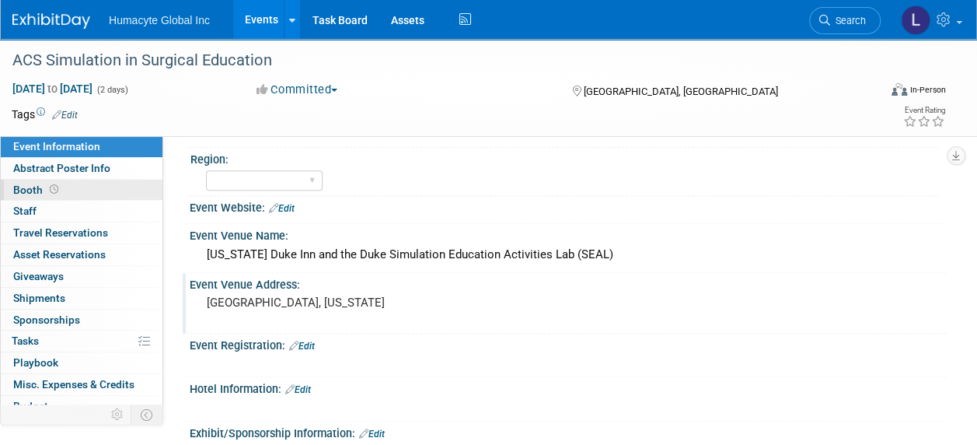
click at [38, 190] on span "Booth" at bounding box center [37, 189] width 48 height 12
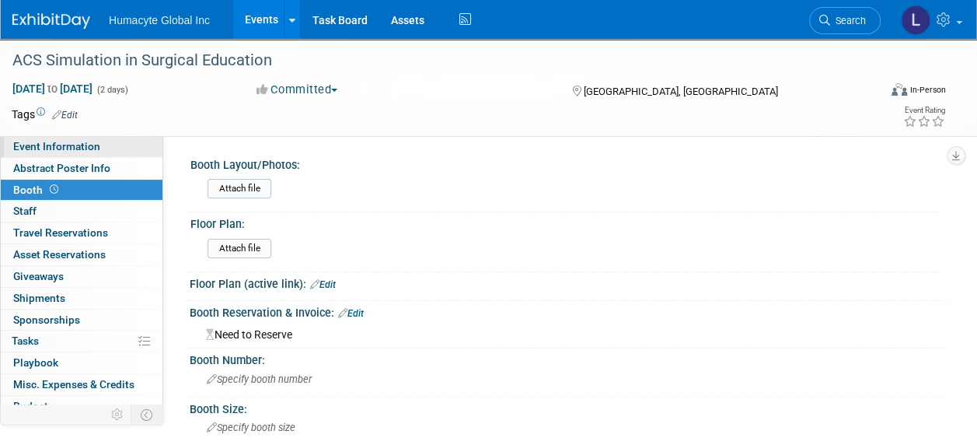
click at [37, 149] on span "Event Information" at bounding box center [56, 146] width 87 height 12
select select "Sales"
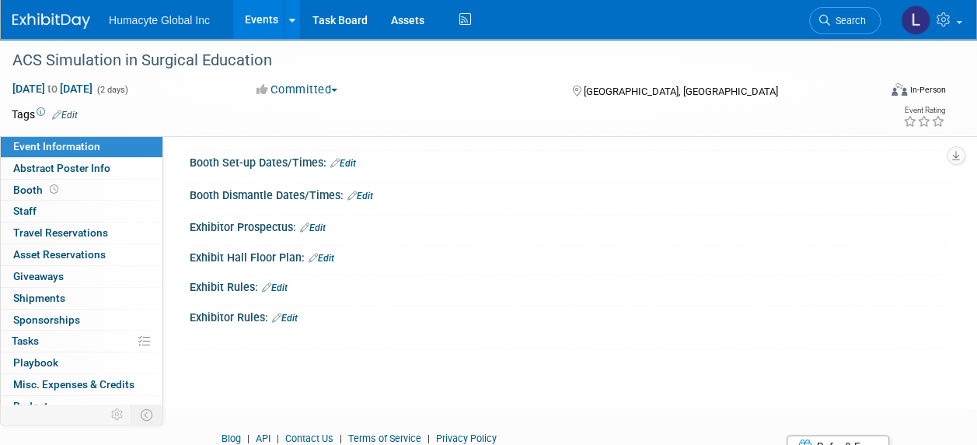
scroll to position [777, 0]
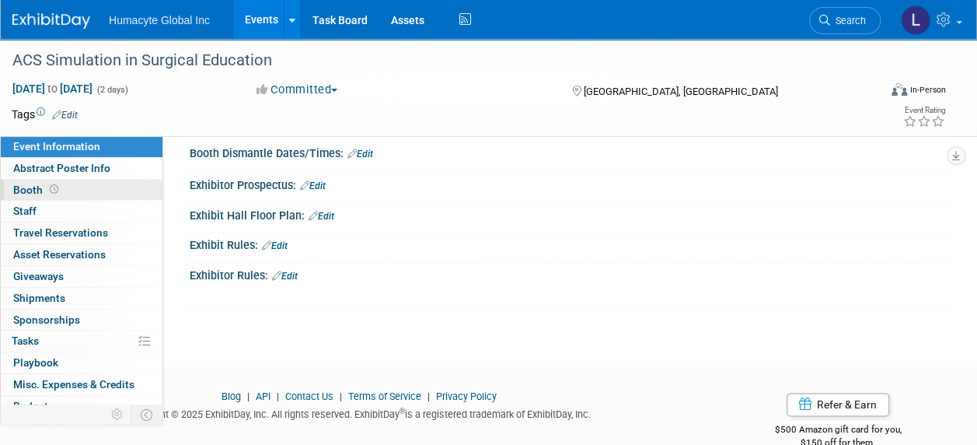
click at [36, 190] on span "Booth" at bounding box center [37, 189] width 48 height 12
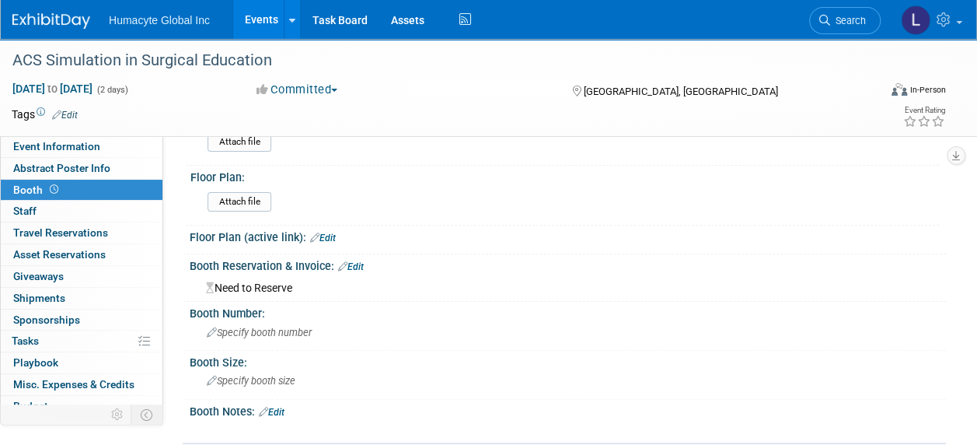
scroll to position [78, 0]
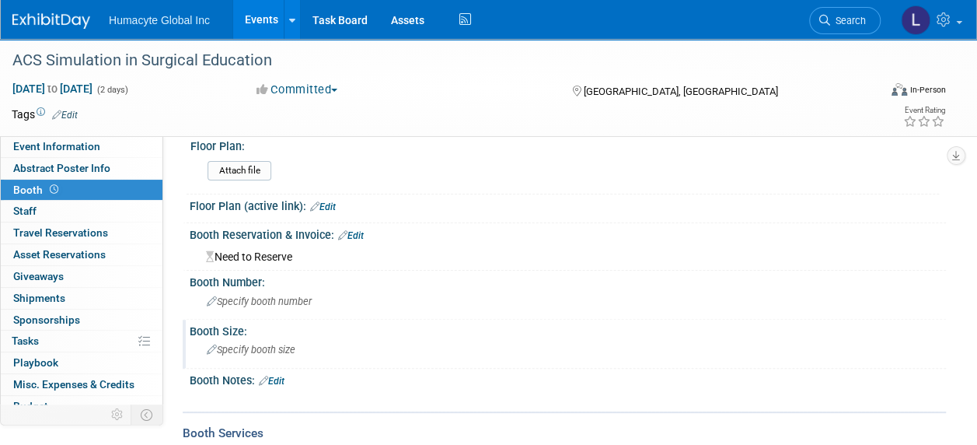
click at [238, 354] on span "Specify booth size" at bounding box center [251, 350] width 89 height 12
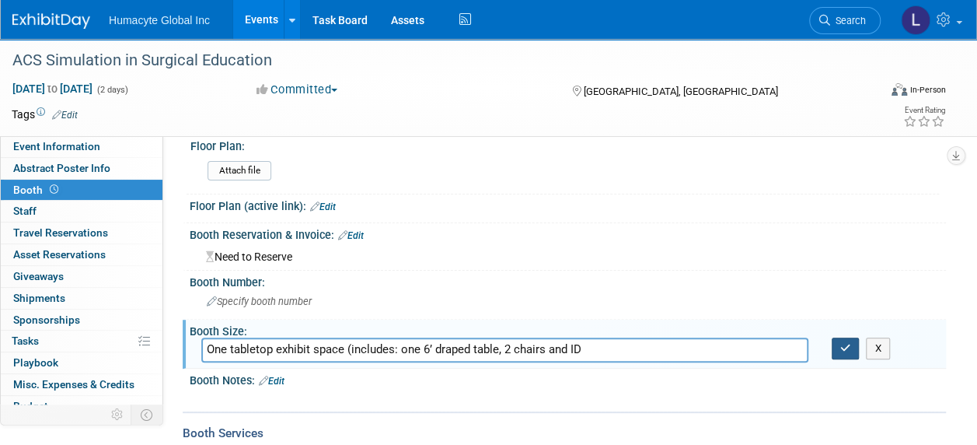
type input "One tabletop exhibit space (includes: one 6’ draped table, 2 chairs and ID"
click at [844, 343] on icon "button" at bounding box center [845, 348] width 11 height 10
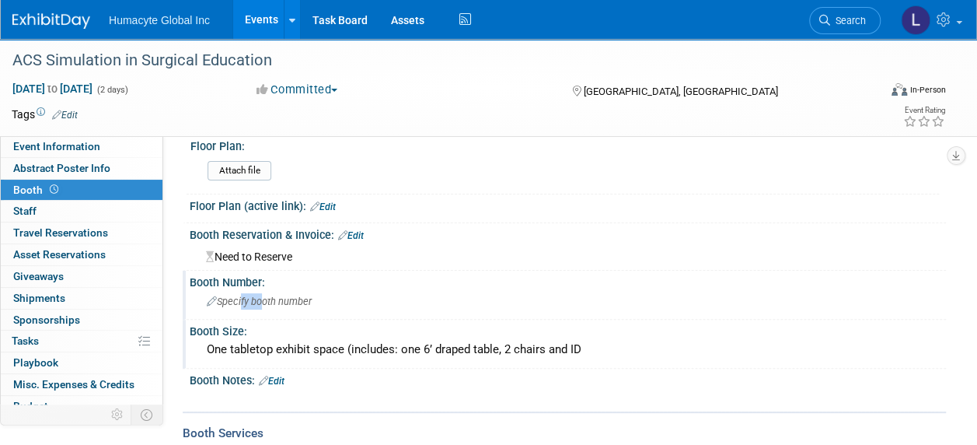
drag, startPoint x: 239, startPoint y: 297, endPoint x: 269, endPoint y: 300, distance: 29.7
click at [269, 300] on span "Specify booth number" at bounding box center [259, 301] width 105 height 12
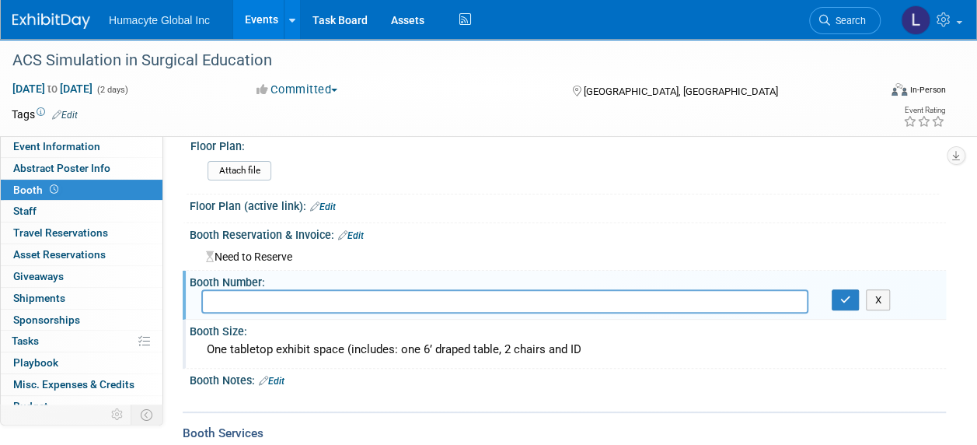
click at [283, 375] on link "Edit" at bounding box center [272, 380] width 26 height 11
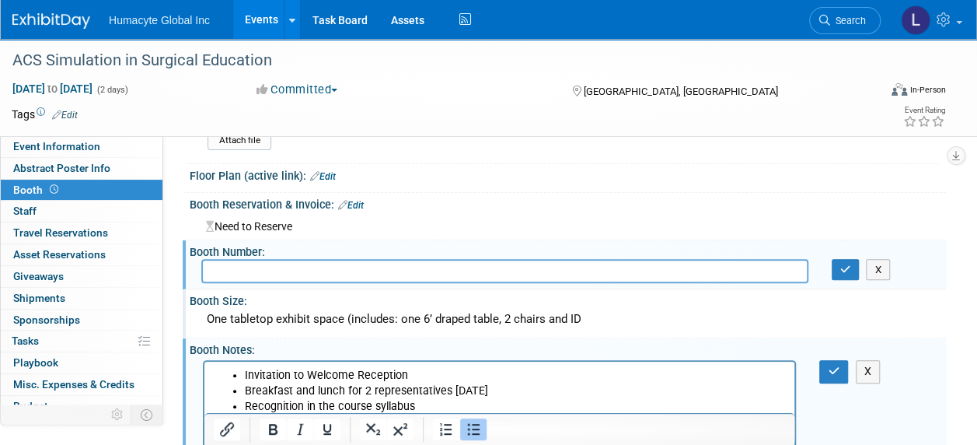
scroll to position [186, 0]
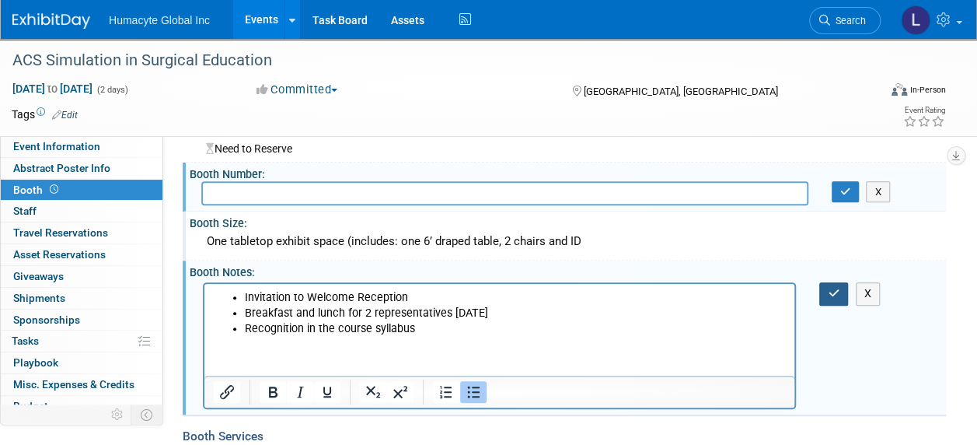
click at [828, 294] on icon "button" at bounding box center [834, 293] width 12 height 11
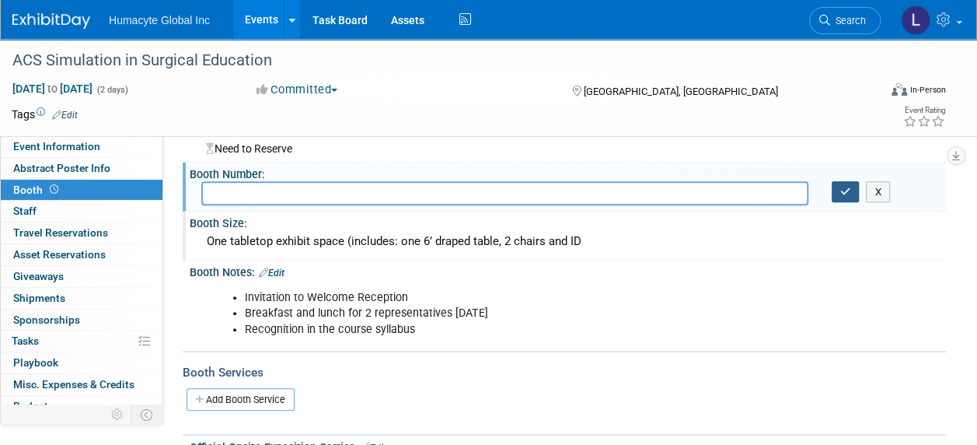
click at [848, 194] on icon "button" at bounding box center [845, 192] width 11 height 10
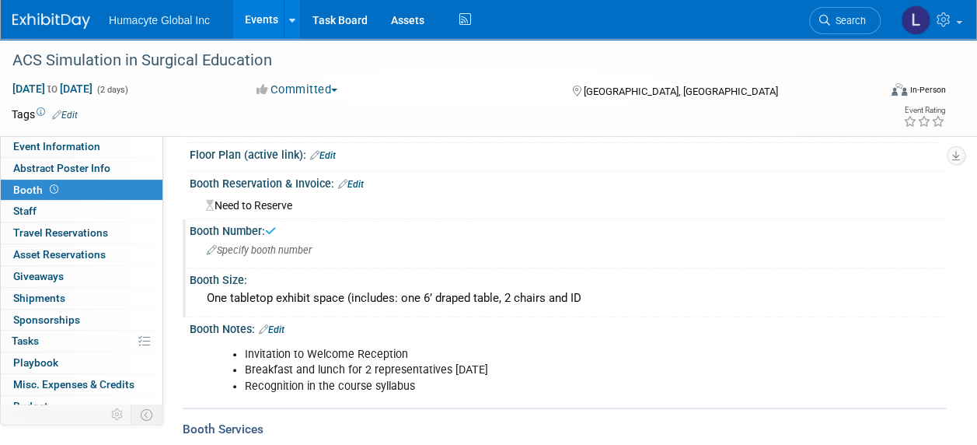
scroll to position [30, 0]
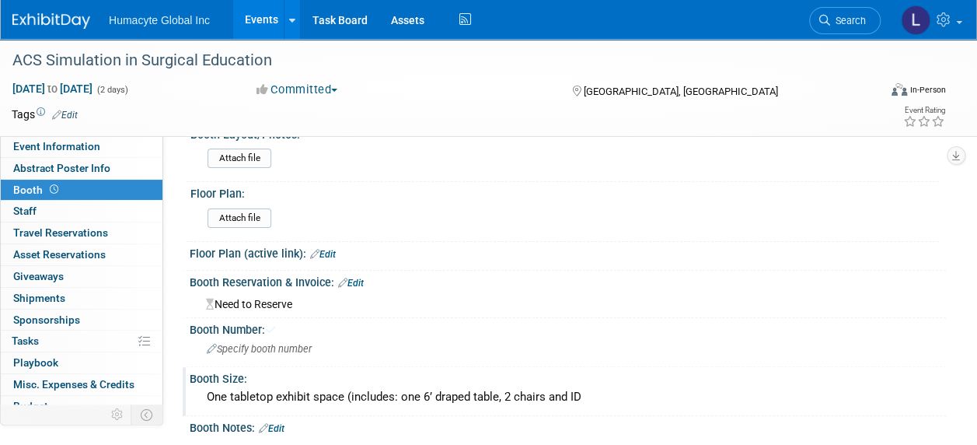
click at [362, 280] on link "Edit" at bounding box center [351, 283] width 26 height 11
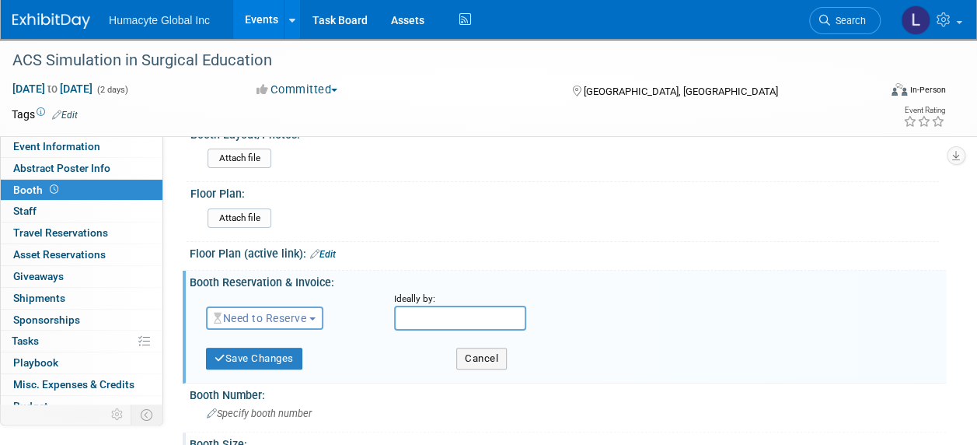
click at [306, 312] on span "Need to Reserve" at bounding box center [260, 318] width 93 height 12
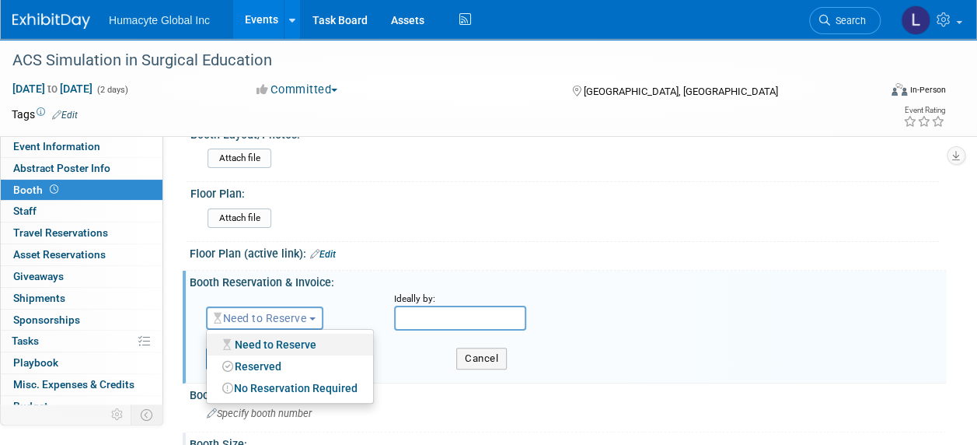
click at [279, 341] on link "Need to Reserve" at bounding box center [290, 344] width 166 height 22
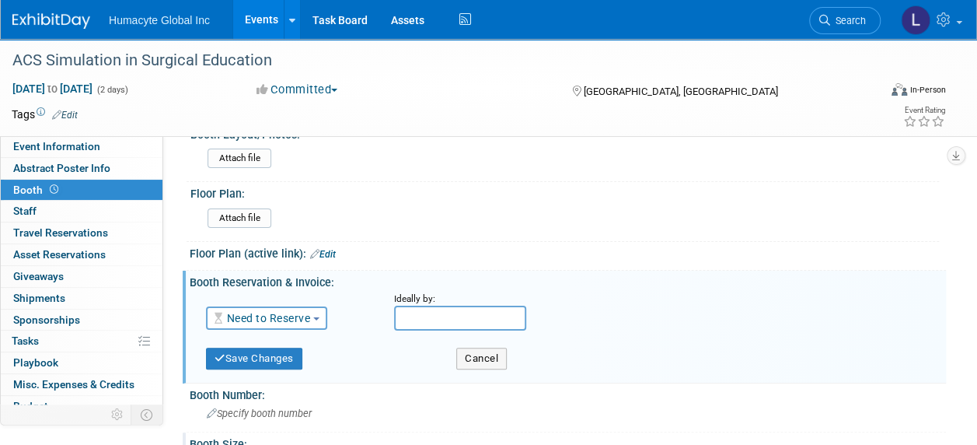
click at [592, 271] on div "Booth Reservation & Invoice: Edit" at bounding box center [568, 280] width 756 height 19
click at [243, 367] on button "Save Changes" at bounding box center [254, 358] width 96 height 22
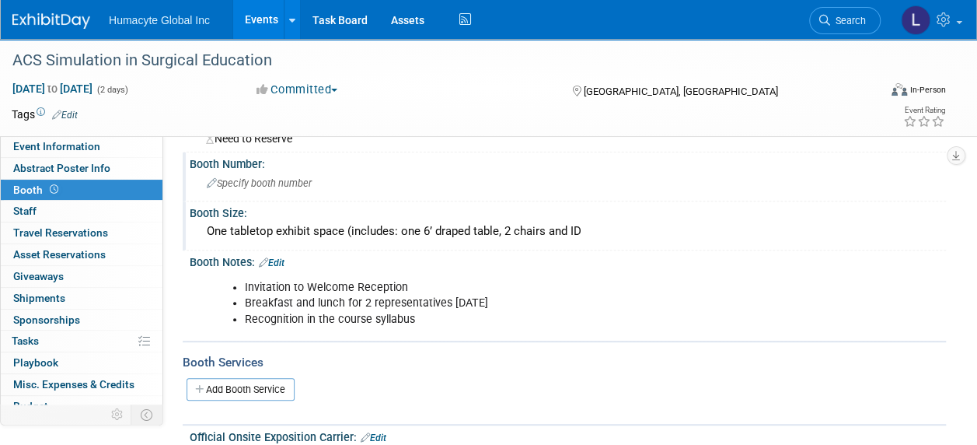
scroll to position [108, 0]
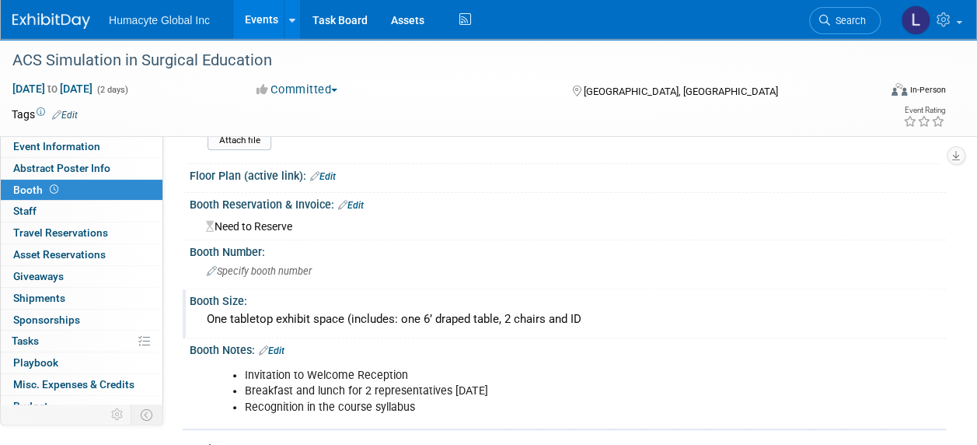
click at [486, 312] on div "One tabletop exhibit space (includes: one 6’ draped table, 2 chairs and ID" at bounding box center [567, 319] width 733 height 24
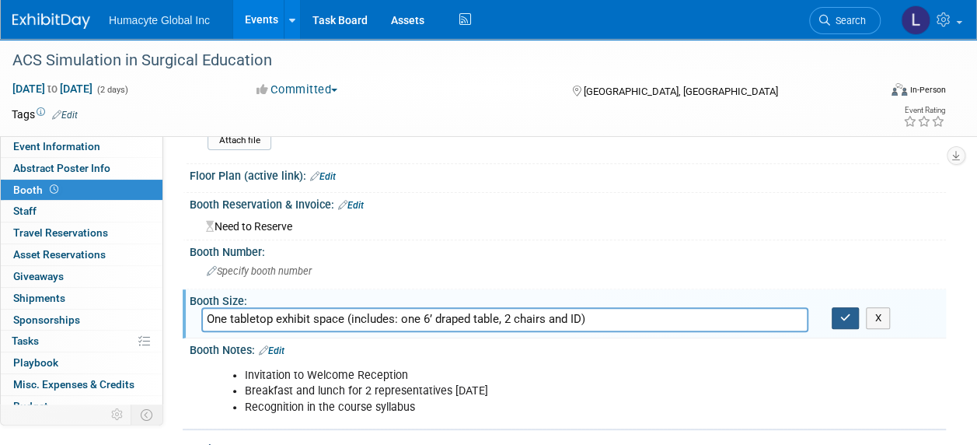
type input "One tabletop exhibit space (includes: one 6’ draped table, 2 chairs and ID)"
click at [843, 322] on button "button" at bounding box center [846, 318] width 28 height 22
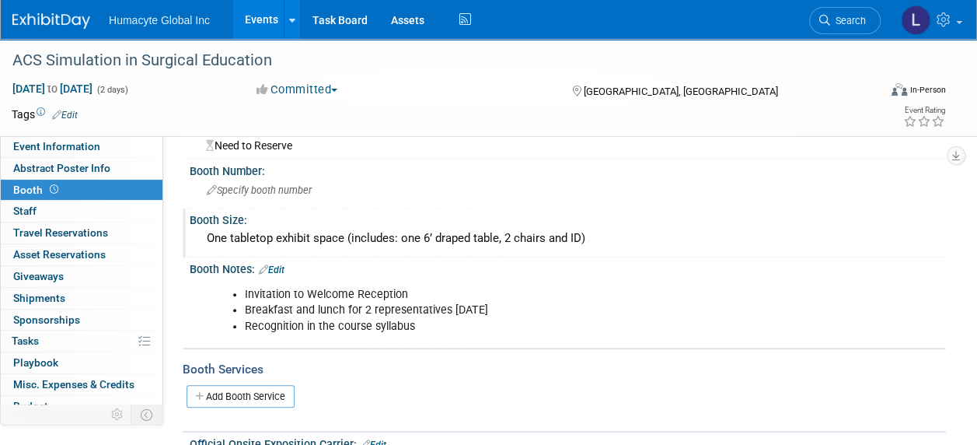
scroll to position [155, 0]
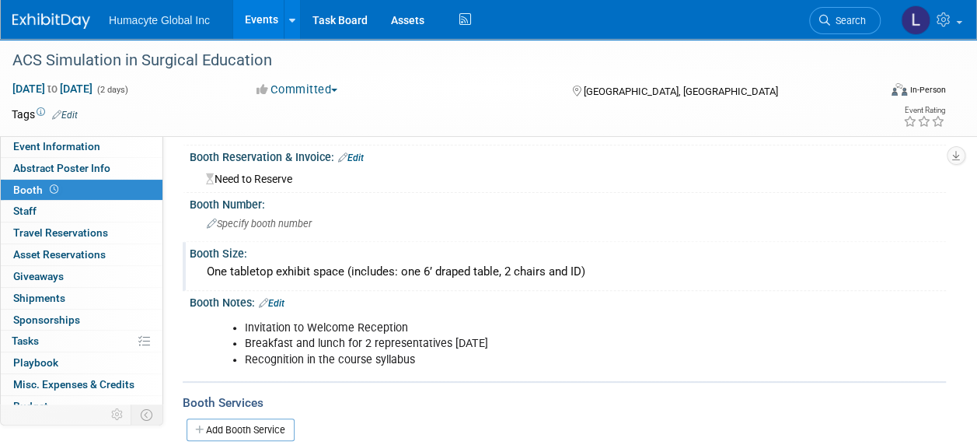
click at [285, 298] on link "Edit" at bounding box center [272, 303] width 26 height 11
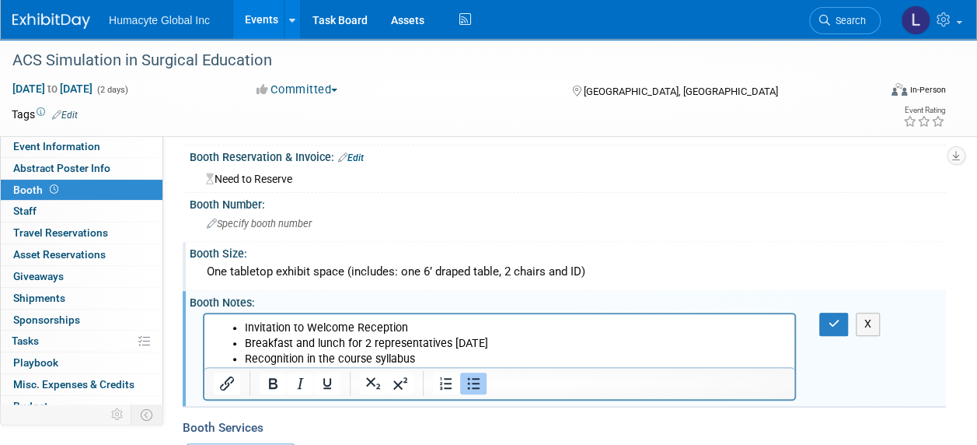
scroll to position [0, 0]
click at [483, 355] on li "Recognition in the course syllabus" at bounding box center [515, 359] width 541 height 16
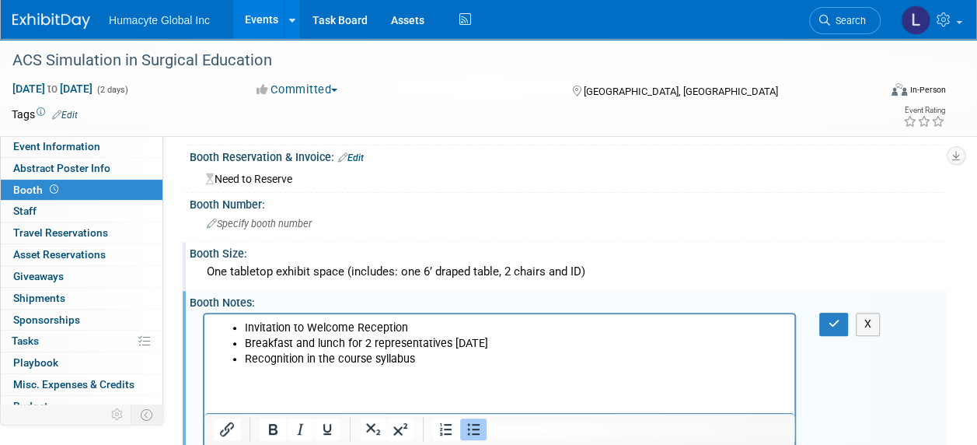
scroll to position [201, 0]
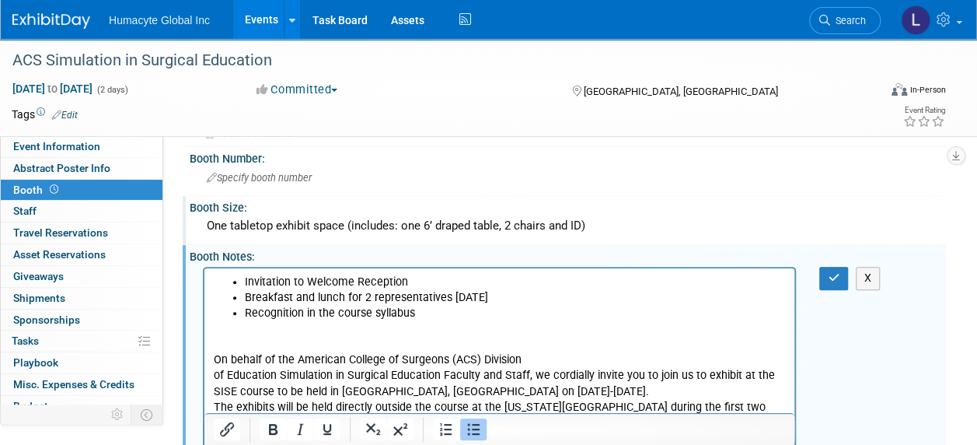
click at [407, 356] on p "On behalf of the American College of Surgeons (ACS) Division of Education Simul…" at bounding box center [500, 391] width 572 height 78
click at [392, 344] on p "Rich Text Area. Press ALT-0 for help." at bounding box center [500, 345] width 572 height 16
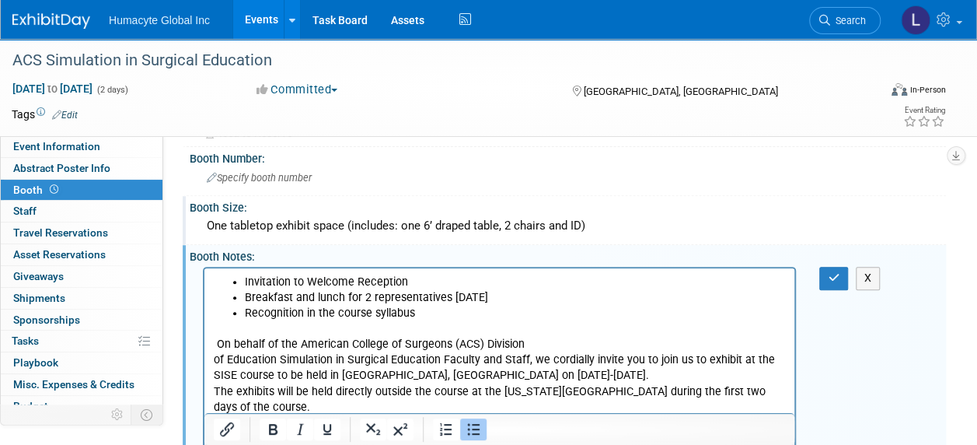
click at [431, 316] on li "Recognition in the course syllabus" at bounding box center [515, 314] width 541 height 16
click at [829, 277] on icon "button" at bounding box center [834, 277] width 12 height 11
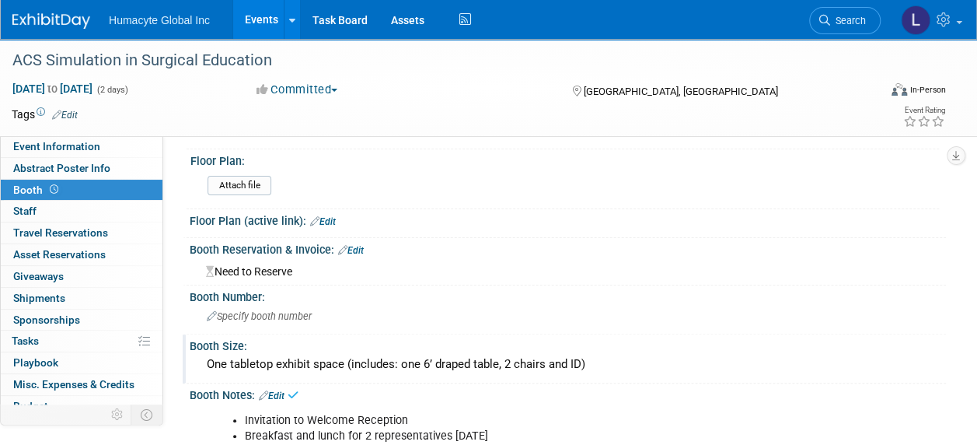
scroll to position [0, 0]
